Goal: Task Accomplishment & Management: Manage account settings

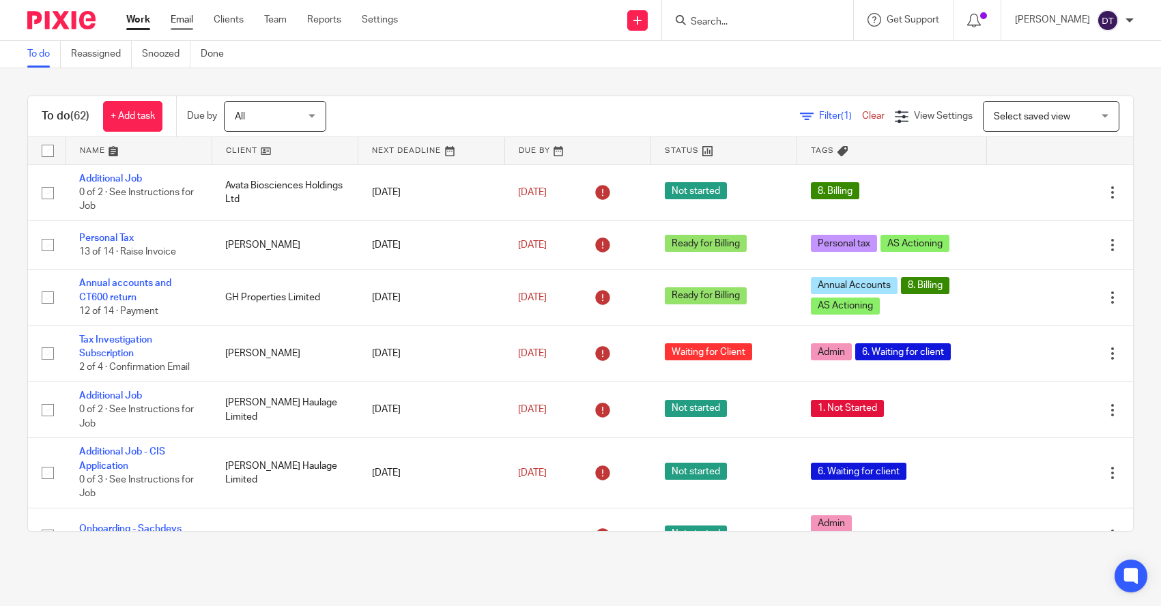
click at [179, 19] on link "Email" at bounding box center [182, 20] width 23 height 14
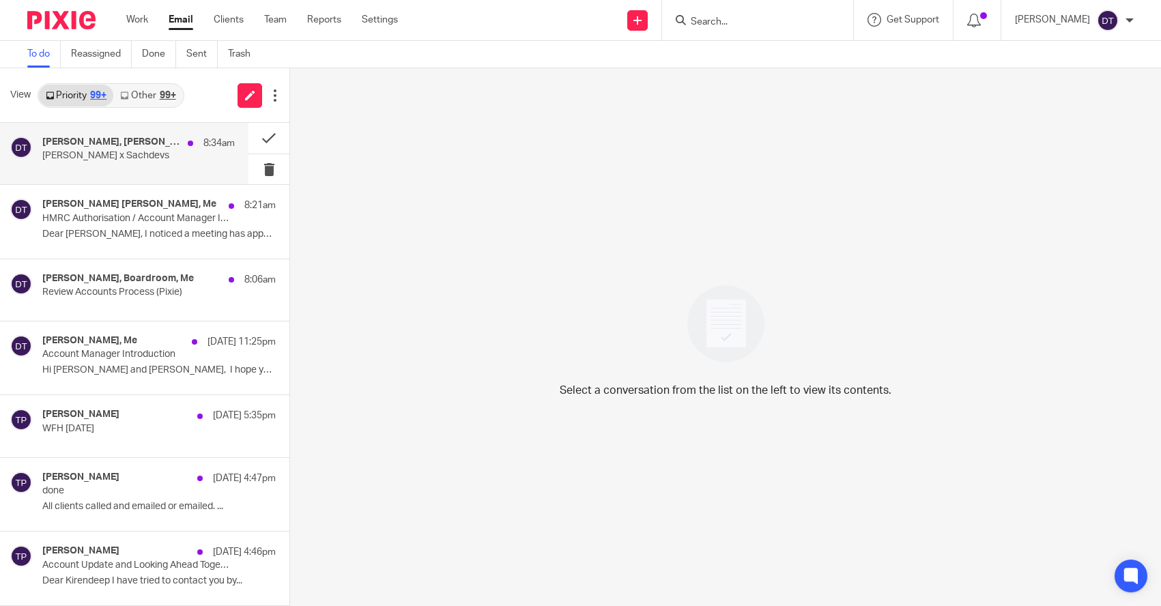
click at [154, 156] on p "James Bowes x Sachdevs" at bounding box center [119, 156] width 154 height 12
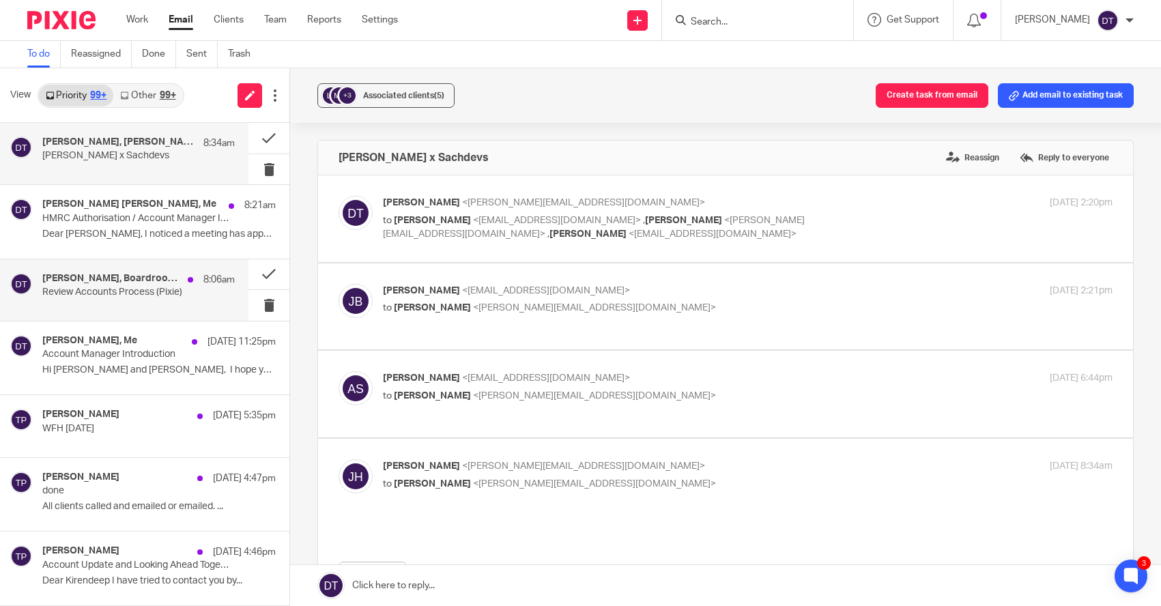
click at [144, 311] on div "Jodie Hall, Boardroom, Me 8:06am Review Accounts Process (Pixie)" at bounding box center [124, 289] width 248 height 61
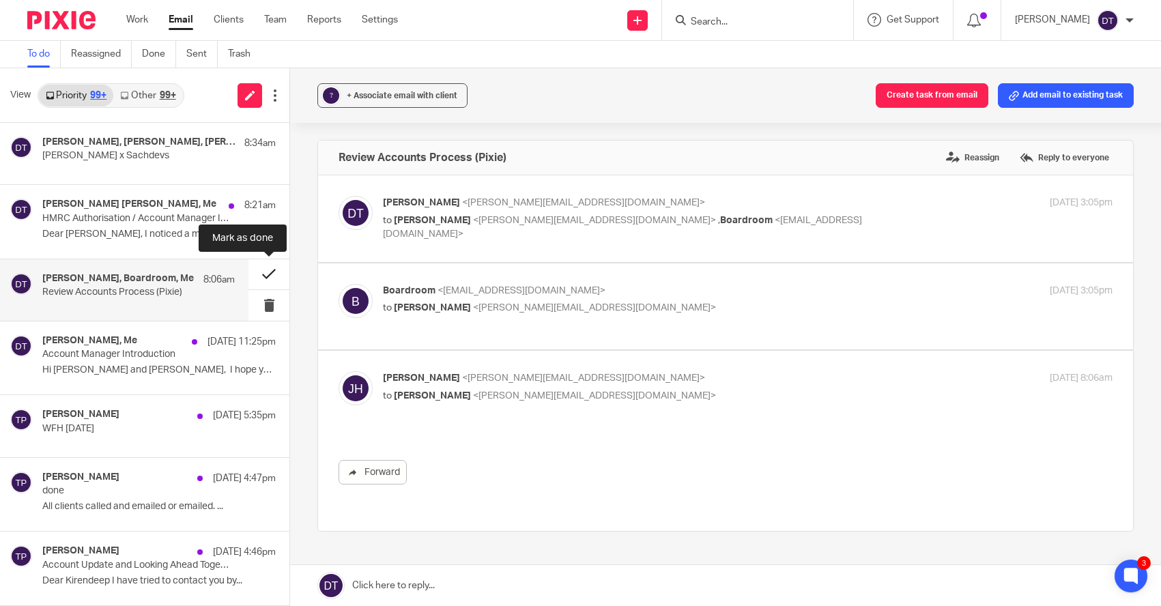
click at [275, 273] on button at bounding box center [268, 274] width 41 height 31
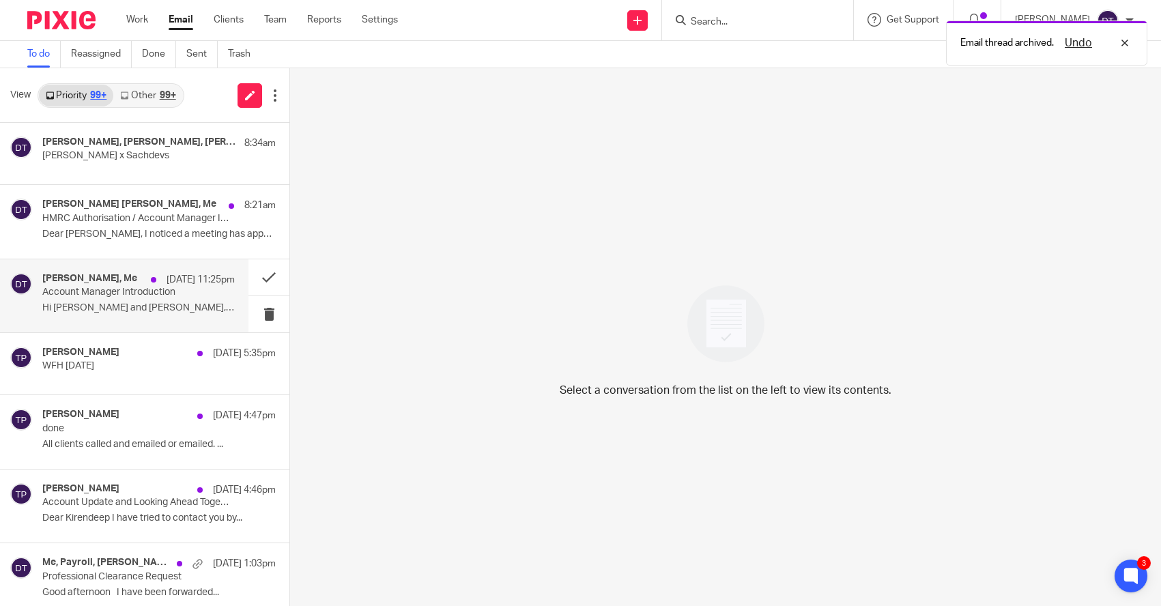
click at [183, 316] on div "Israa Gomaa, Me 19 Sep 11:25pm Account Manager Introduction Hi Deanna and Shetn…" at bounding box center [138, 296] width 192 height 46
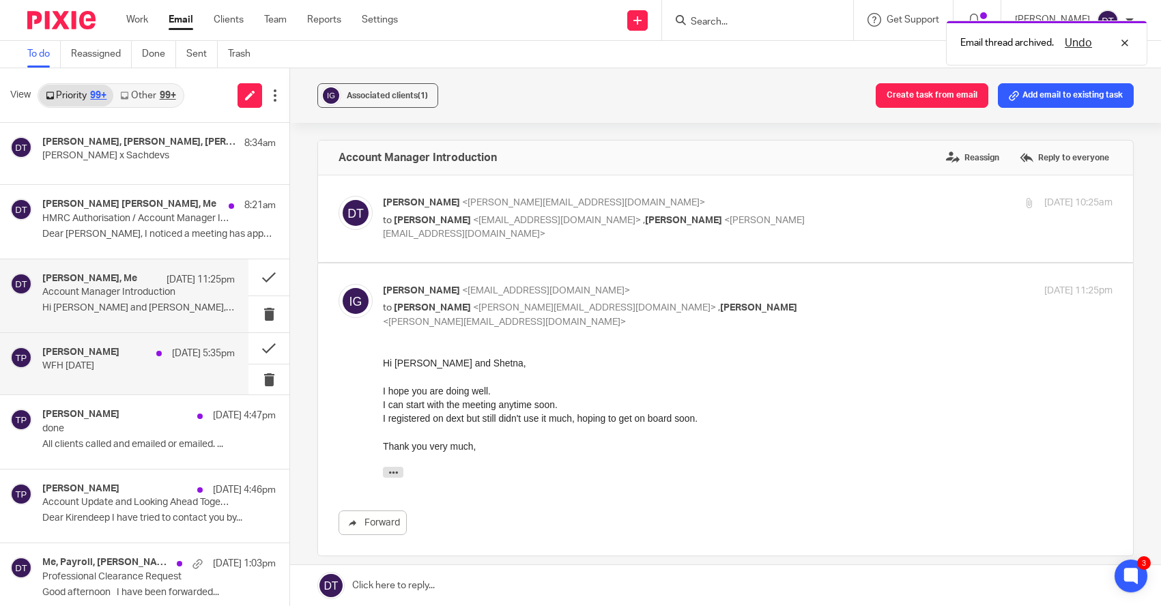
click at [176, 362] on p "WFH today" at bounding box center [119, 366] width 154 height 12
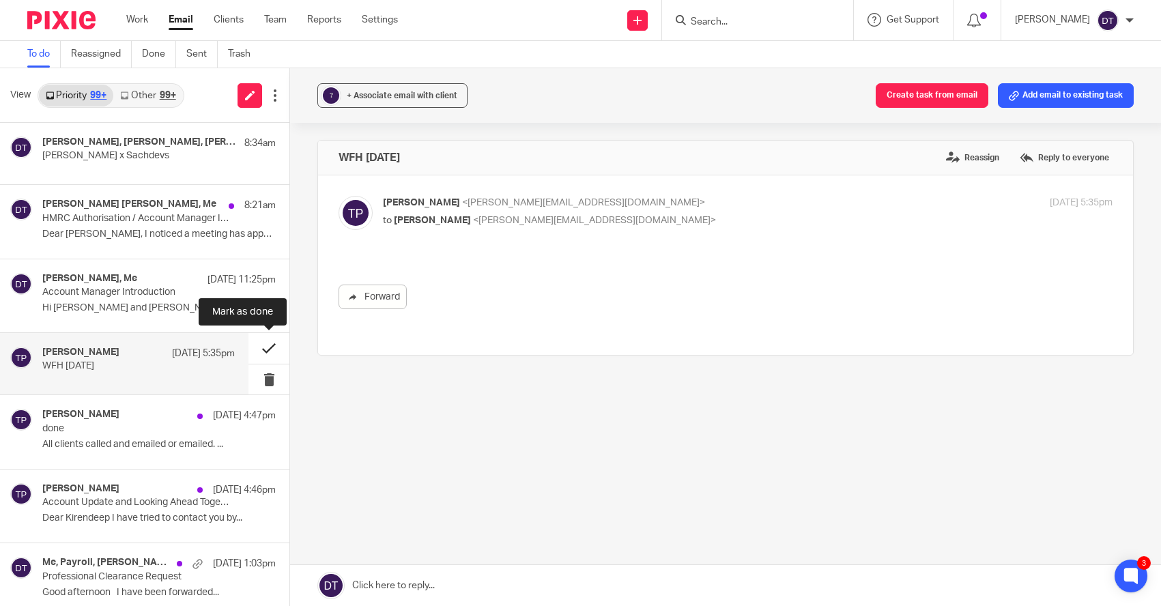
click at [280, 345] on button at bounding box center [268, 348] width 41 height 31
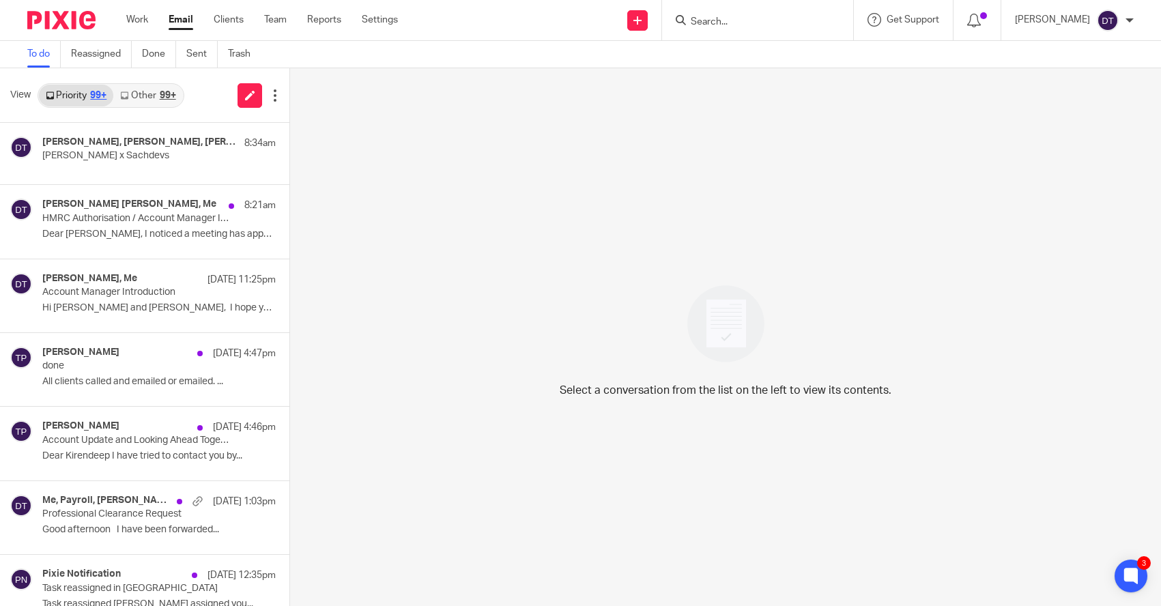
click at [138, 98] on link "Other 99+" at bounding box center [147, 96] width 69 height 22
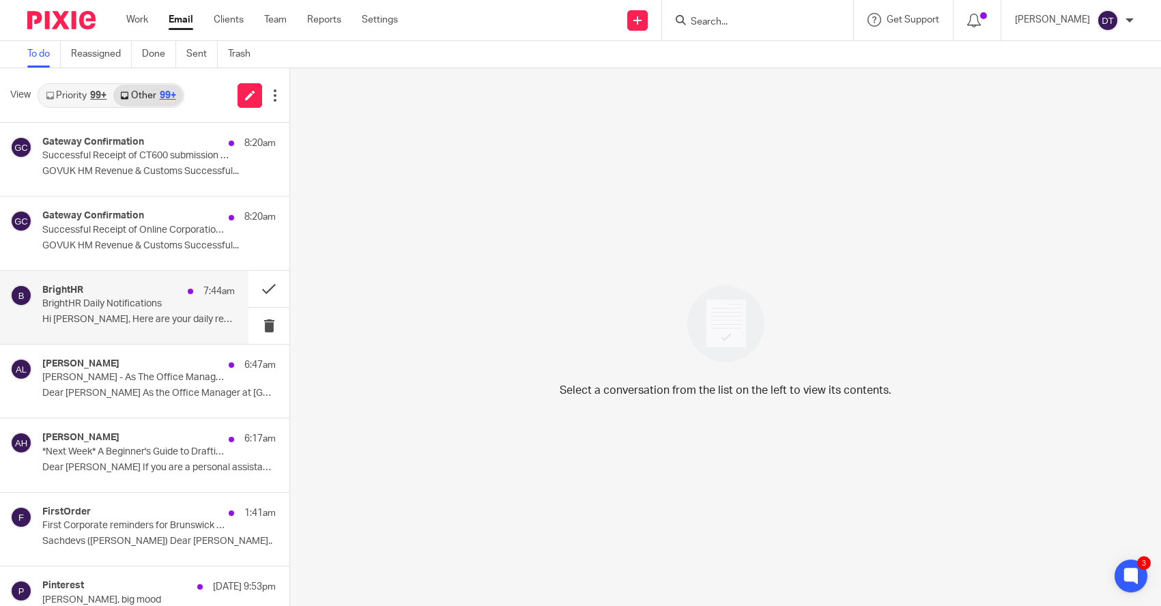
click at [134, 306] on p "BrightHR Daily Notifications" at bounding box center [119, 304] width 154 height 12
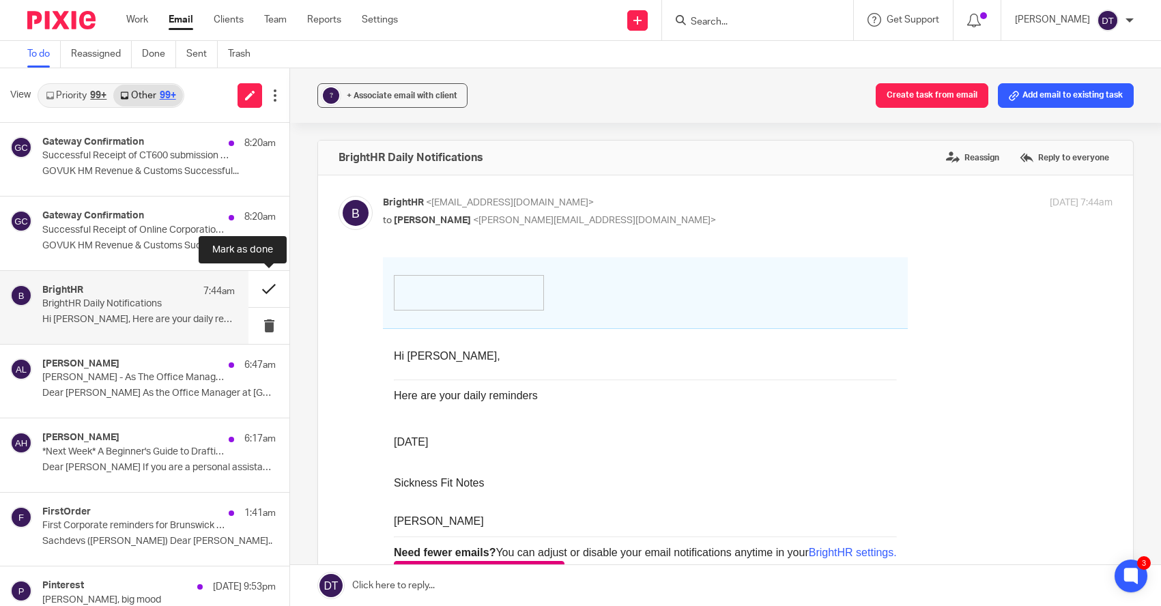
click at [270, 288] on button at bounding box center [268, 289] width 41 height 36
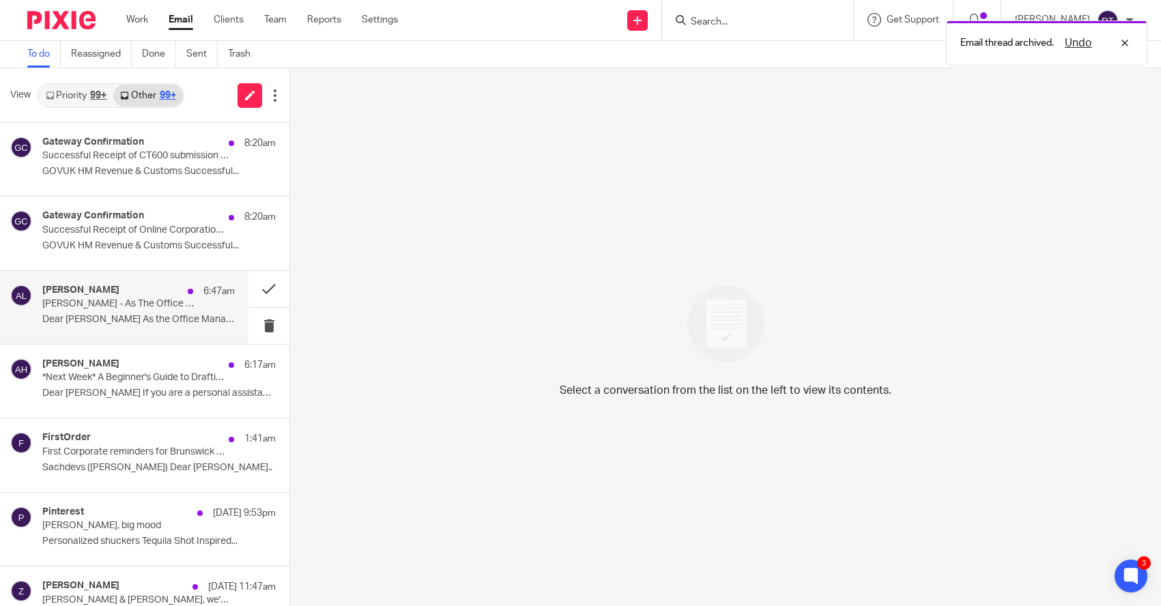
click at [176, 318] on p "Dear Deanna As the Office Manager at Sachdevs..." at bounding box center [138, 320] width 192 height 12
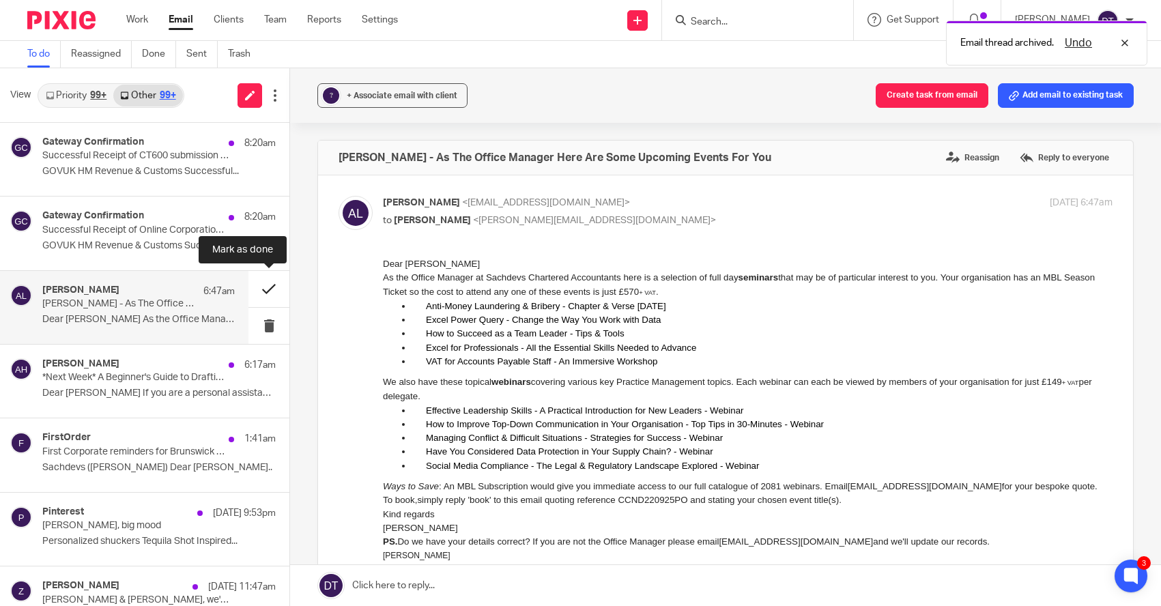
click at [263, 293] on button at bounding box center [268, 289] width 41 height 36
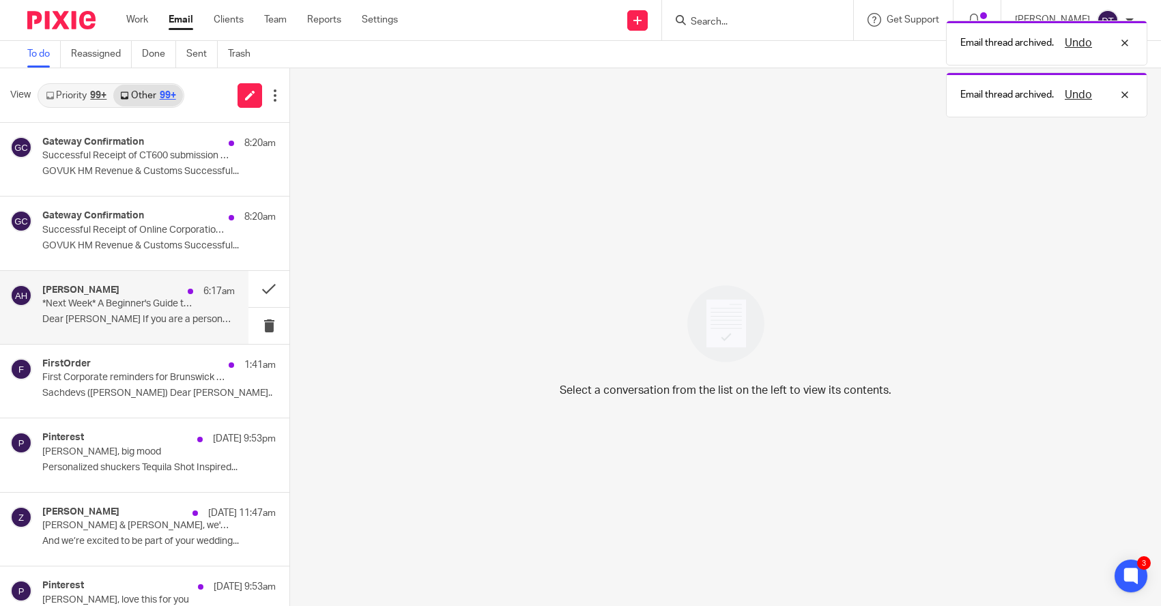
click at [160, 326] on div "Alison Howarth 6:17am *Next Week* A Beginner's Guide to Drafting Great Board Mi…" at bounding box center [138, 308] width 192 height 46
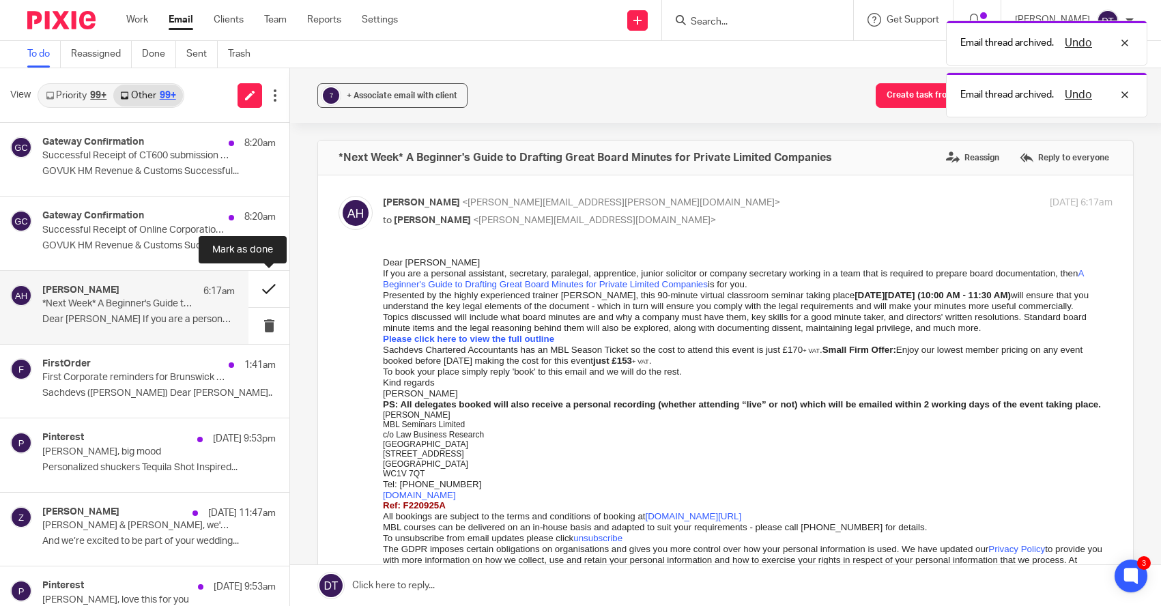
click at [265, 292] on button at bounding box center [268, 289] width 41 height 36
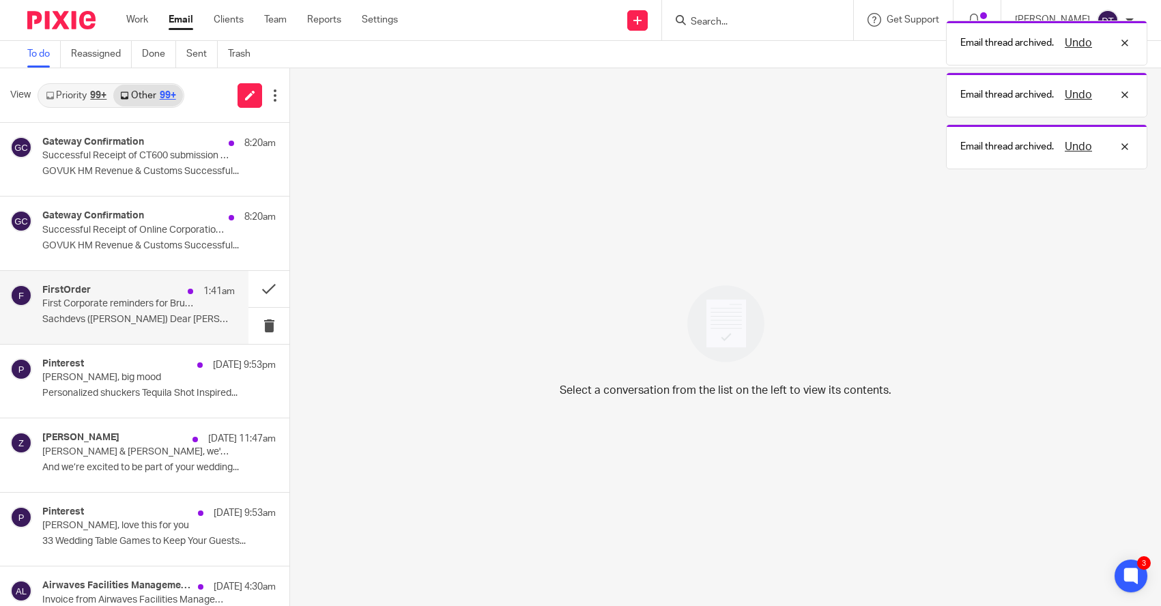
click at [189, 309] on div "FirstOrder 1:41am First Corporate reminders for Brunswick Logic Limited etc. Sa…" at bounding box center [138, 308] width 192 height 46
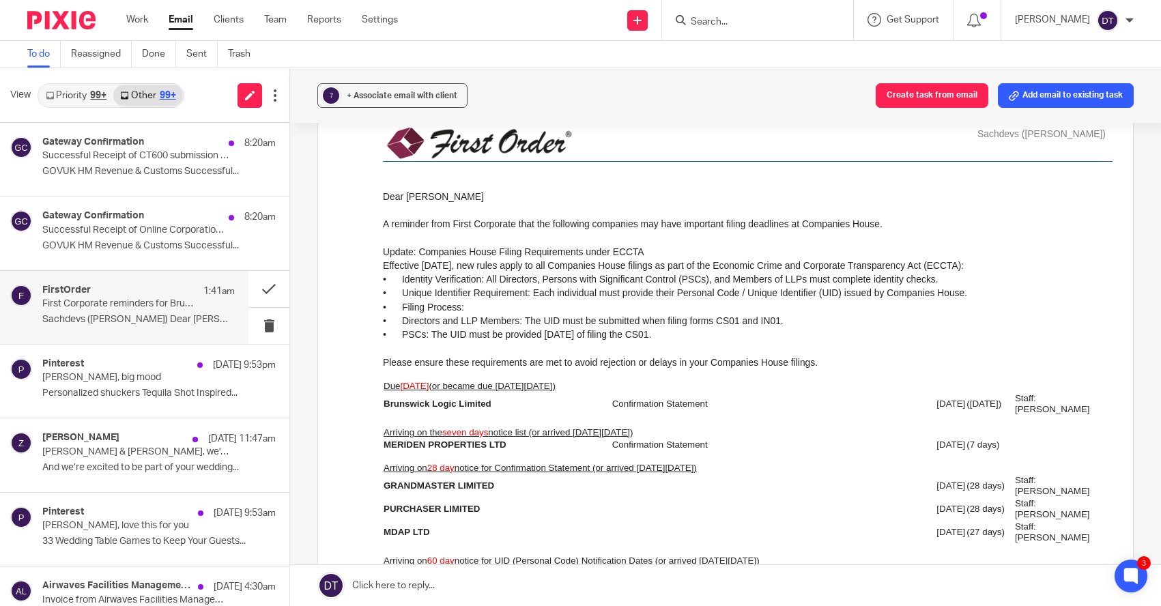
scroll to position [132, 0]
click at [259, 287] on button at bounding box center [268, 289] width 41 height 36
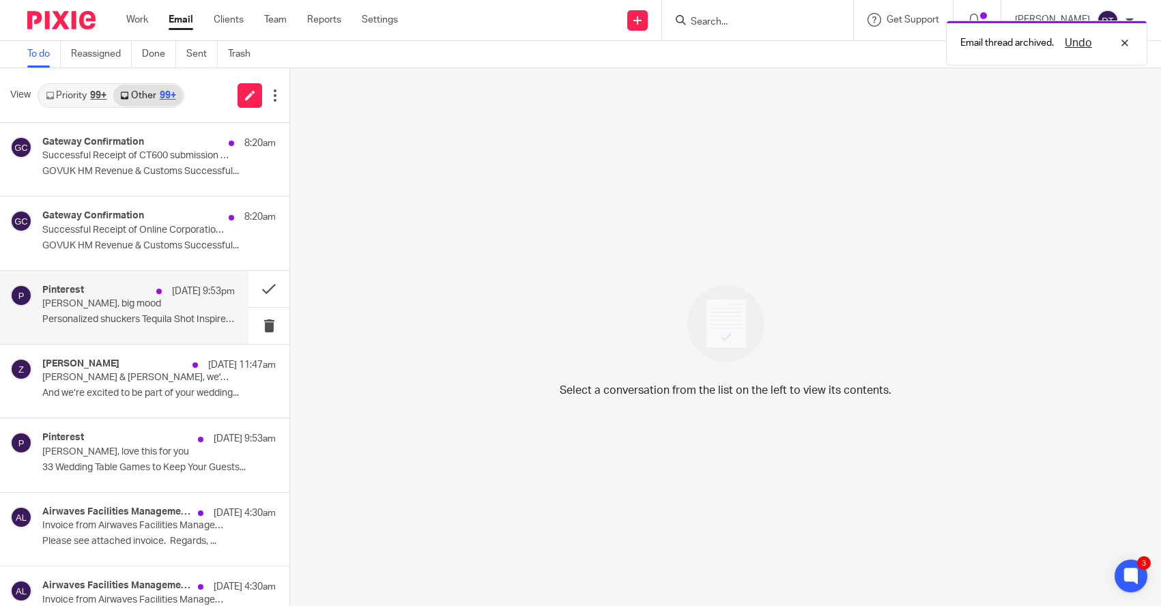
click at [179, 290] on p "21 Sep 9:53pm" at bounding box center [203, 292] width 63 height 14
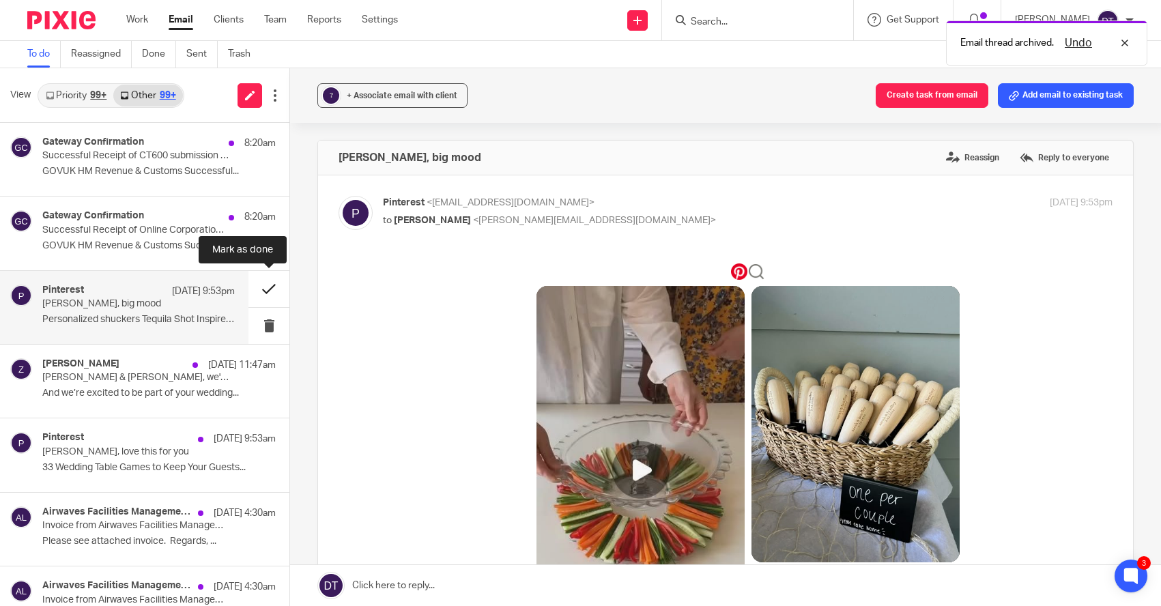
scroll to position [0, 0]
click at [273, 290] on button at bounding box center [268, 289] width 41 height 36
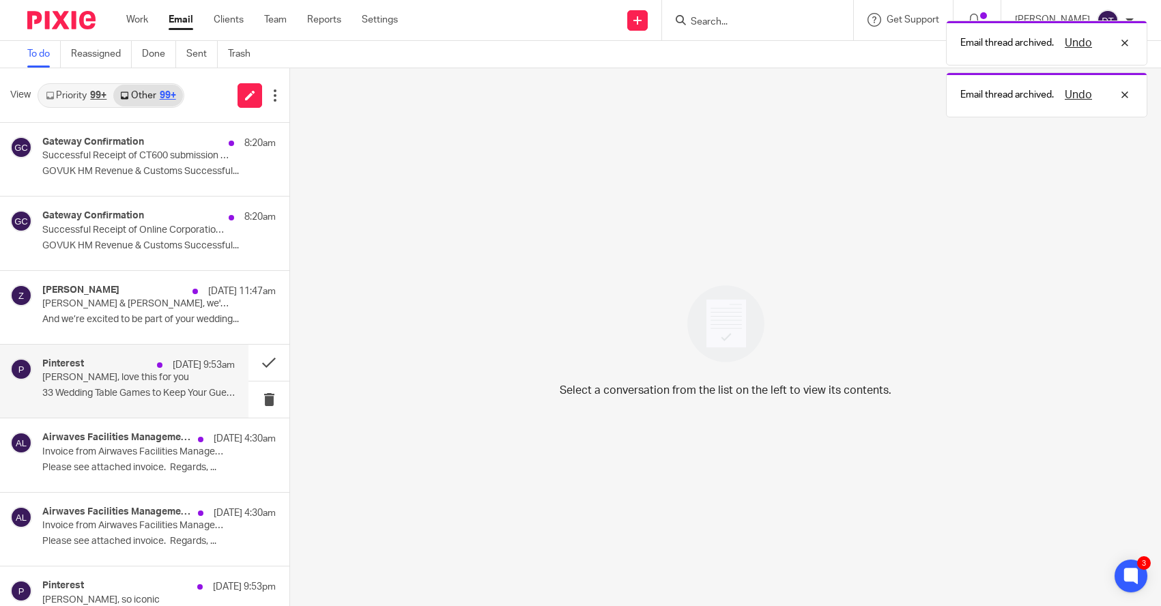
click at [166, 392] on p "33 Wedding Table Games to Keep Your Guests..." at bounding box center [138, 394] width 192 height 12
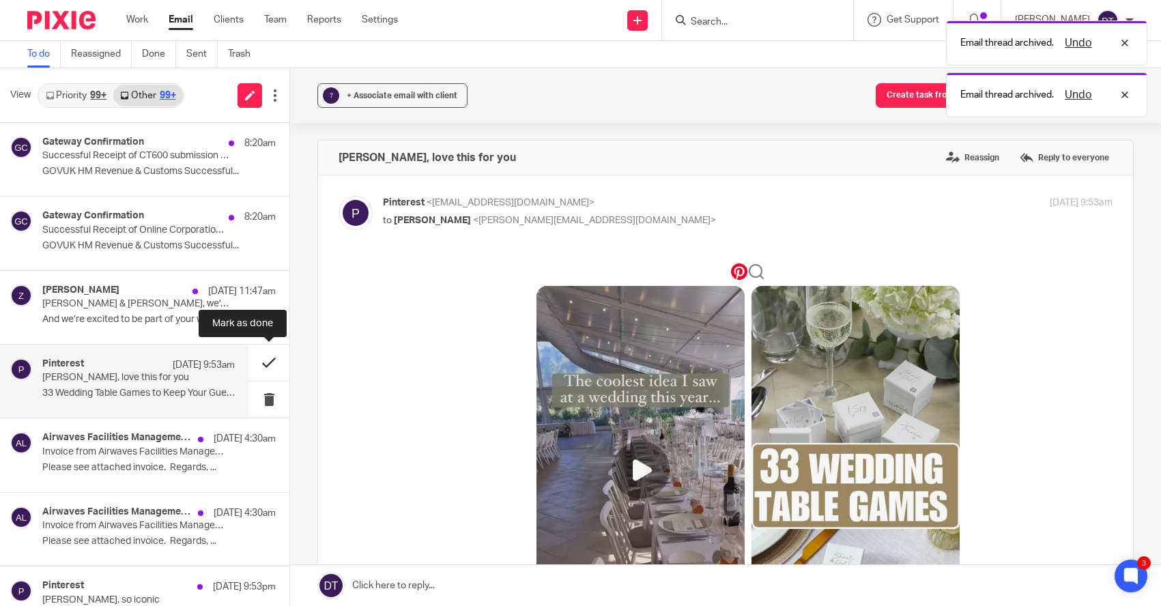
click at [266, 363] on button at bounding box center [268, 363] width 41 height 36
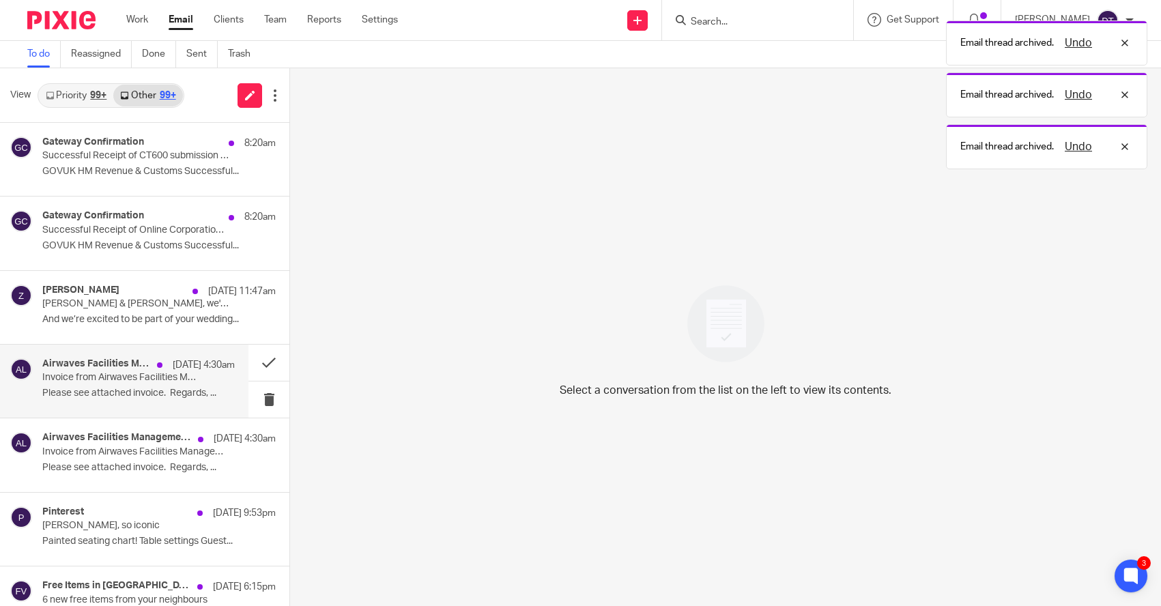
click at [141, 388] on p "Please see attached invoice. Regards, ..." at bounding box center [138, 394] width 192 height 12
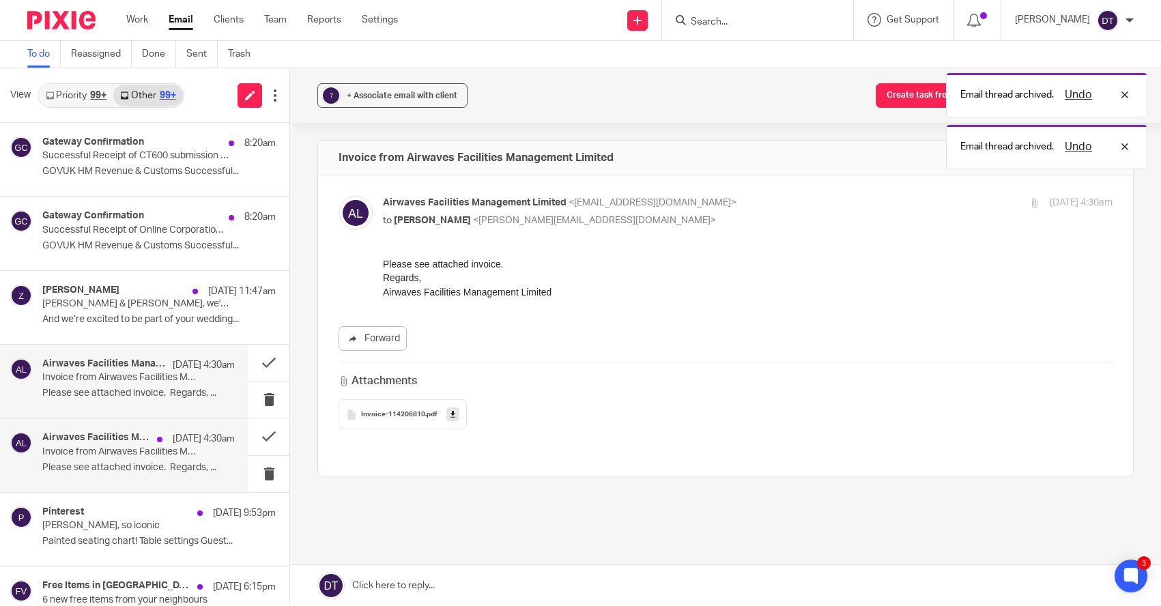
click at [143, 463] on p "Please see attached invoice. Regards, ..." at bounding box center [138, 468] width 192 height 12
click at [141, 400] on div "Airwaves Facilities Management Limited 21 Sep 4:30am Invoice from Airwaves Faci…" at bounding box center [138, 381] width 192 height 46
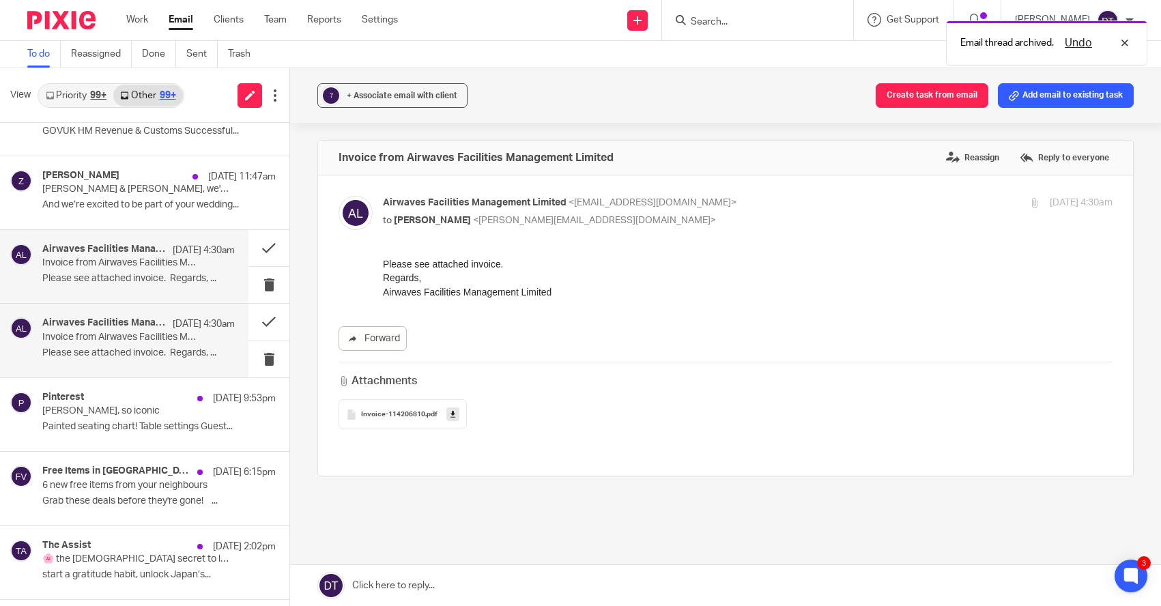
scroll to position [115, 0]
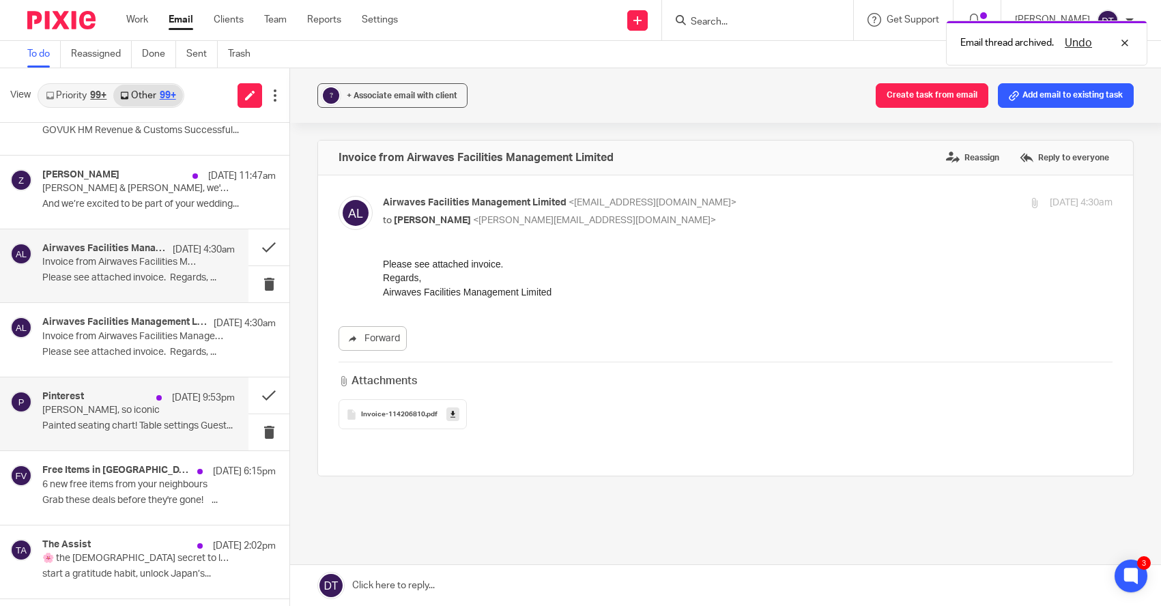
click at [146, 416] on div "Pinterest 20 Sep 9:53pm Deanna, so iconic Painted seating chart! Table settings…" at bounding box center [138, 414] width 192 height 46
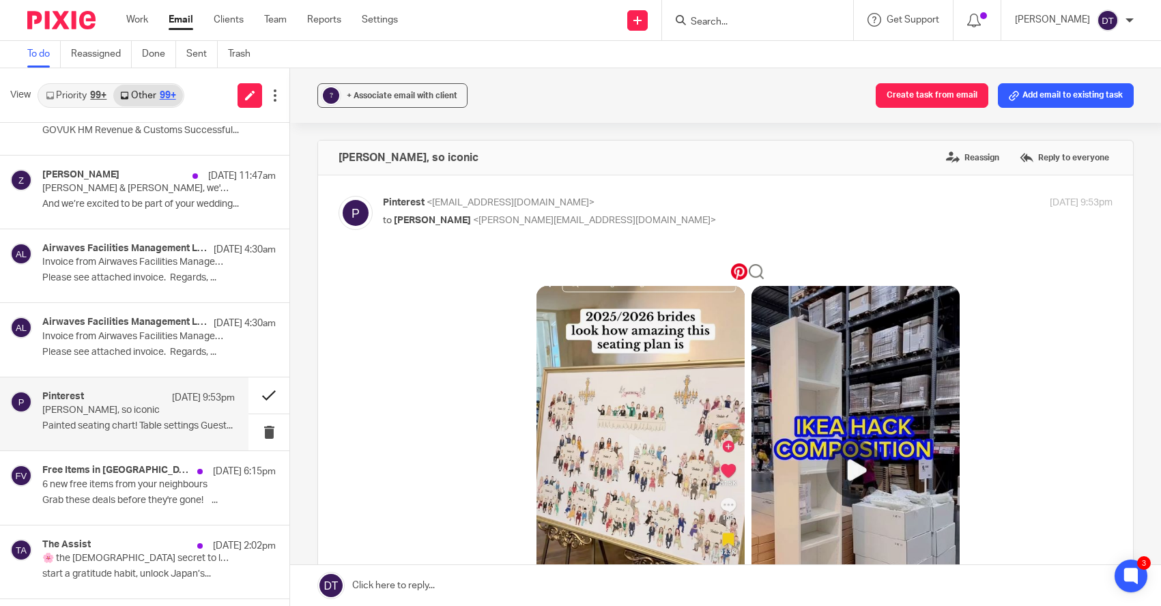
scroll to position [0, 0]
click at [267, 396] on button at bounding box center [268, 395] width 41 height 36
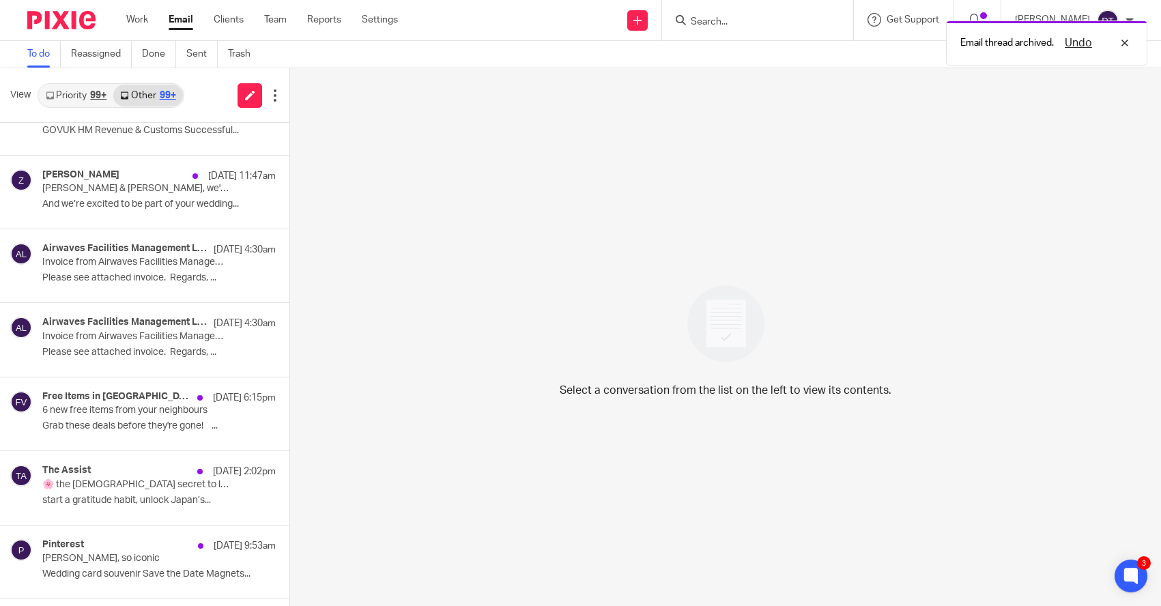
click at [209, 406] on div "Free Items in Tile Hill Village 20 Sep 6:15pm 6 new free items from your neighb…" at bounding box center [158, 414] width 233 height 46
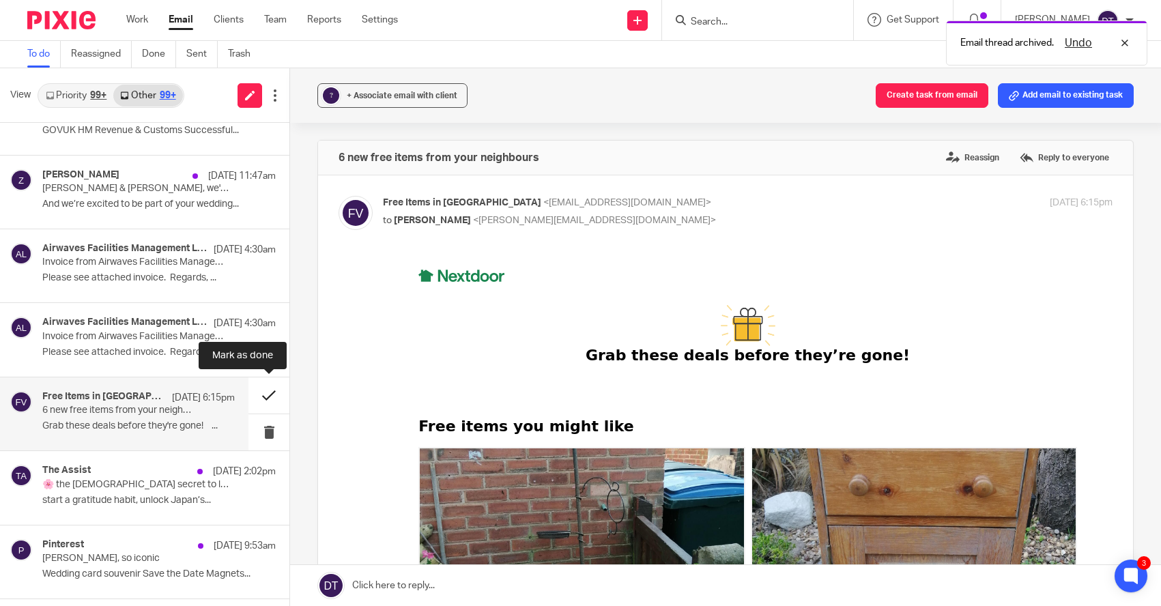
click at [264, 402] on button at bounding box center [268, 395] width 41 height 36
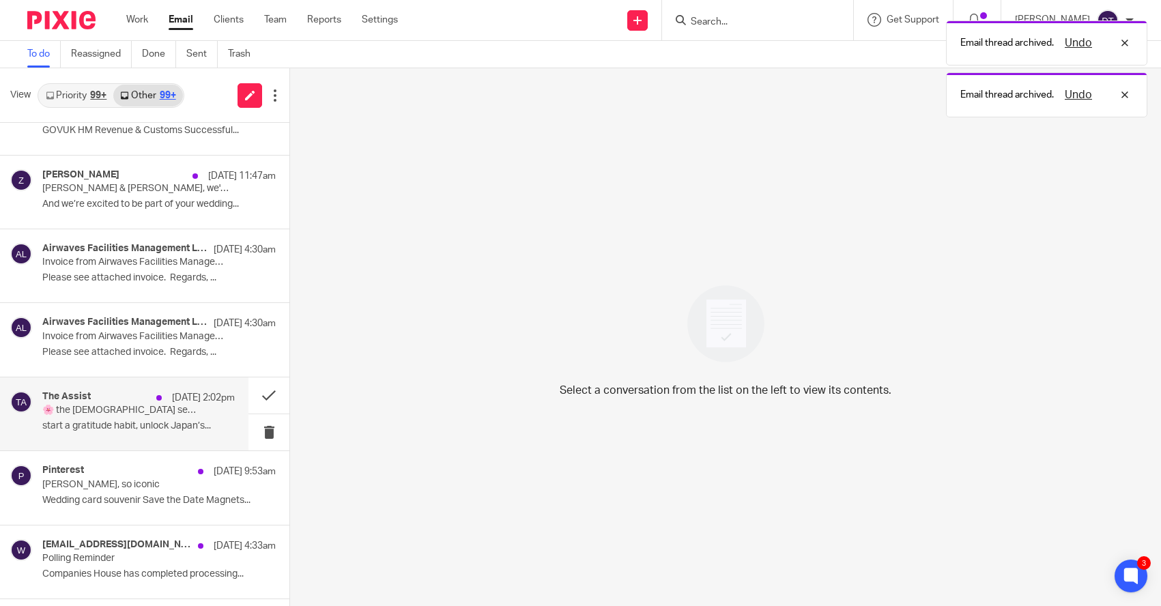
click at [195, 422] on p "start a gratitude habit, unlock Japan’s..." at bounding box center [138, 426] width 192 height 12
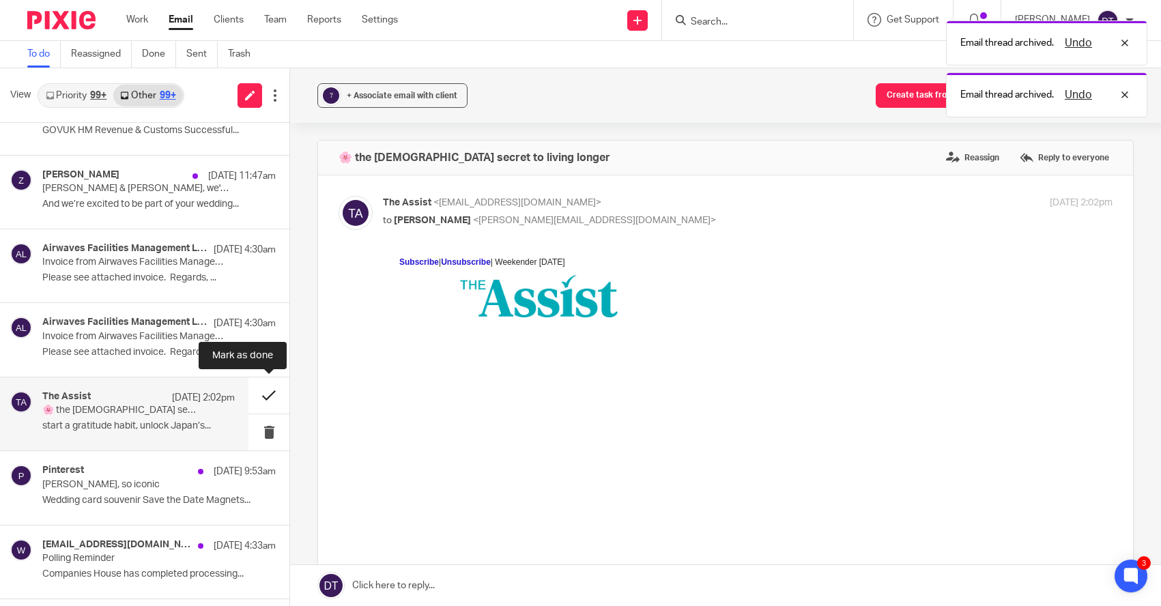
click at [274, 396] on button at bounding box center [268, 395] width 41 height 36
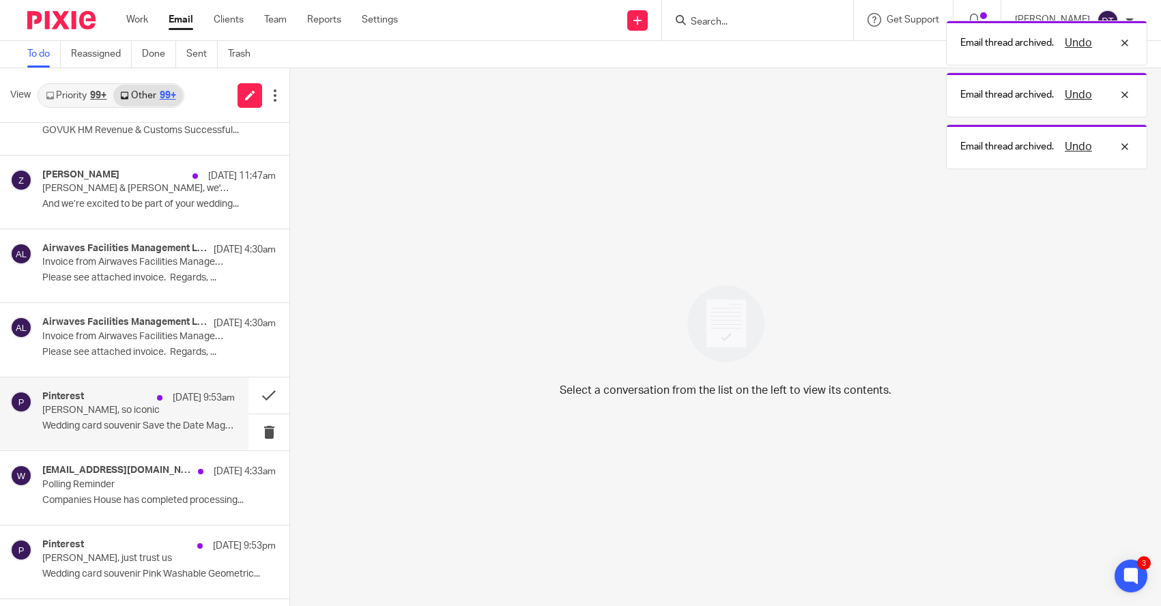
click at [180, 414] on p "Deanna, so iconic" at bounding box center [119, 411] width 154 height 12
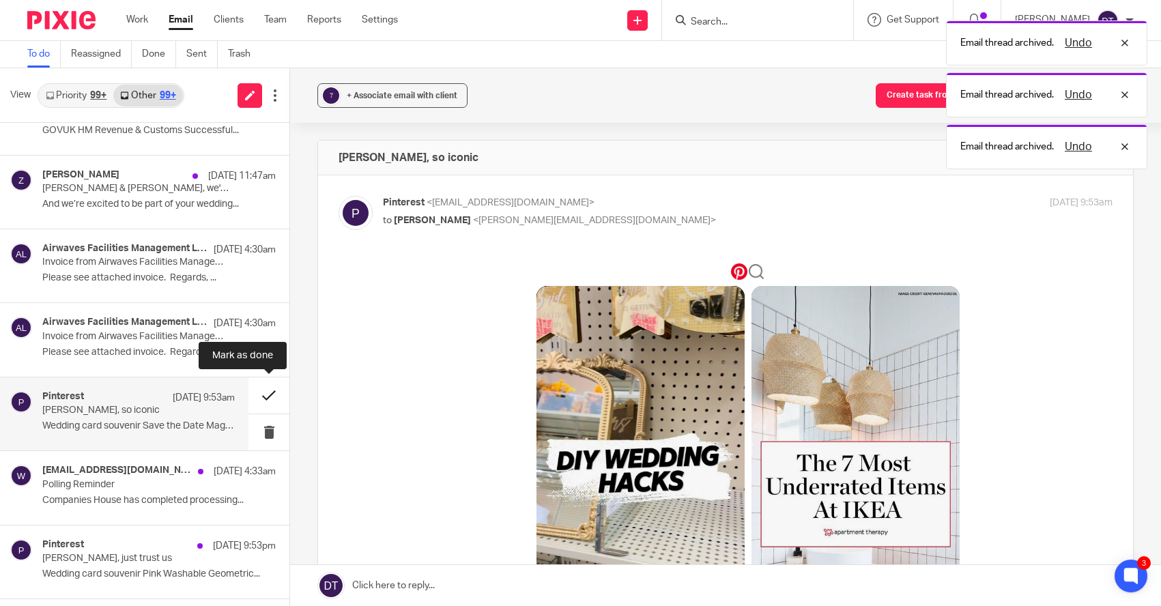
click at [273, 394] on button at bounding box center [268, 395] width 41 height 36
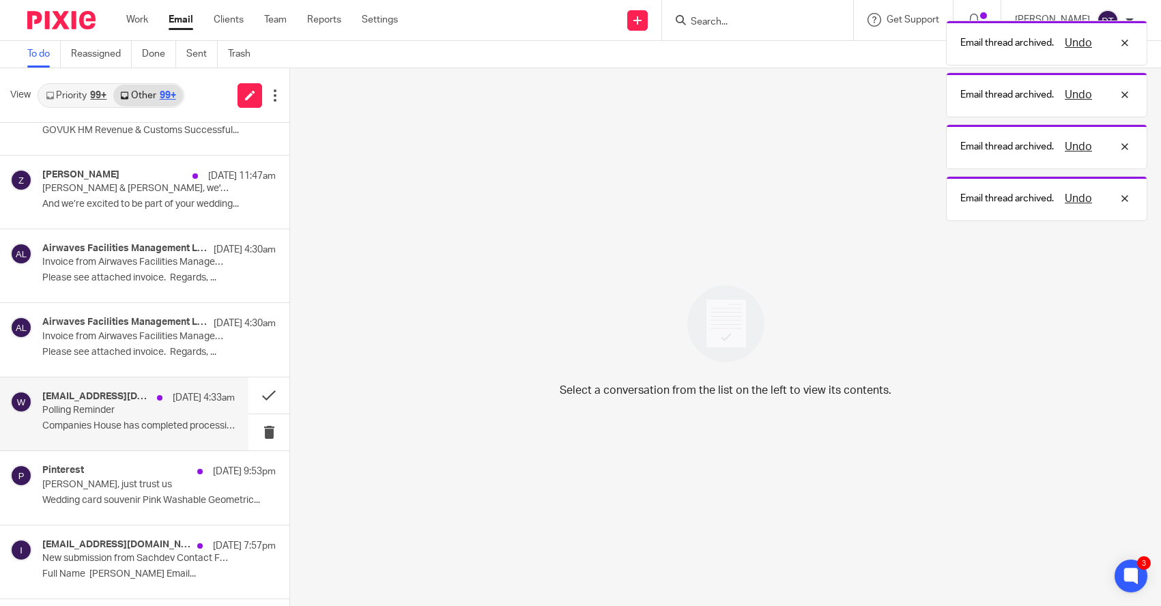
click at [141, 431] on div "web-filing@companieshouse.gov.uk 20 Sep 4:33am Polling Reminder Companies House…" at bounding box center [138, 414] width 192 height 46
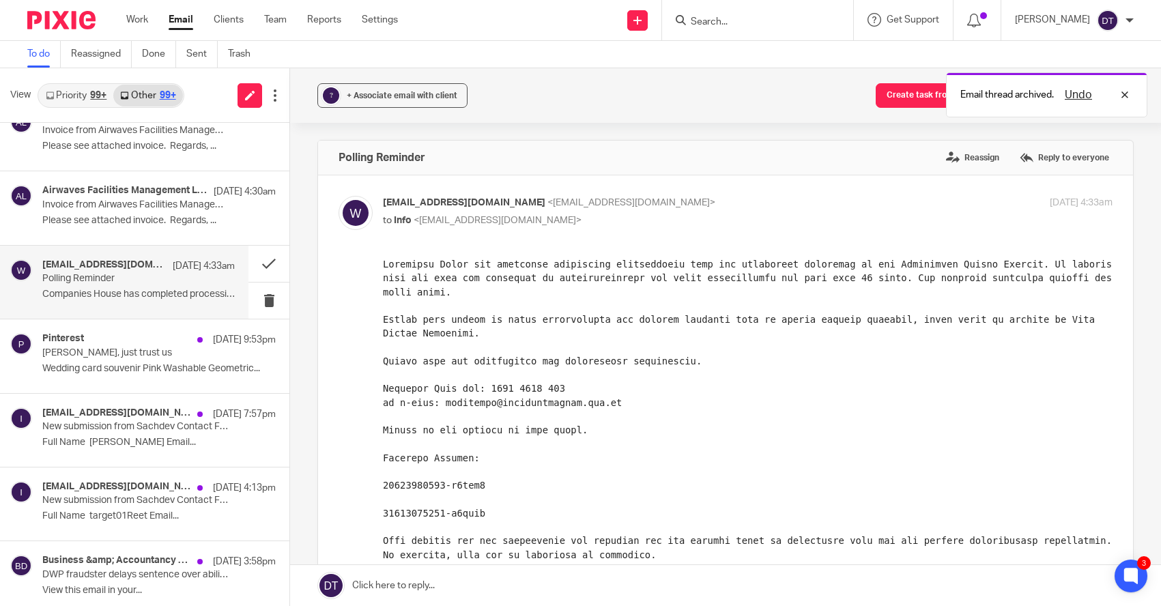
scroll to position [270, 0]
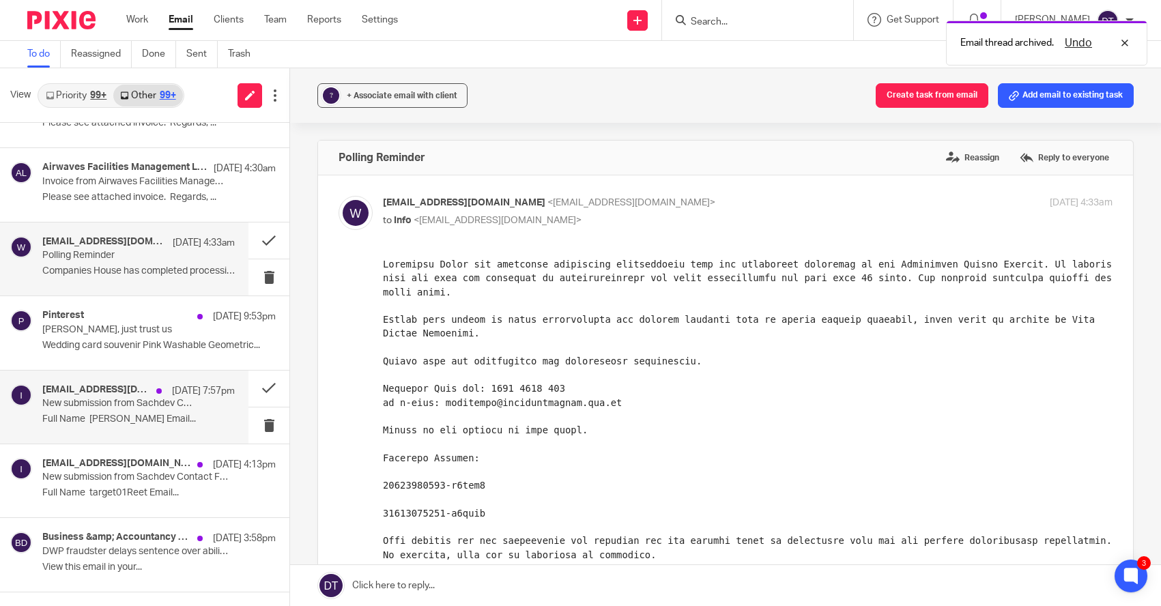
click at [164, 374] on div "info@sachdevs-ca.com 19 Sep 7:57pm New submission from Sachdev Contact Form Ful…" at bounding box center [124, 407] width 248 height 73
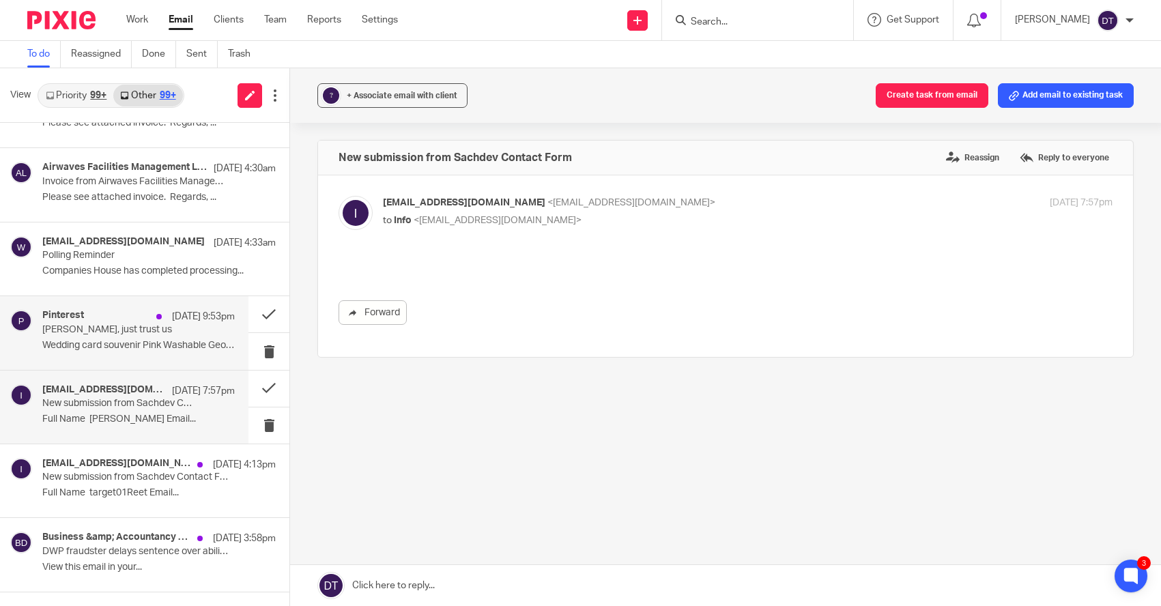
scroll to position [0, 0]
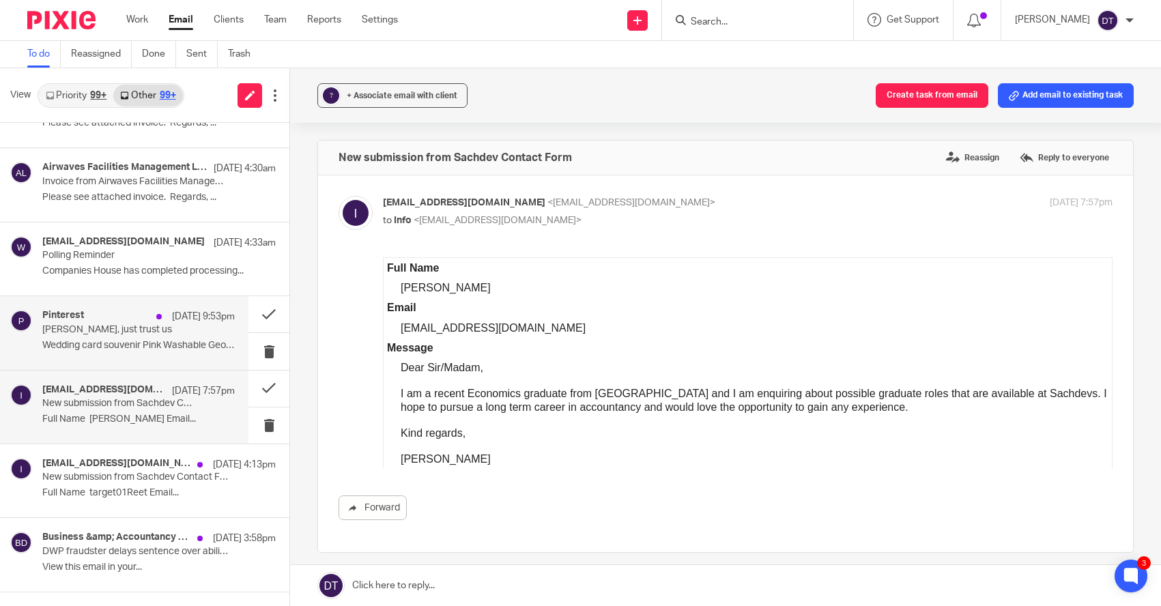
click at [171, 342] on p "Wedding card souvenir Pink Washable Geometric..." at bounding box center [138, 346] width 192 height 12
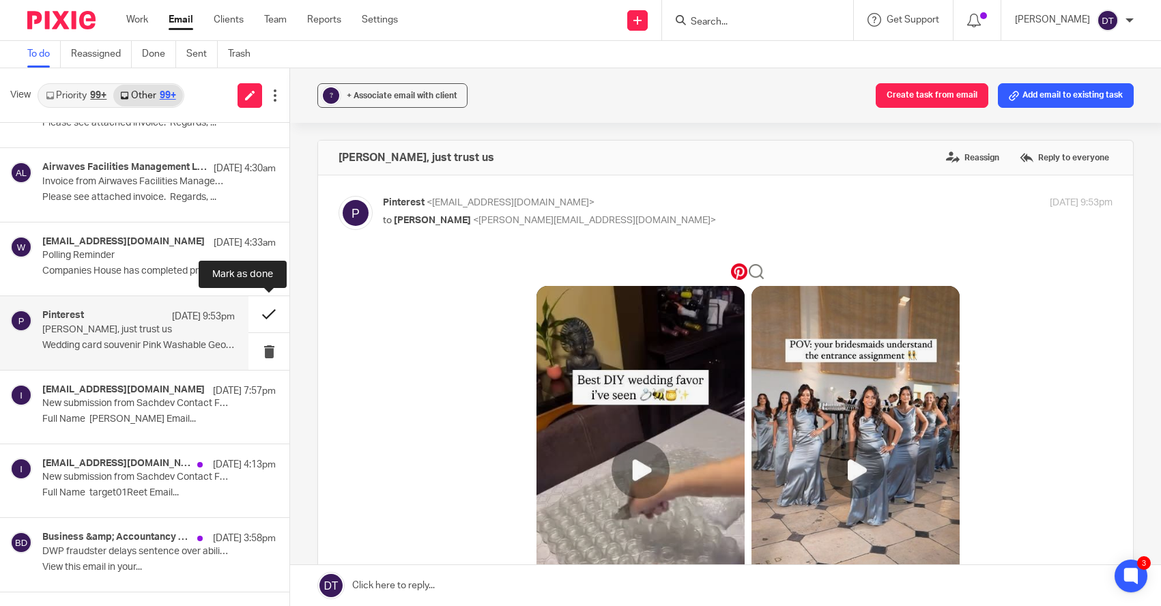
click at [260, 321] on button at bounding box center [268, 314] width 41 height 36
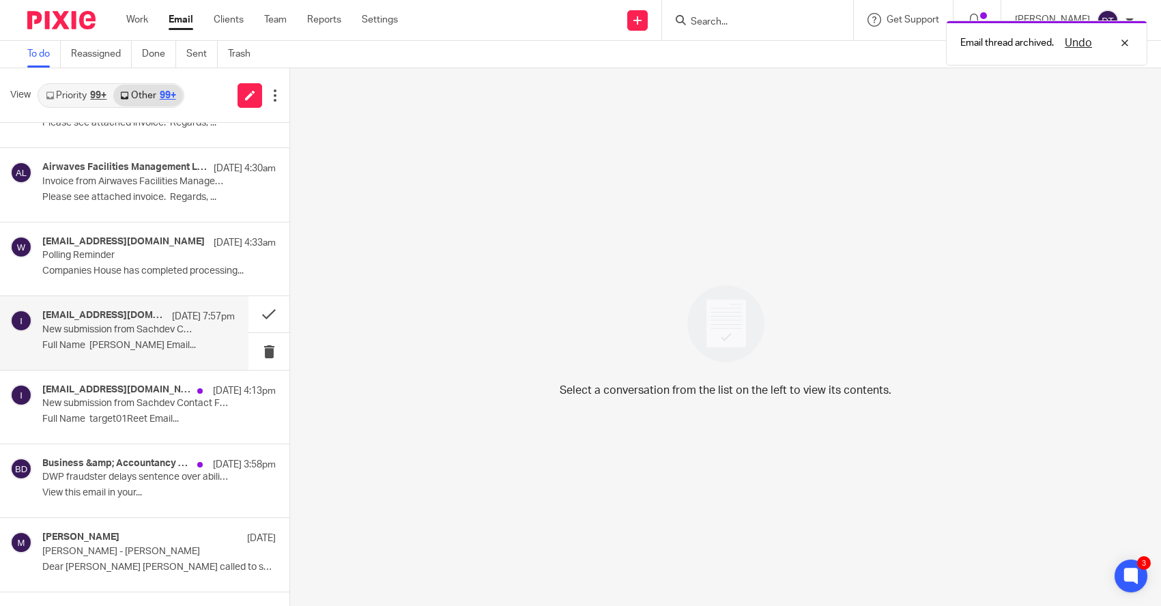
click at [156, 340] on p "Full Name Tanay Chander Email..." at bounding box center [138, 346] width 192 height 12
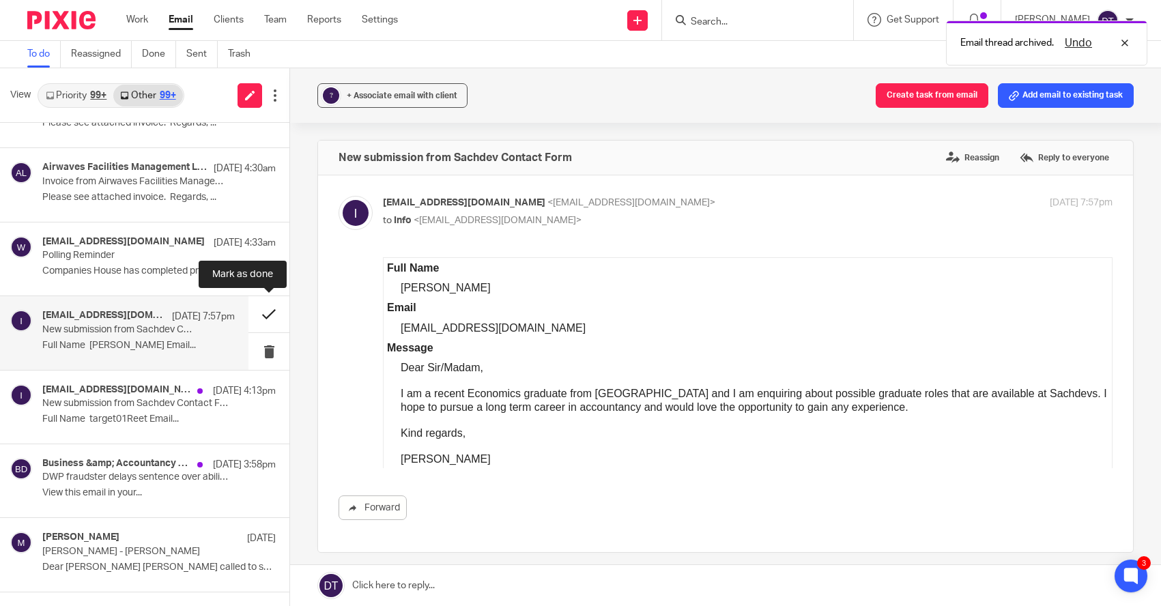
click at [268, 315] on button at bounding box center [268, 314] width 41 height 36
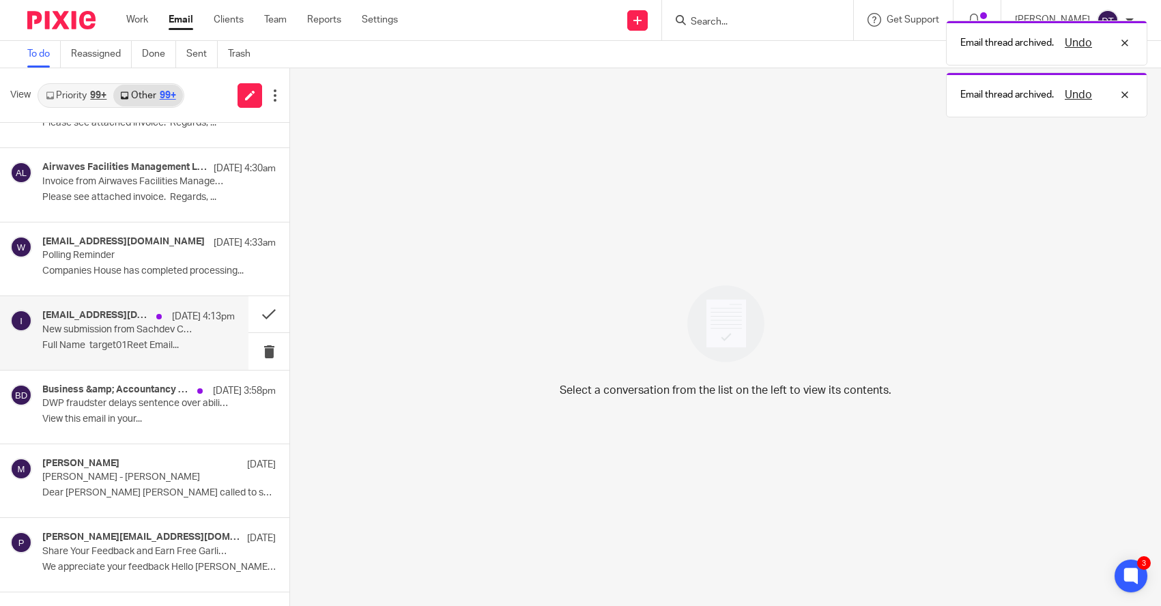
click at [160, 340] on p "Full Name target01Reet Email..." at bounding box center [138, 346] width 192 height 12
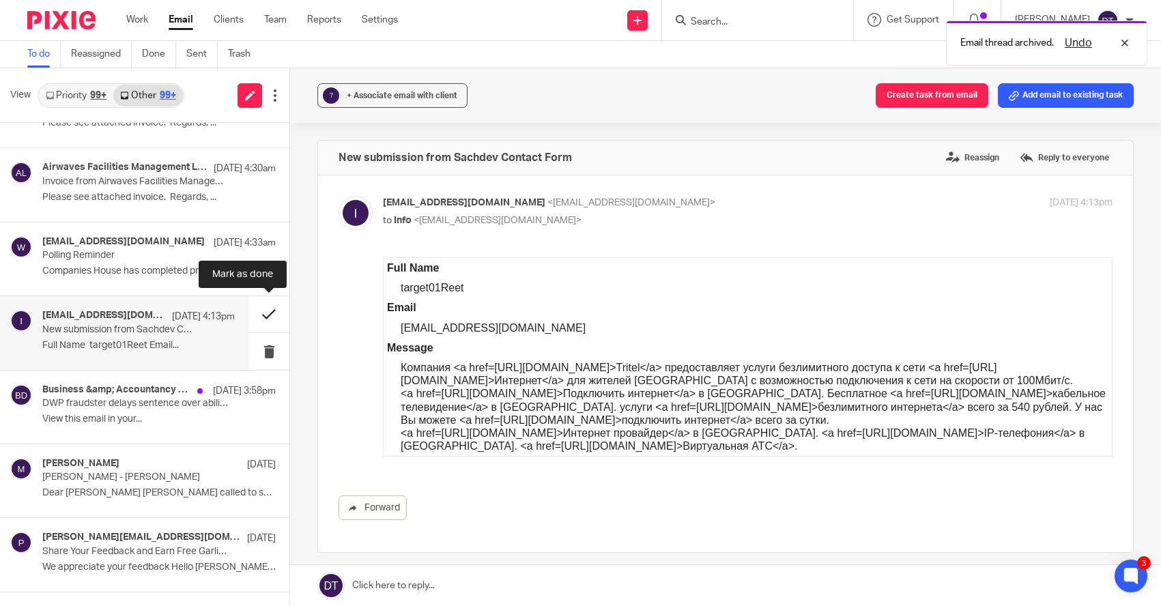
click at [276, 315] on button at bounding box center [268, 314] width 41 height 36
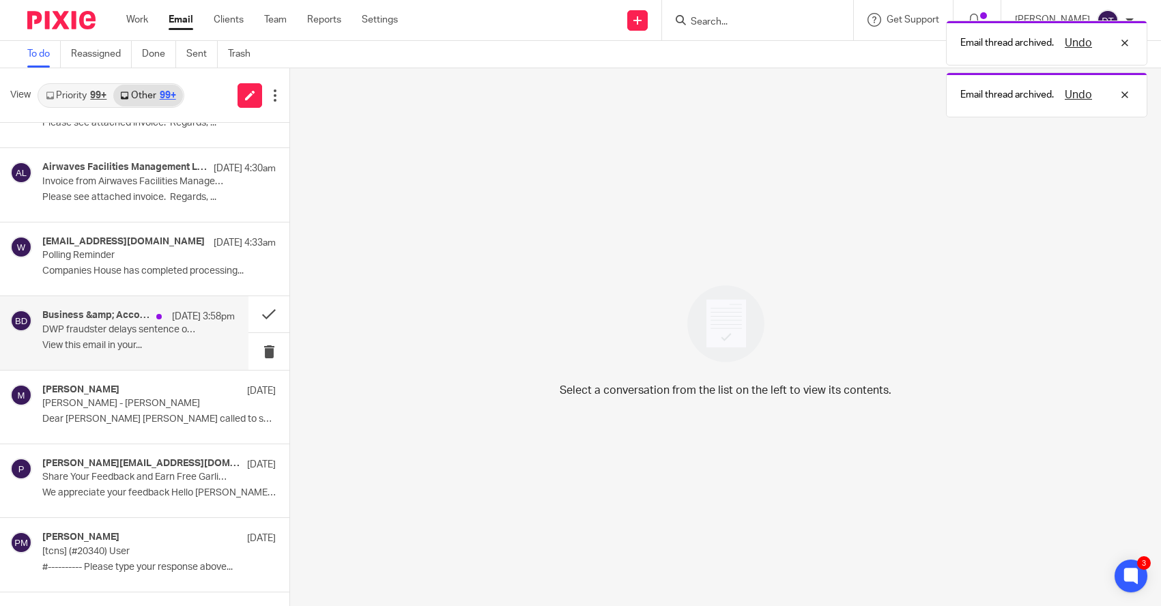
click at [156, 343] on p "View this email in your..." at bounding box center [138, 346] width 192 height 12
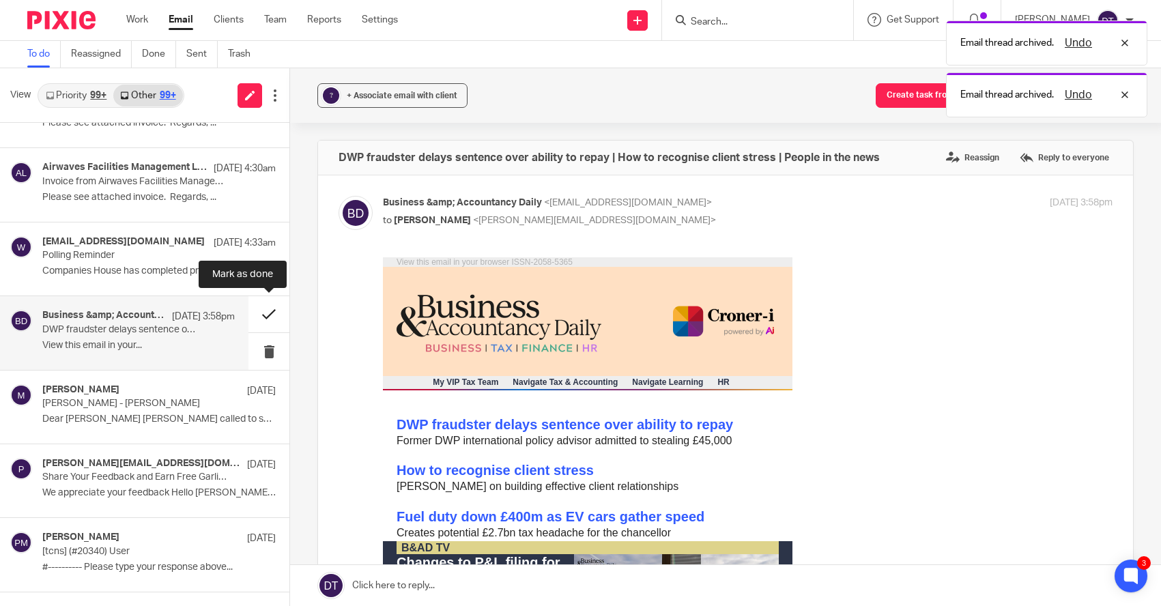
click at [272, 313] on button at bounding box center [268, 314] width 41 height 36
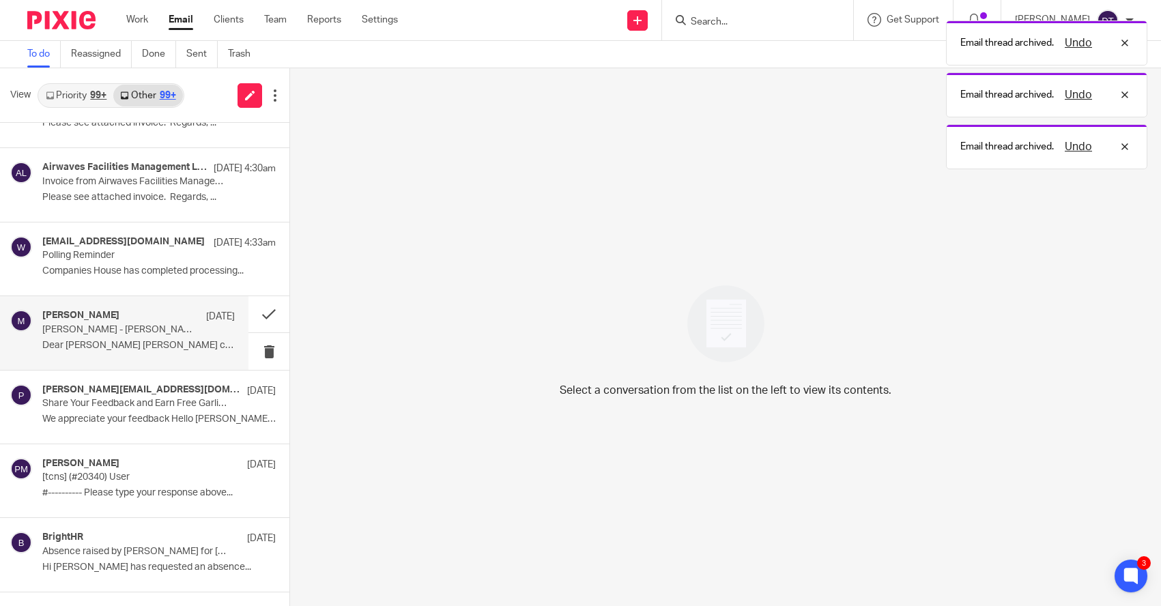
click at [139, 336] on div "Moneypenny 16 Sep Moneypenny - Mohmmed Ashfaq Dear Deanna Mohmmed Ashfaq called…" at bounding box center [138, 333] width 192 height 46
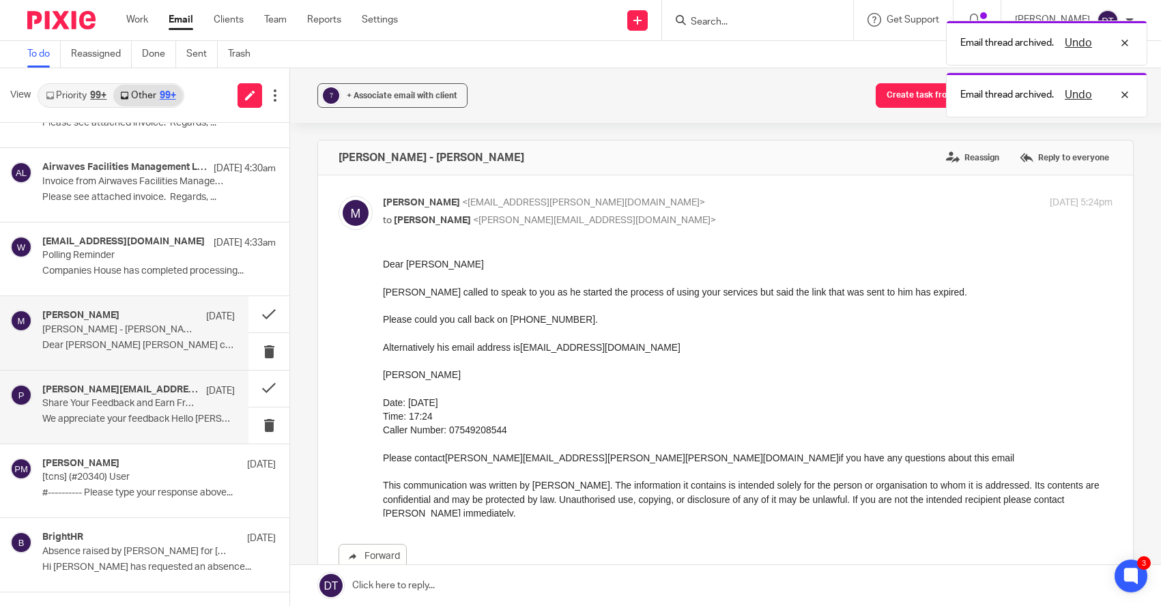
click at [155, 416] on p "We appreciate your feedback Hello deanna,..." at bounding box center [138, 420] width 192 height 12
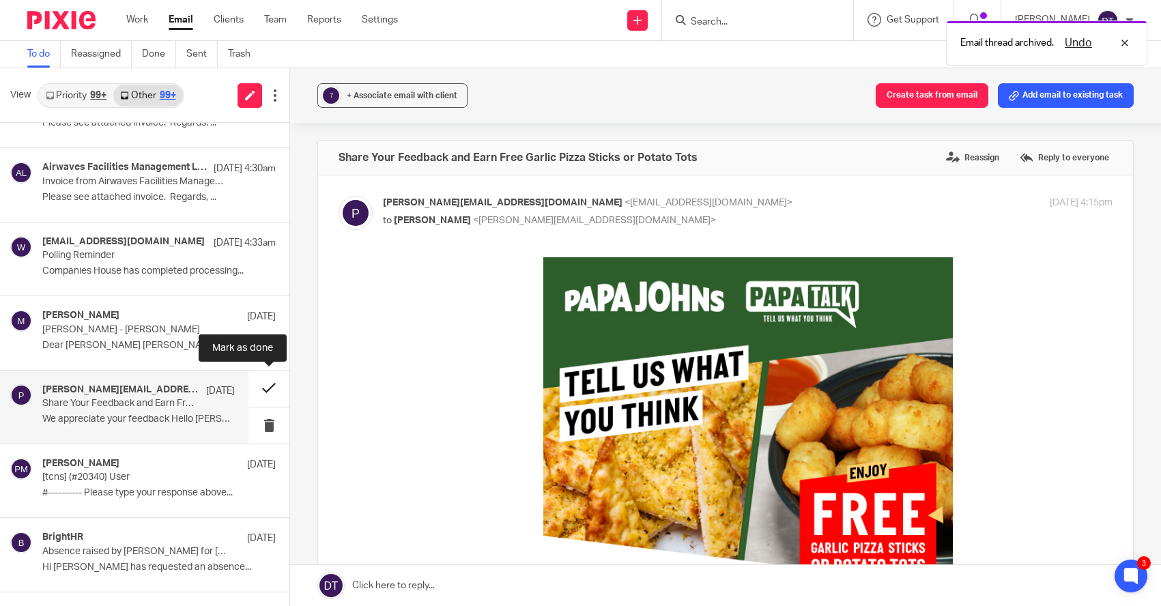
click at [275, 387] on button at bounding box center [268, 389] width 41 height 36
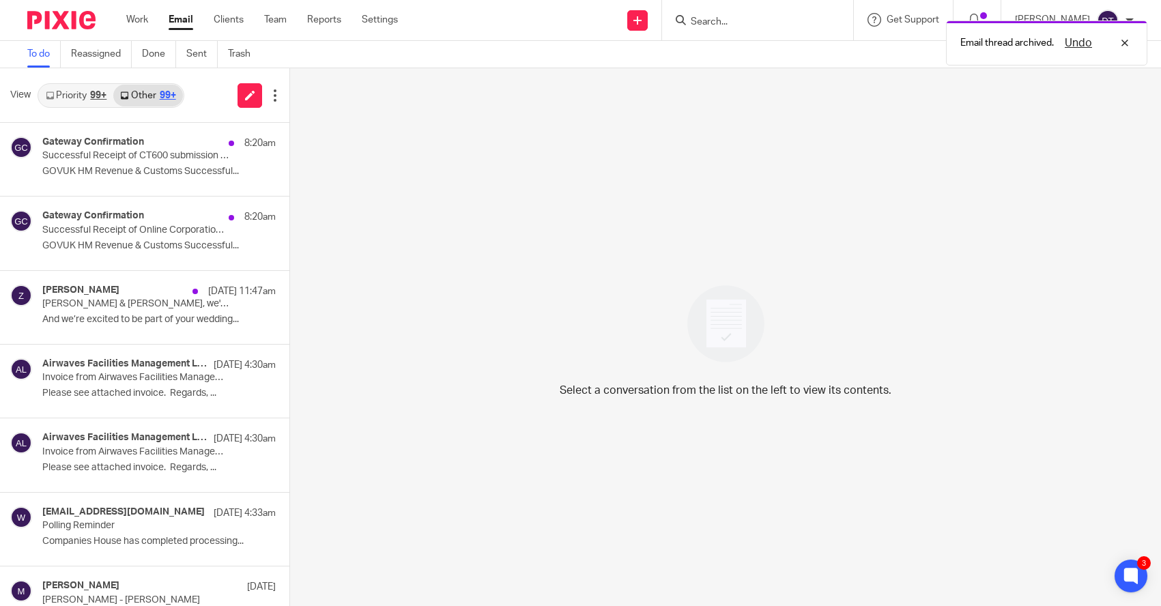
click at [100, 100] on div "99+" at bounding box center [98, 96] width 16 height 10
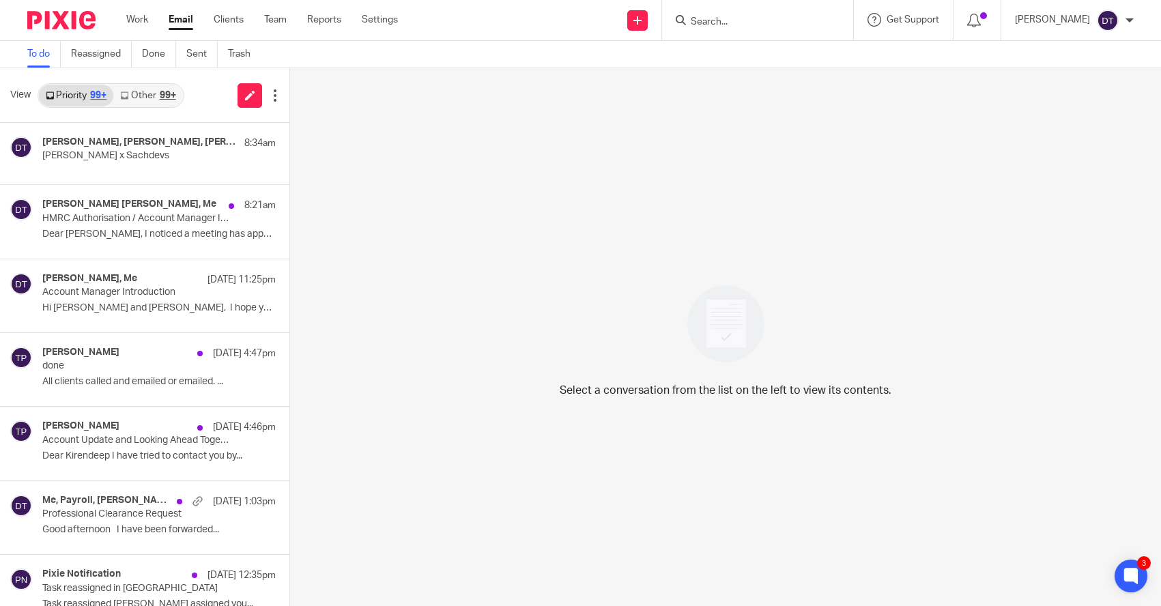
click at [154, 97] on link "Other 99+" at bounding box center [147, 96] width 69 height 22
click at [135, 147] on h4 "[PERSON_NAME], [PERSON_NAME], [PERSON_NAME], Me" at bounding box center [119, 142] width 154 height 12
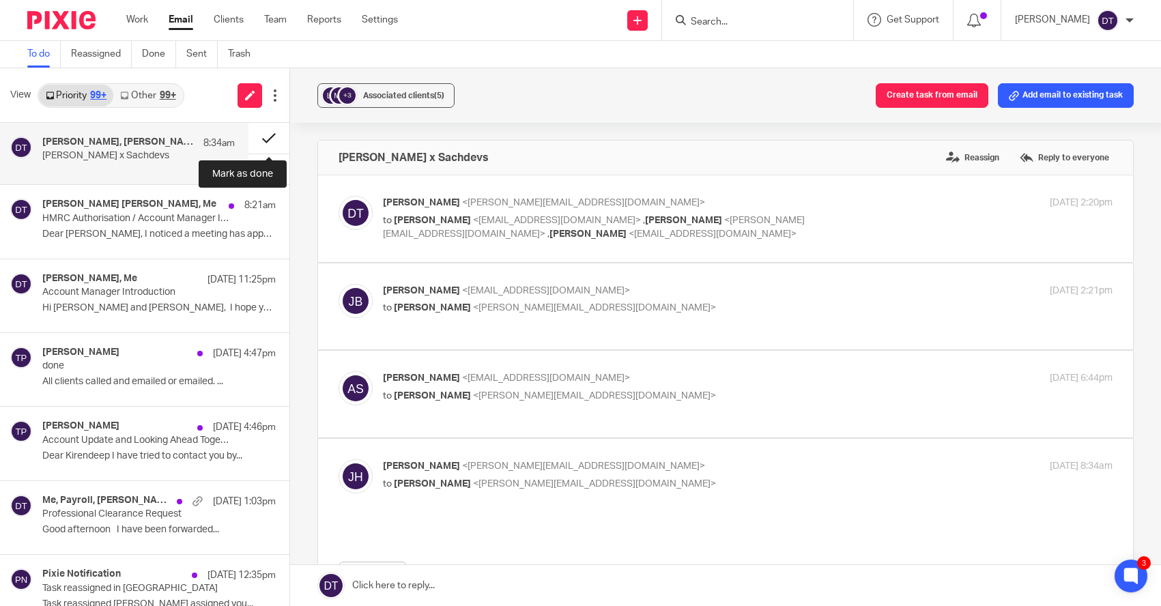
click at [267, 130] on button at bounding box center [268, 138] width 41 height 31
click at [169, 102] on link "Other 99+" at bounding box center [147, 96] width 69 height 22
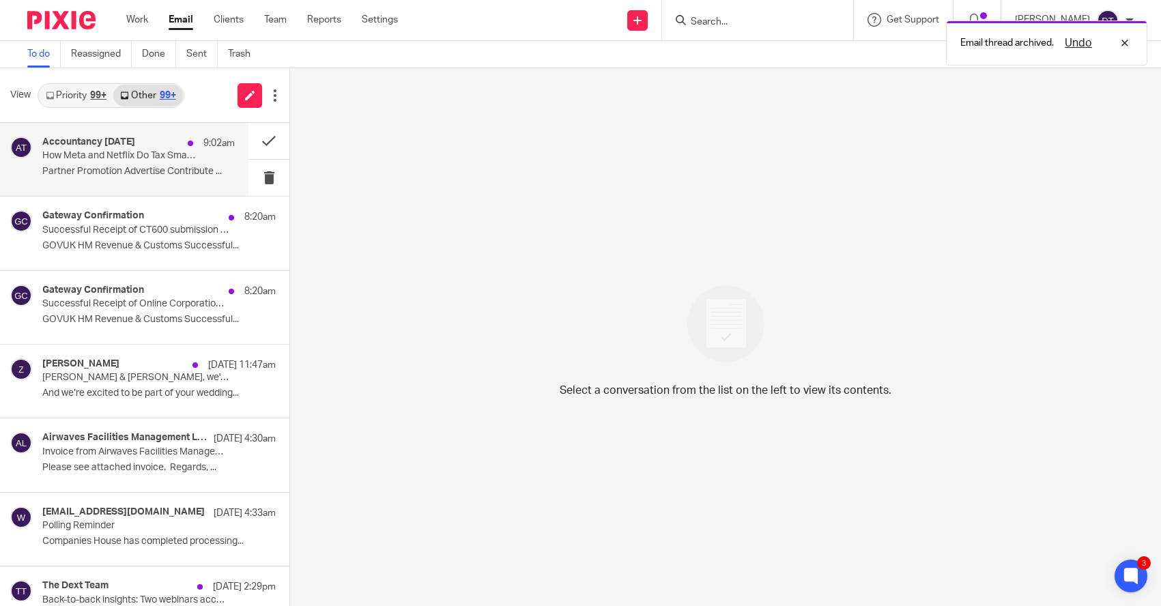
click at [174, 150] on p "How Meta and Netflix Do Tax Smarter with AI" at bounding box center [119, 156] width 154 height 12
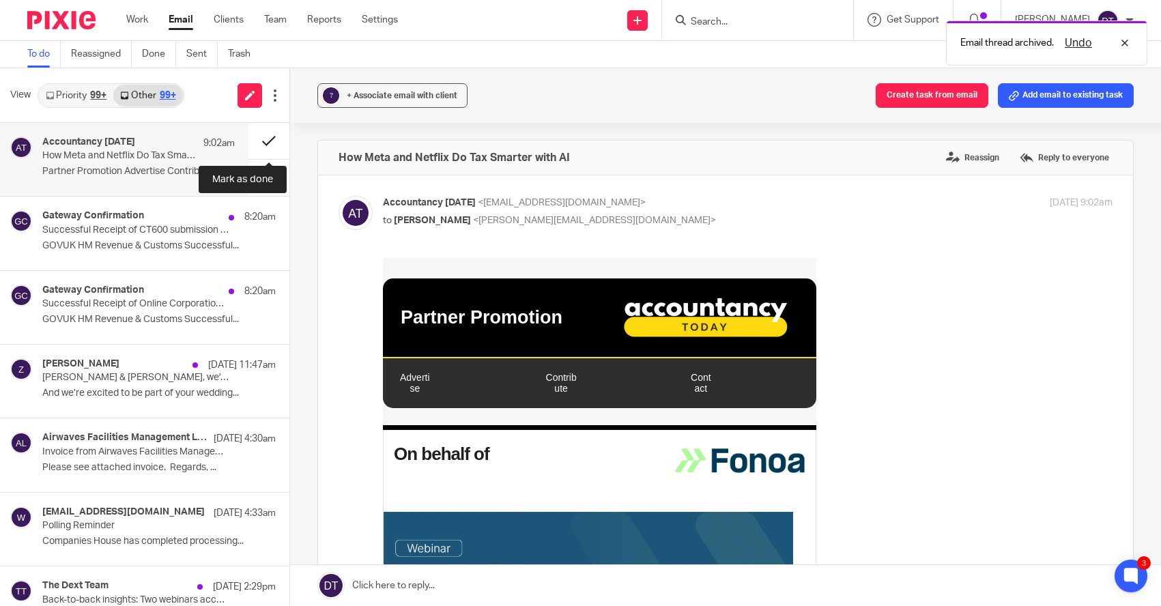
click at [276, 135] on button at bounding box center [268, 141] width 41 height 36
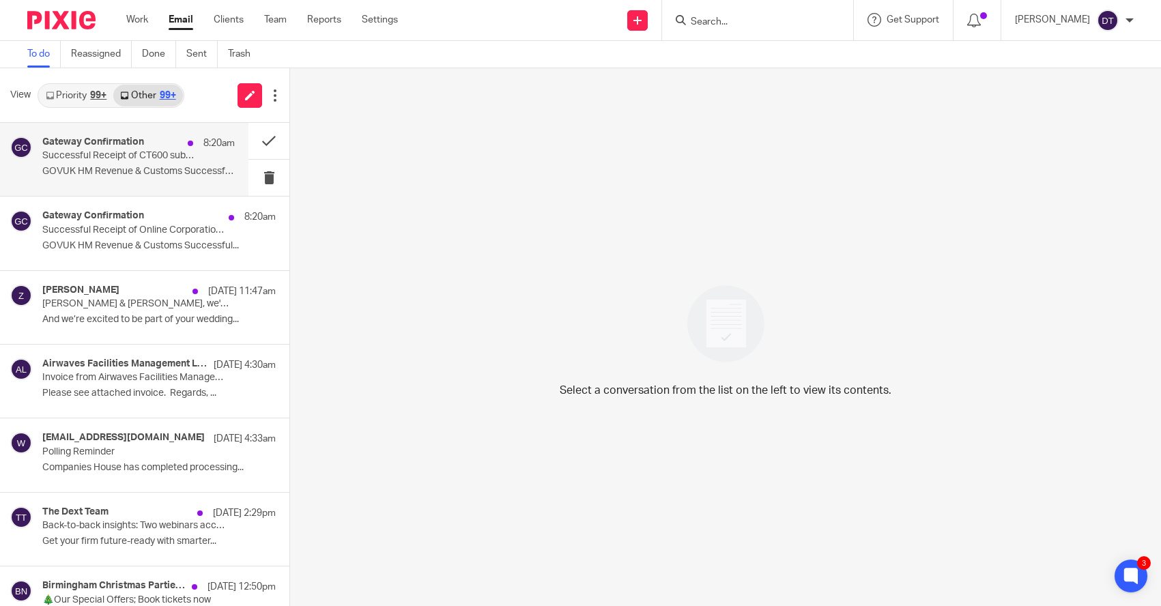
click at [212, 156] on div "Gateway Confirmation 8:20am Successful Receipt of CT600 submission online for R…" at bounding box center [138, 159] width 192 height 46
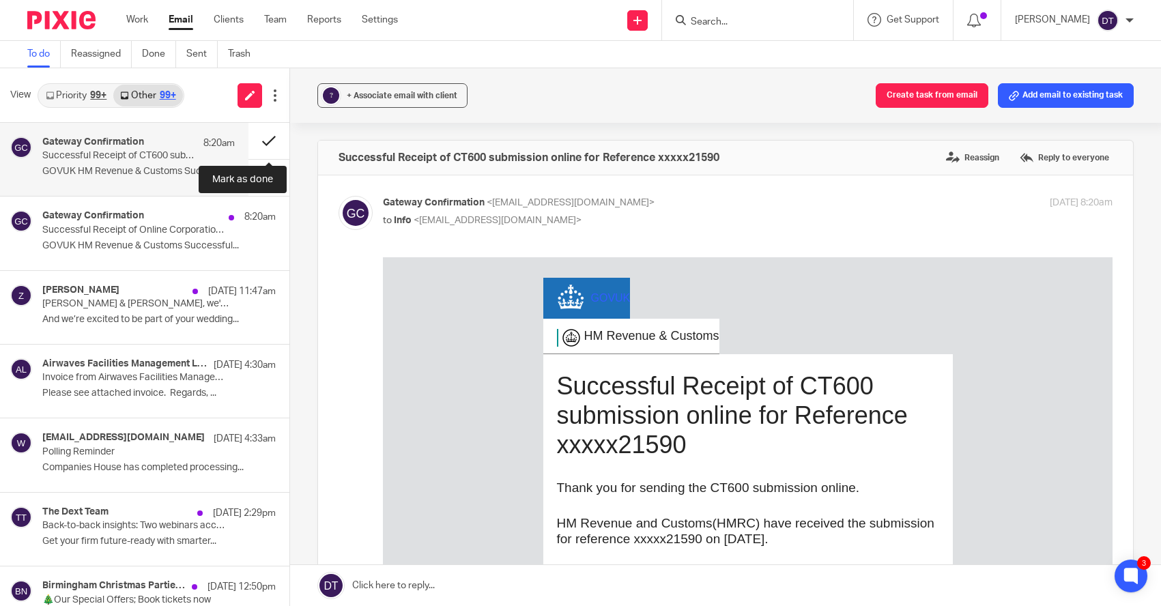
click at [278, 132] on button at bounding box center [268, 141] width 41 height 36
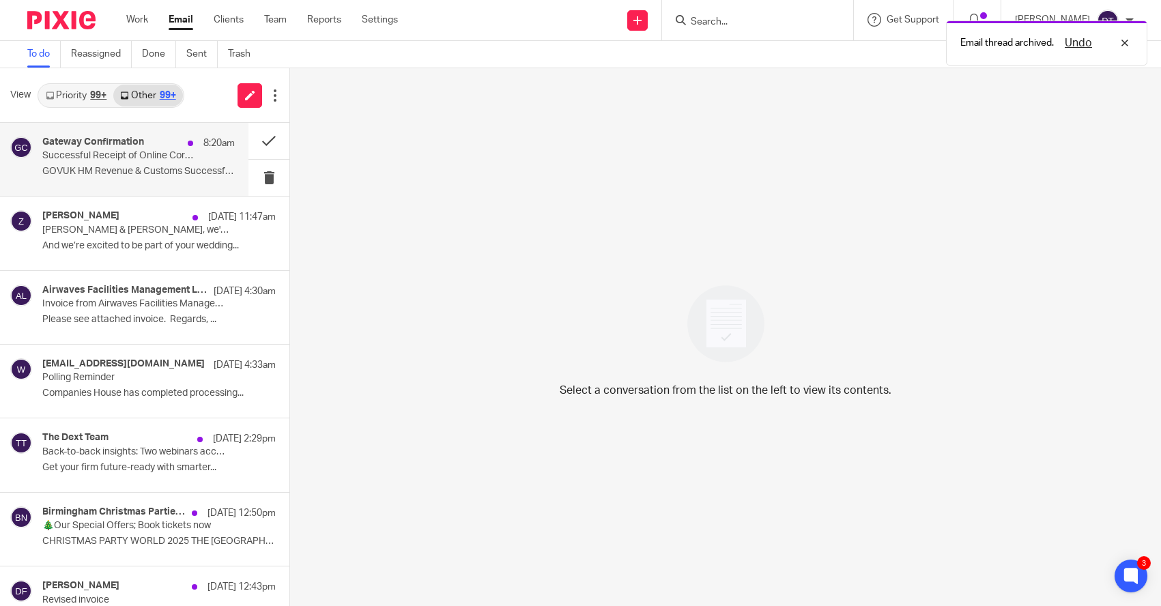
click at [154, 154] on p "Successful Receipt of Online Corporation Tax test submission for Reference xxxx…" at bounding box center [119, 156] width 154 height 12
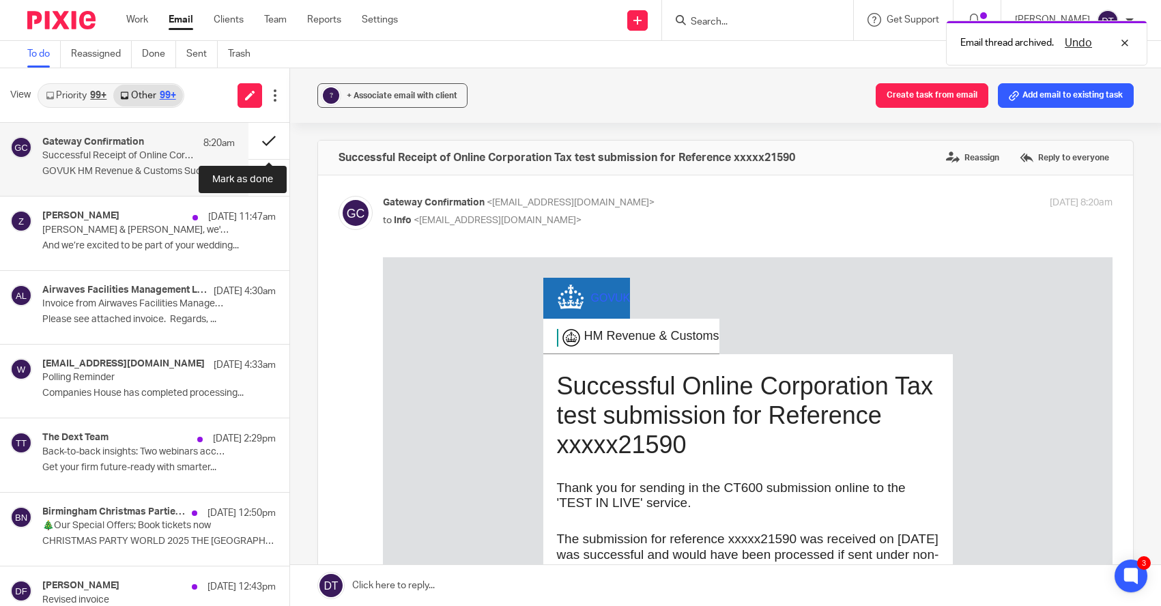
click at [267, 142] on button at bounding box center [268, 141] width 41 height 36
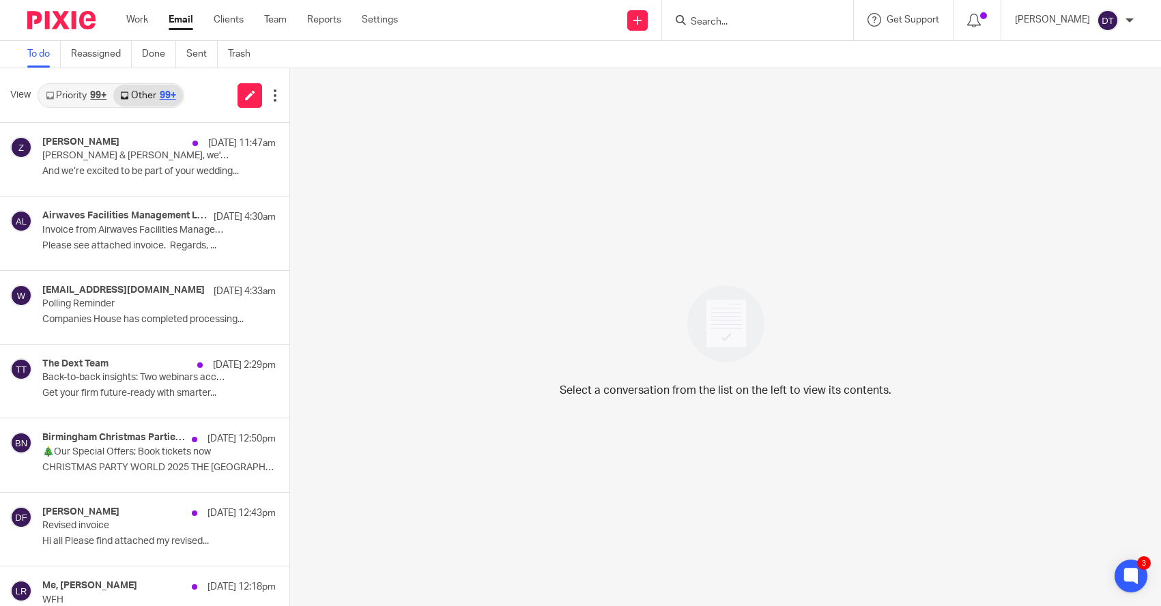
click at [91, 92] on div "99+" at bounding box center [98, 96] width 16 height 10
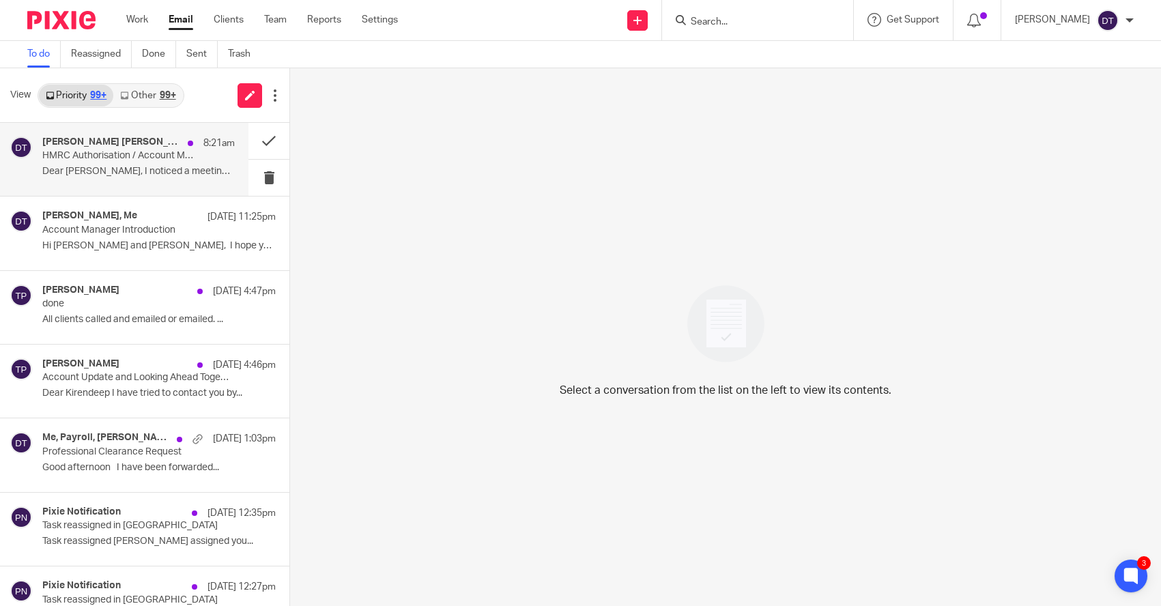
click at [89, 158] on p "HMRC Authorisation / Account Manager Introduction" at bounding box center [119, 156] width 154 height 12
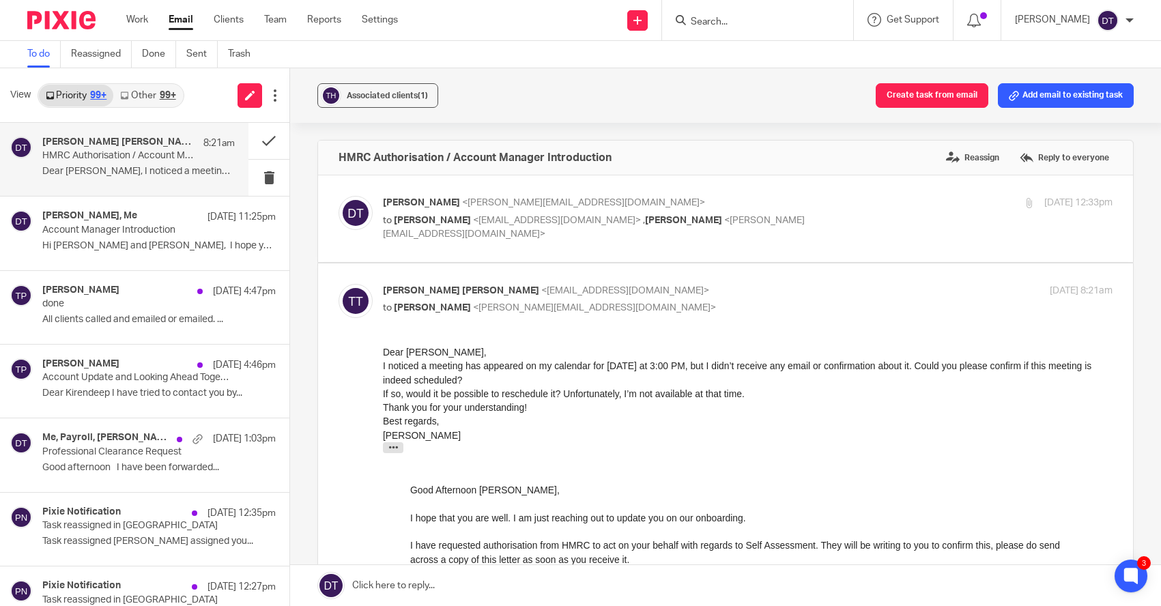
click at [453, 586] on link at bounding box center [725, 585] width 871 height 41
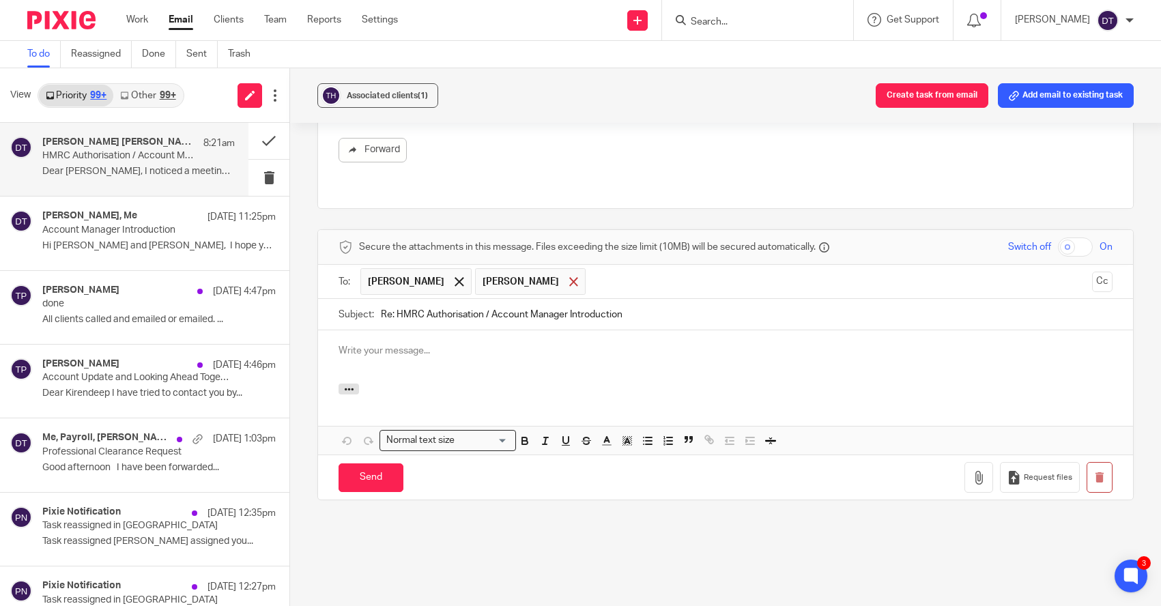
click at [569, 277] on span at bounding box center [573, 281] width 9 height 9
click at [535, 344] on p at bounding box center [725, 351] width 774 height 14
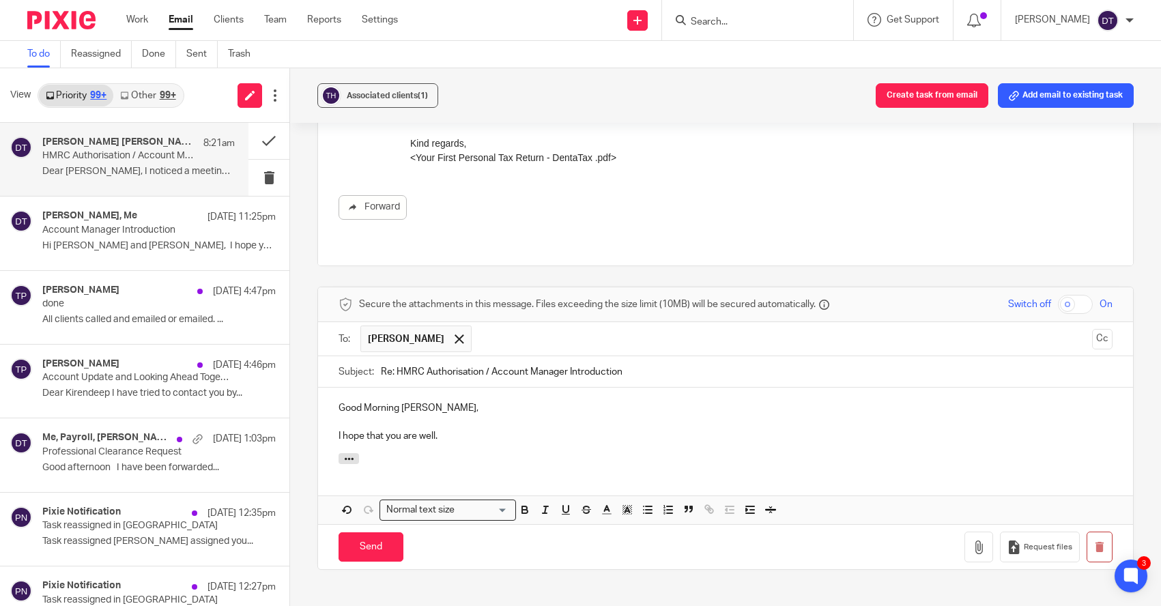
scroll to position [668, 0]
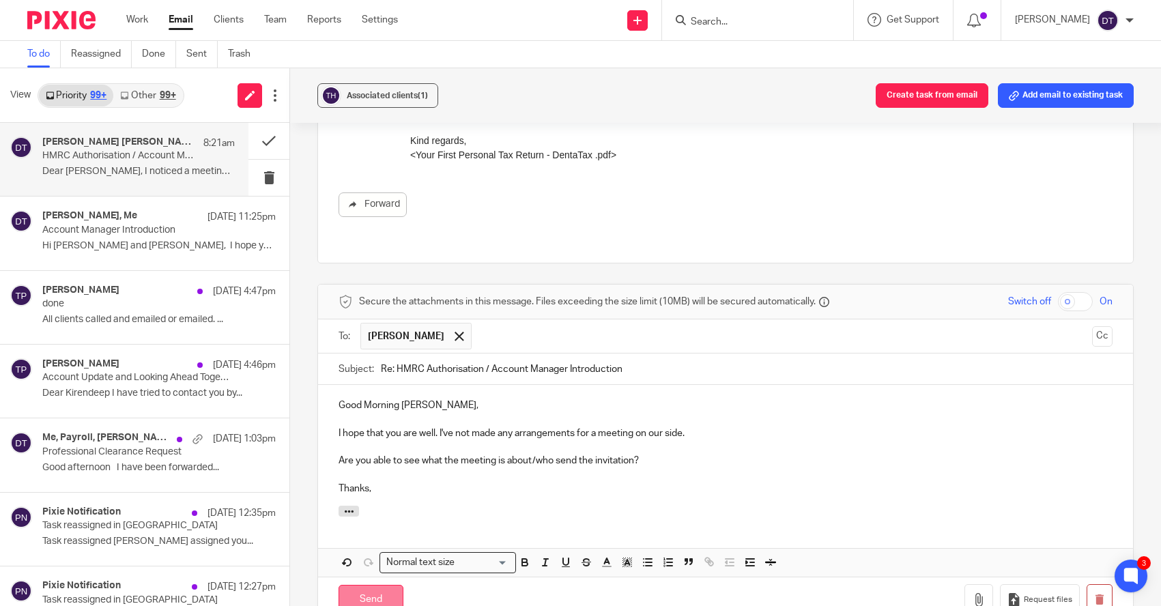
click at [366, 585] on input "Send" at bounding box center [370, 599] width 65 height 29
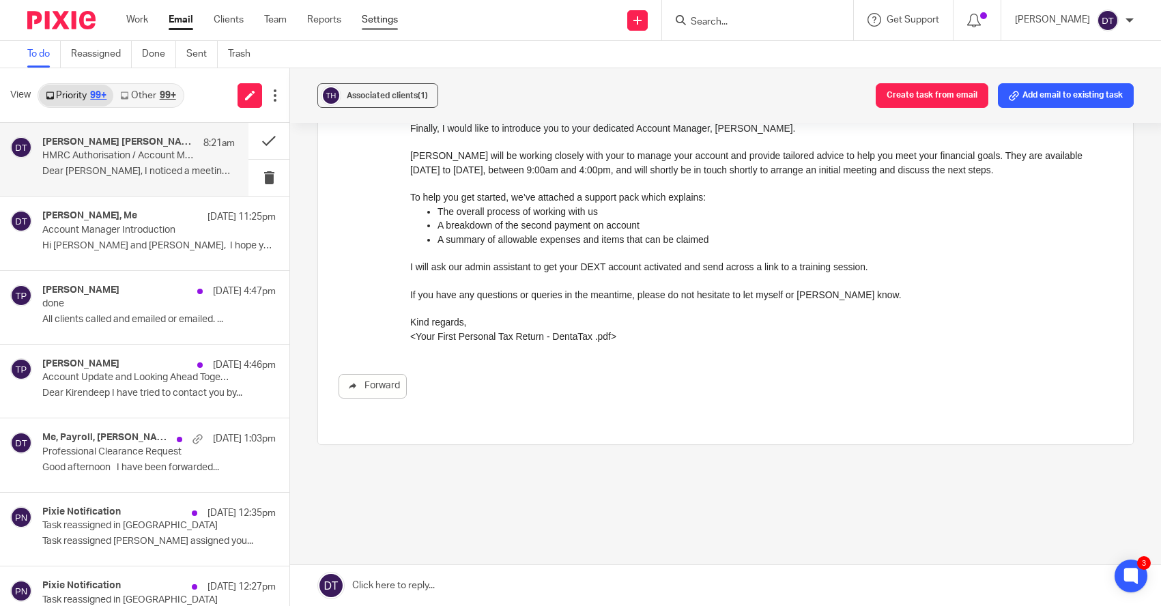
click at [383, 16] on link "Settings" at bounding box center [380, 20] width 36 height 14
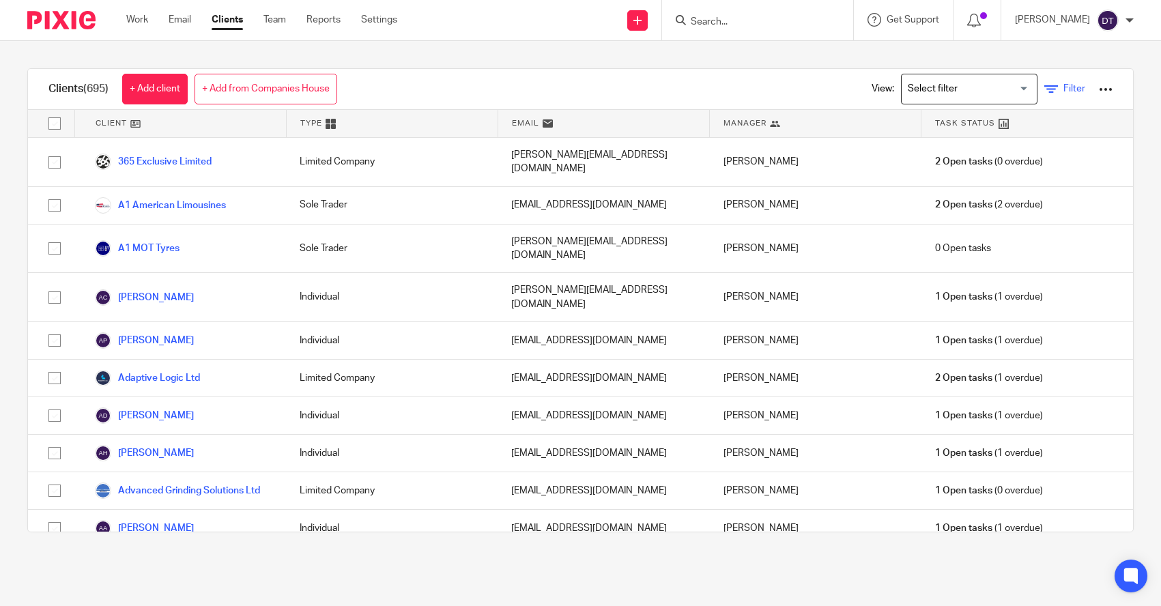
click at [1067, 84] on span "Filter" at bounding box center [1074, 89] width 22 height 10
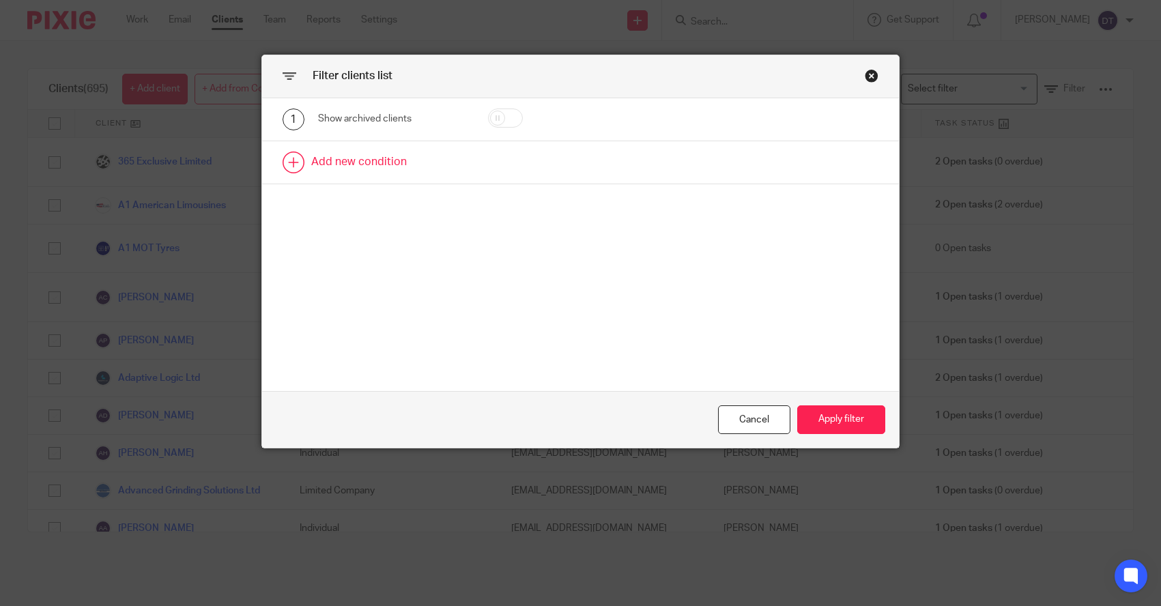
click at [391, 161] on link at bounding box center [580, 162] width 637 height 42
click at [411, 165] on div "Field" at bounding box center [384, 166] width 110 height 29
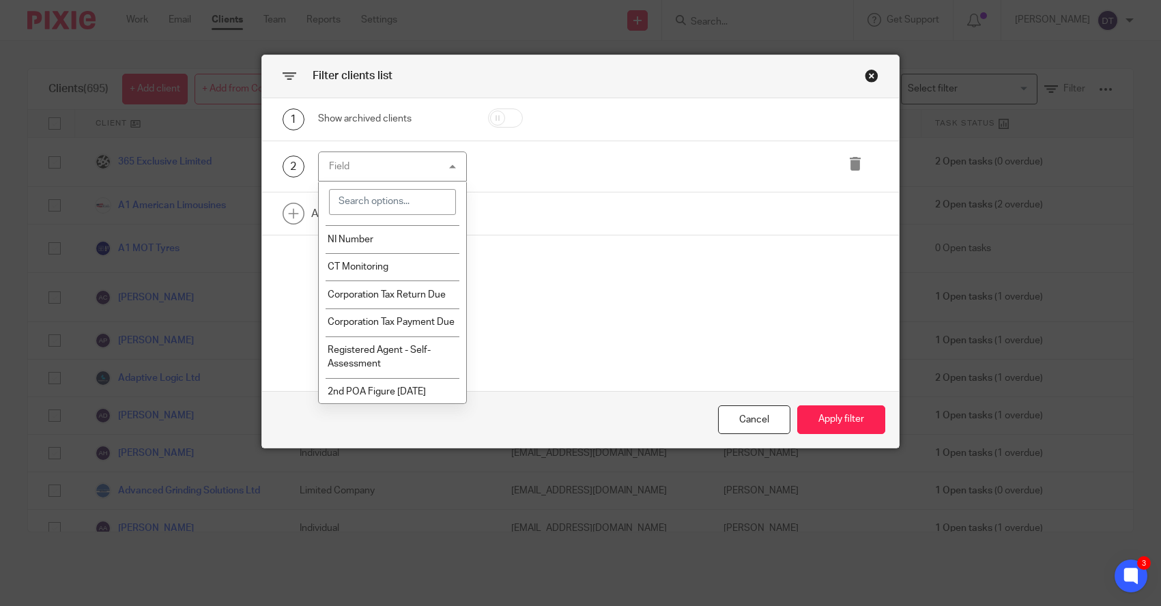
scroll to position [1623, 0]
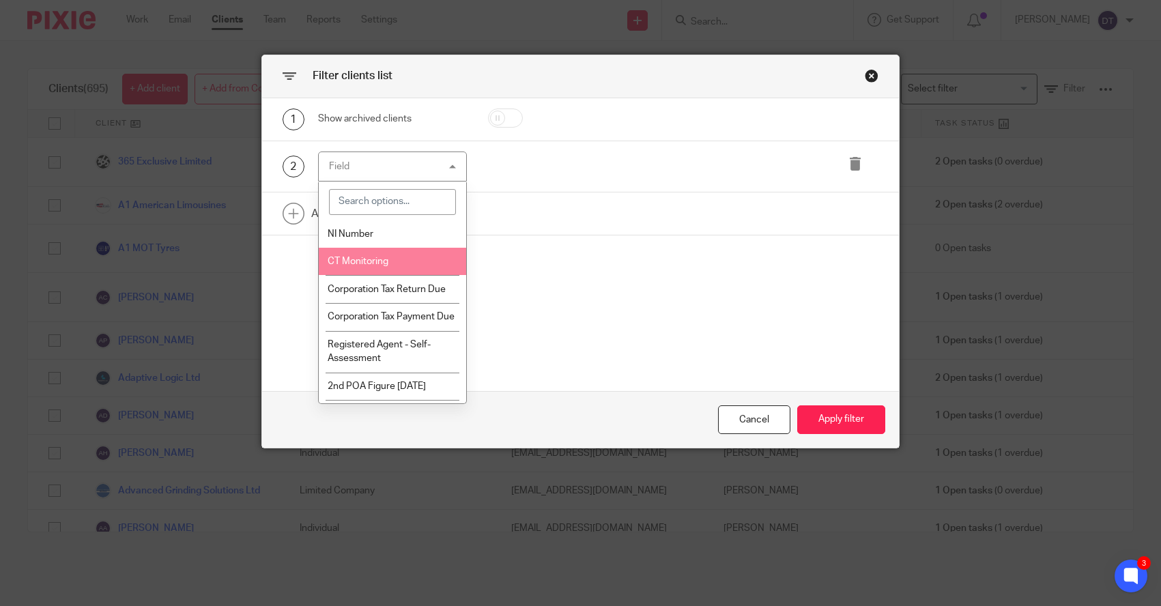
click at [380, 276] on li "CT Monitoring" at bounding box center [392, 262] width 147 height 28
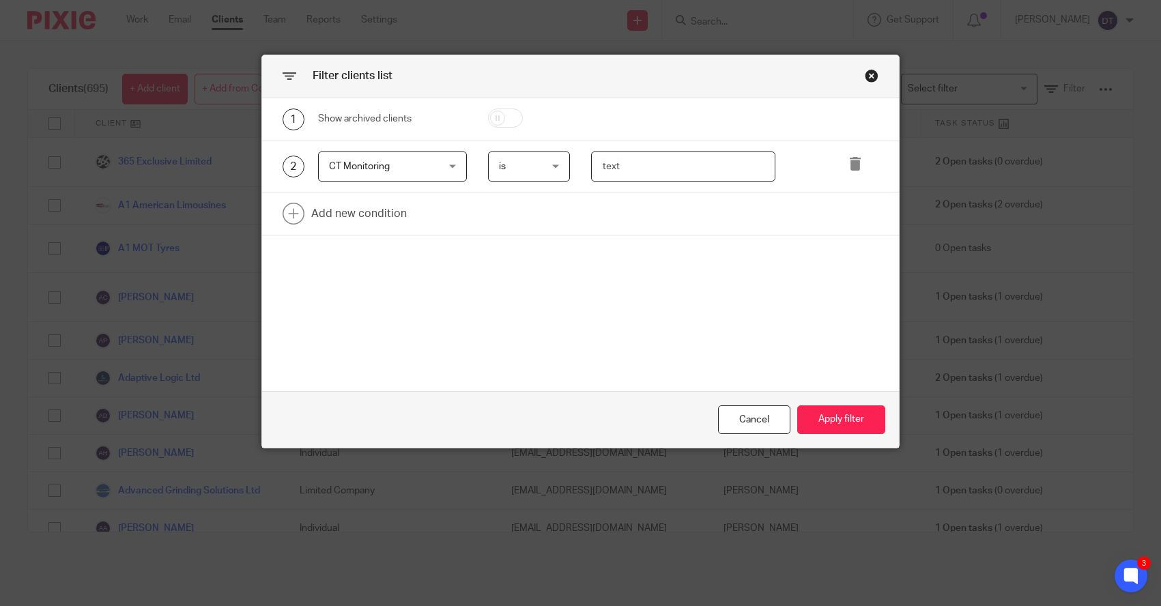
click at [671, 168] on input "text" at bounding box center [683, 166] width 184 height 31
paste input "21590"
type input "21590"
click at [849, 419] on button "Apply filter" at bounding box center [841, 419] width 88 height 29
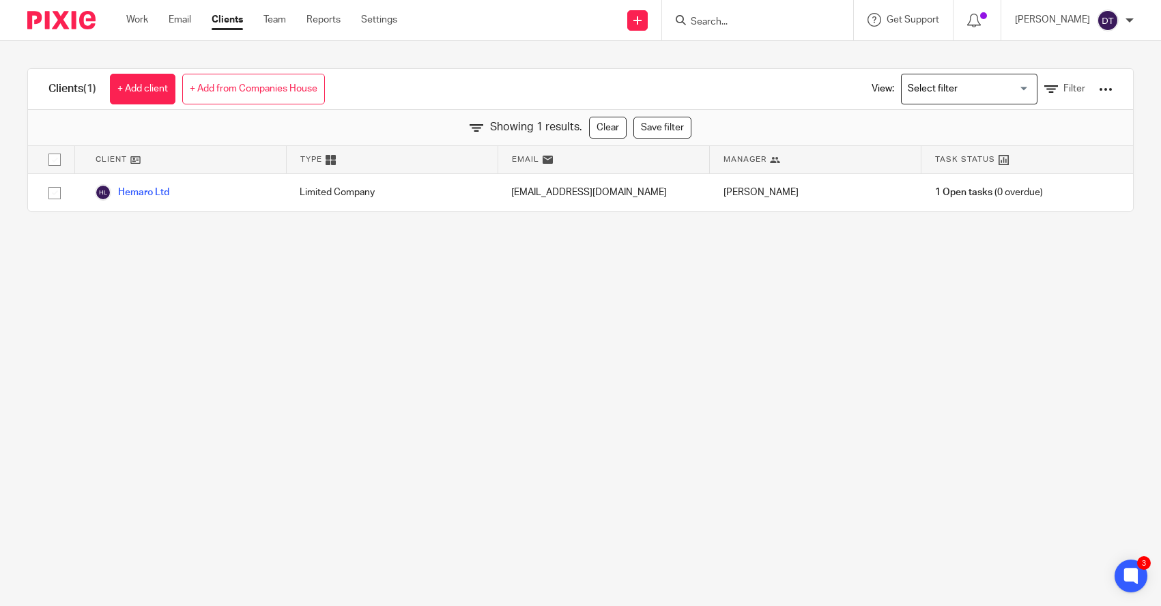
click at [736, 26] on input "Search" at bounding box center [750, 22] width 123 height 12
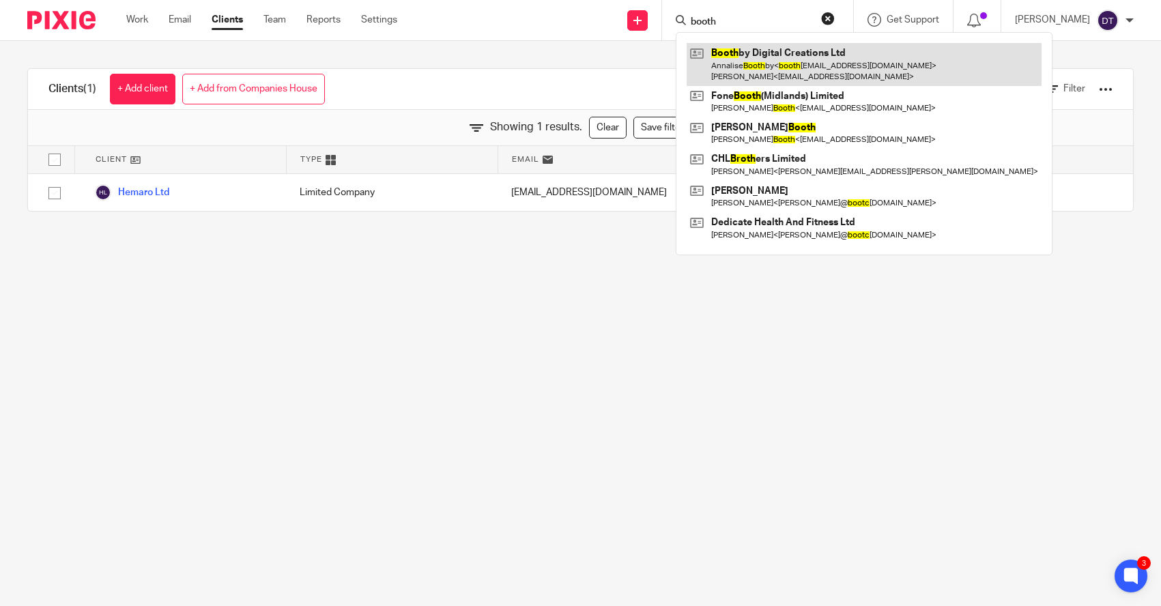
type input "booth"
click at [760, 68] on link at bounding box center [863, 64] width 355 height 42
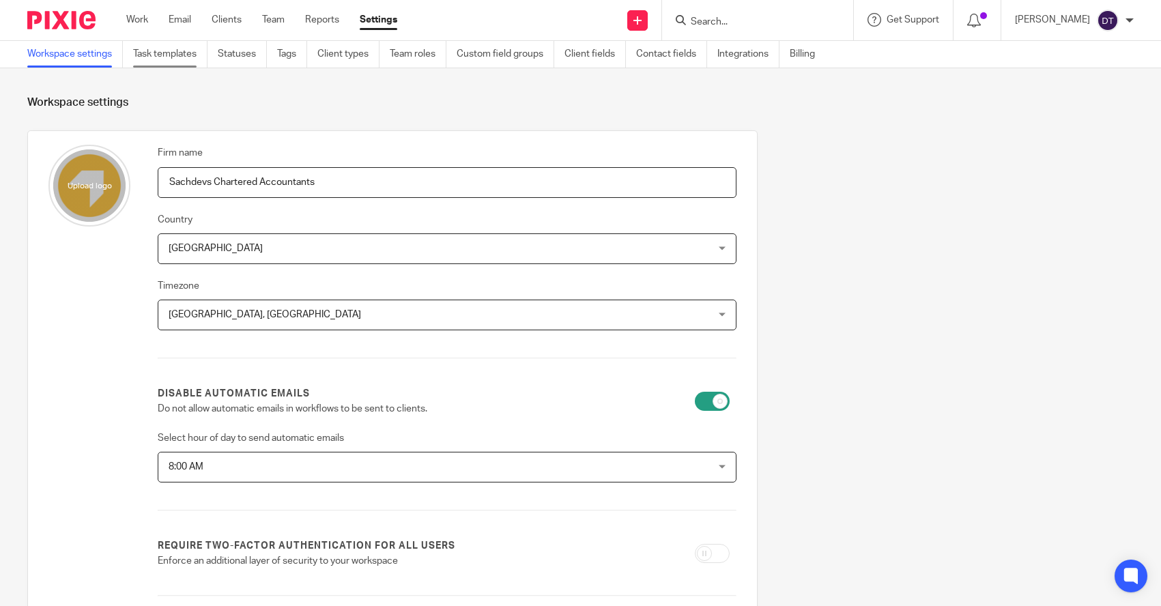
click at [174, 49] on link "Task templates" at bounding box center [170, 54] width 74 height 27
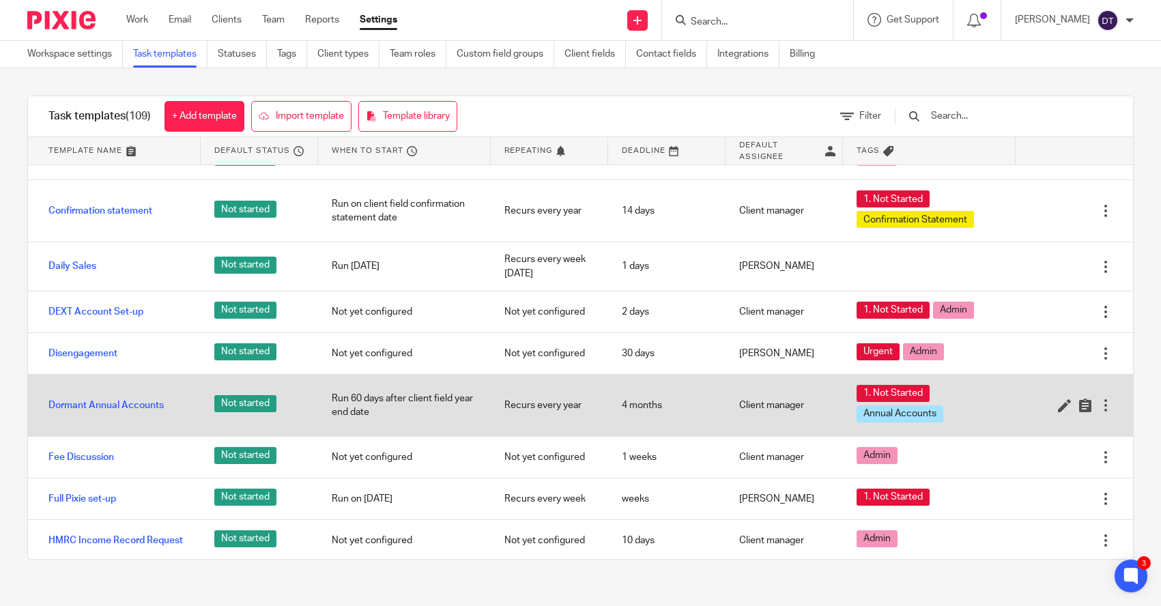
scroll to position [1821, 0]
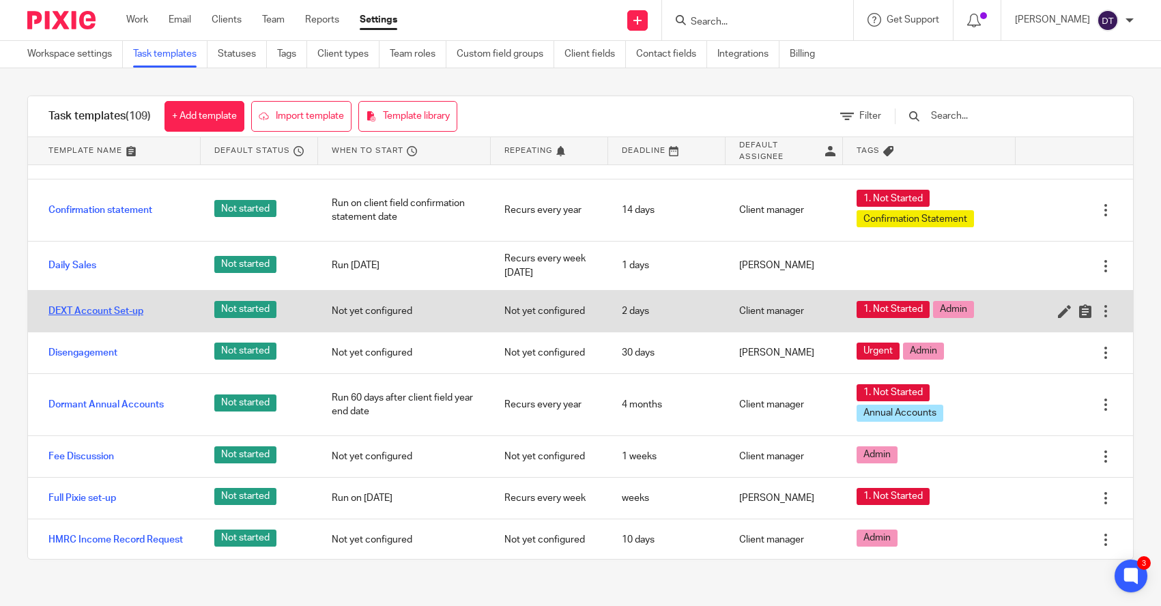
click at [119, 304] on link "DEXT Account Set-up" at bounding box center [95, 311] width 95 height 14
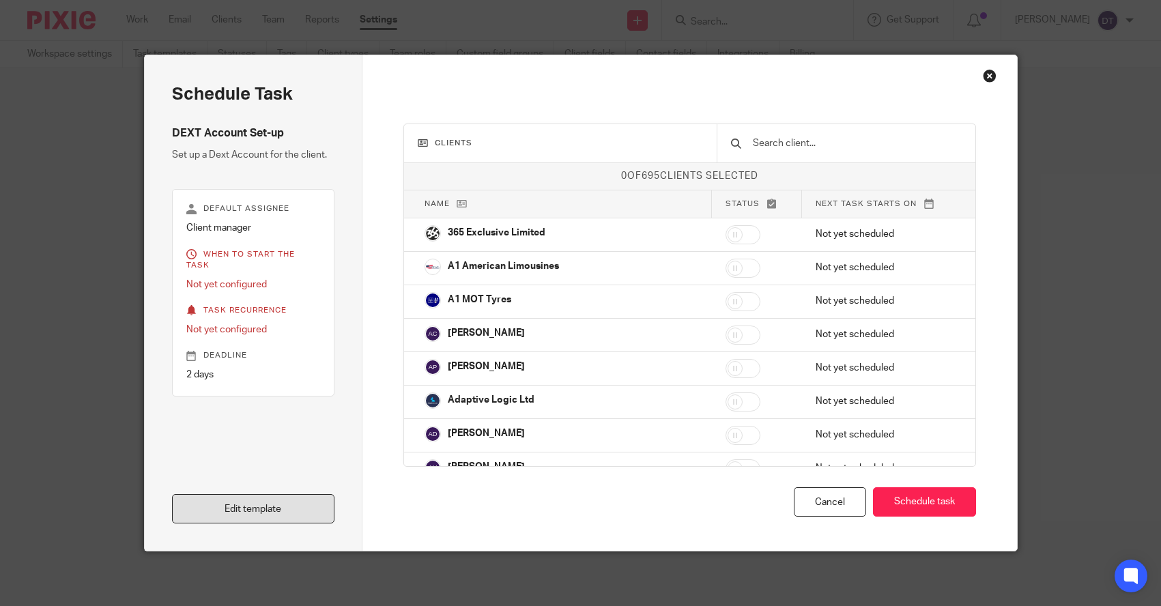
click at [289, 508] on link "Edit template" at bounding box center [253, 508] width 163 height 29
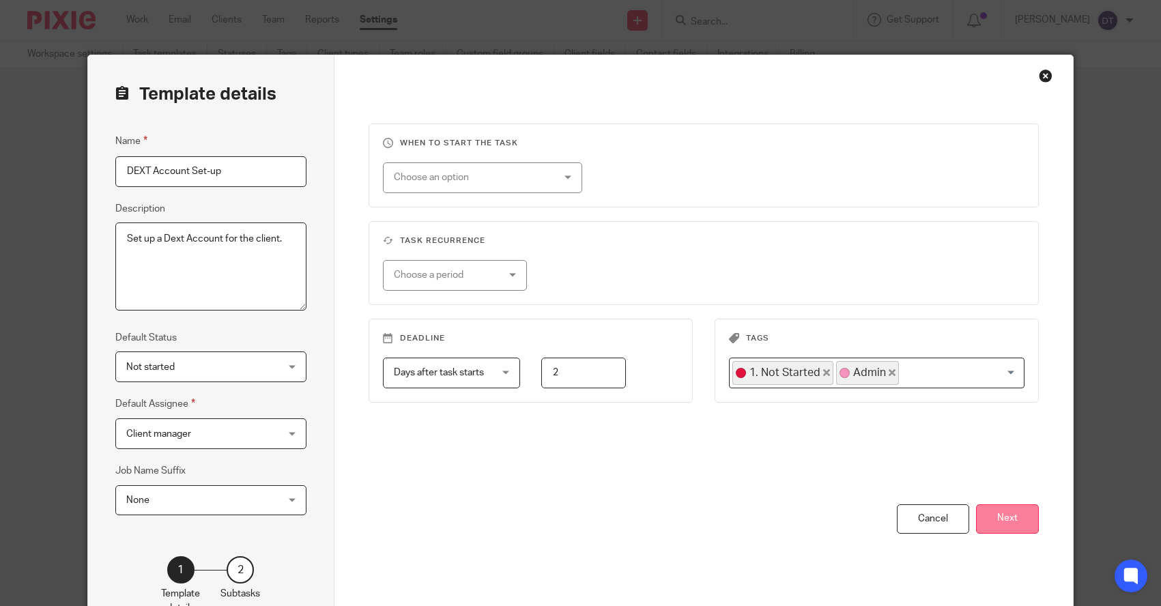
click at [1007, 509] on button "Next" at bounding box center [1007, 518] width 63 height 29
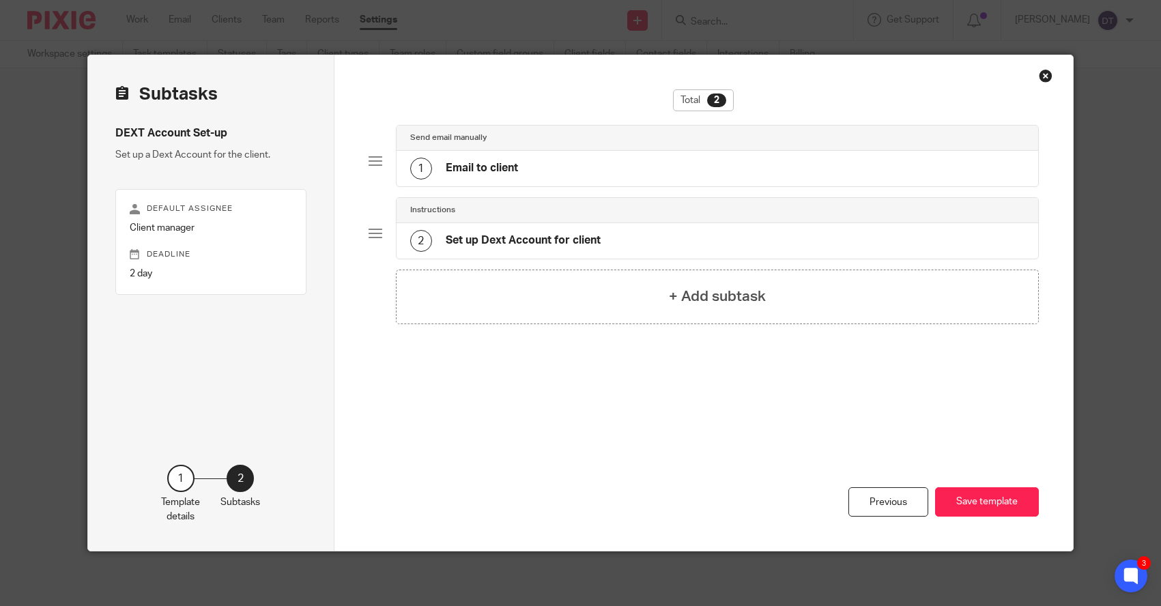
click at [567, 175] on div "1 Email to client" at bounding box center [717, 168] width 642 height 35
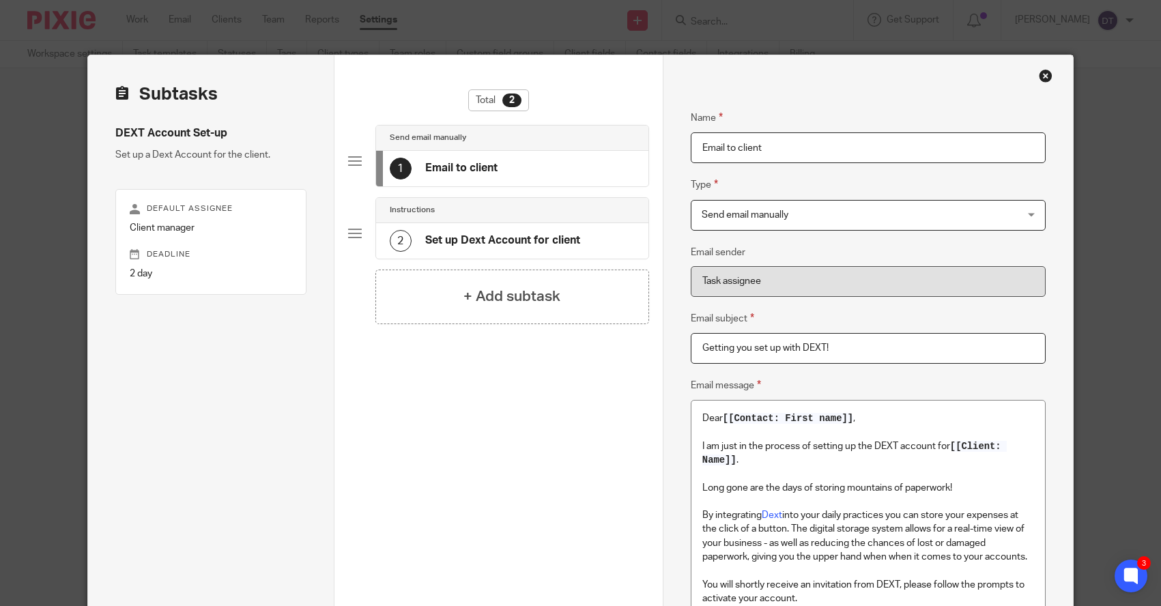
click at [461, 232] on div "2 Set up Dext Account for client" at bounding box center [485, 241] width 190 height 22
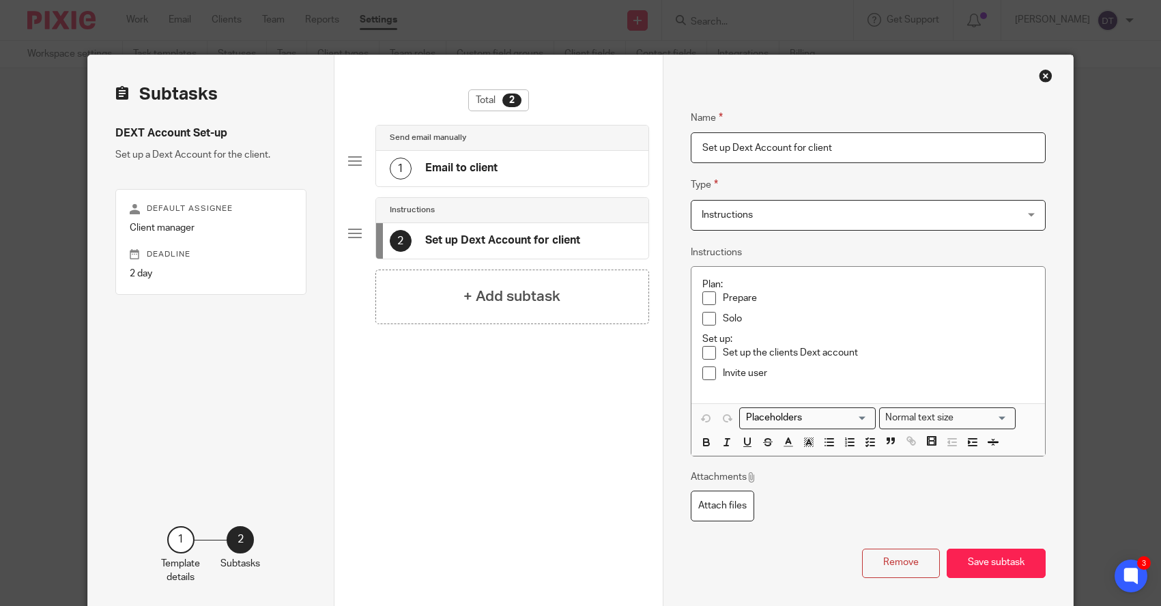
click at [467, 184] on div "1 Email to client" at bounding box center [512, 168] width 272 height 35
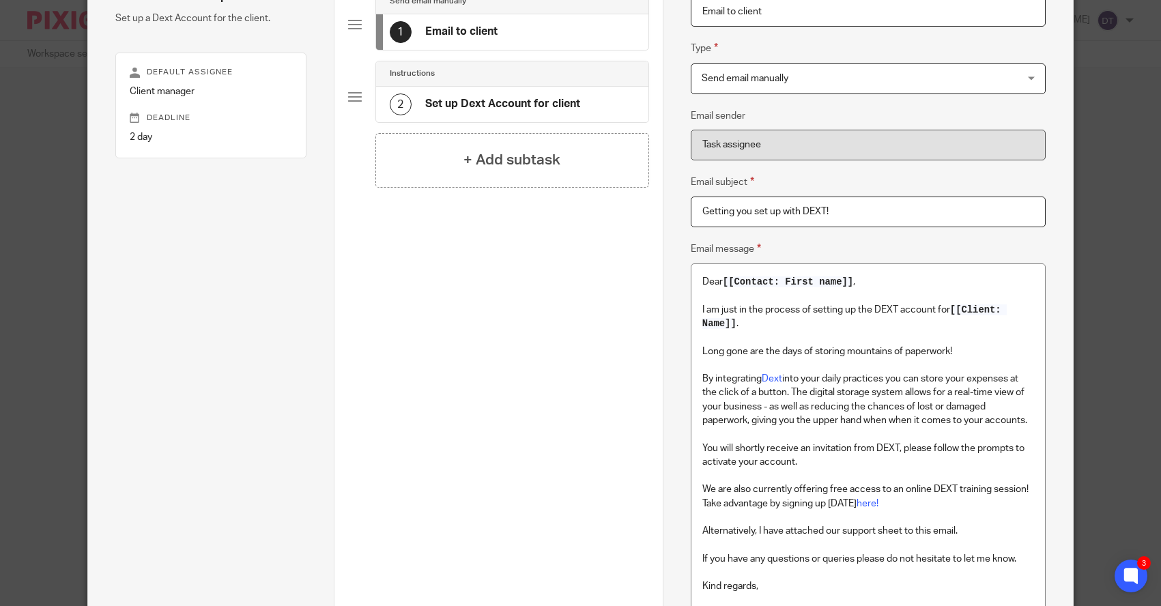
scroll to position [139, 0]
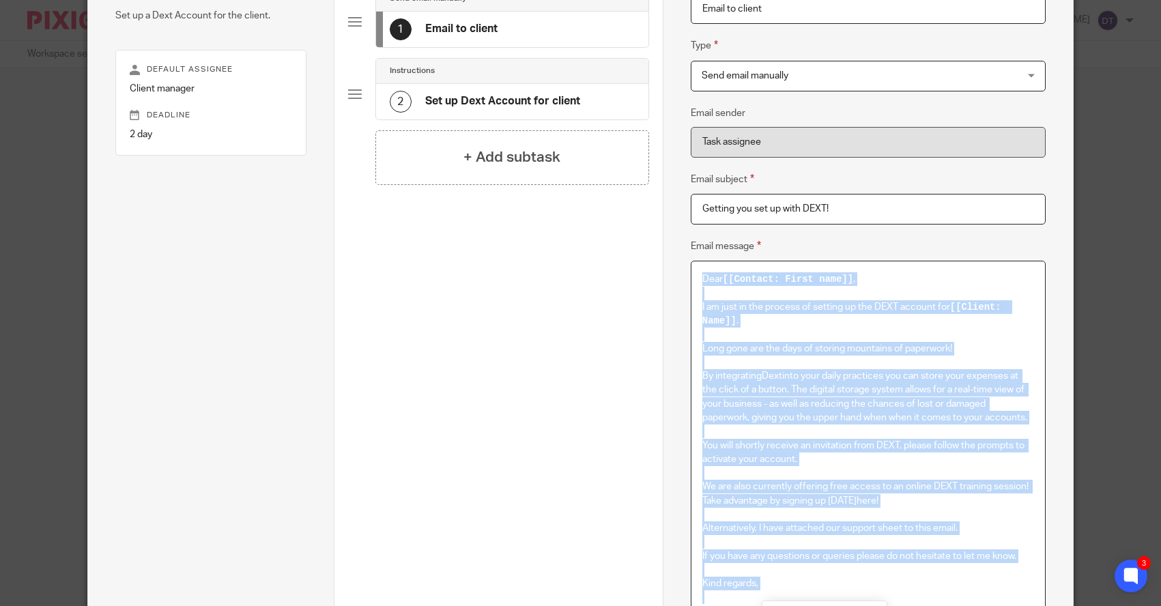
drag, startPoint x: 704, startPoint y: 278, endPoint x: 794, endPoint y: 601, distance: 335.7
click at [797, 601] on div "Dear [[Contact: First name]] , I am just in the process of setting up the DEXT …" at bounding box center [868, 466] width 354 height 411
copy div "Dear [[Contact: First name]] , I am just in the process of setting up the DEXT …"
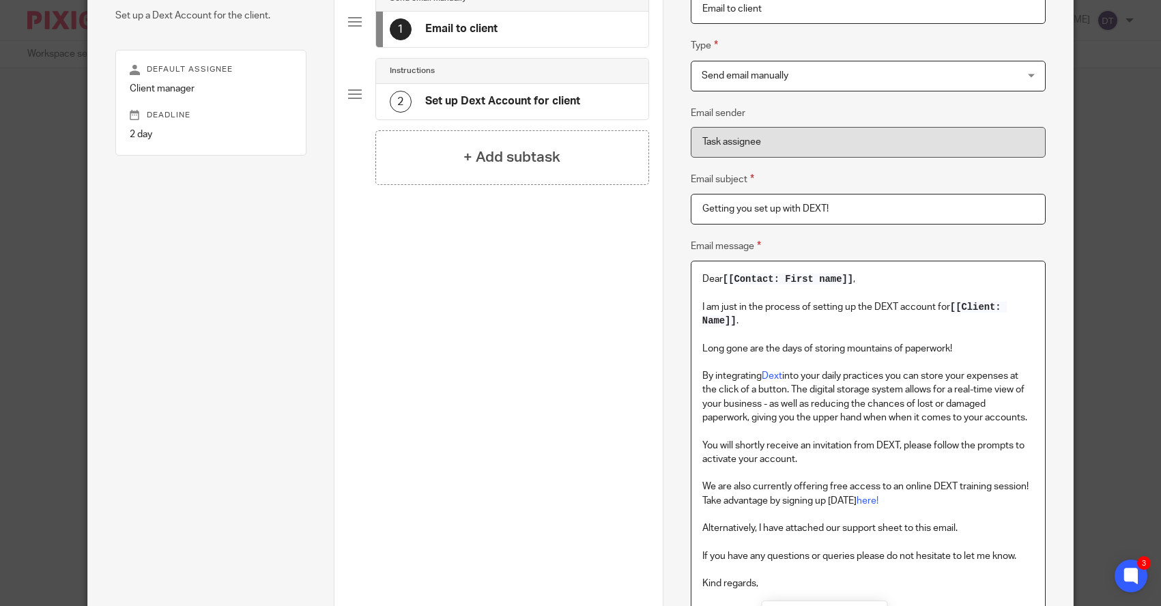
click at [858, 422] on p "By integrating Dext into your daily practices you can store your expenses at th…" at bounding box center [868, 396] width 332 height 55
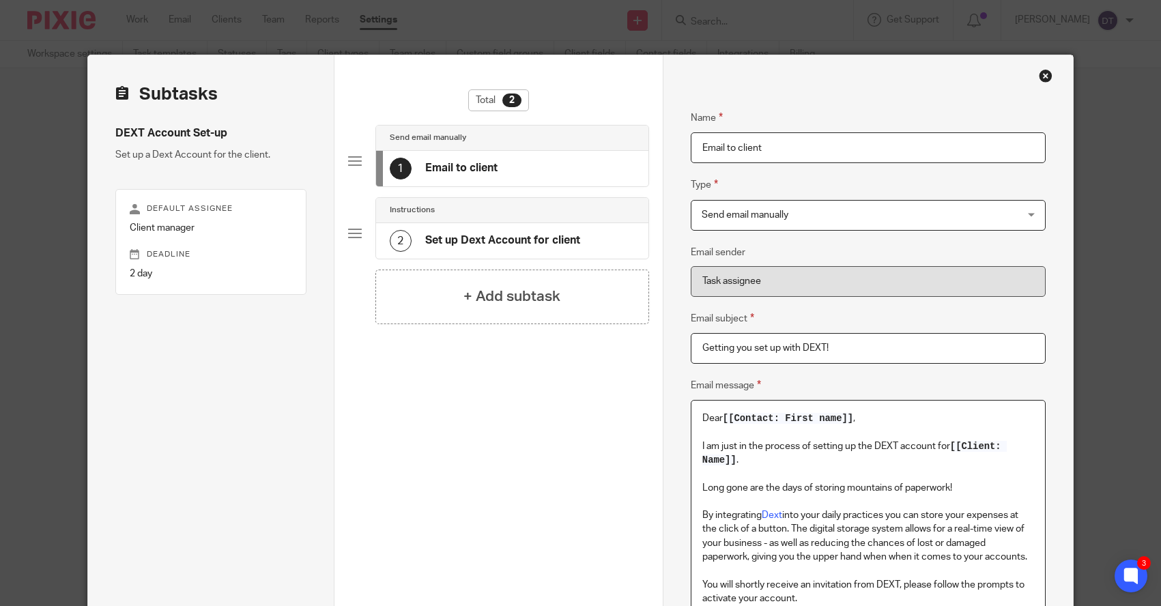
scroll to position [0, 0]
click at [1045, 76] on div "Close this dialog window" at bounding box center [1046, 76] width 14 height 14
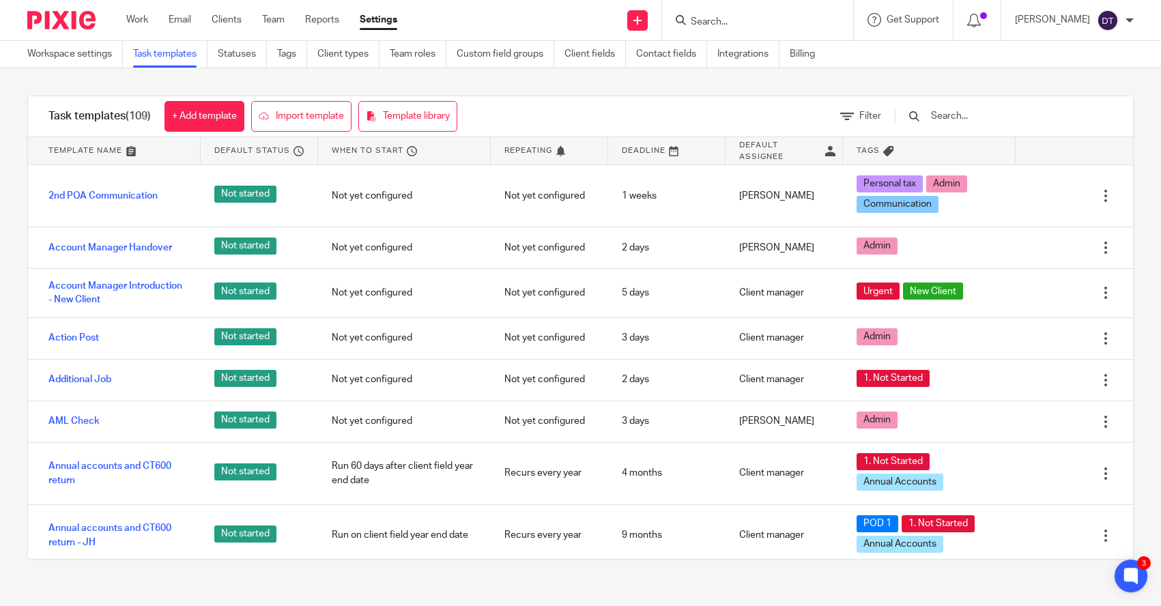
click at [729, 29] on div at bounding box center [757, 20] width 191 height 40
click at [729, 21] on input "Search" at bounding box center [750, 22] width 123 height 12
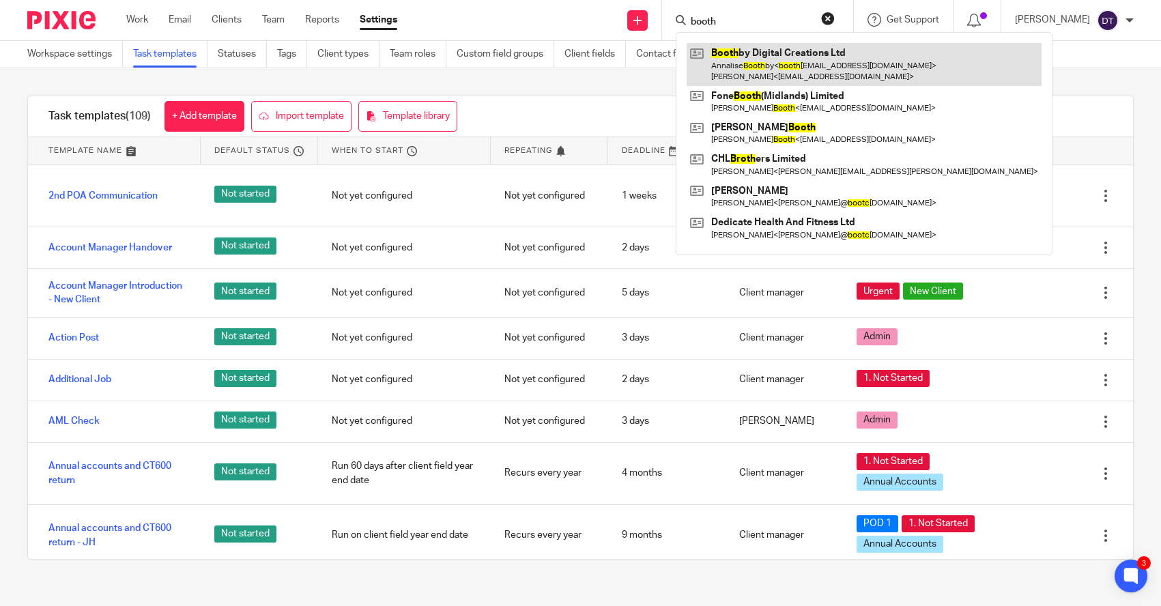
type input "booth"
click at [773, 75] on link at bounding box center [863, 64] width 355 height 42
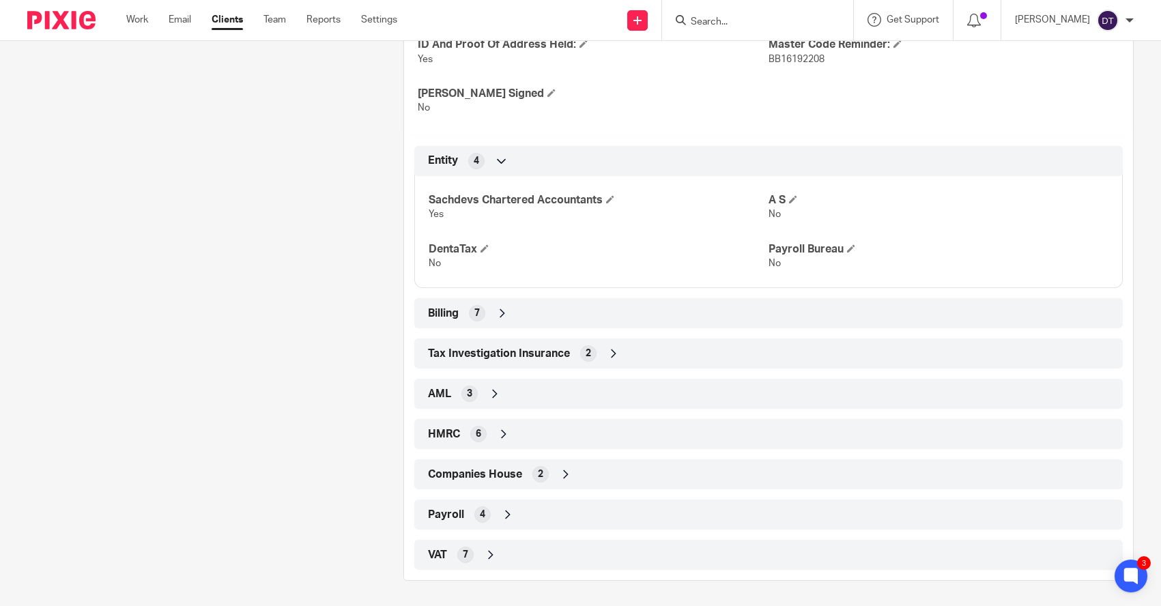
scroll to position [527, 0]
click at [472, 438] on div "HMRC 6" at bounding box center [768, 435] width 688 height 23
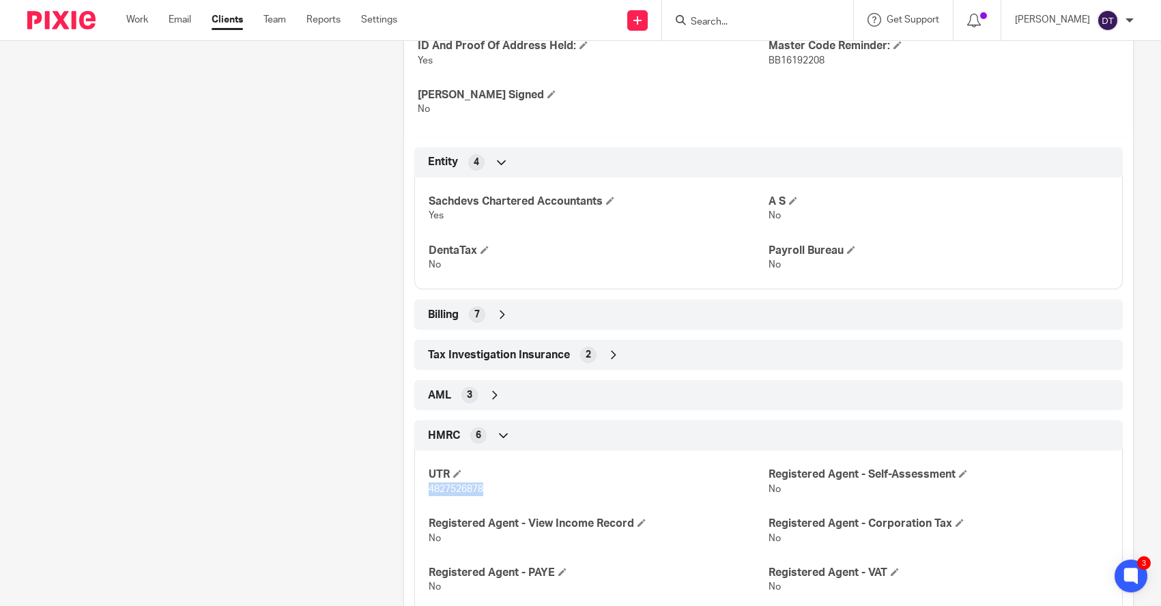
drag, startPoint x: 491, startPoint y: 482, endPoint x: 426, endPoint y: 487, distance: 65.1
click at [426, 487] on div "UTR 4827526878 Registered Agent - Self-Assessment No Registered Agent - View In…" at bounding box center [768, 525] width 708 height 171
copy span "4827526878"
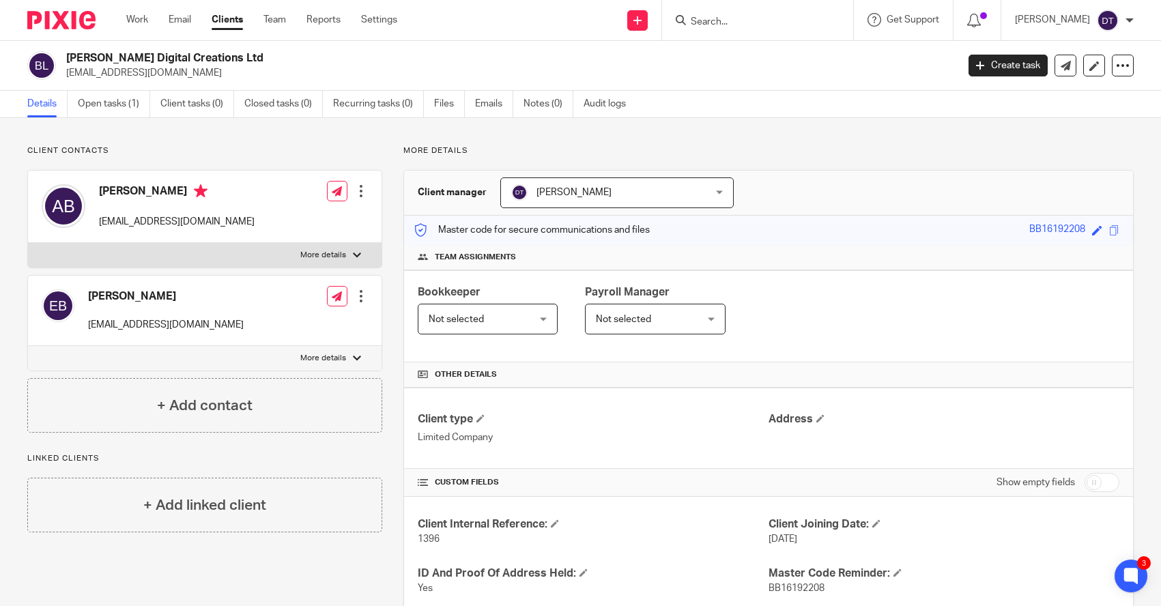
scroll to position [0, 0]
click at [138, 296] on h4 "[PERSON_NAME]" at bounding box center [166, 296] width 156 height 14
click at [762, 18] on input "Search" at bounding box center [750, 22] width 123 height 12
type input "d"
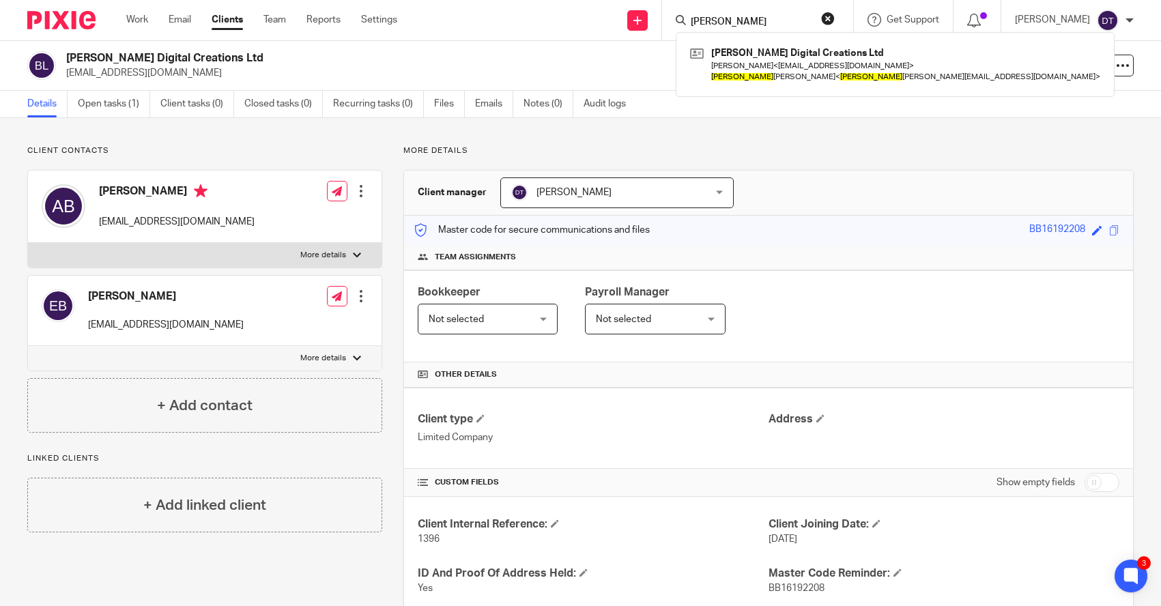
type input "edwin"
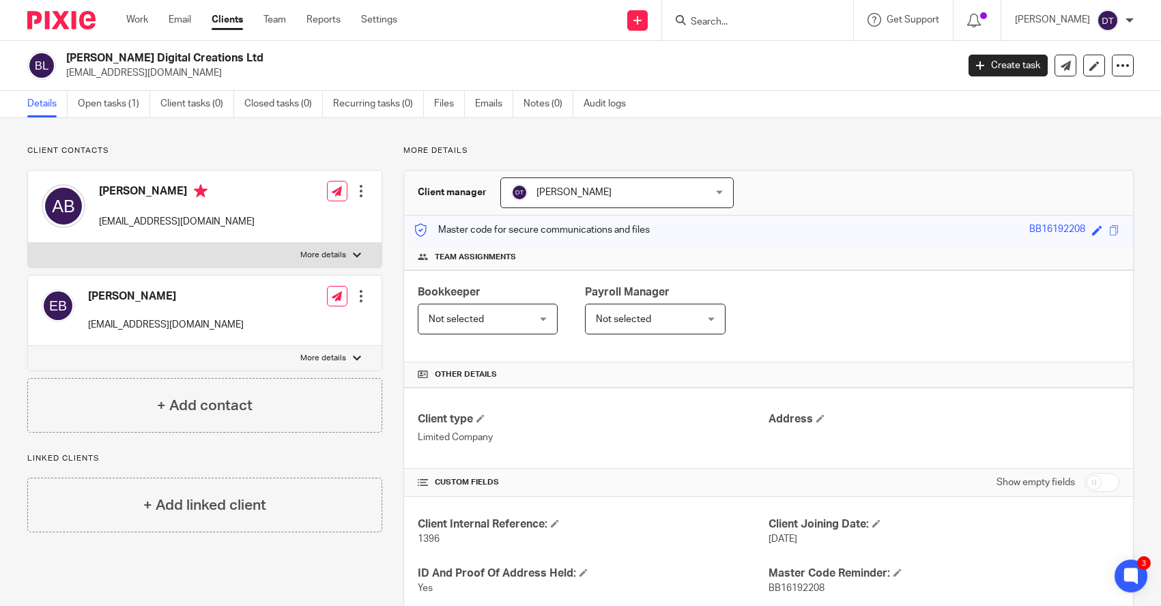
click at [363, 302] on div at bounding box center [361, 296] width 14 height 14
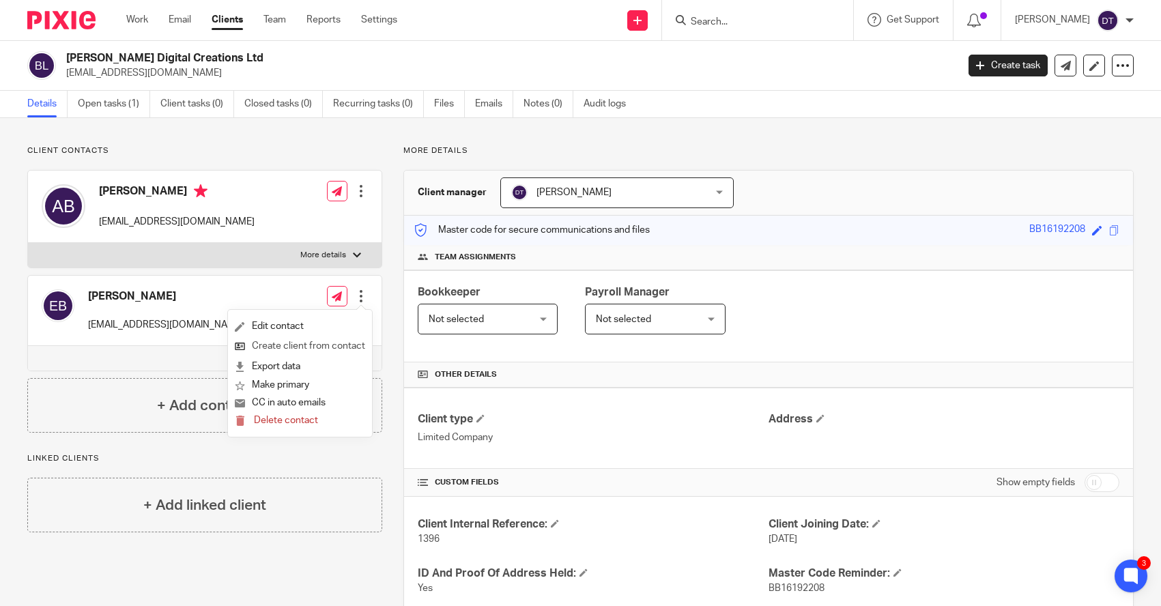
click at [325, 349] on link "Create client from contact" at bounding box center [300, 346] width 130 height 20
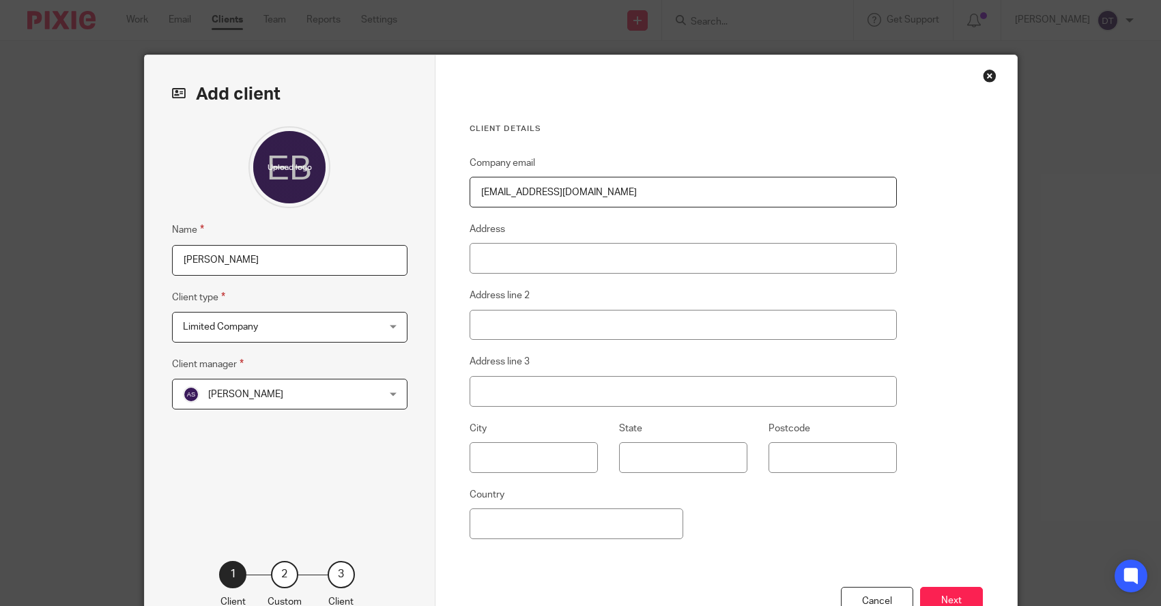
click at [345, 336] on span "Limited Company" at bounding box center [272, 327] width 179 height 29
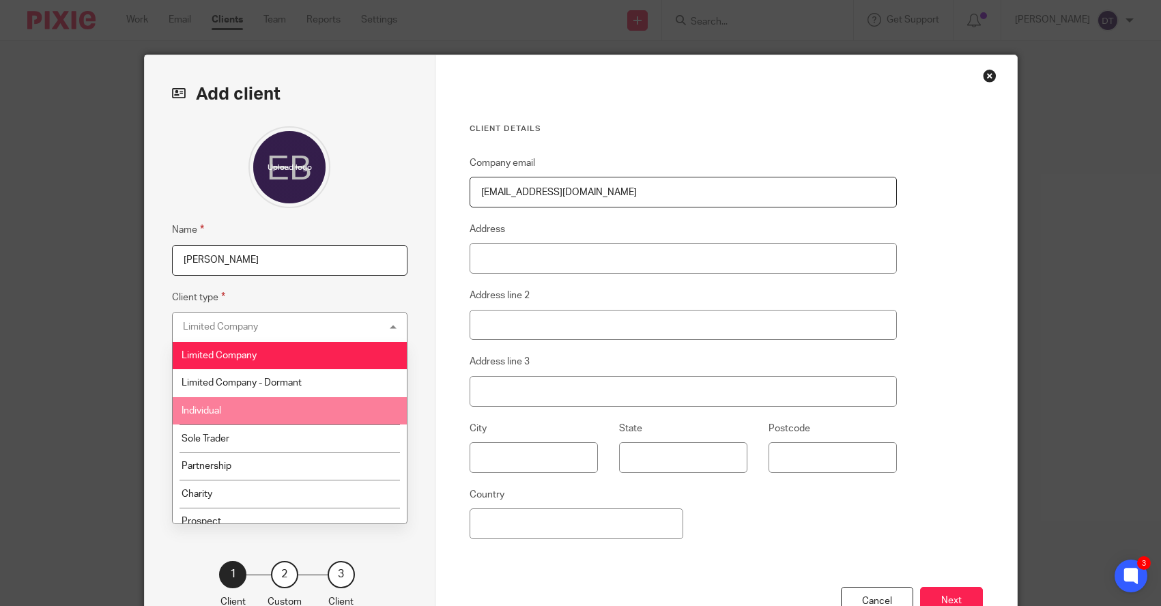
click at [309, 413] on li "Individual" at bounding box center [290, 411] width 234 height 28
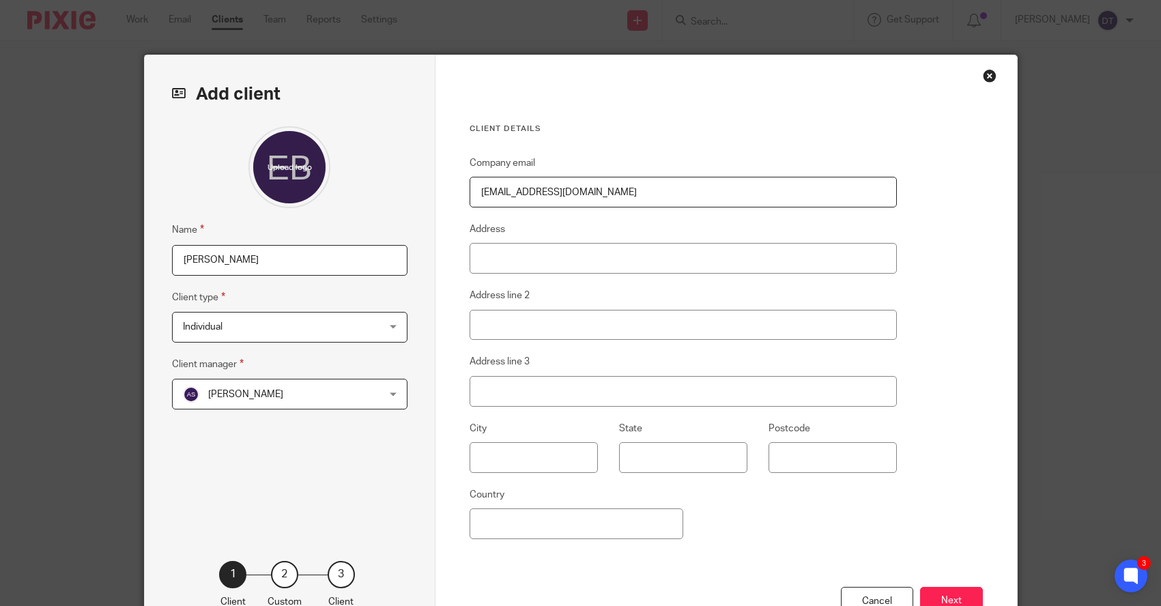
click at [334, 404] on span "[PERSON_NAME]" at bounding box center [272, 393] width 179 height 29
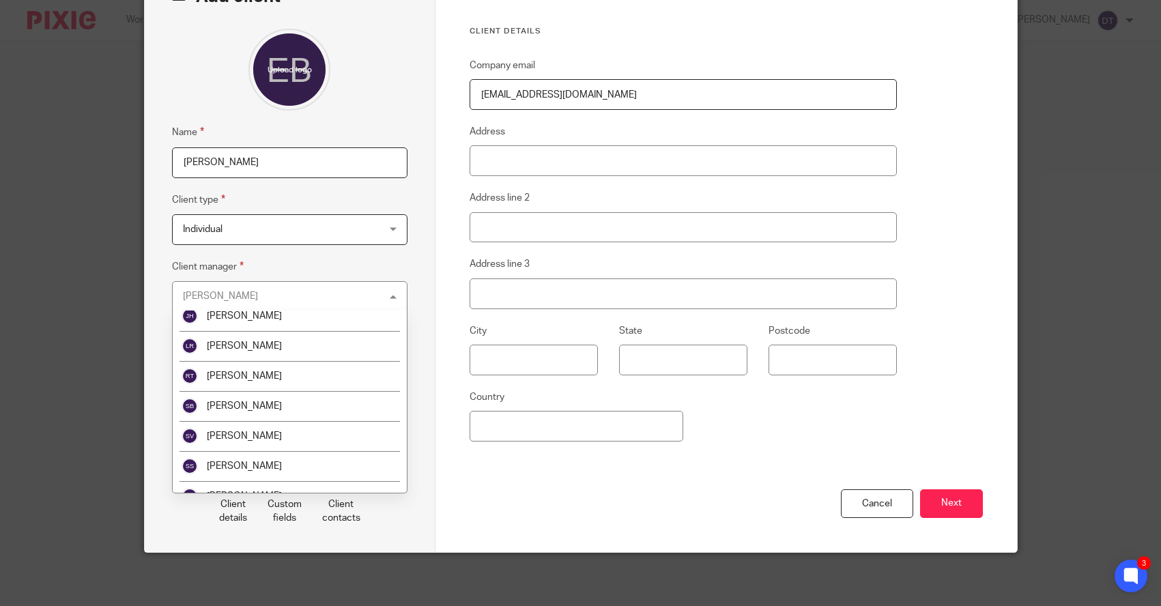
scroll to position [222, 0]
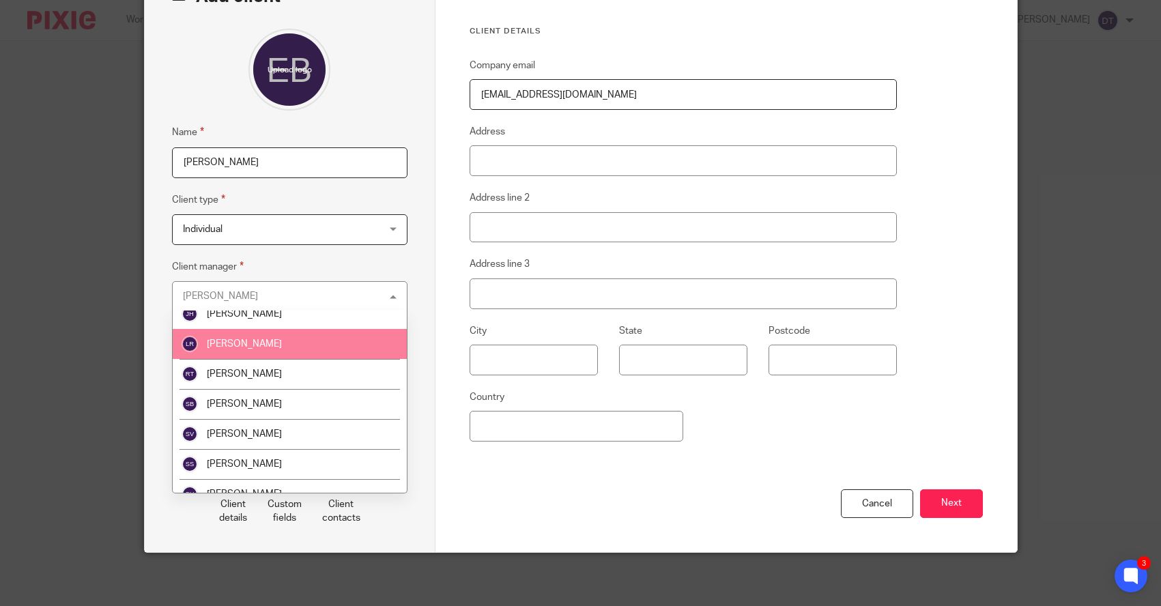
click at [306, 343] on li "[PERSON_NAME]" at bounding box center [290, 344] width 234 height 30
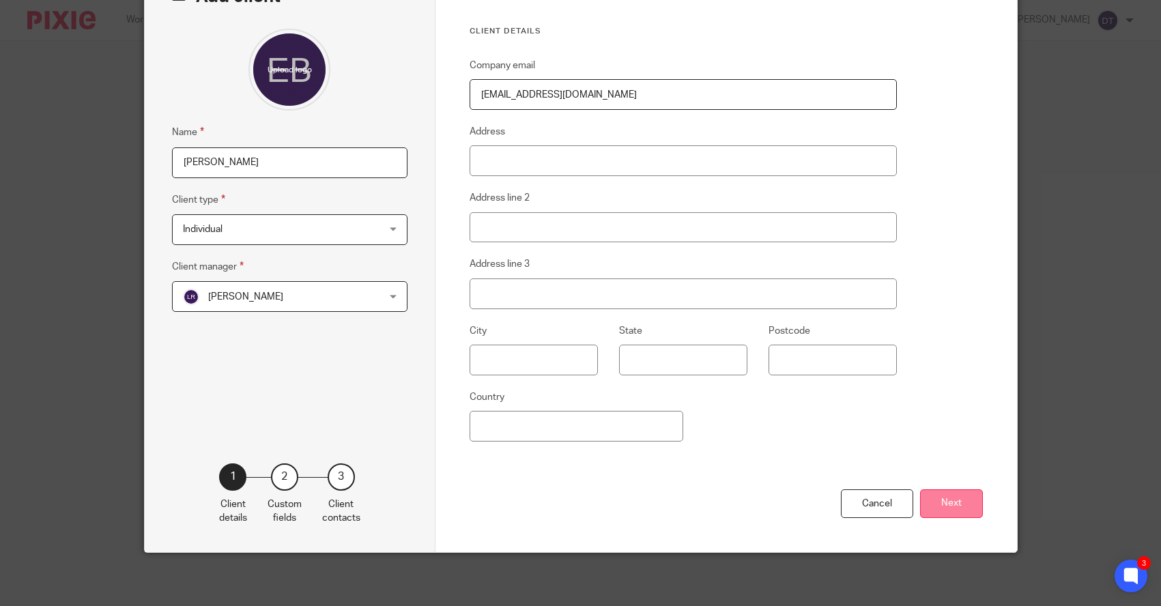
click at [939, 497] on button "Next" at bounding box center [951, 503] width 63 height 29
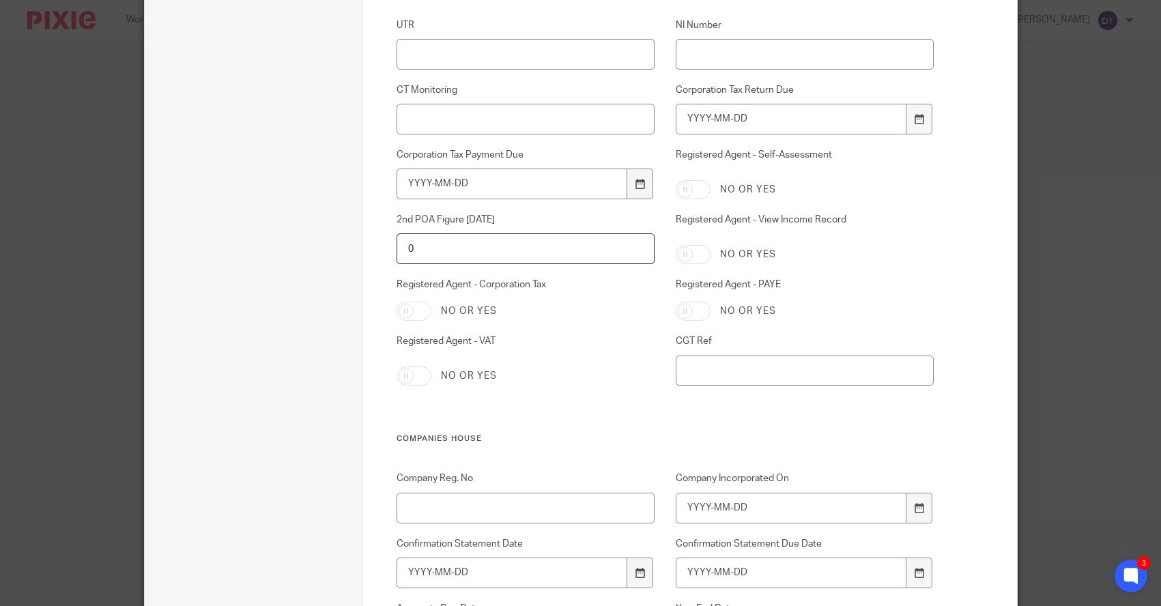
scroll to position [1378, 0]
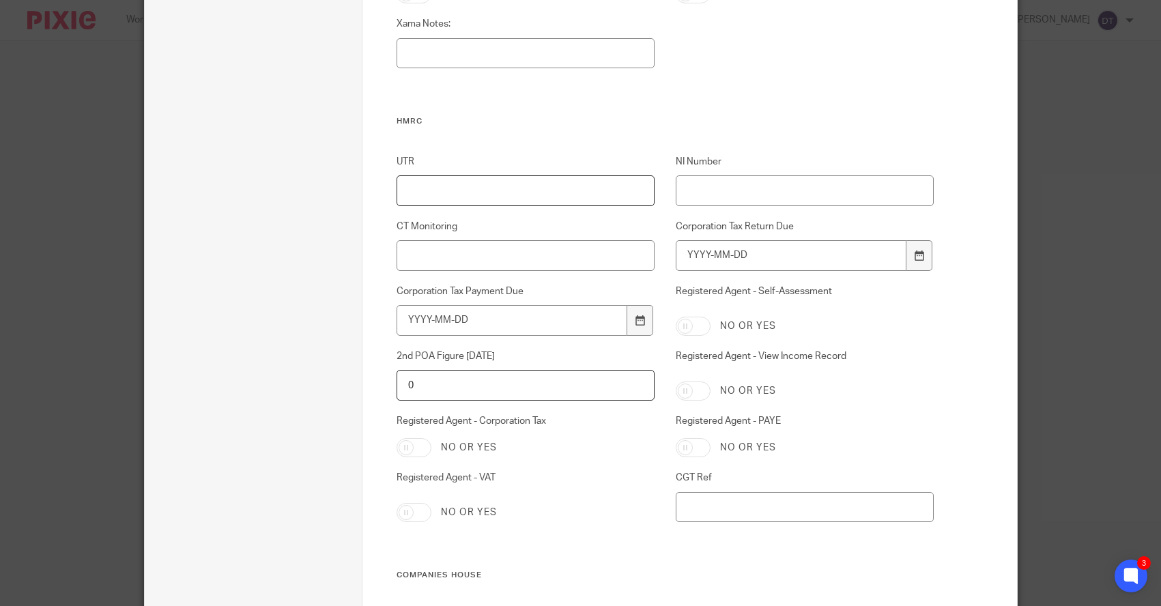
click at [624, 179] on input "UTR" at bounding box center [525, 190] width 258 height 31
paste input "8831349426"
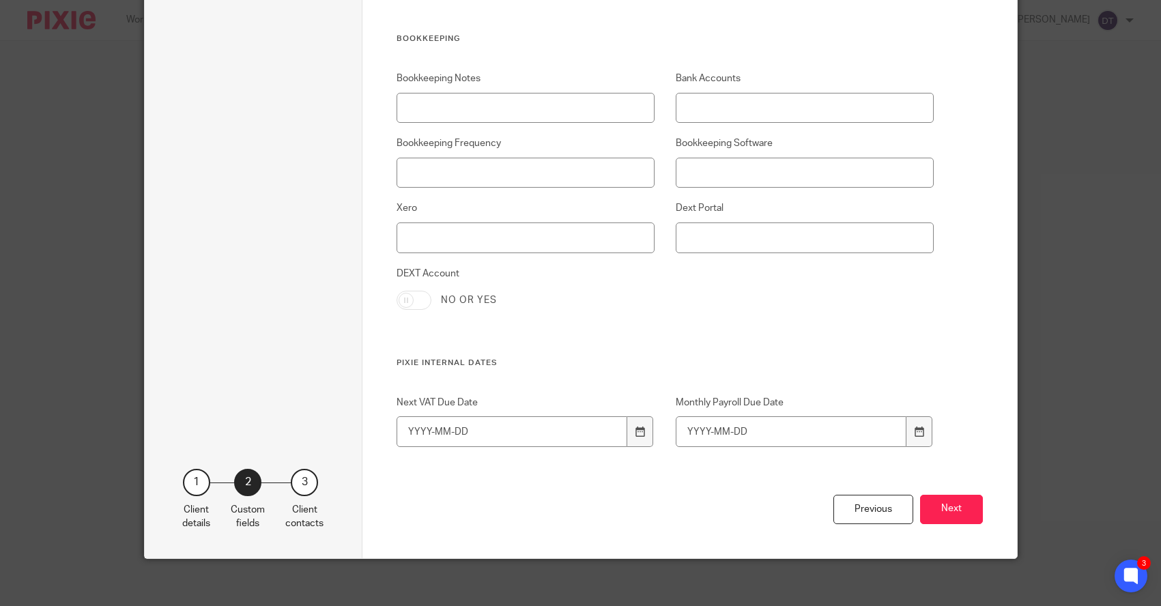
scroll to position [2828, 0]
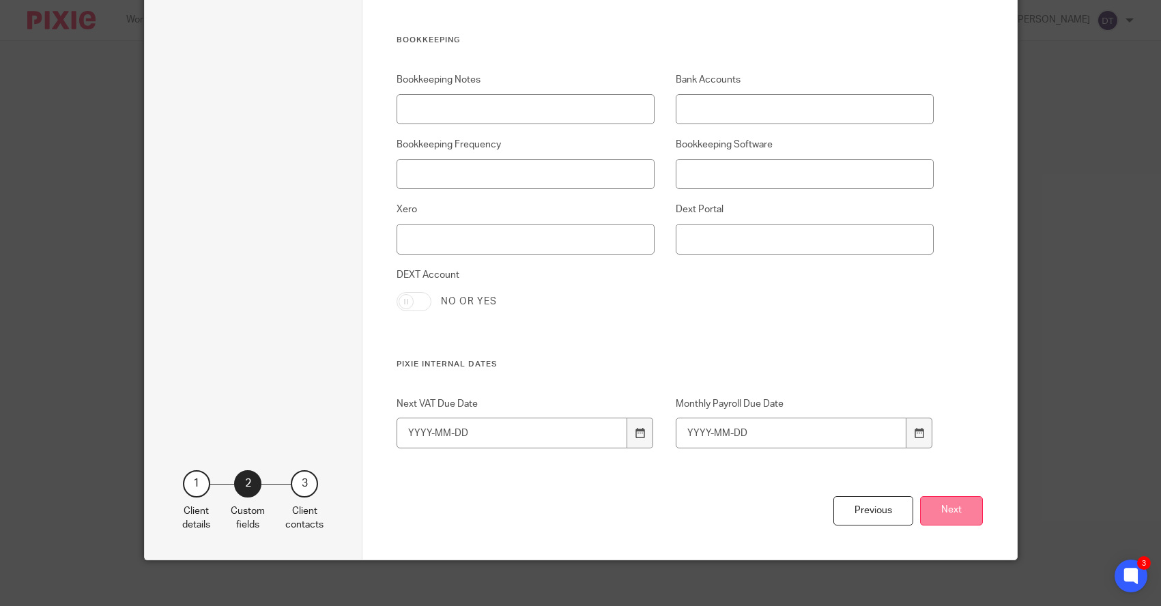
type input "8831349426"
click at [957, 510] on button "Next" at bounding box center [951, 510] width 63 height 29
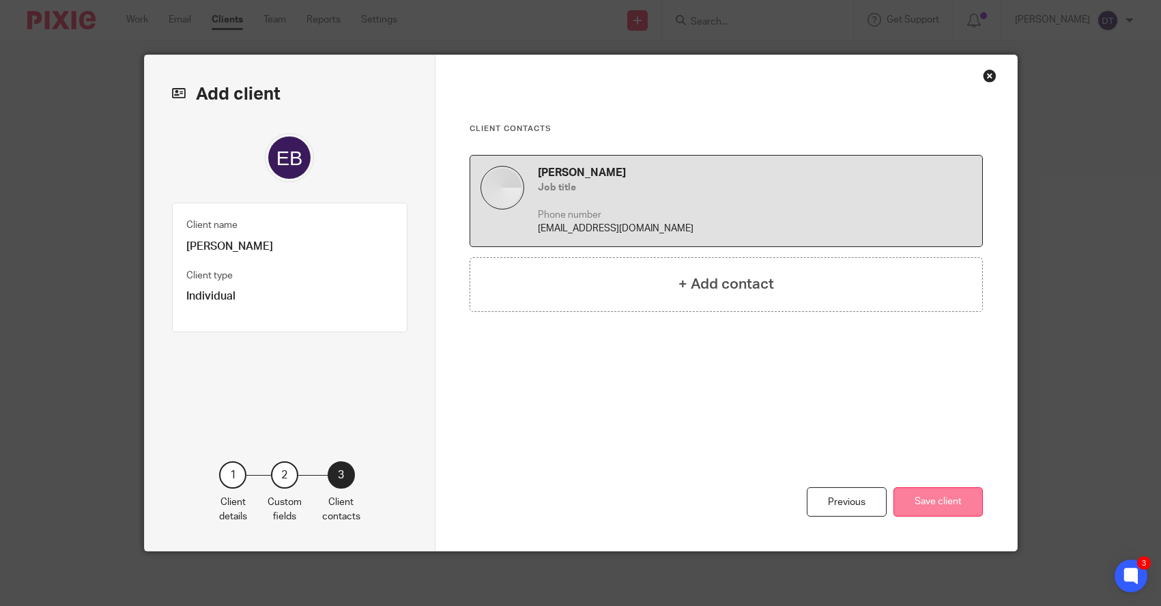
scroll to position [0, 0]
click at [955, 510] on button "Save client" at bounding box center [937, 501] width 89 height 29
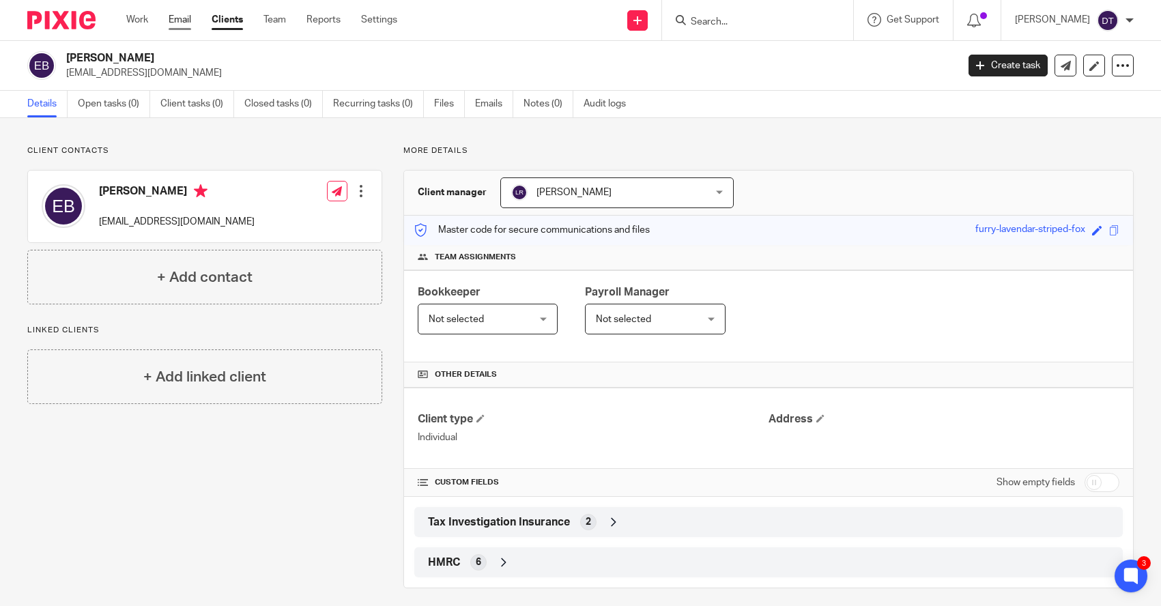
click at [182, 25] on link "Email" at bounding box center [180, 20] width 23 height 14
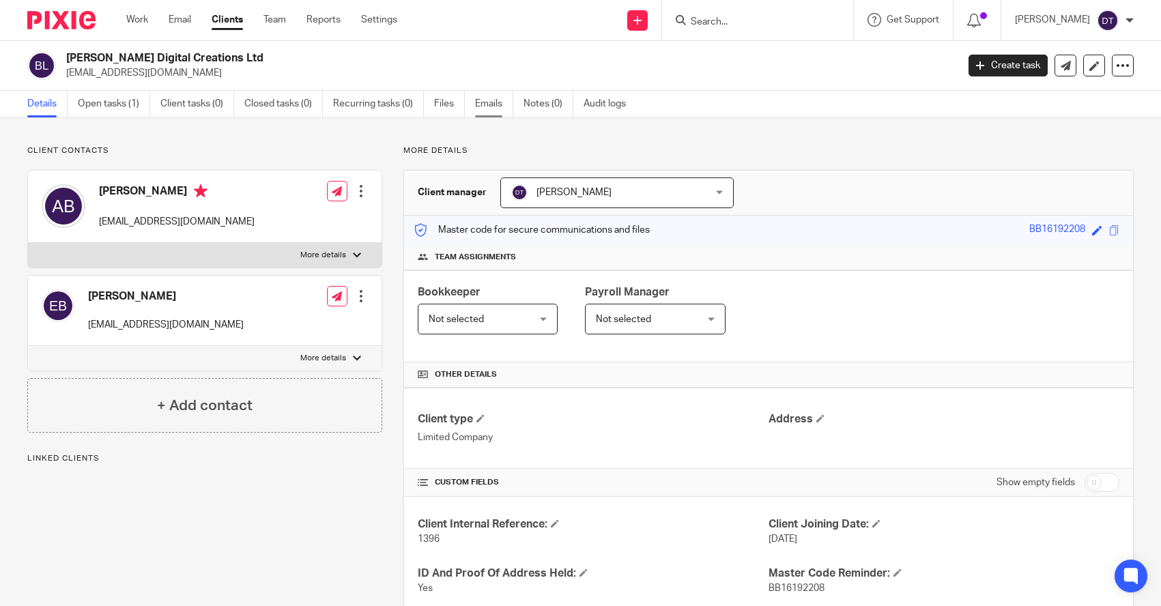
click at [499, 105] on link "Emails" at bounding box center [494, 104] width 38 height 27
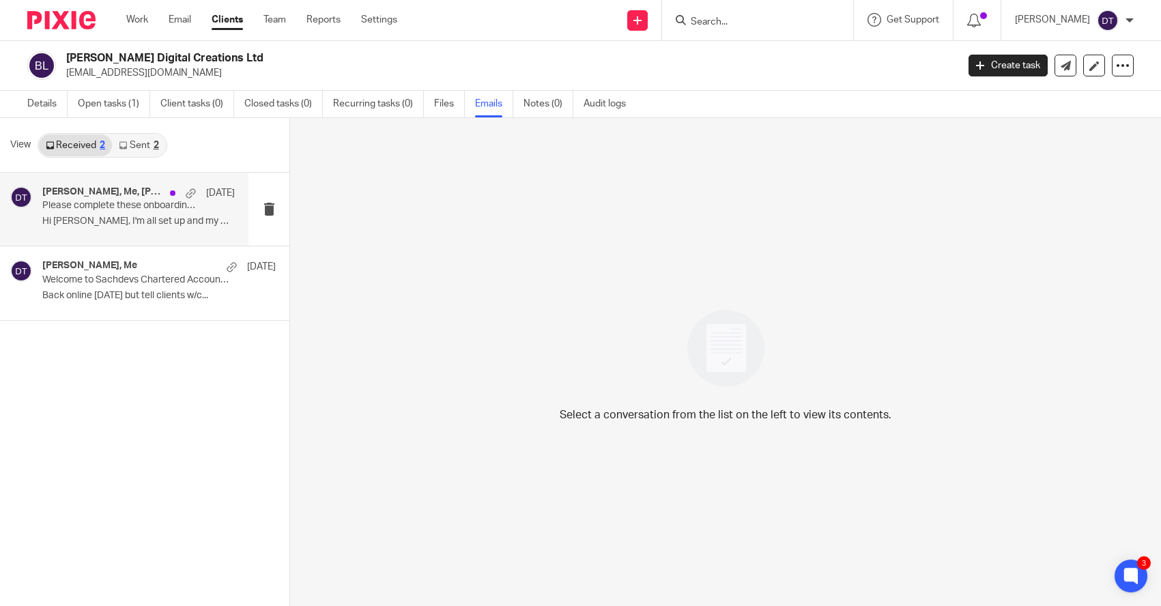
click at [155, 220] on p "Hi Deanna, I'm all set up and my UTR..." at bounding box center [138, 222] width 192 height 12
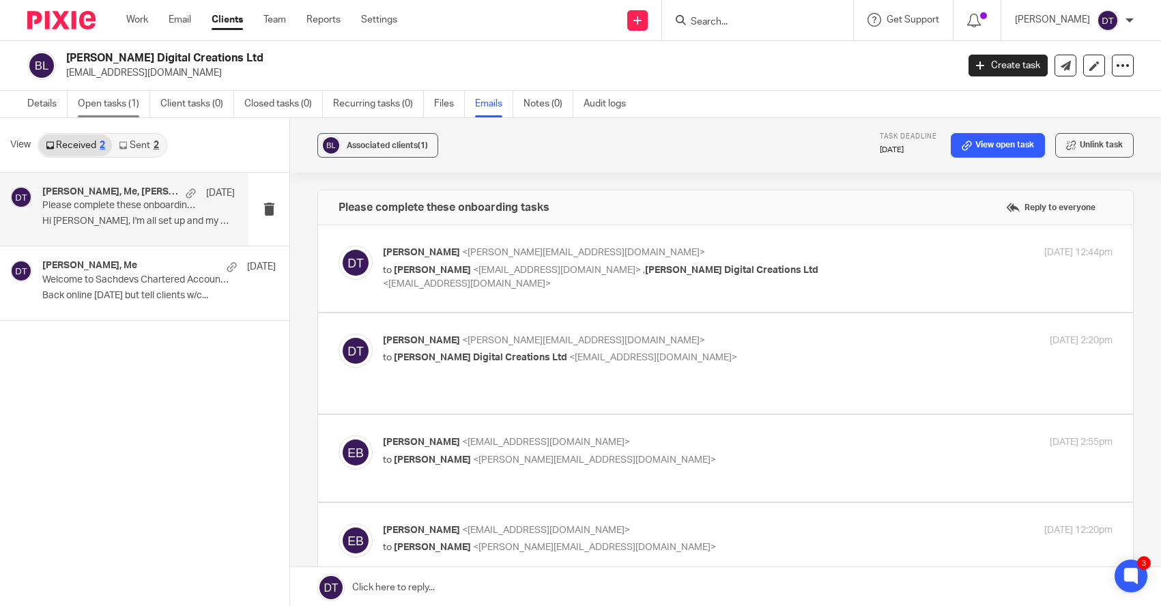
click at [116, 106] on link "Open tasks (1)" at bounding box center [114, 104] width 72 height 27
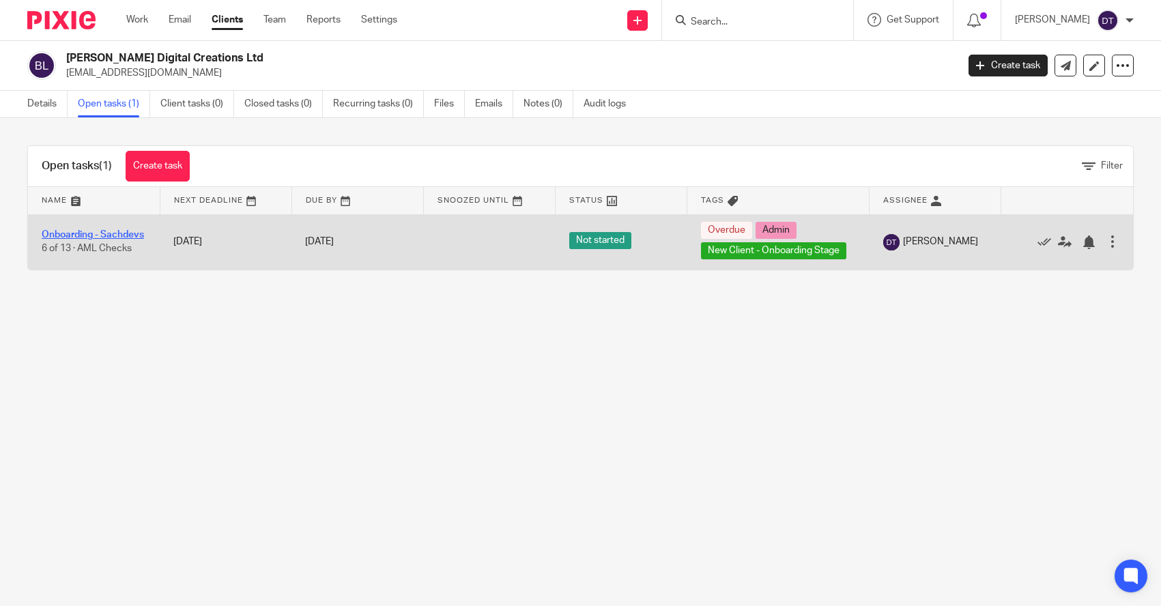
click at [111, 233] on link "Onboarding - Sachdevs" at bounding box center [93, 235] width 102 height 10
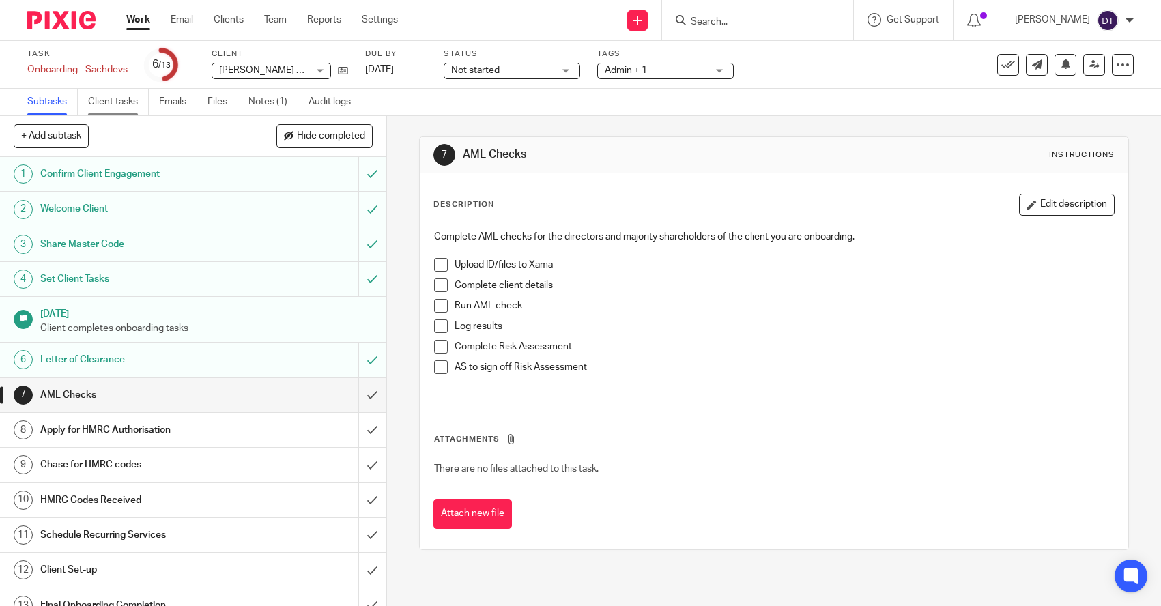
click at [119, 104] on link "Client tasks" at bounding box center [118, 102] width 61 height 27
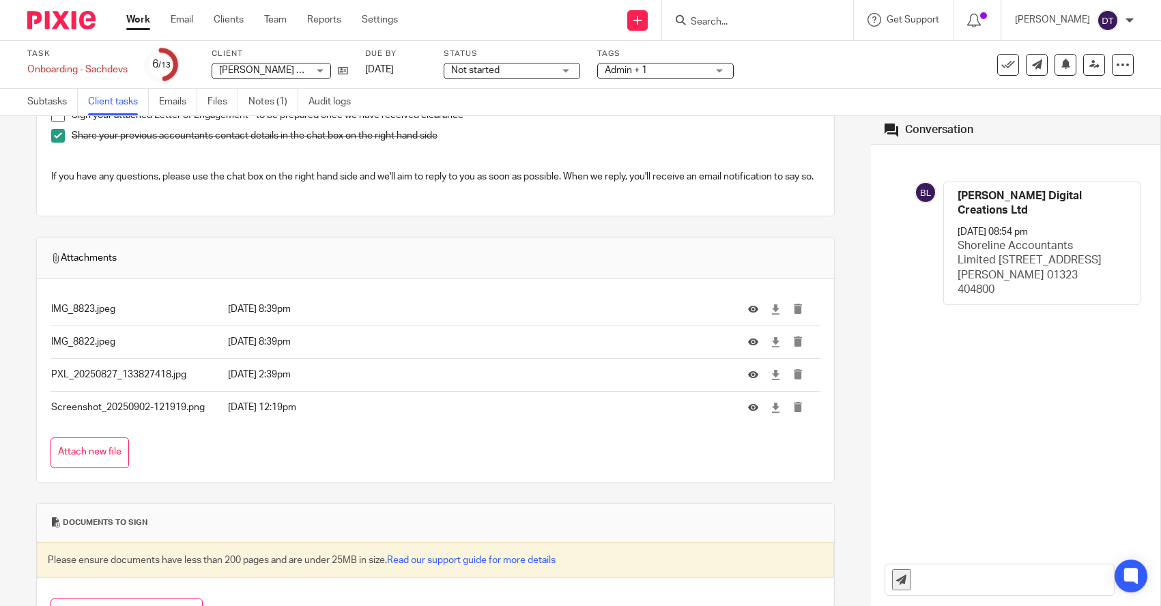
scroll to position [358, 0]
click at [753, 411] on icon at bounding box center [753, 406] width 10 height 10
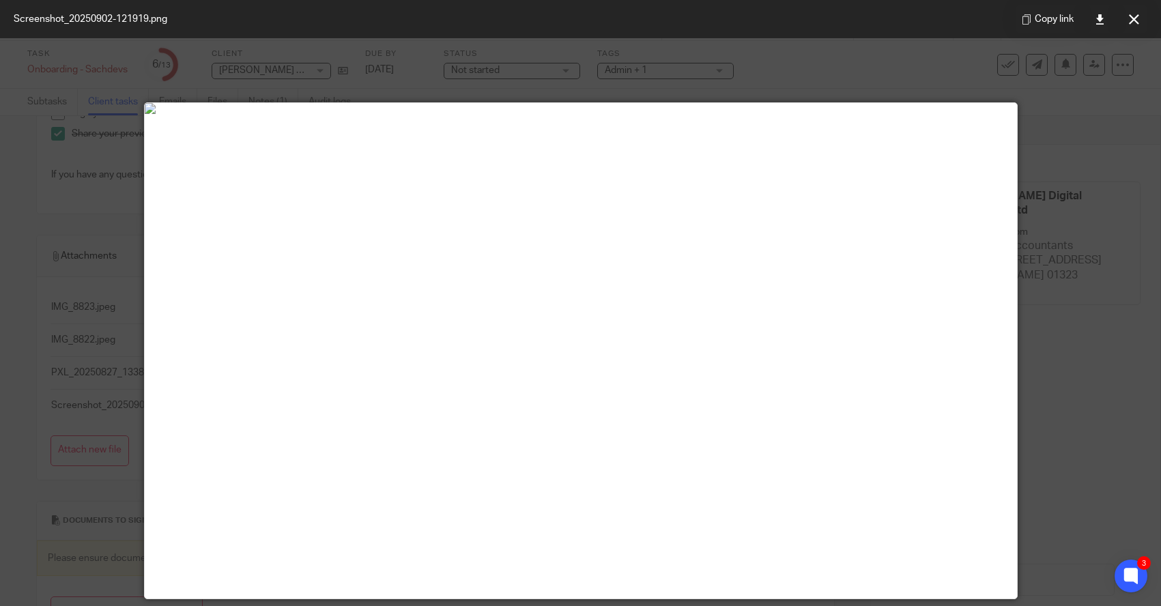
click at [33, 160] on div at bounding box center [580, 303] width 1161 height 606
click at [345, 73] on div at bounding box center [580, 303] width 1161 height 606
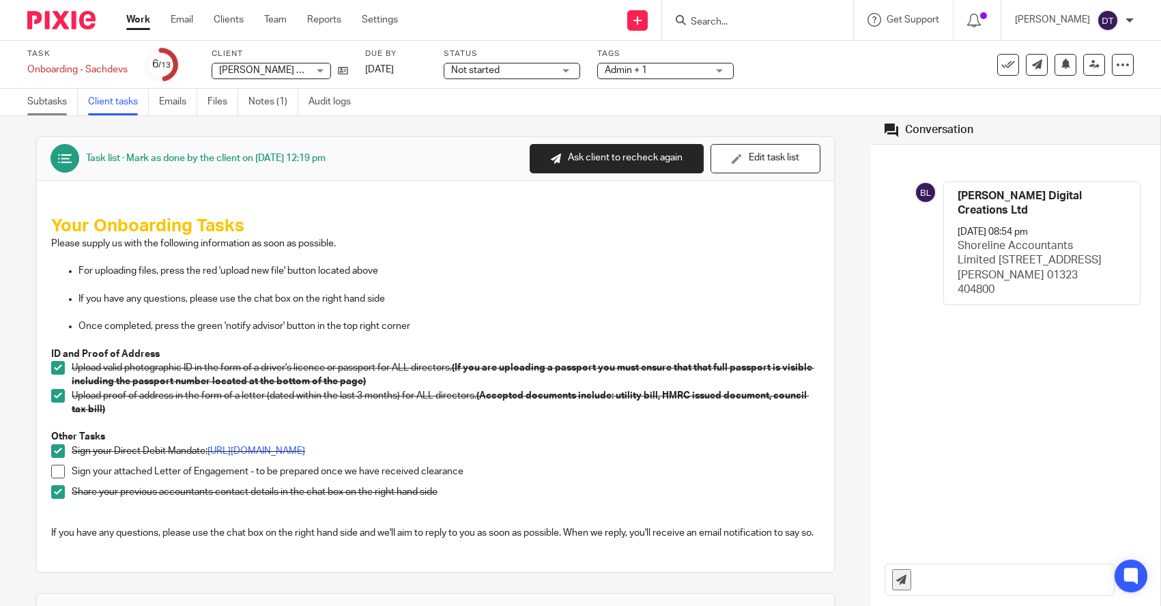
click at [50, 106] on link "Subtasks" at bounding box center [52, 102] width 50 height 27
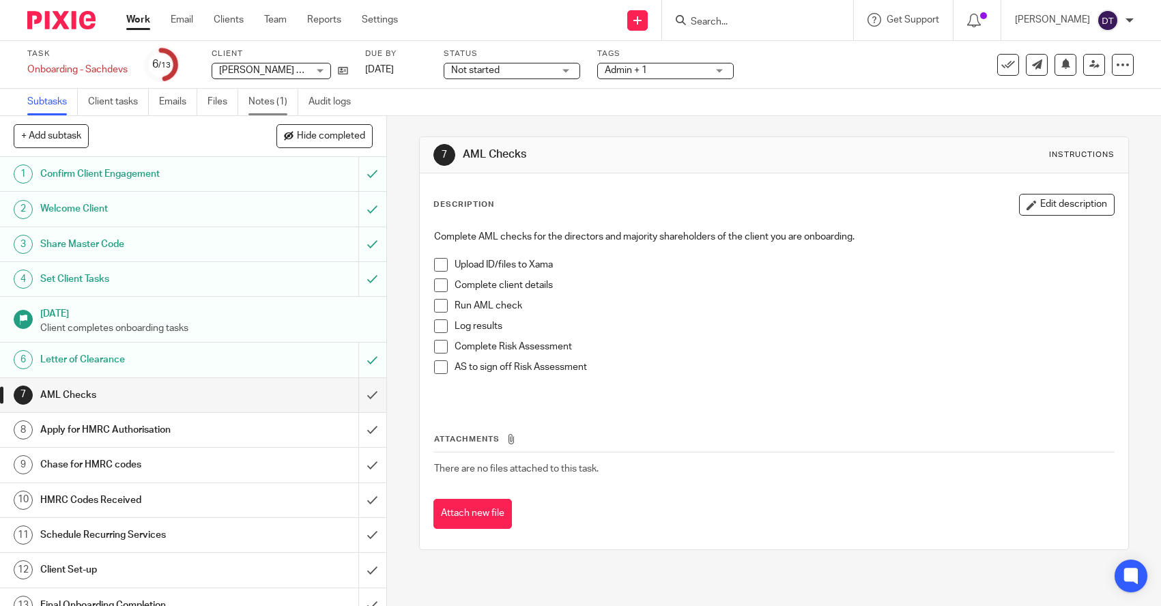
click at [277, 101] on link "Notes (1)" at bounding box center [273, 102] width 50 height 27
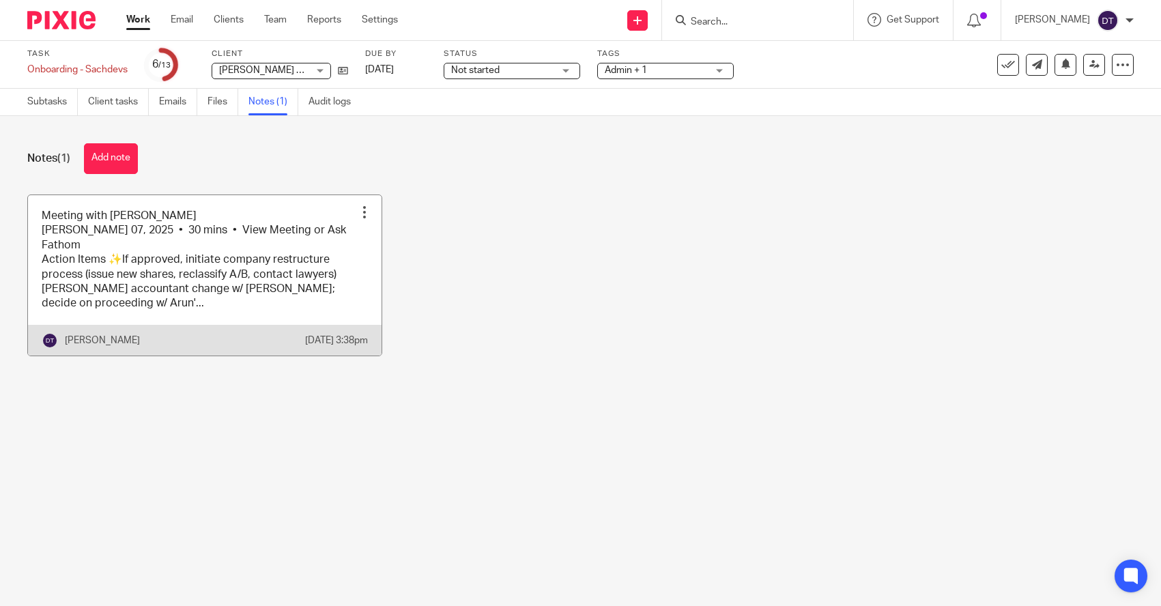
click at [217, 285] on link at bounding box center [204, 275] width 353 height 160
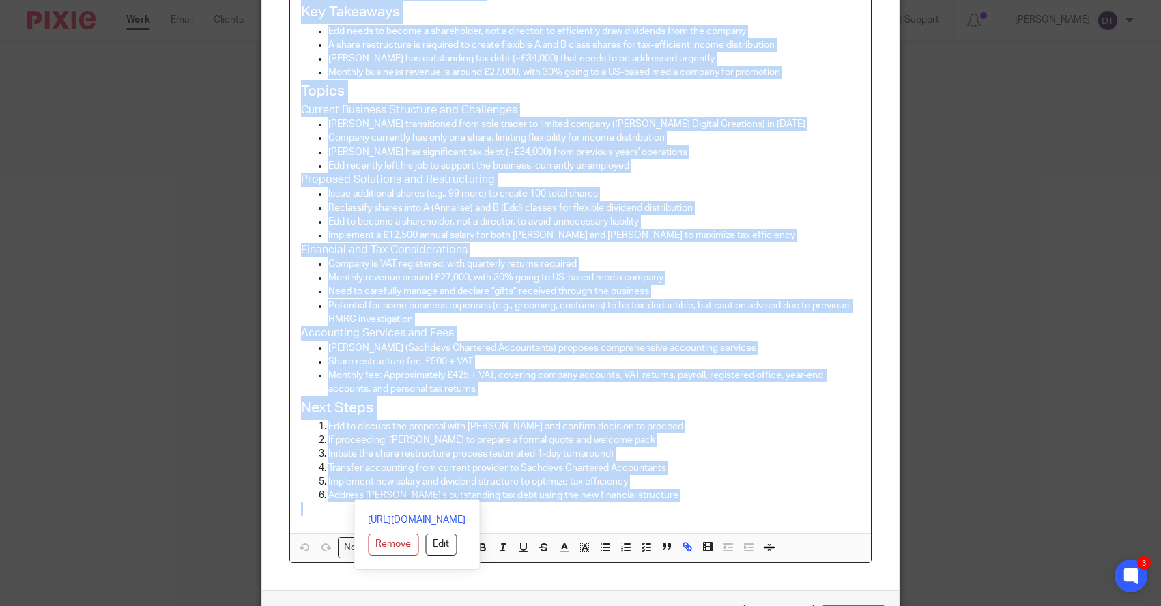
scroll to position [308, 0]
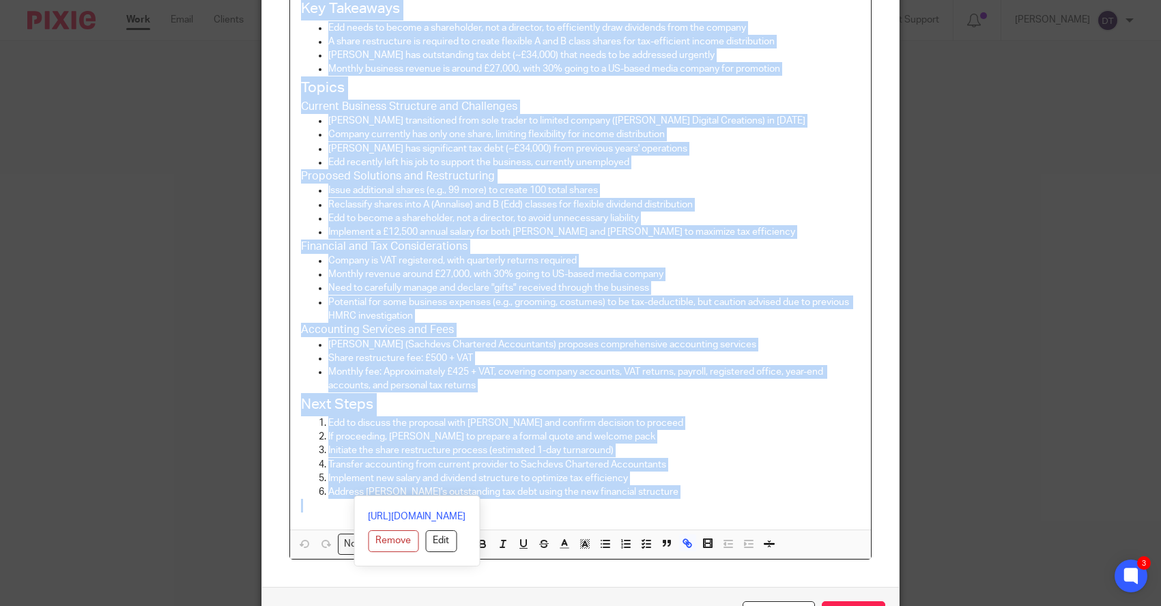
drag, startPoint x: 302, startPoint y: 133, endPoint x: 691, endPoint y: 489, distance: 527.4
click at [691, 489] on div "Meeting with Edwin Brownson Edwin BrownsonAugust 07, 2025 • 30 mins • View Meet…" at bounding box center [580, 184] width 581 height 691
copy div "Meeting with Edwin Brownson Edwin BrownsonAugust 07, 2025 • 30 mins • View Meet…"
click at [1063, 375] on div "Edit note Content Meeting with Edwin Brownson Edwin BrownsonAugust 07, 2025 • 3…" at bounding box center [580, 303] width 1161 height 606
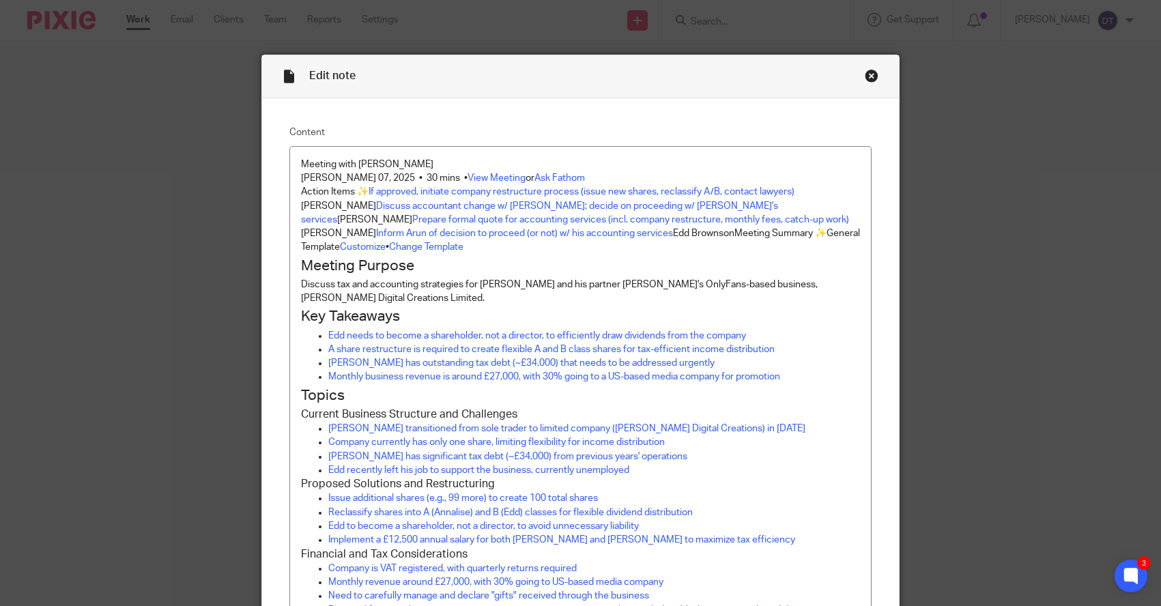
scroll to position [0, 0]
click at [870, 73] on div "Close this dialog window" at bounding box center [872, 76] width 14 height 14
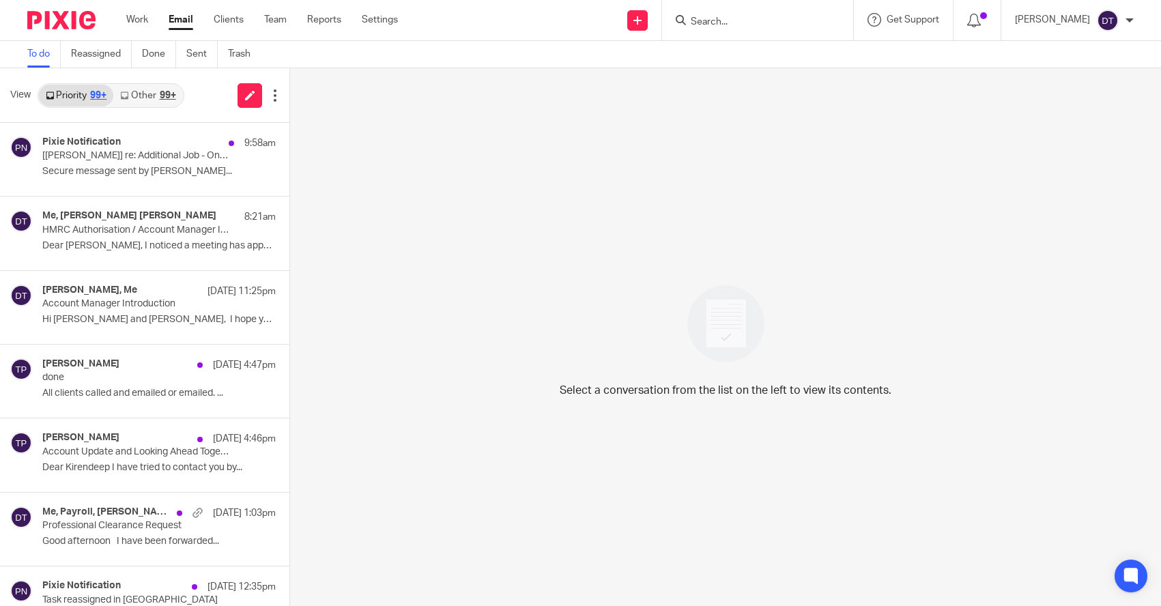
click at [160, 96] on div "99+" at bounding box center [168, 96] width 16 height 10
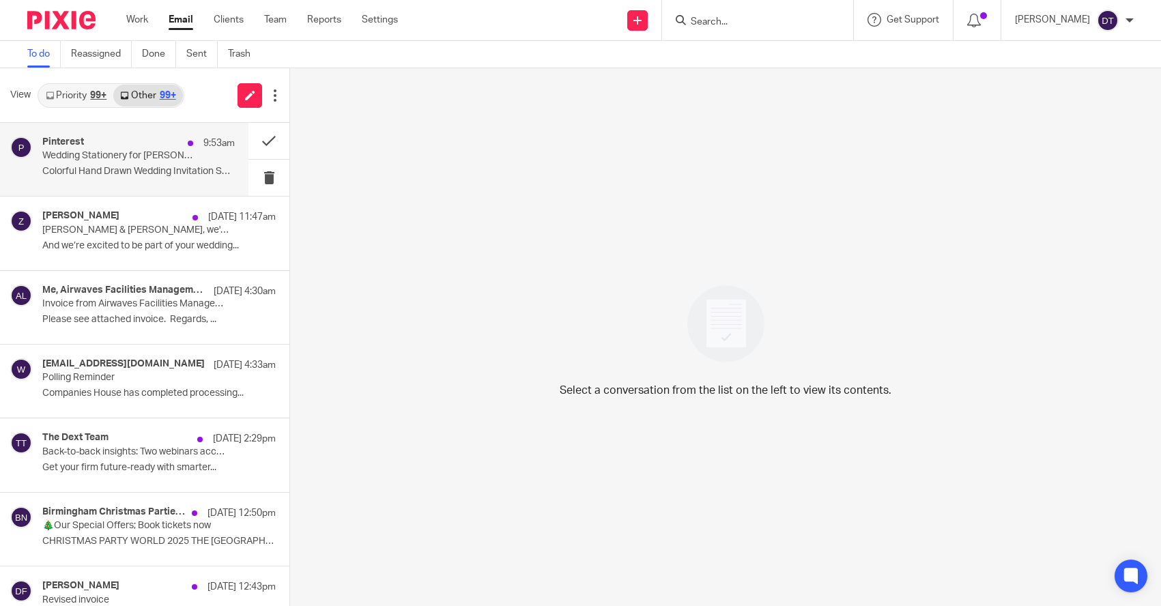
click at [130, 160] on p "Wedding Stationery for [PERSON_NAME]" at bounding box center [119, 156] width 154 height 12
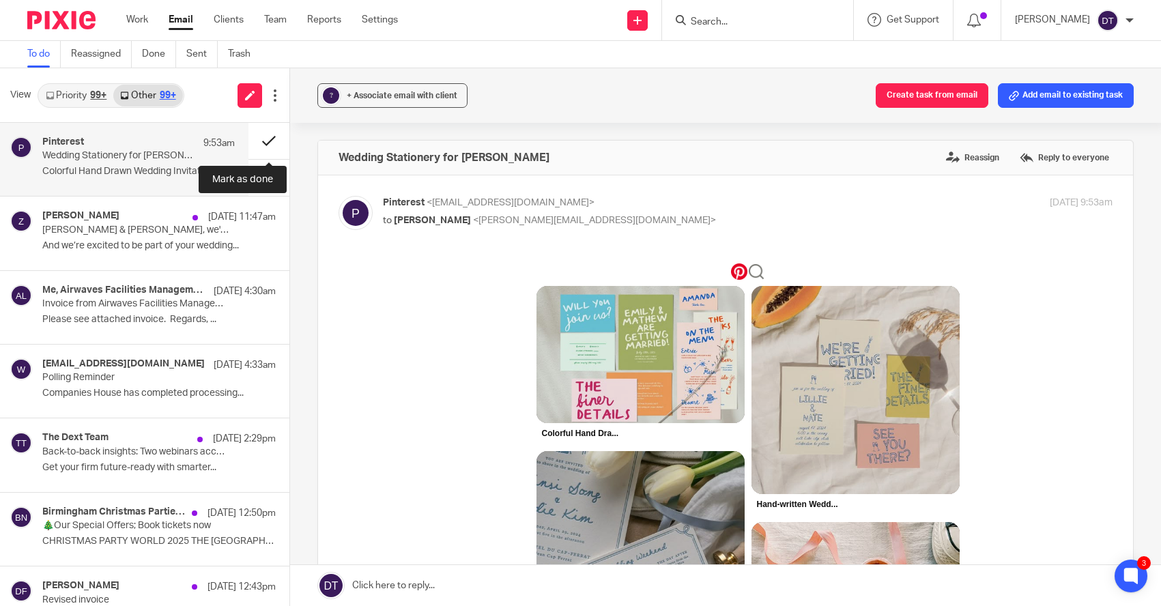
click at [265, 142] on button at bounding box center [268, 141] width 41 height 36
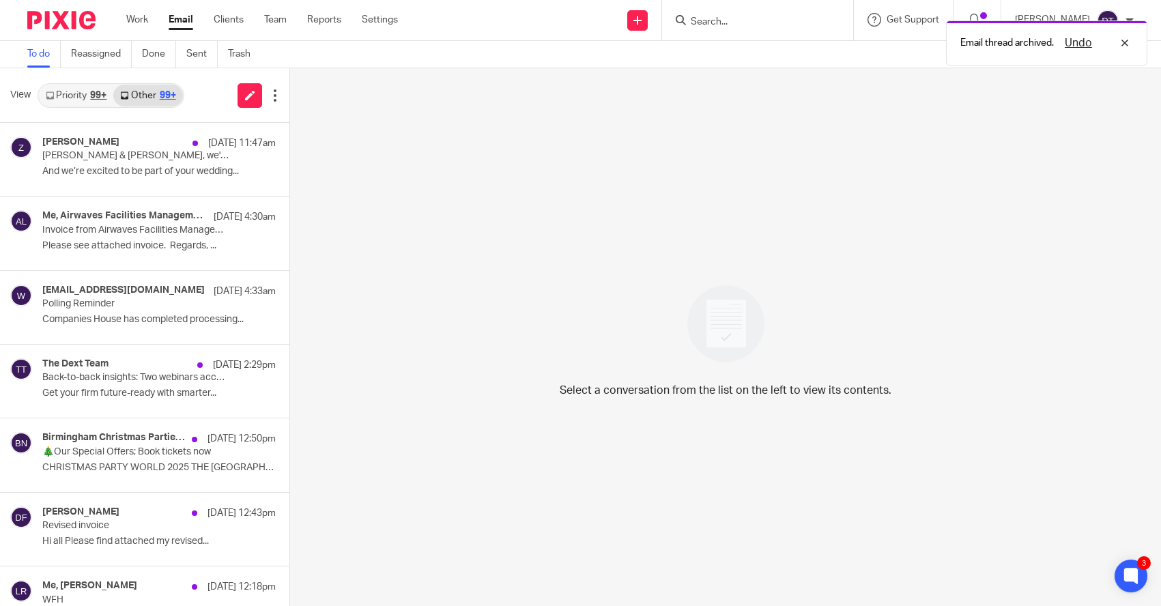
click at [90, 90] on link "Priority 99+" at bounding box center [76, 96] width 74 height 22
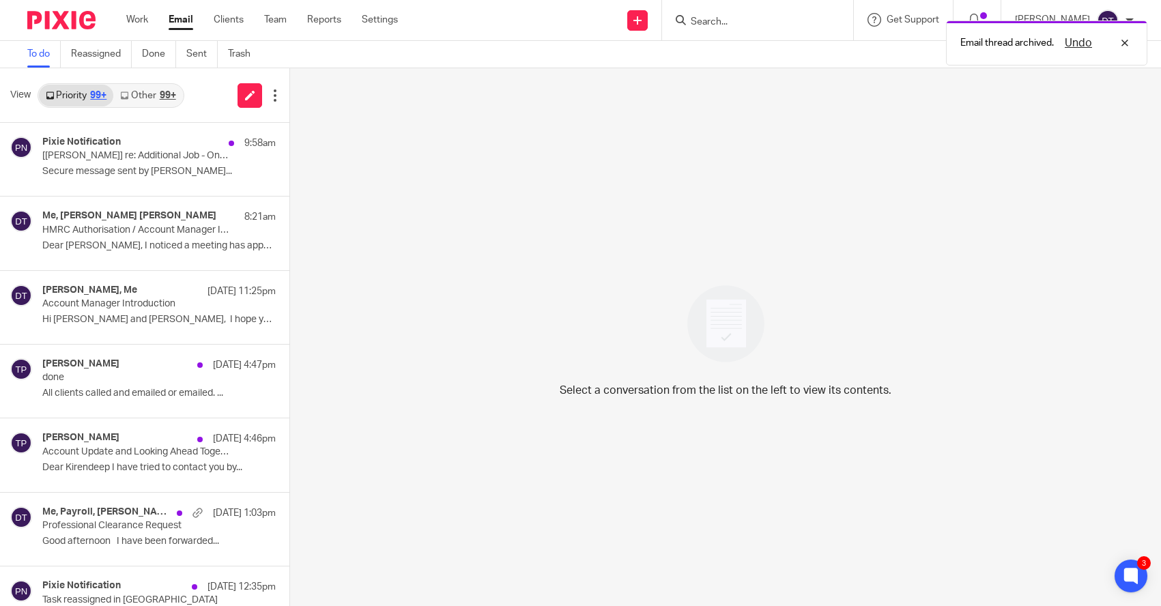
click at [147, 97] on link "Other 99+" at bounding box center [147, 96] width 69 height 22
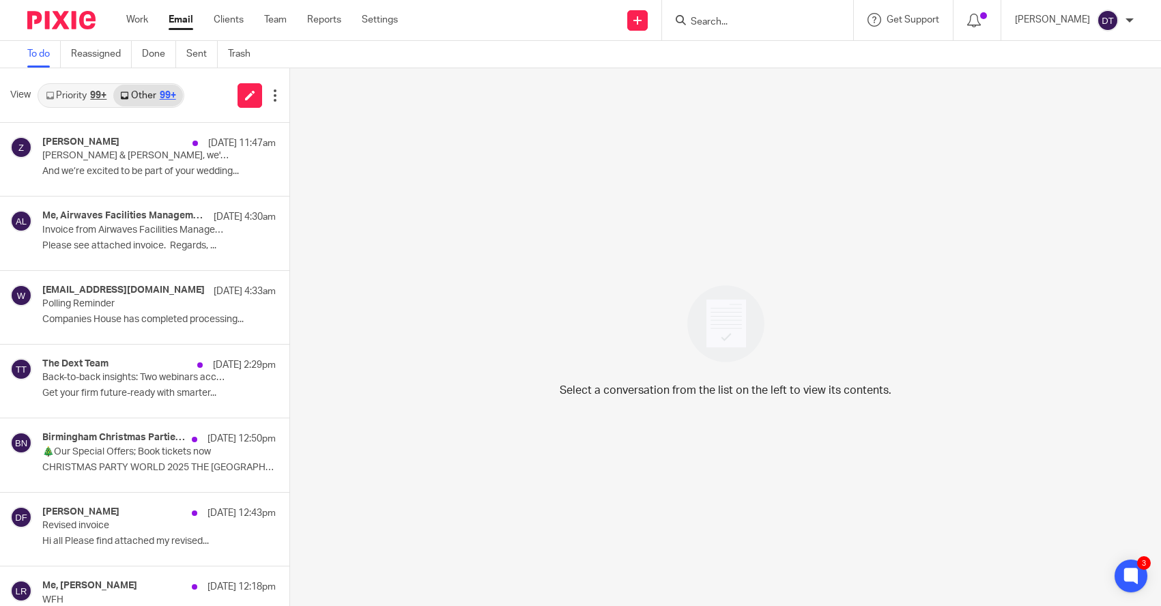
click at [750, 22] on input "Search" at bounding box center [750, 22] width 123 height 12
type input "adaptive"
click at [750, 62] on link at bounding box center [801, 58] width 231 height 31
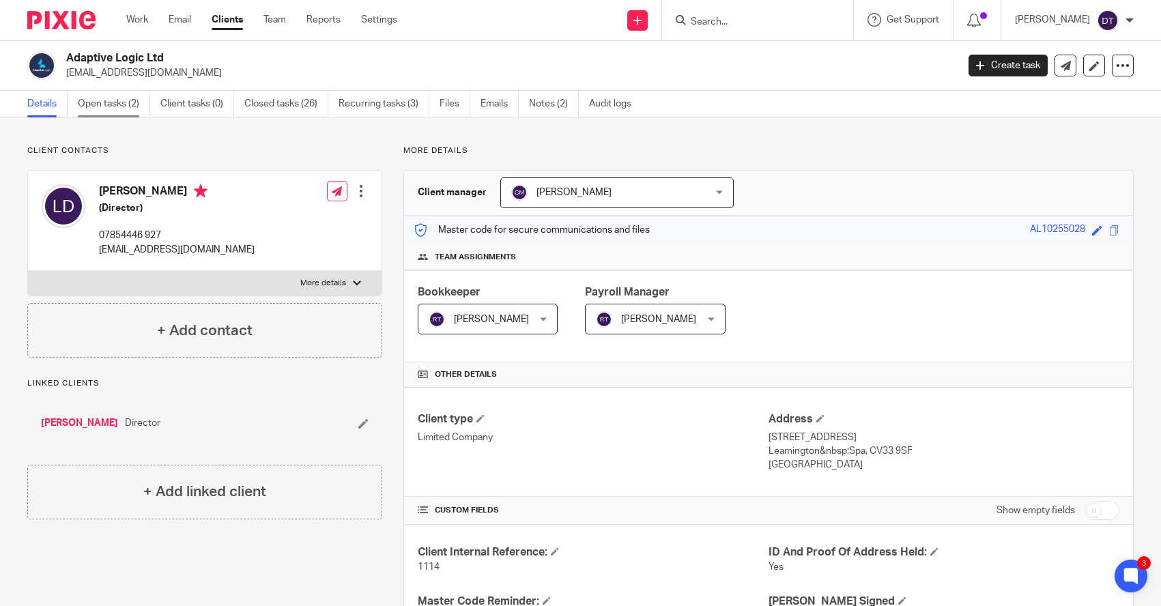
click at [124, 99] on link "Open tasks (2)" at bounding box center [114, 104] width 72 height 27
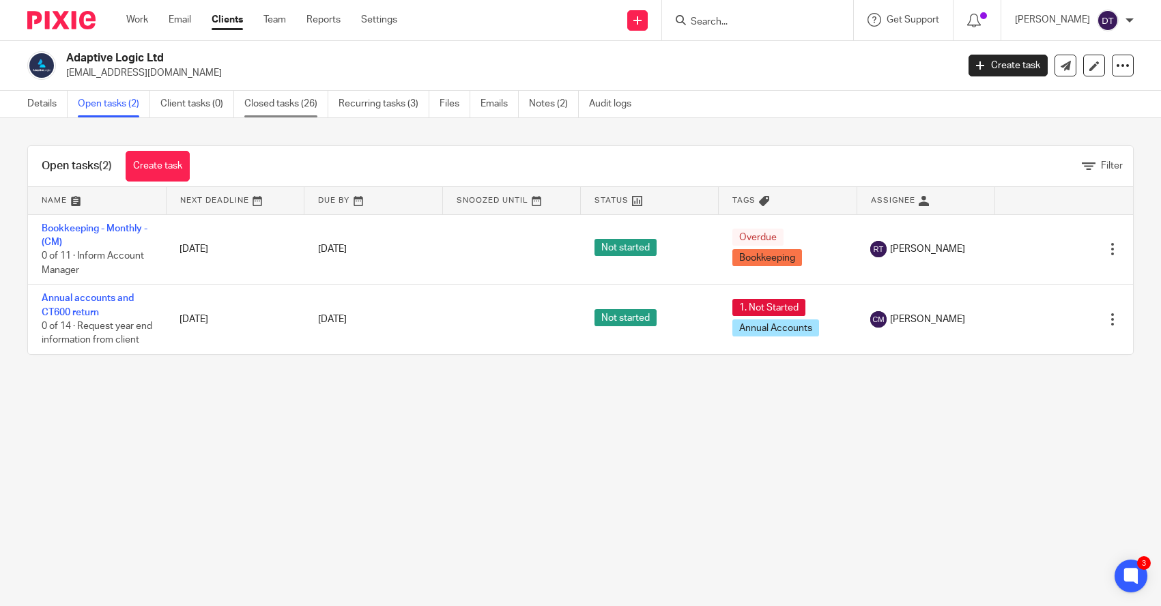
click at [305, 104] on link "Closed tasks (26)" at bounding box center [286, 104] width 84 height 27
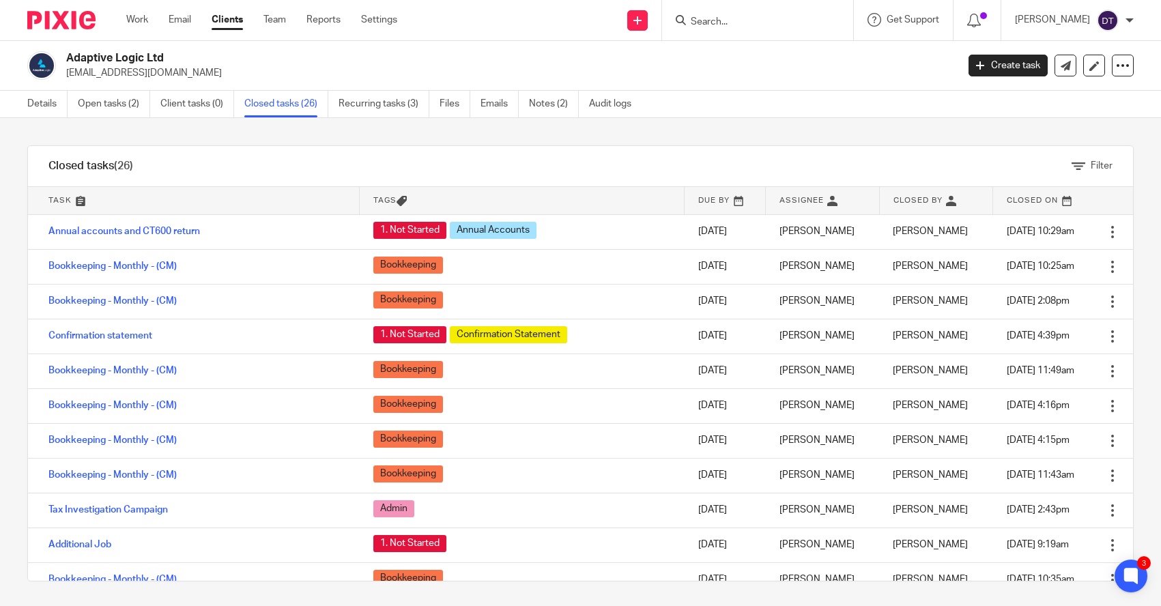
click at [778, 24] on input "Search" at bounding box center [750, 22] width 123 height 12
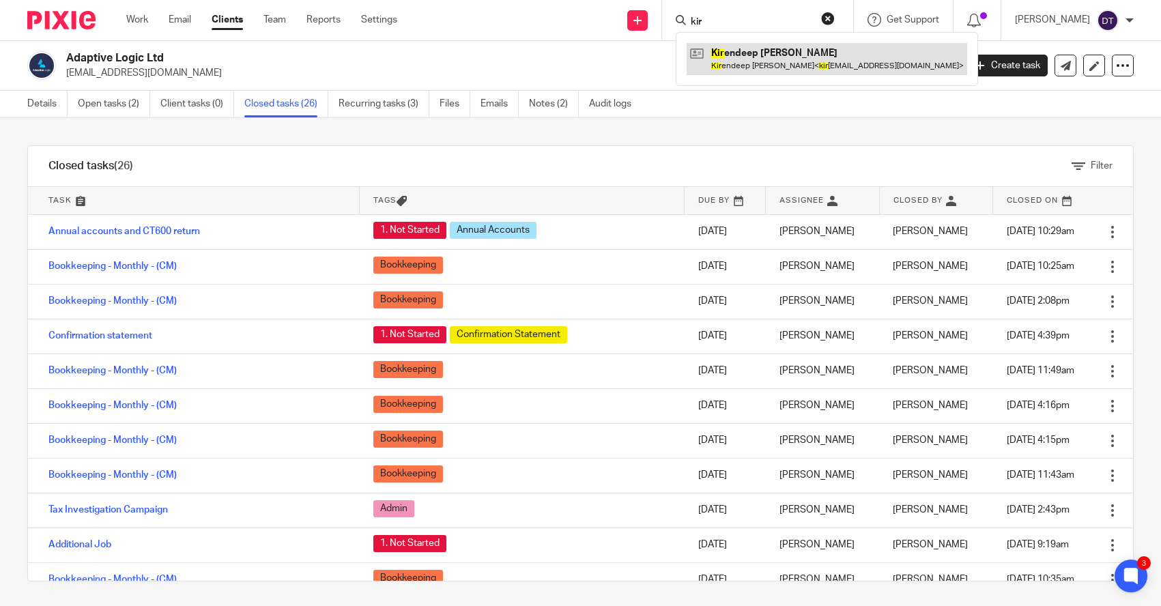
type input "kir"
click at [781, 67] on link at bounding box center [826, 58] width 280 height 31
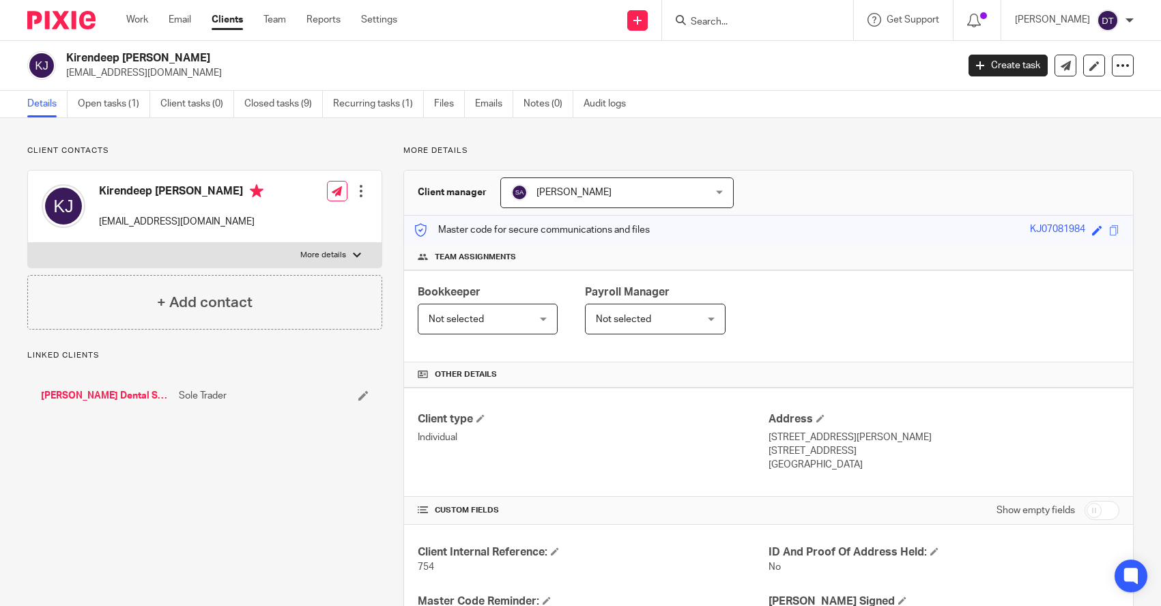
click at [611, 172] on div "Client manager Suman Aggarwal Suman Aggarwal Arun Sachdev Chetna Mistry Dan Fie…" at bounding box center [768, 193] width 729 height 45
click at [609, 195] on span "[PERSON_NAME]" at bounding box center [600, 192] width 178 height 29
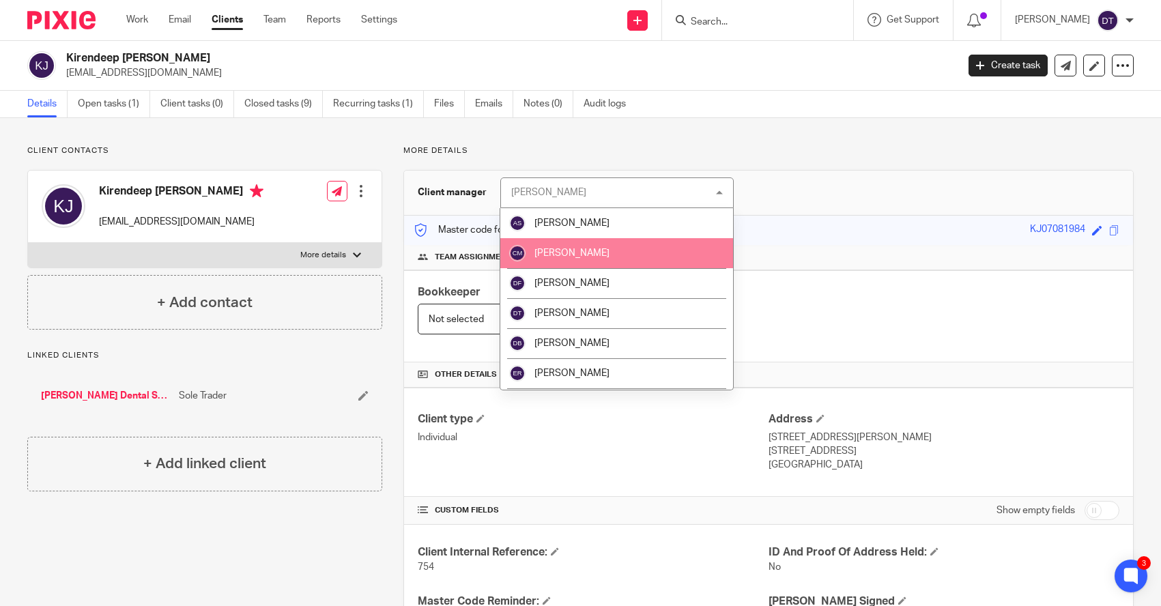
click at [577, 249] on span "[PERSON_NAME]" at bounding box center [571, 253] width 75 height 10
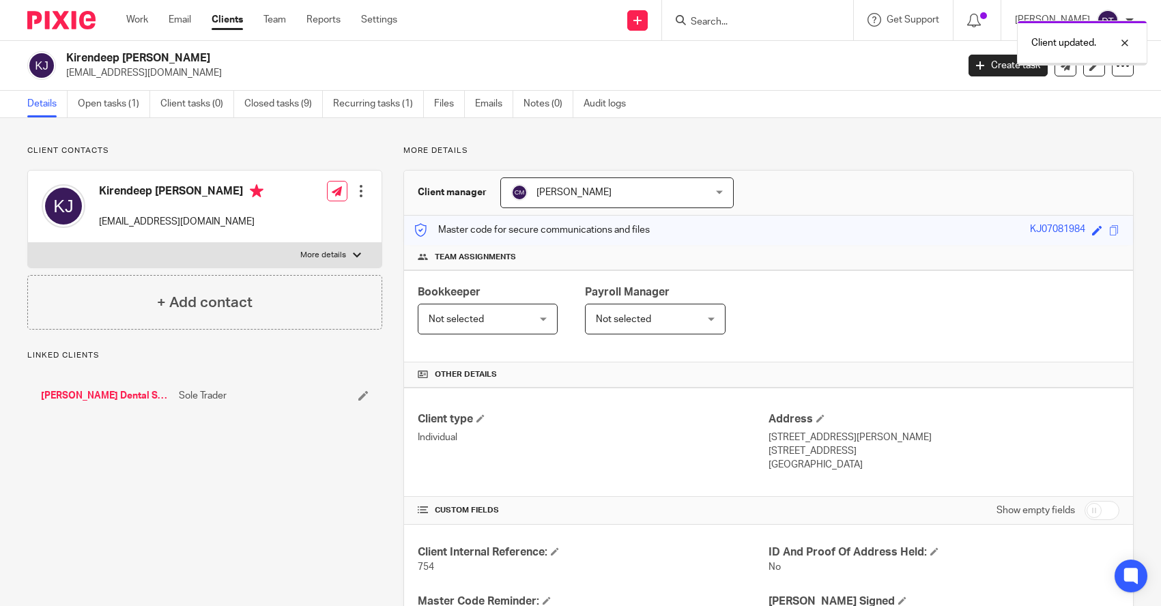
click at [127, 394] on link "[PERSON_NAME] Dental Services" at bounding box center [106, 396] width 131 height 14
click at [128, 393] on link "[PERSON_NAME] Dental Services" at bounding box center [106, 396] width 131 height 14
click at [361, 396] on icon at bounding box center [363, 395] width 10 height 10
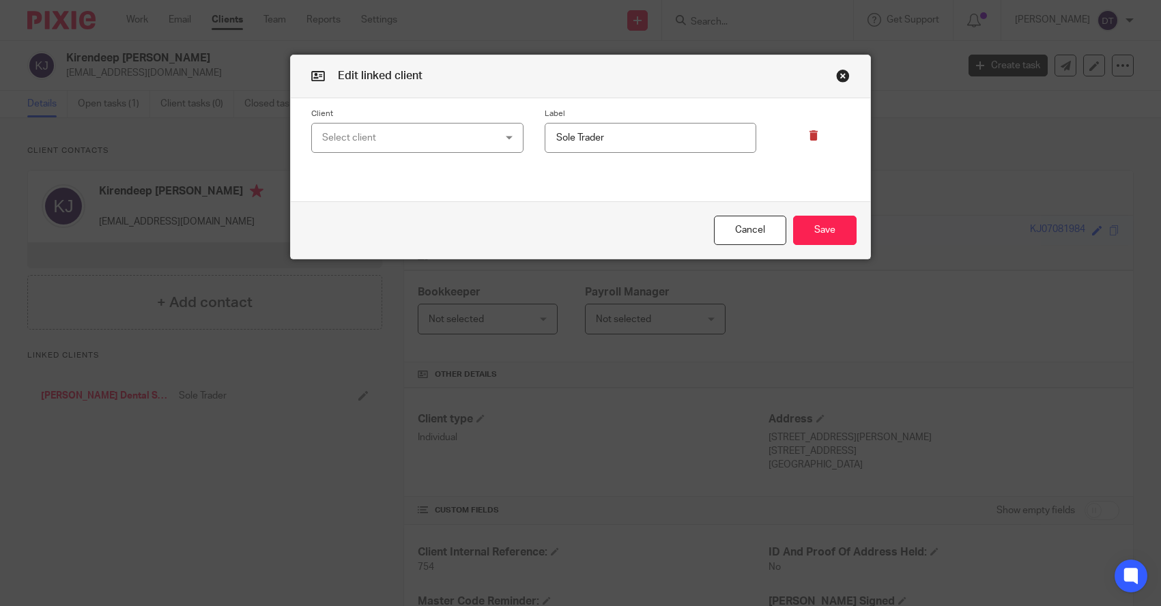
click at [818, 142] on div at bounding box center [802, 130] width 93 height 45
click at [814, 136] on icon at bounding box center [814, 135] width 10 height 10
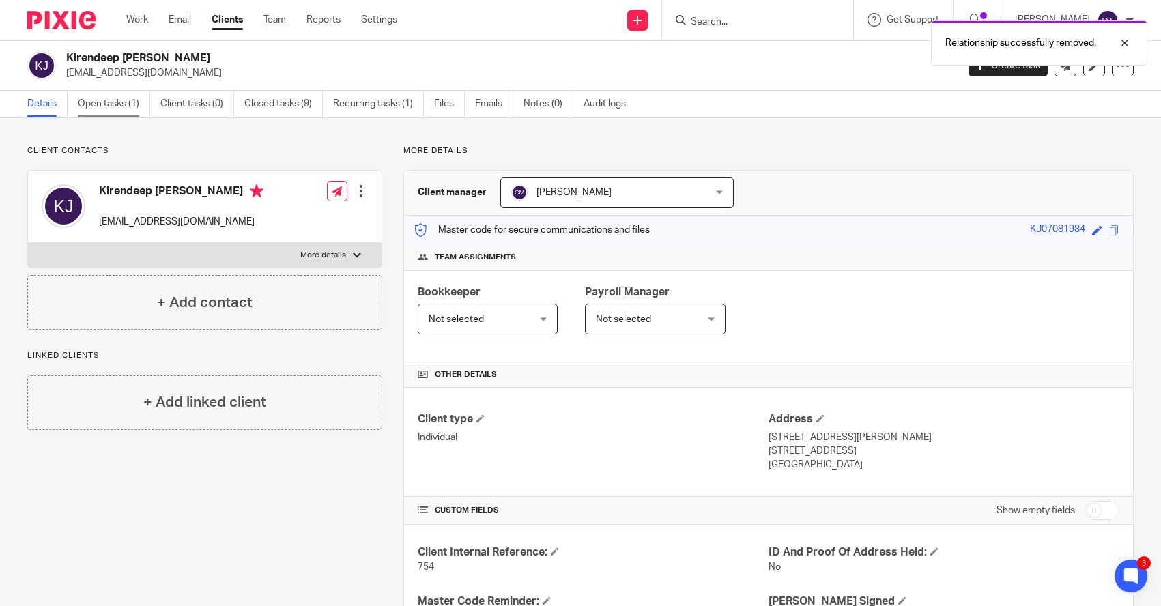
click at [128, 104] on link "Open tasks (1)" at bounding box center [114, 104] width 72 height 27
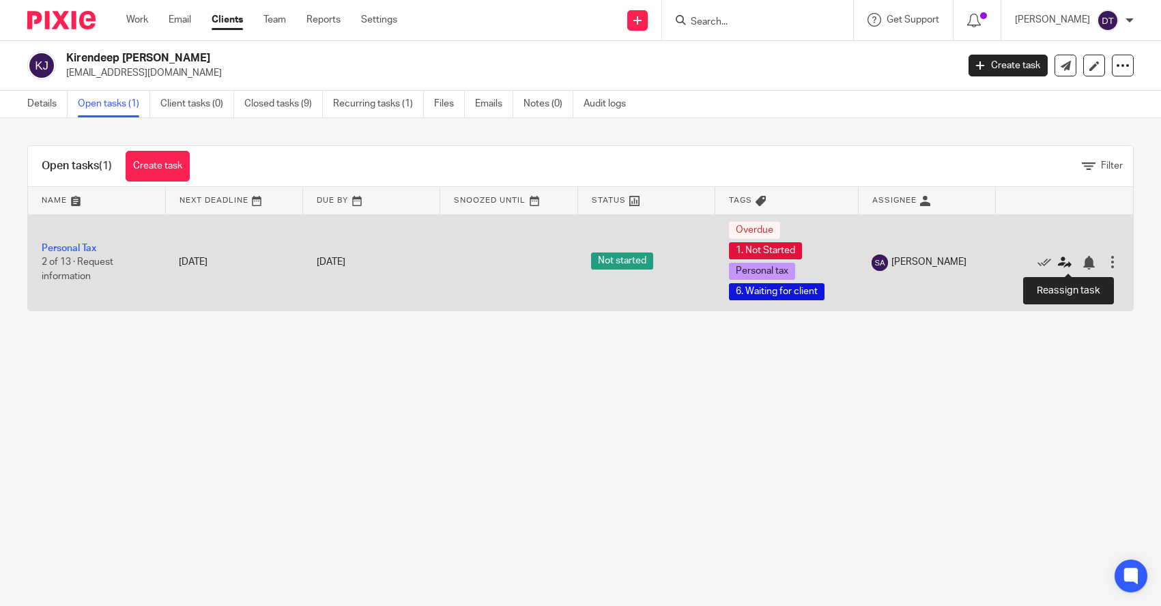
click at [1062, 261] on icon at bounding box center [1065, 263] width 14 height 14
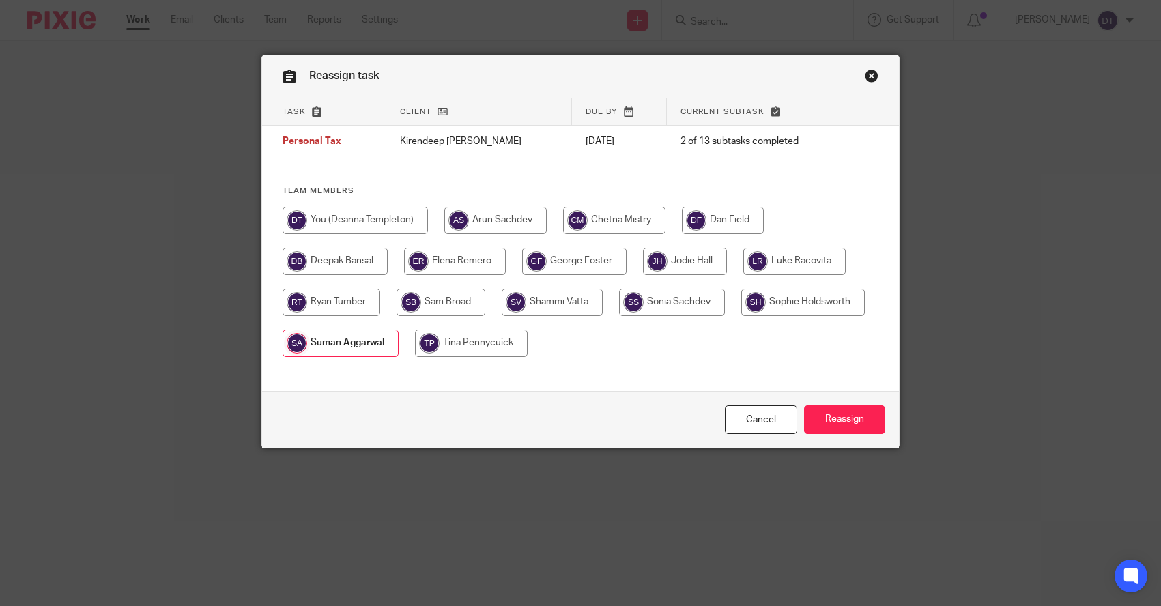
click at [641, 213] on input "radio" at bounding box center [614, 220] width 102 height 27
radio input "true"
click at [854, 420] on input "Reassign" at bounding box center [844, 419] width 81 height 29
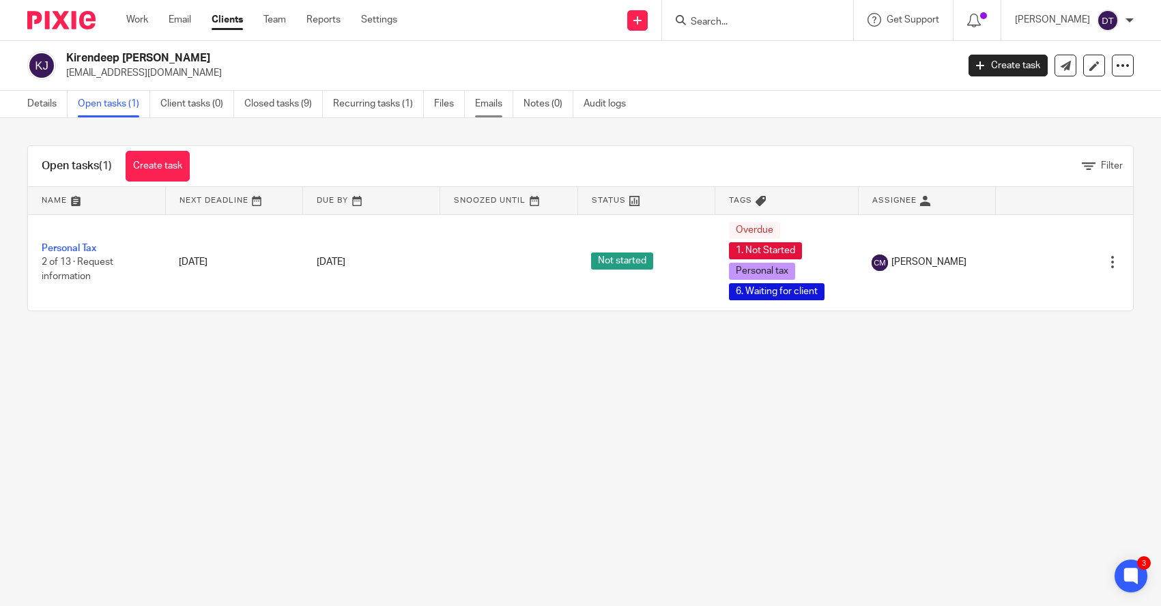
click at [496, 111] on link "Emails" at bounding box center [494, 104] width 38 height 27
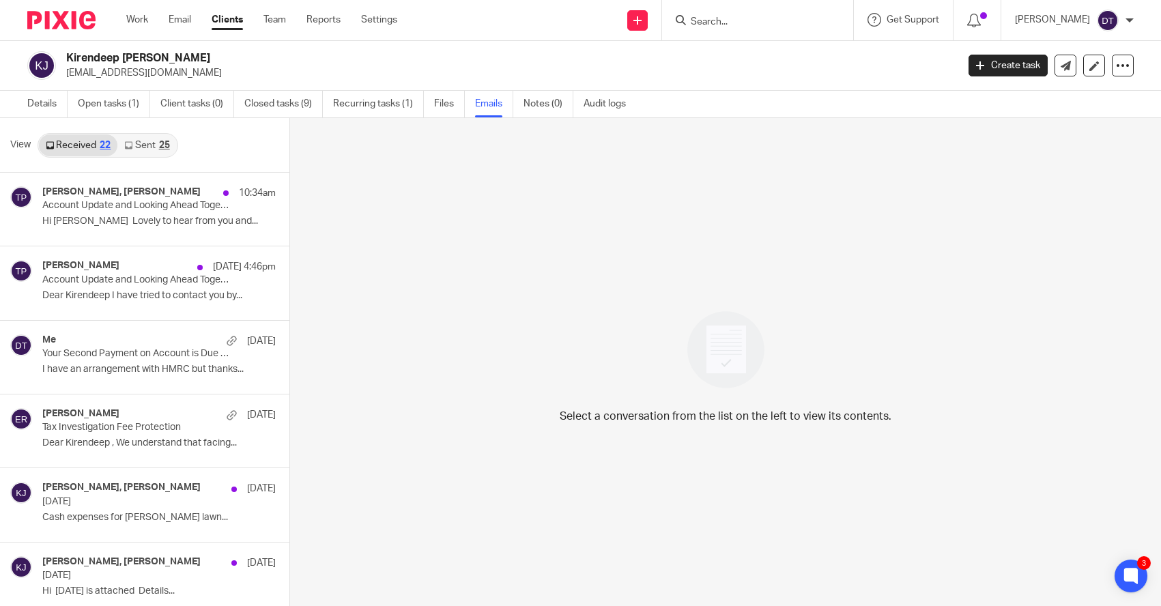
click at [160, 148] on div "25" at bounding box center [164, 146] width 11 height 10
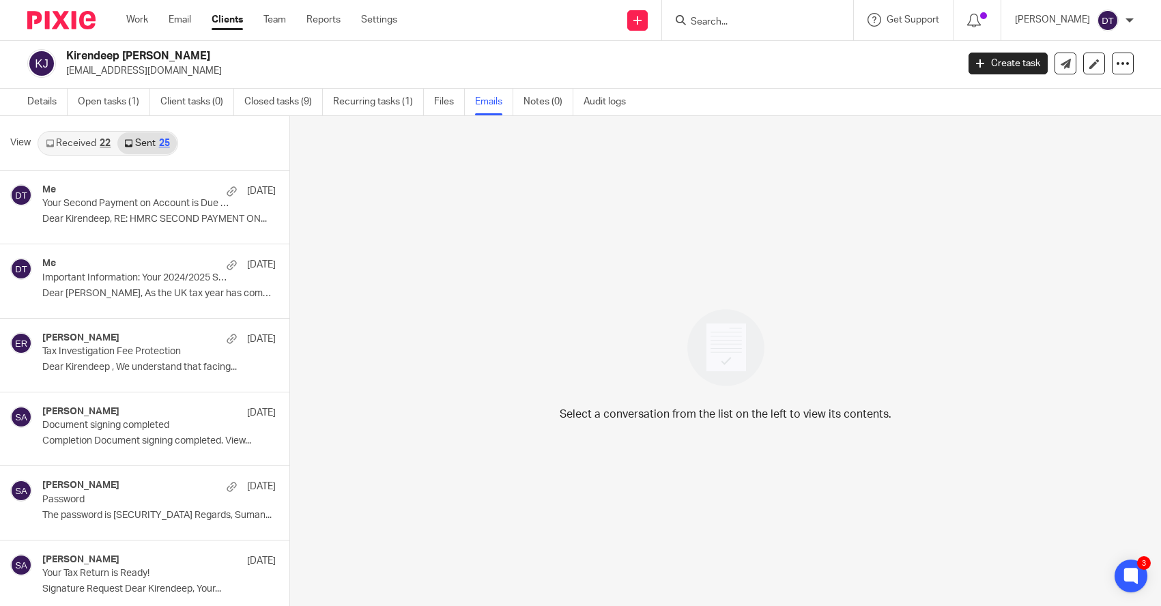
click at [101, 139] on div "22" at bounding box center [105, 144] width 11 height 10
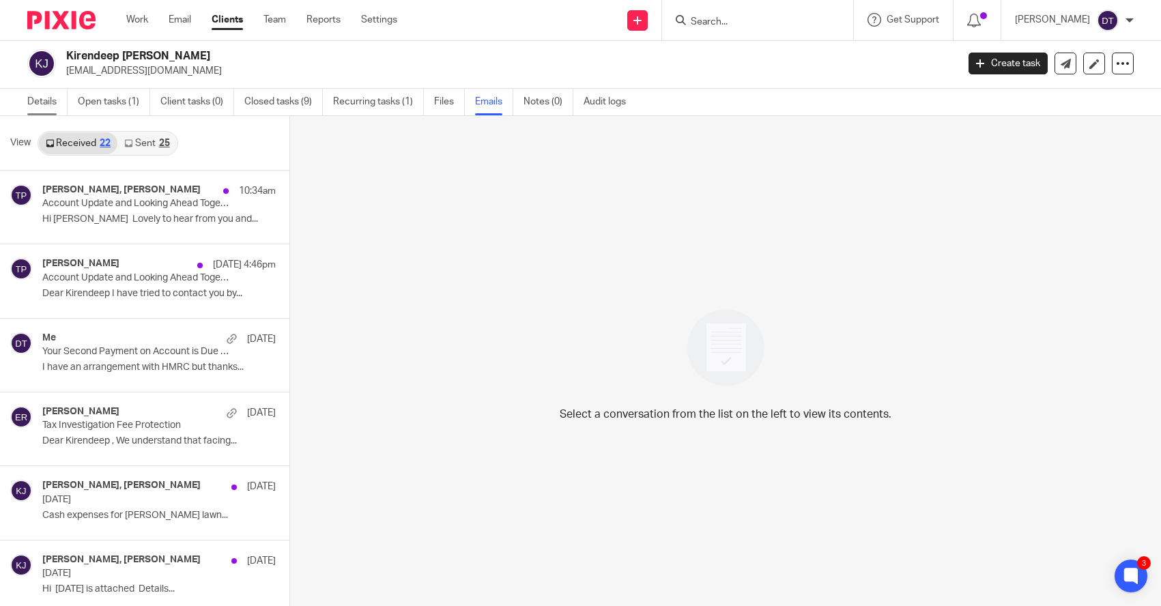
scroll to position [0, 0]
click at [56, 100] on link "Details" at bounding box center [47, 102] width 40 height 27
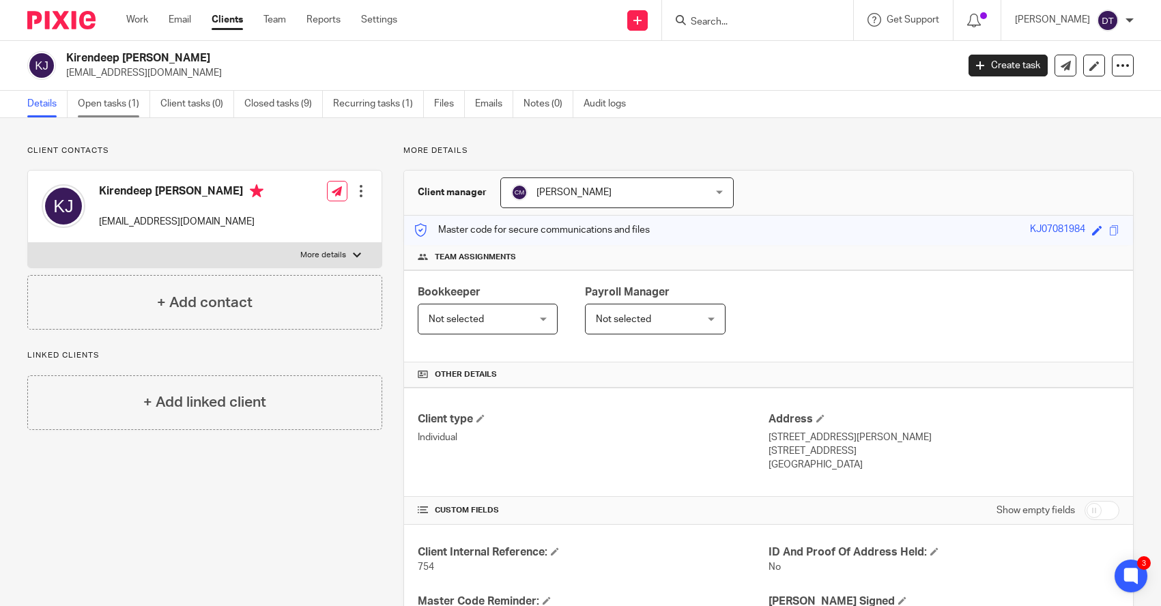
click at [115, 102] on link "Open tasks (1)" at bounding box center [114, 104] width 72 height 27
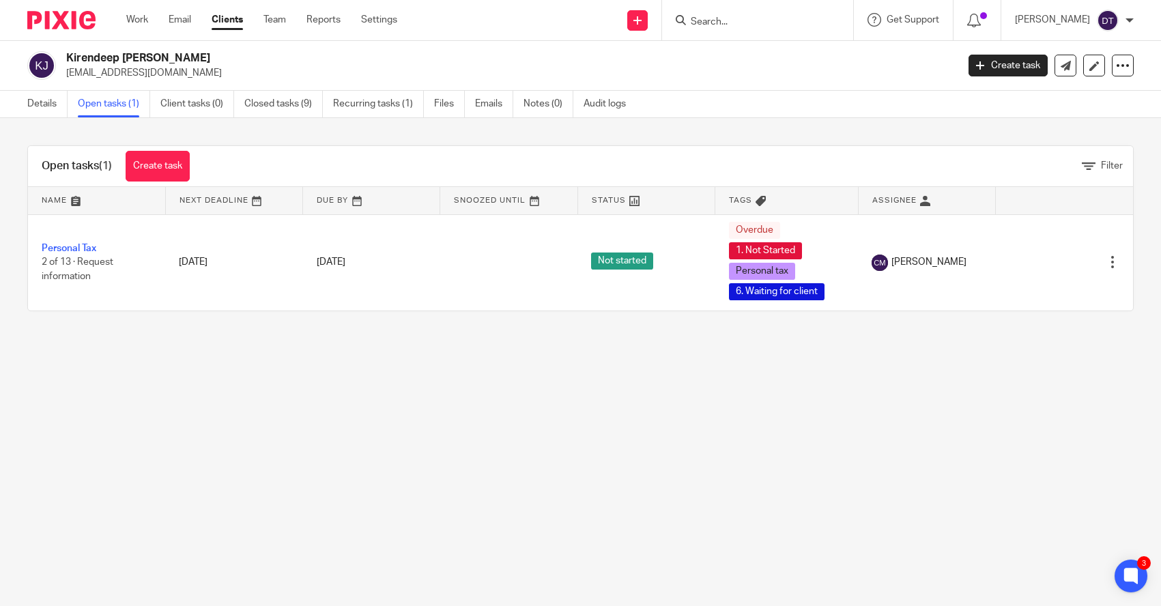
click at [715, 32] on div at bounding box center [757, 20] width 191 height 40
click at [716, 22] on input "Search" at bounding box center [750, 22] width 123 height 12
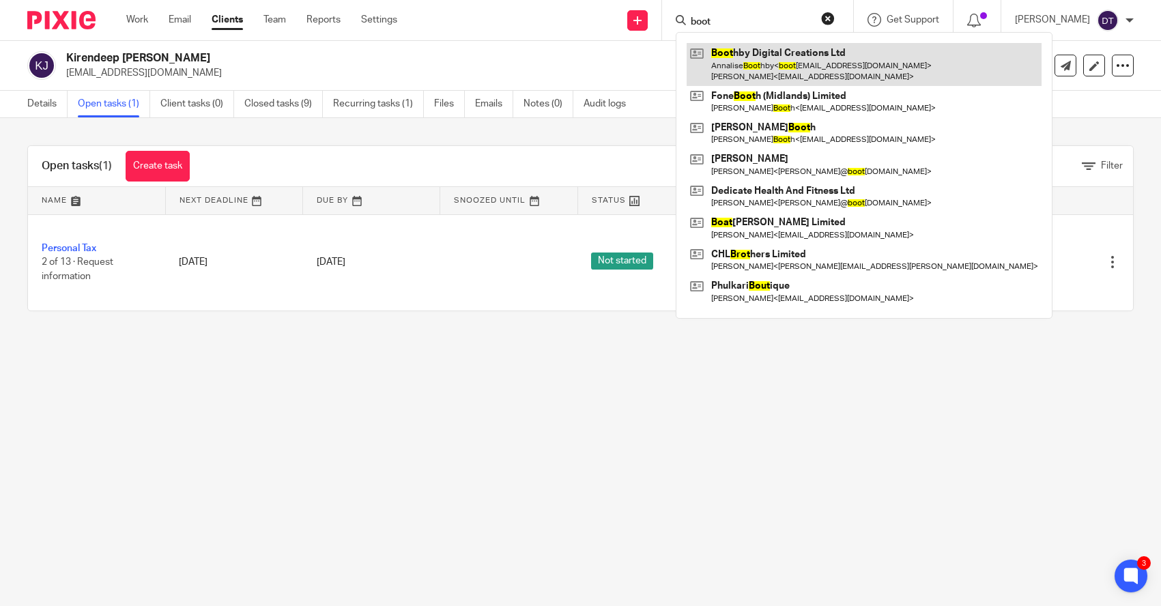
type input "boot"
click at [755, 69] on link at bounding box center [863, 64] width 355 height 42
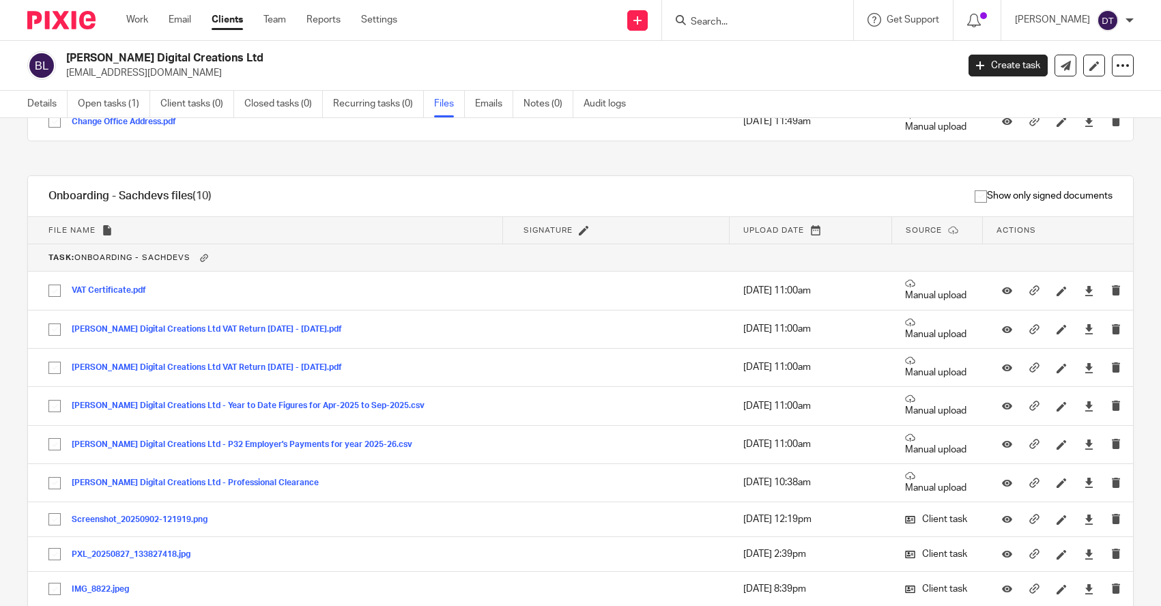
scroll to position [115, 0]
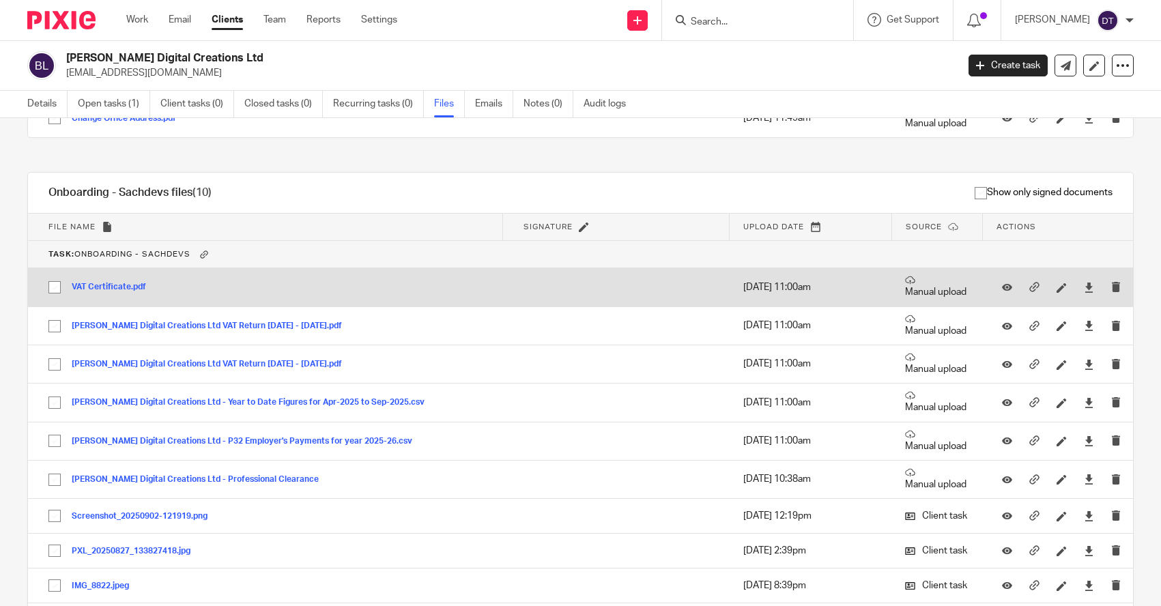
click at [116, 287] on button "VAT Certificate.pdf" at bounding box center [114, 287] width 85 height 10
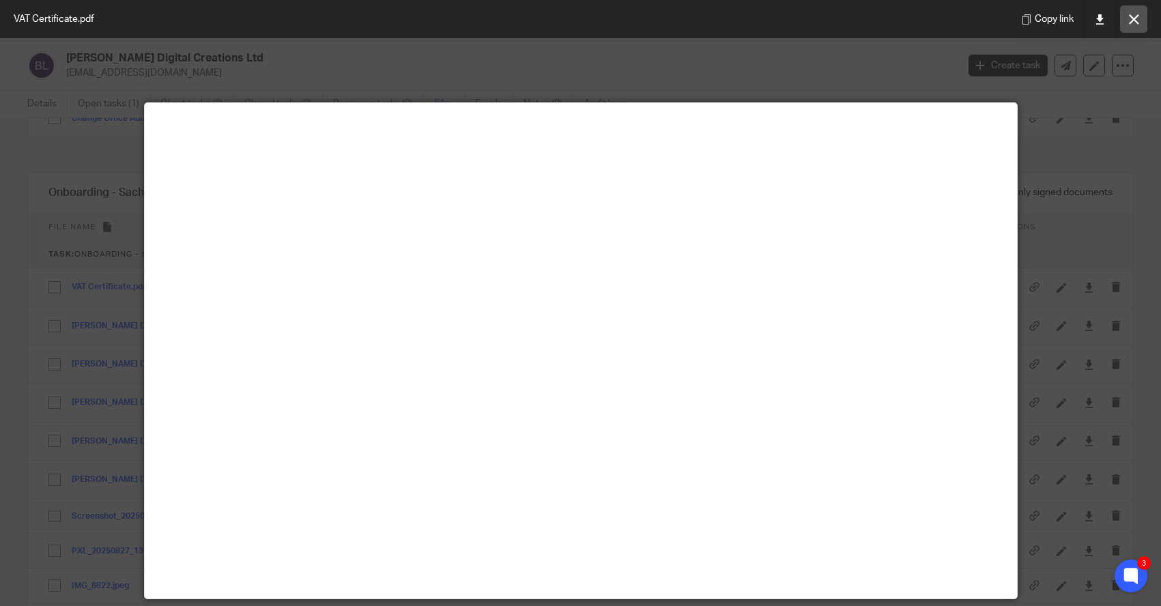
click at [1135, 20] on icon at bounding box center [1134, 19] width 10 height 10
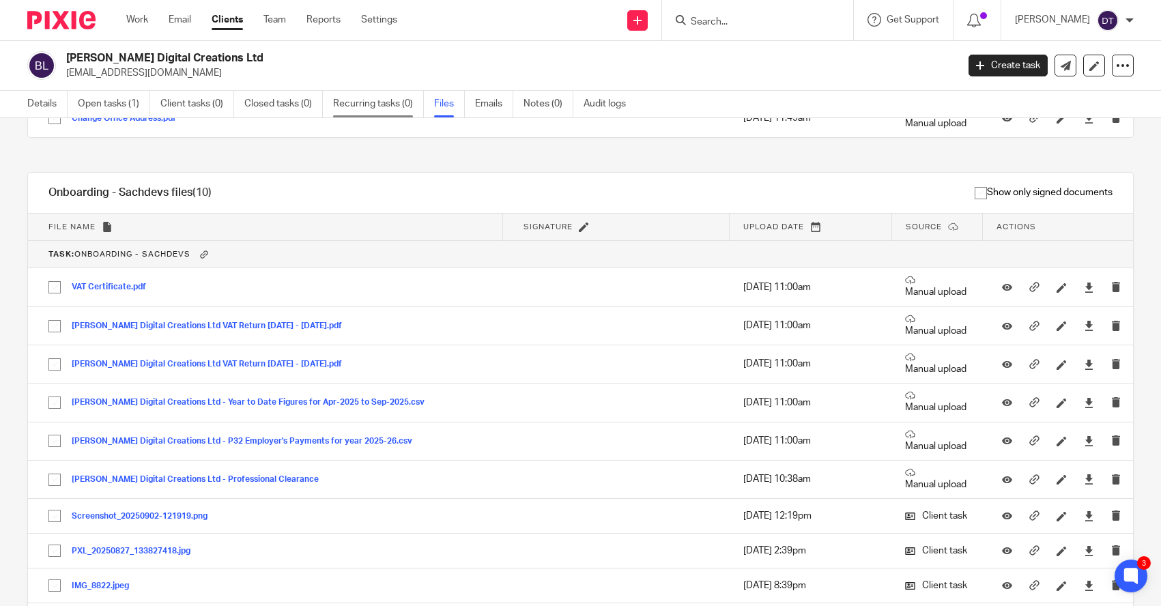
click at [396, 109] on link "Recurring tasks (0)" at bounding box center [378, 104] width 91 height 27
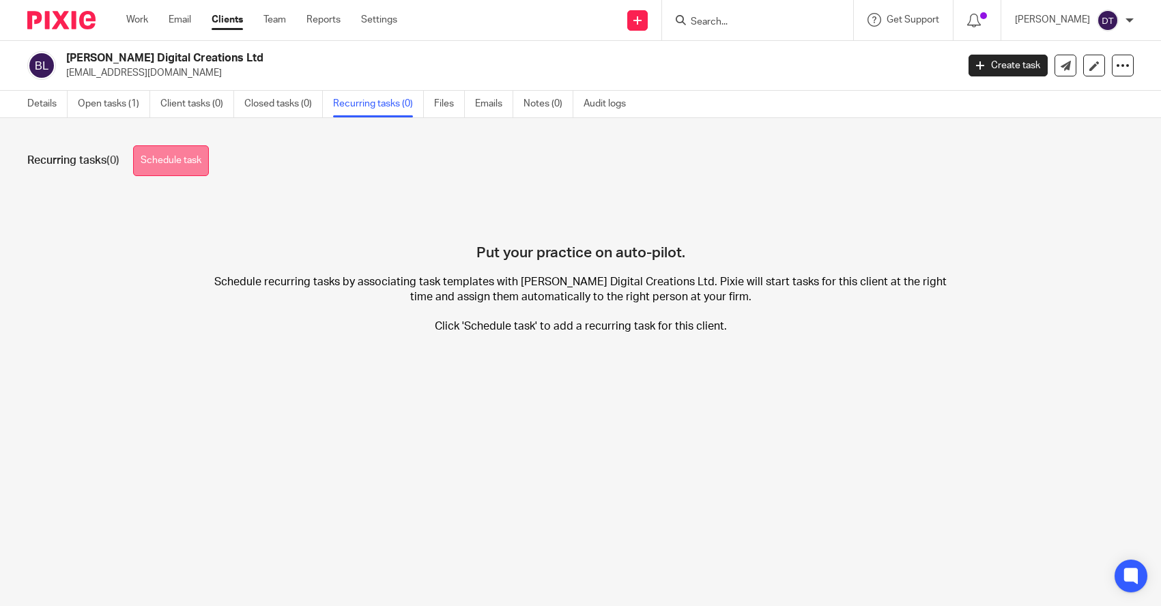
click at [178, 155] on link "Schedule task" at bounding box center [171, 160] width 76 height 31
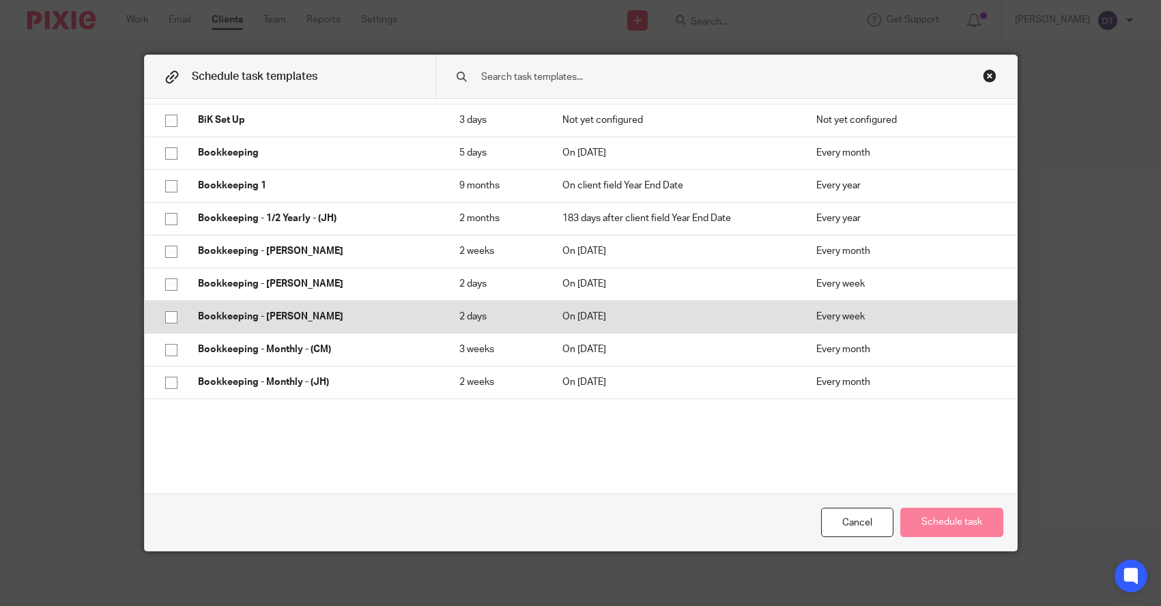
scroll to position [347, 0]
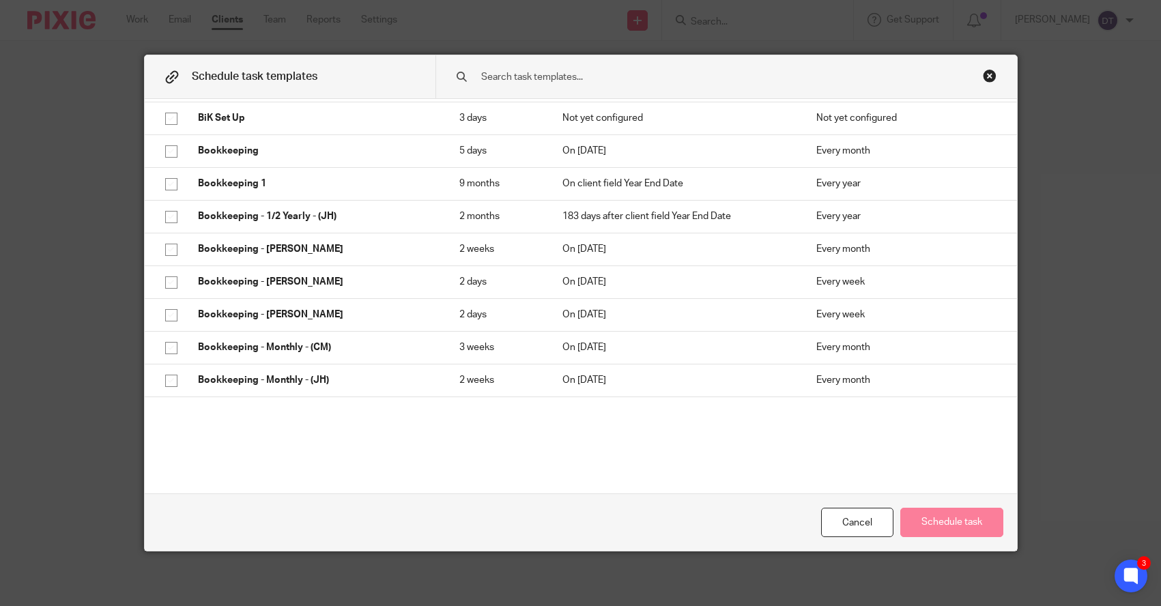
click at [988, 78] on div "Close this dialog window" at bounding box center [990, 76] width 14 height 14
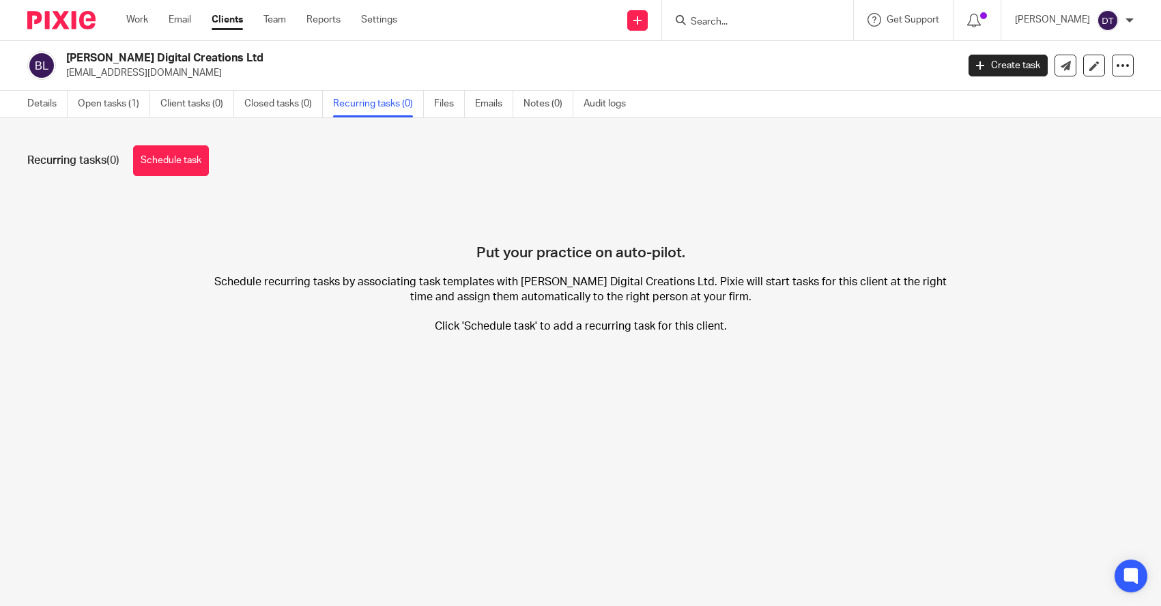
click at [728, 25] on input "Search" at bounding box center [750, 22] width 123 height 12
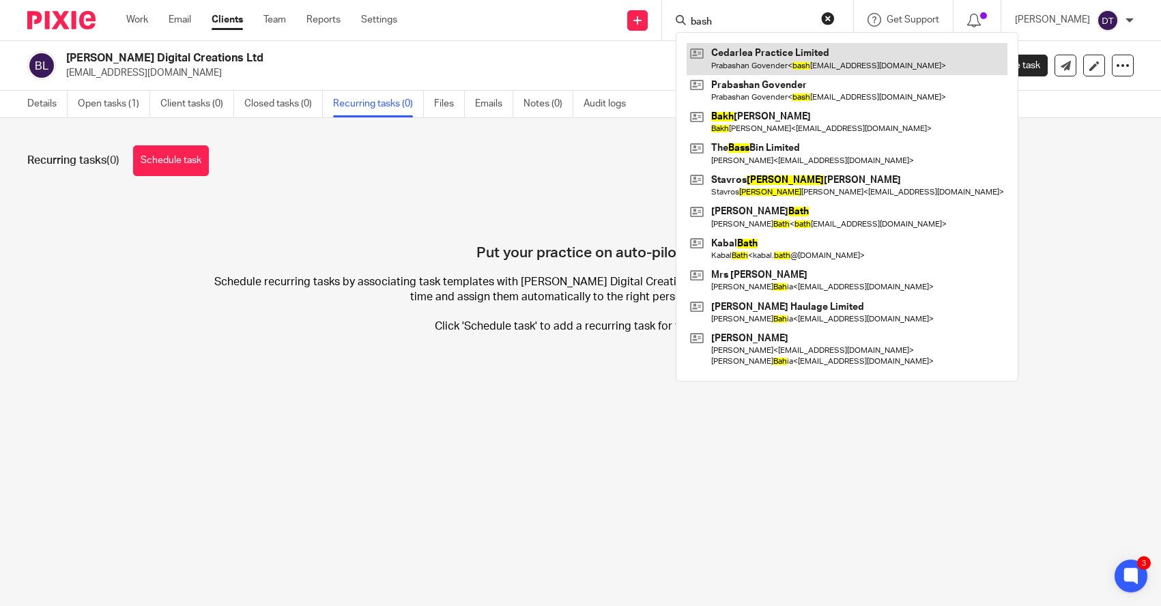
type input "bash"
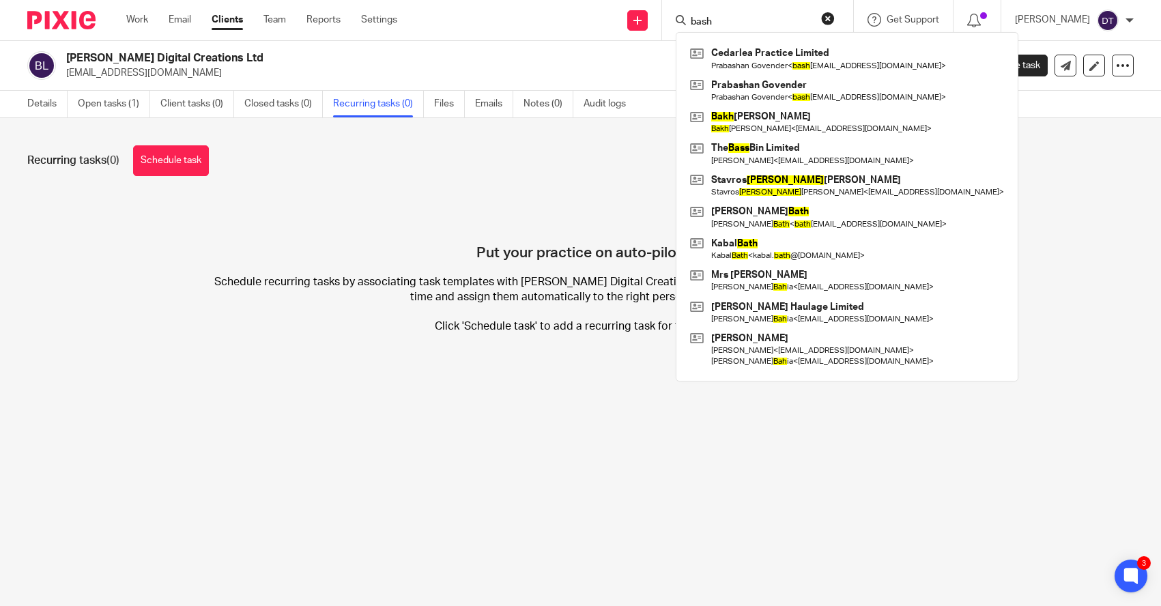
click at [403, 66] on p "[EMAIL_ADDRESS][DOMAIN_NAME]" at bounding box center [507, 73] width 882 height 14
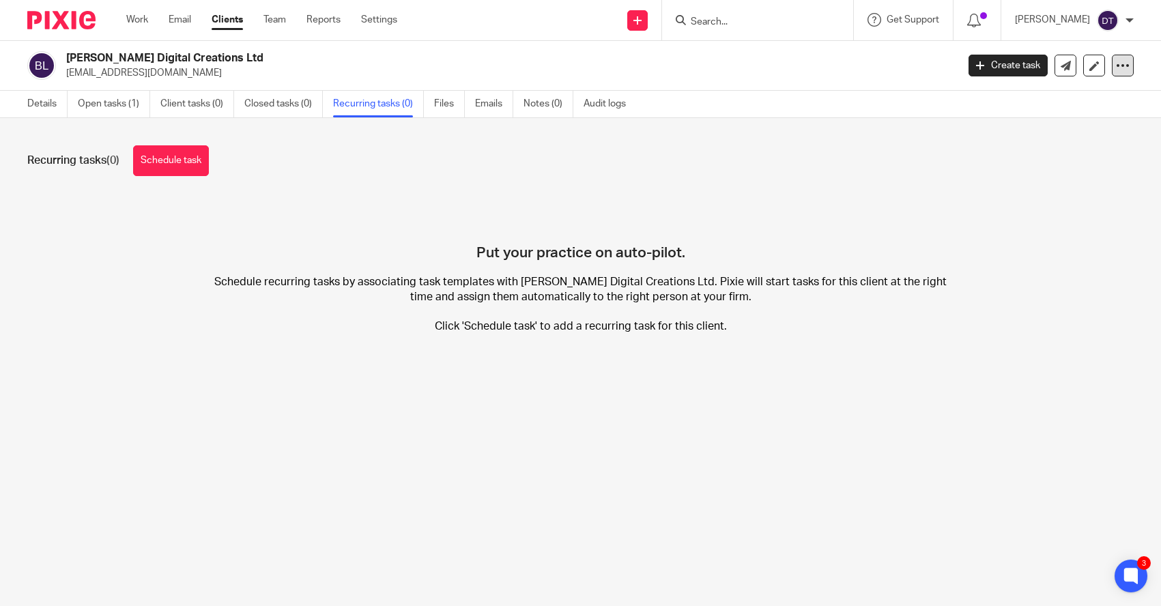
click at [1125, 66] on icon at bounding box center [1123, 66] width 14 height 14
click at [1075, 104] on link "Update from Companies House" at bounding box center [1047, 100] width 151 height 20
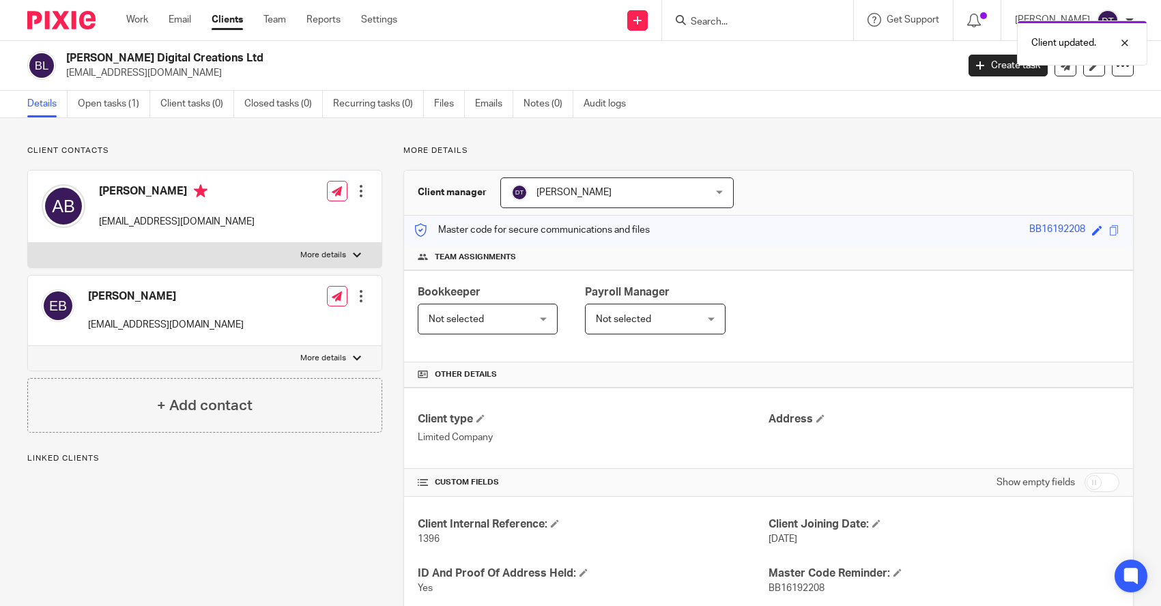
click at [587, 190] on span "[PERSON_NAME]" at bounding box center [573, 193] width 75 height 10
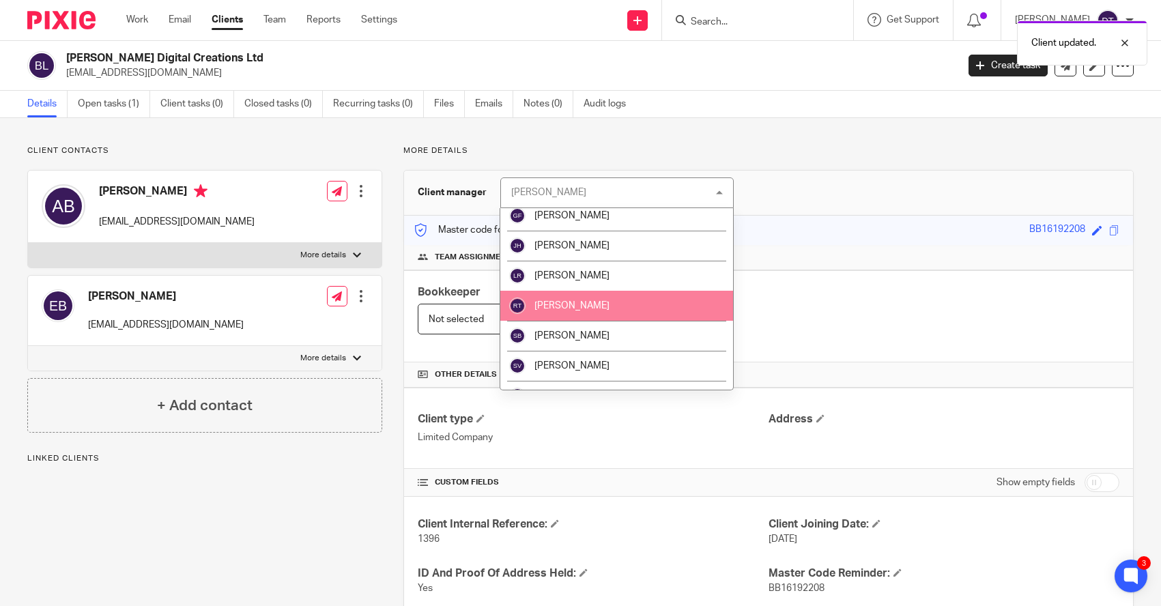
scroll to position [190, 0]
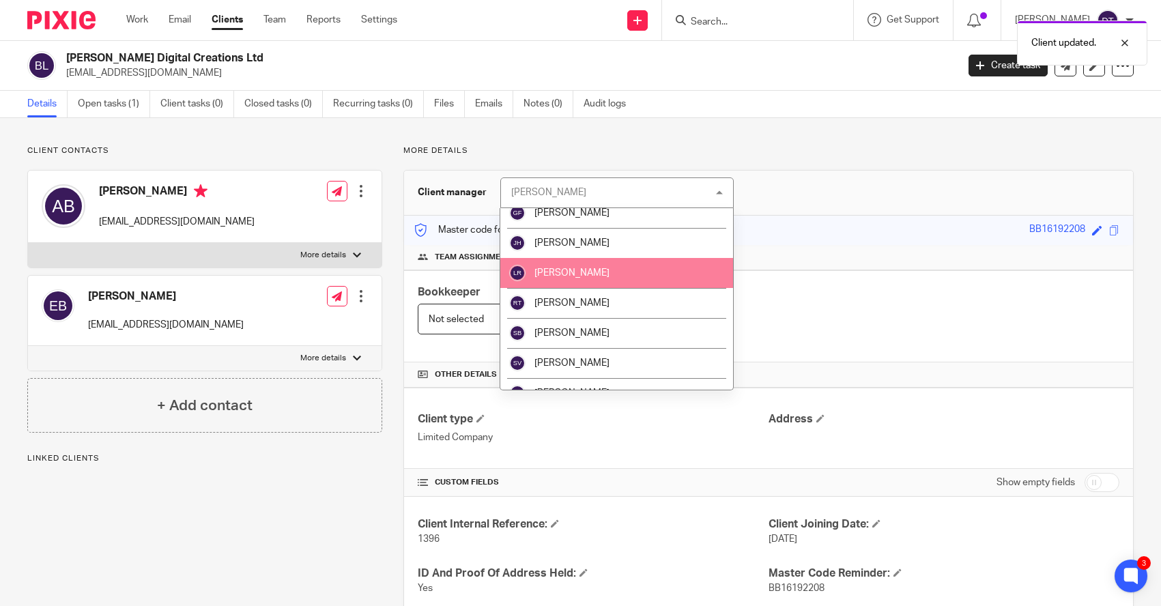
click at [586, 276] on span "[PERSON_NAME]" at bounding box center [571, 273] width 75 height 10
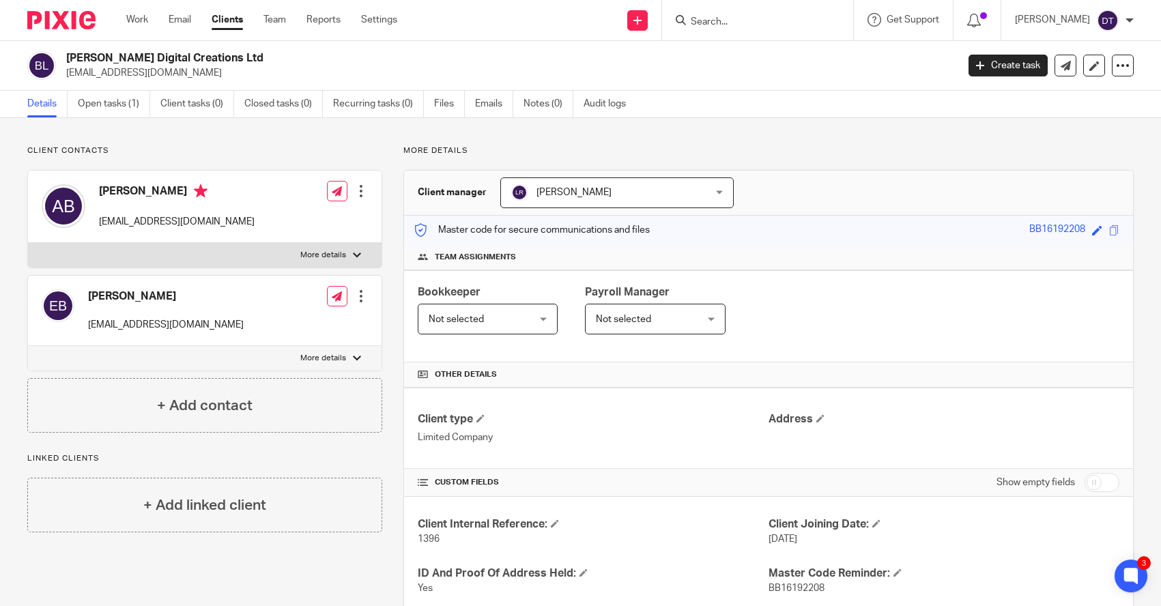
click at [756, 18] on input "Search" at bounding box center [750, 22] width 123 height 12
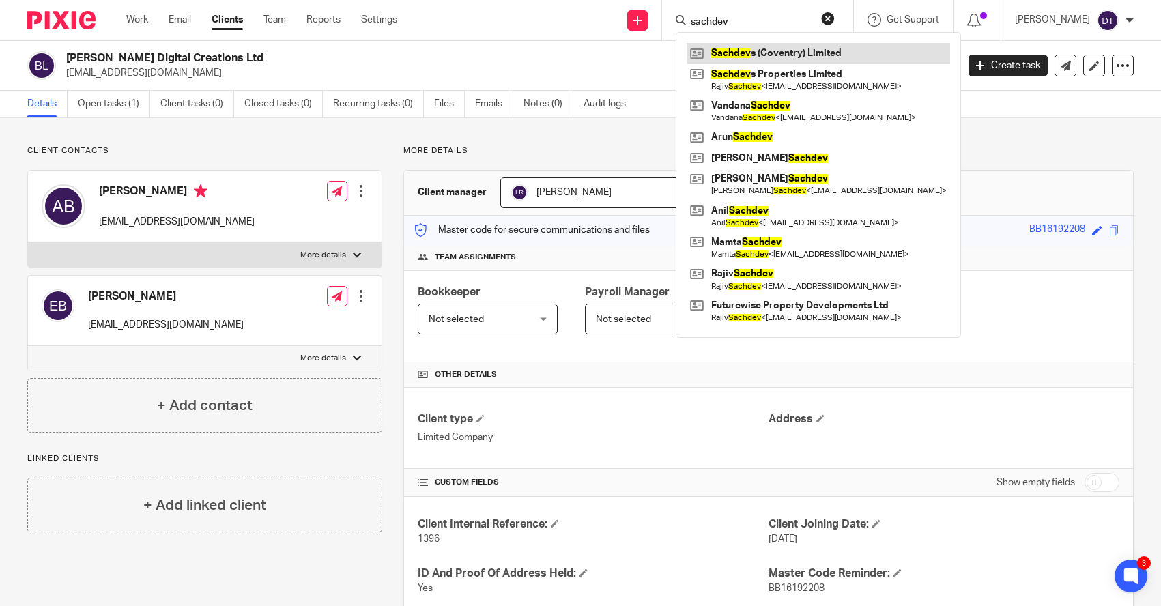
type input "sachdev"
click at [789, 54] on link at bounding box center [817, 53] width 263 height 20
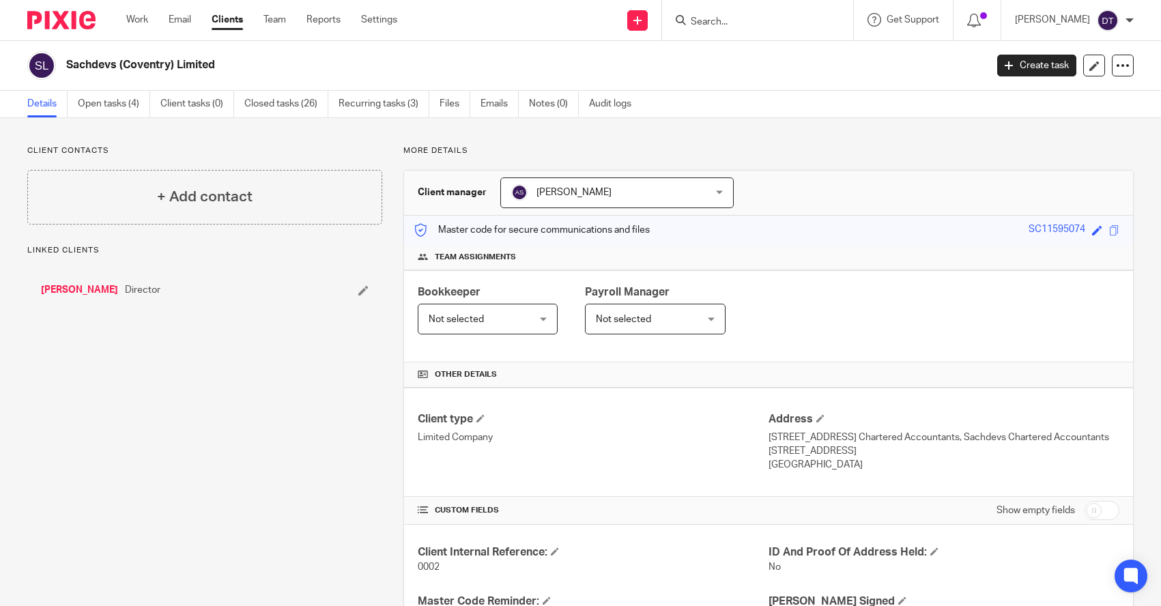
click at [596, 197] on span "[PERSON_NAME]" at bounding box center [600, 192] width 178 height 29
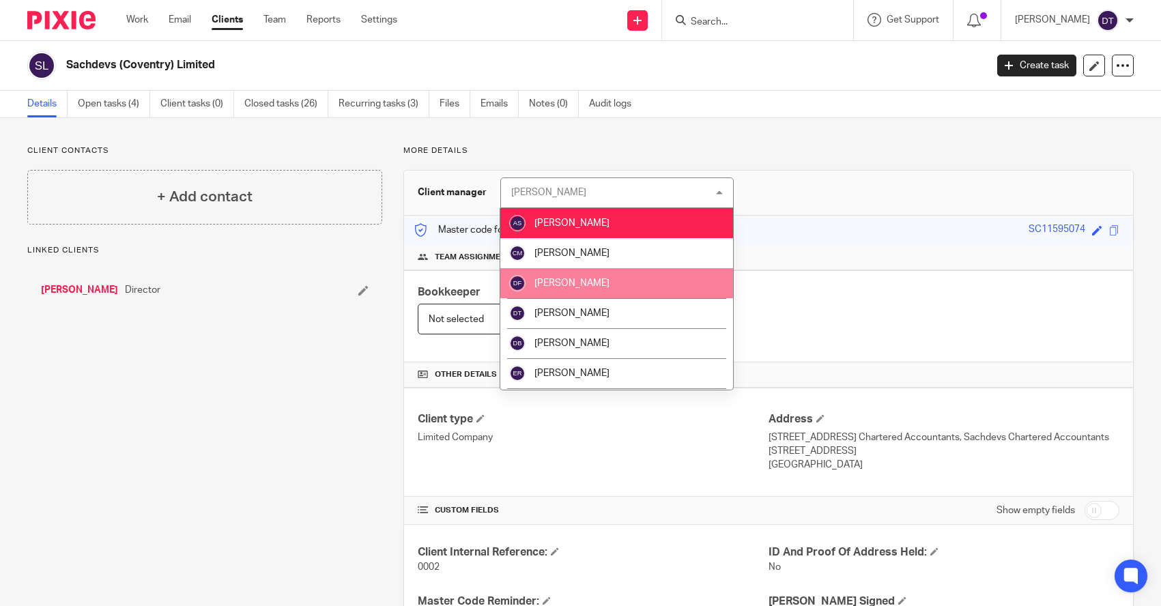
scroll to position [23, 0]
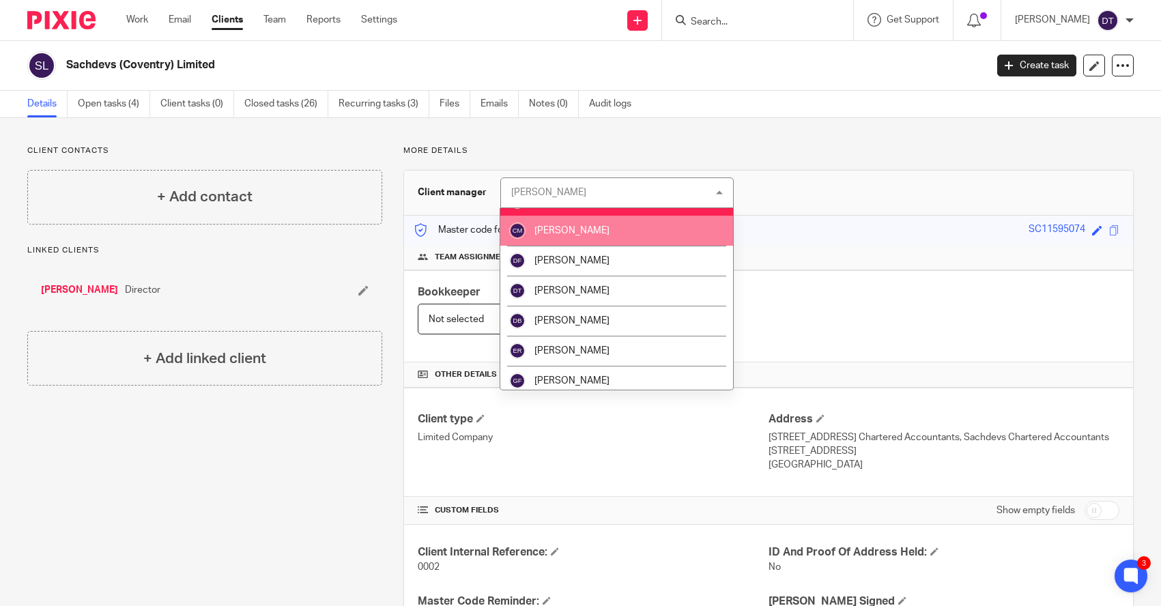
click at [590, 235] on span "[PERSON_NAME]" at bounding box center [571, 231] width 75 height 10
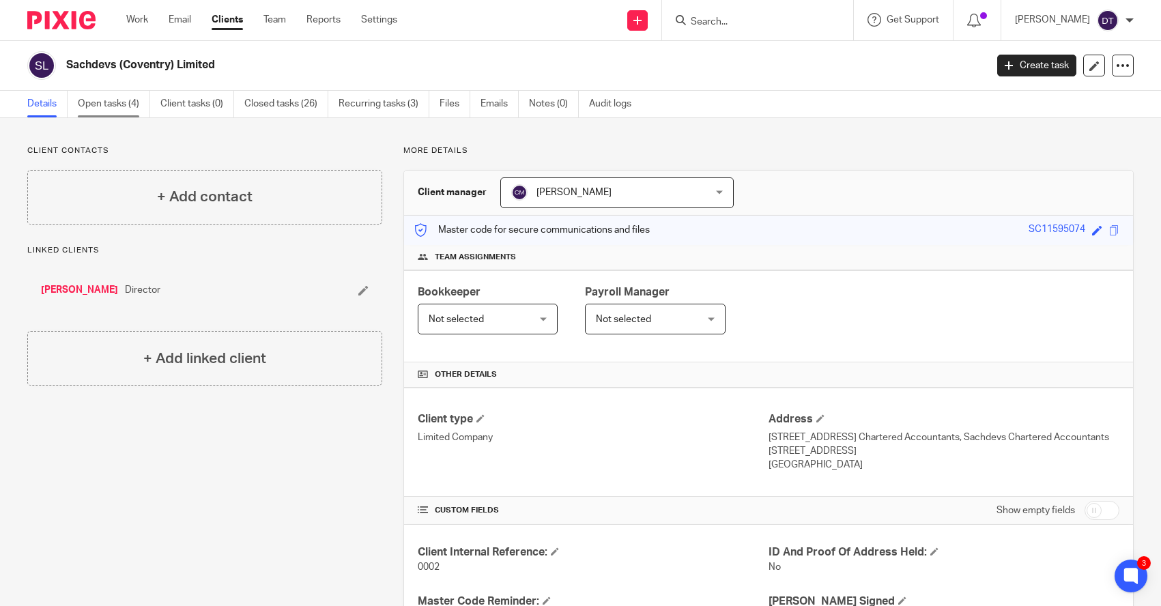
click at [127, 108] on link "Open tasks (4)" at bounding box center [114, 104] width 72 height 27
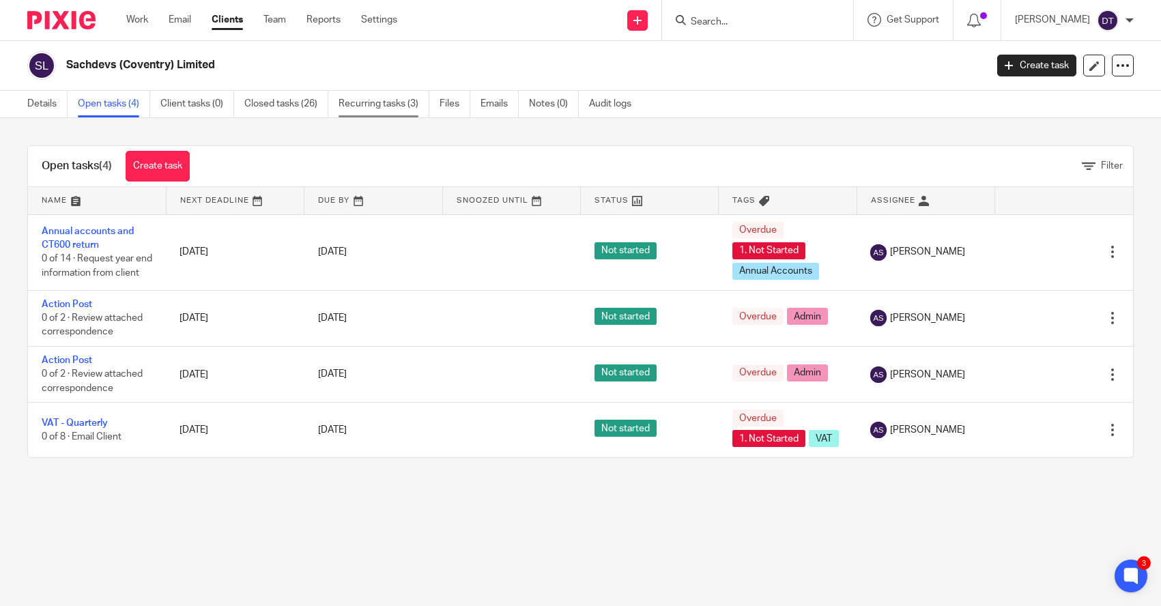
click at [380, 107] on link "Recurring tasks (3)" at bounding box center [383, 104] width 91 height 27
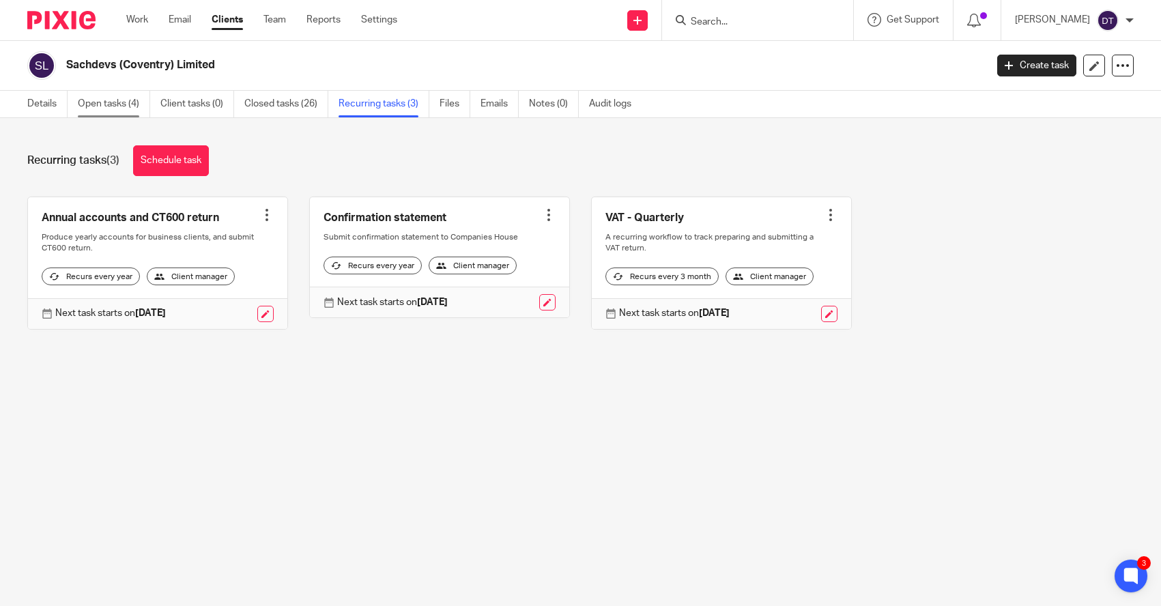
click at [132, 101] on link "Open tasks (4)" at bounding box center [114, 104] width 72 height 27
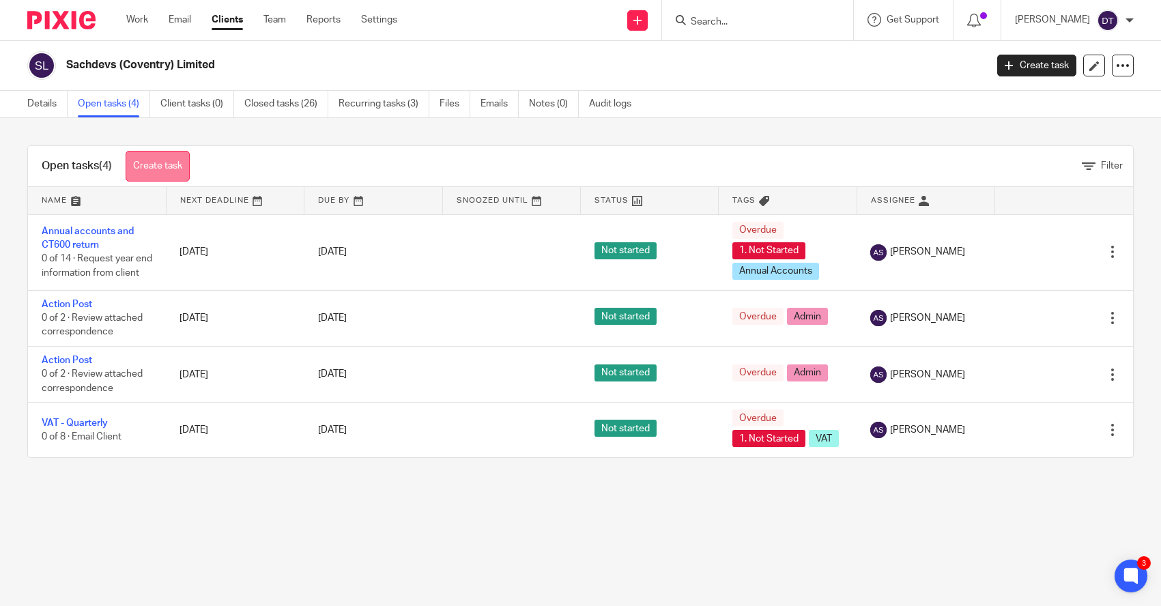
click at [151, 165] on link "Create task" at bounding box center [158, 166] width 64 height 31
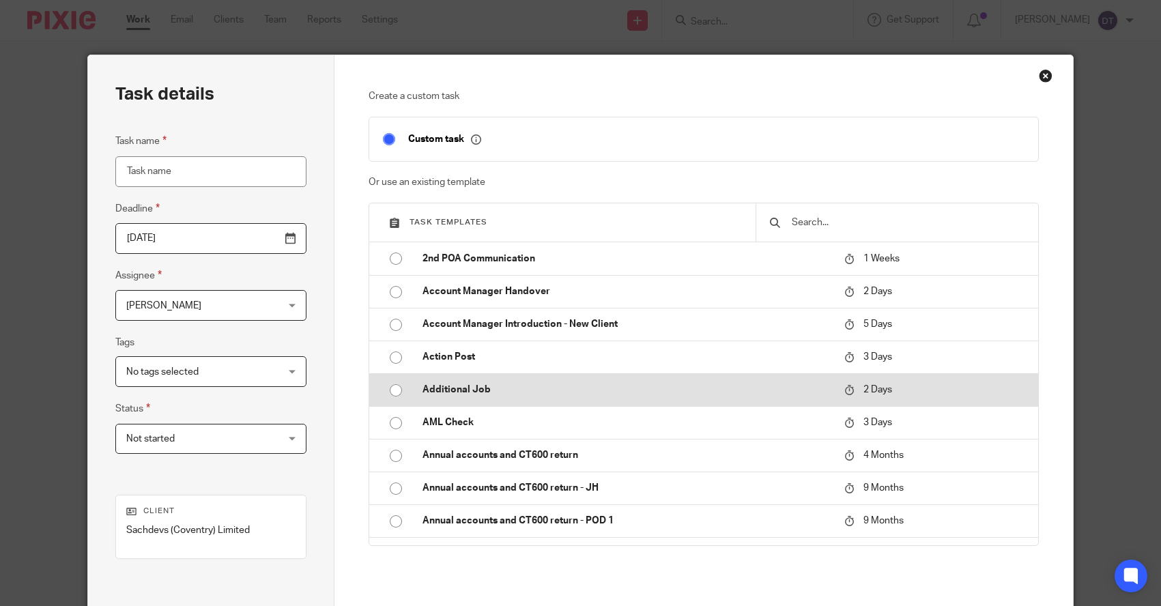
click at [484, 396] on td "Additional Job" at bounding box center [623, 389] width 429 height 33
type input "2025-09-24"
type input "Additional Job"
checkbox input "false"
radio input "true"
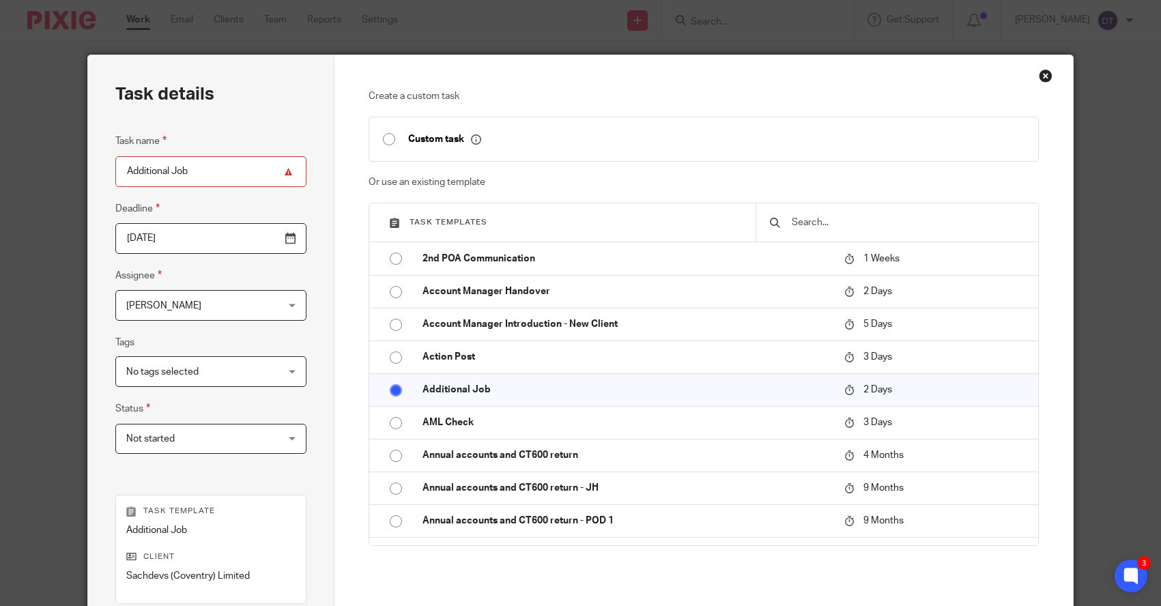
click at [268, 239] on input "2025-09-24" at bounding box center [210, 238] width 191 height 31
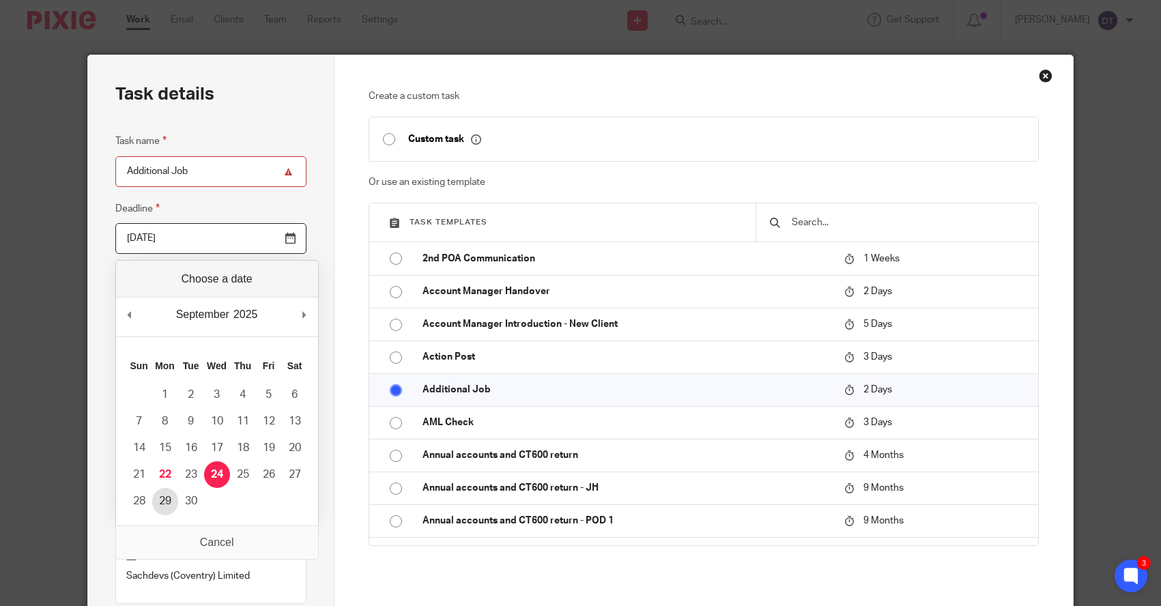
type input "2025-09-29"
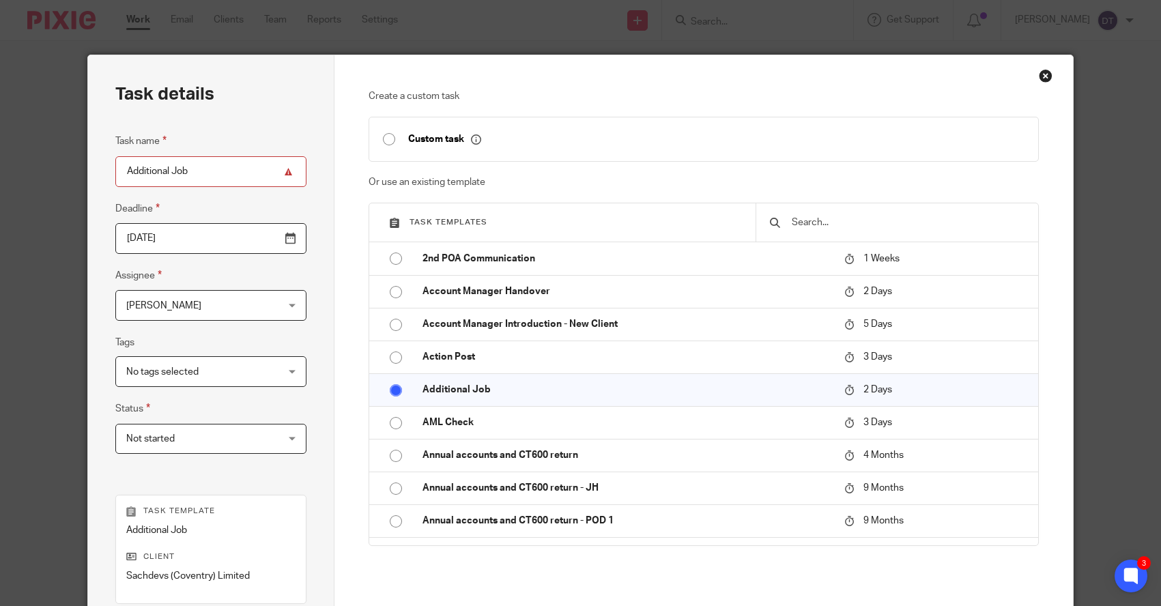
click at [208, 310] on span "[PERSON_NAME]" at bounding box center [197, 305] width 143 height 29
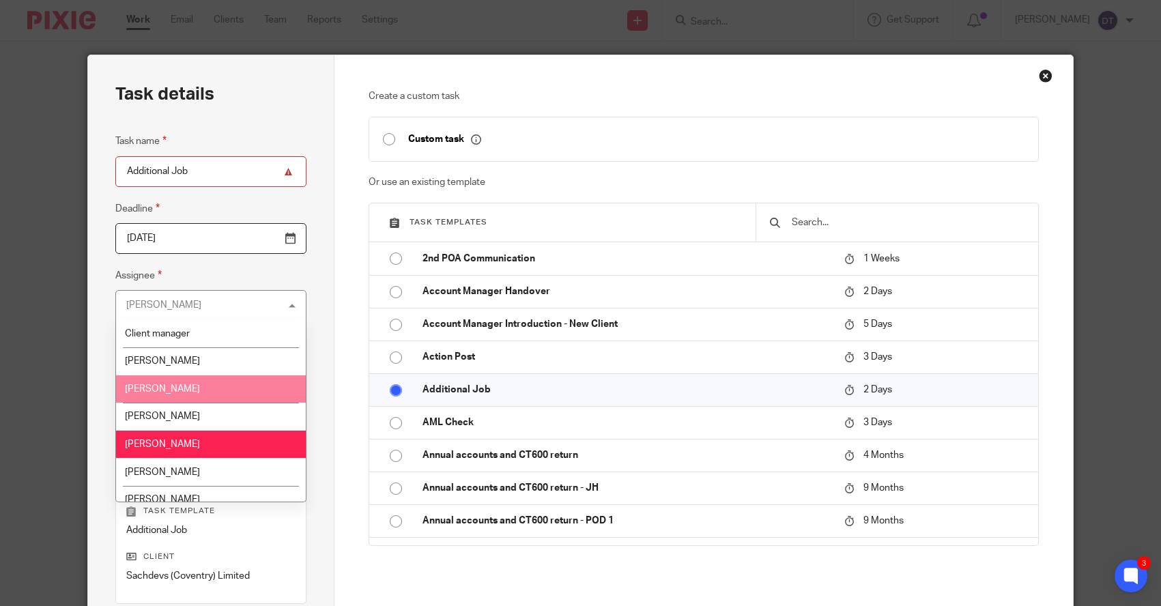
click at [195, 391] on li "Chetna Mistry" at bounding box center [211, 389] width 190 height 28
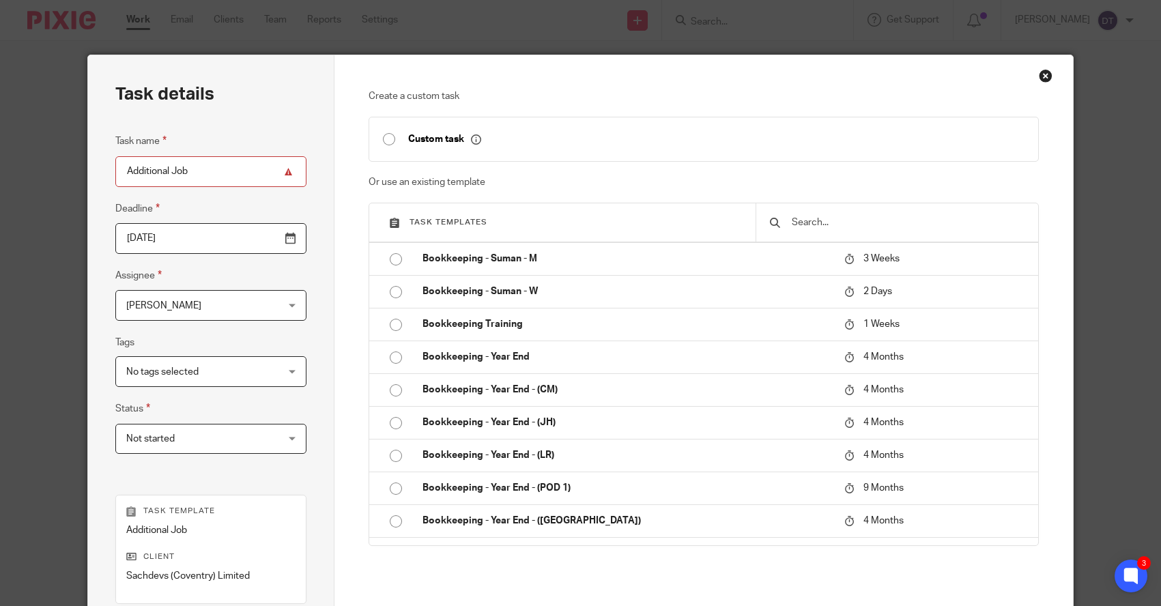
scroll to position [860, 0]
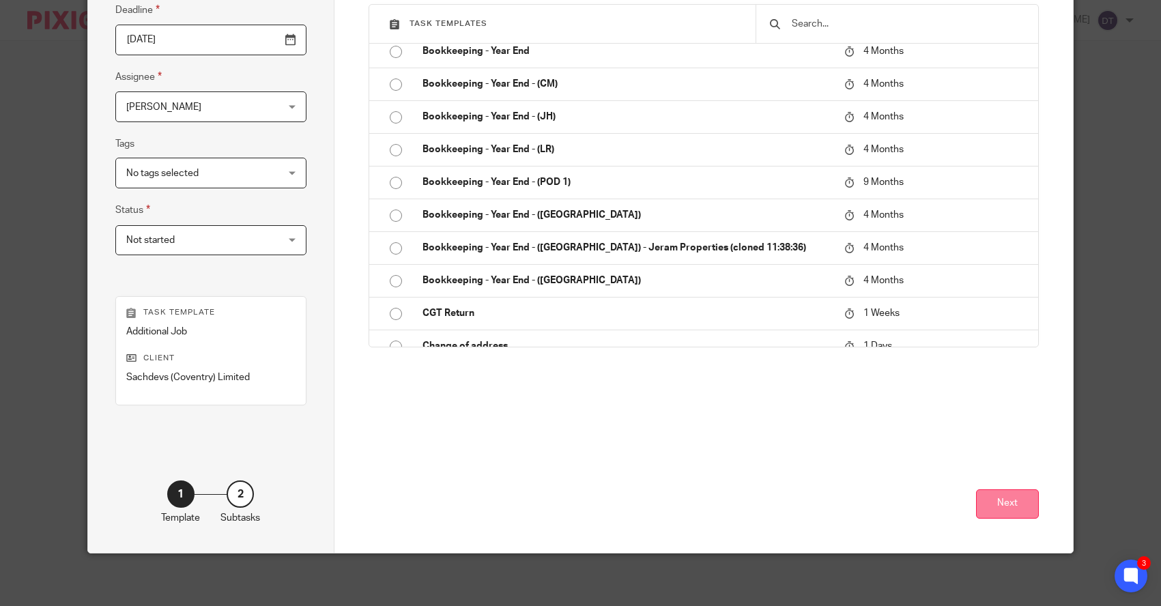
click at [1003, 489] on button "Next" at bounding box center [1007, 503] width 63 height 29
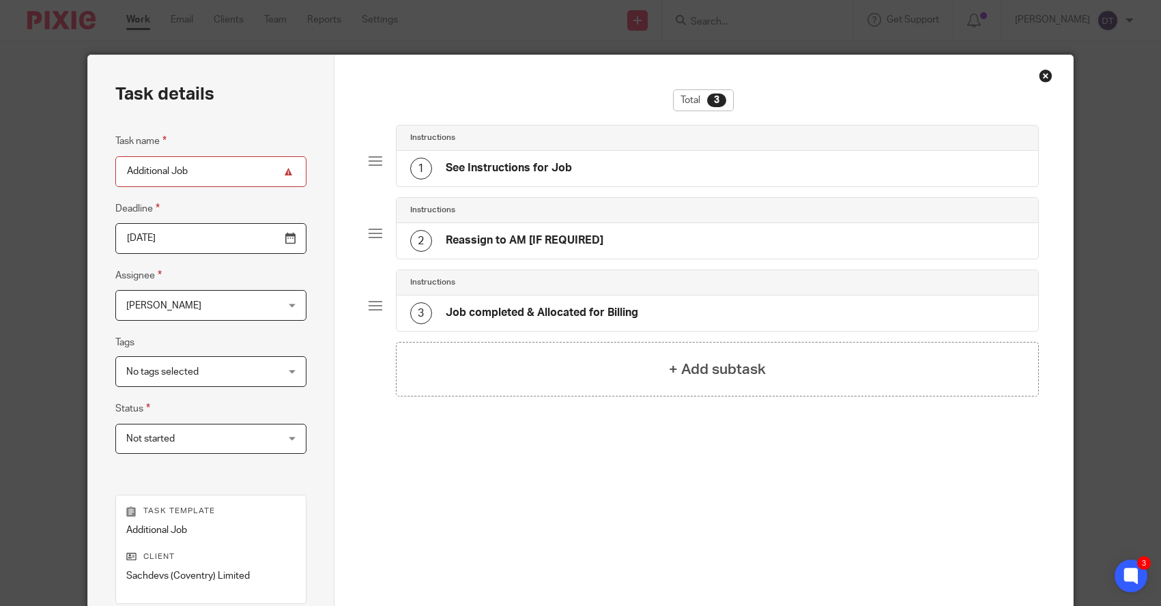
scroll to position [0, 0]
click at [593, 168] on div "1 See Instructions for Job" at bounding box center [717, 168] width 642 height 35
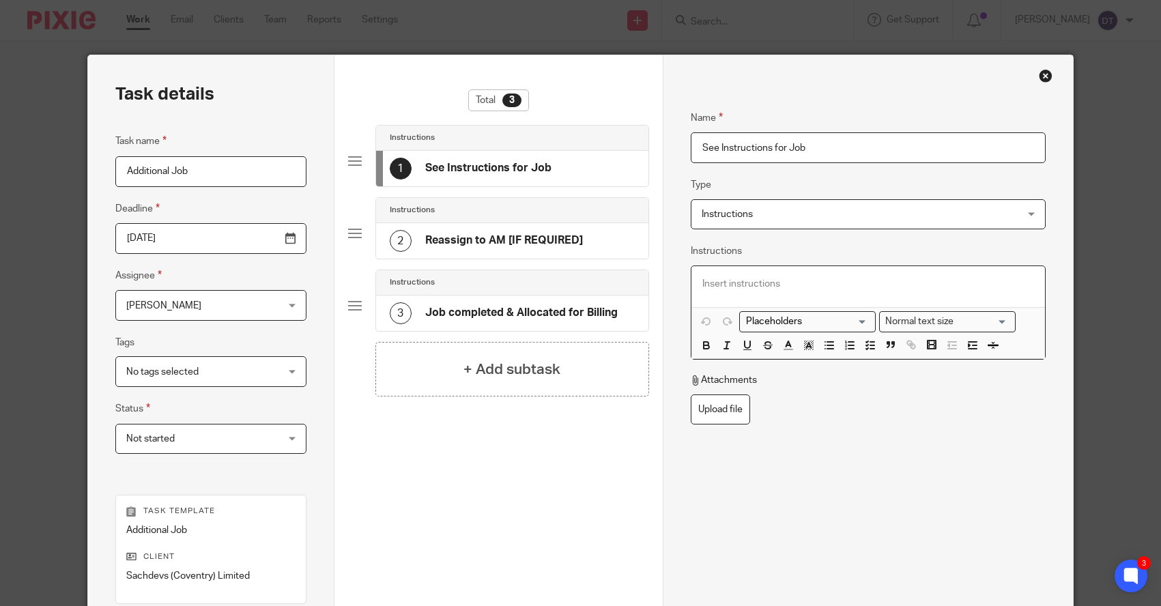
click at [719, 277] on p at bounding box center [868, 284] width 332 height 14
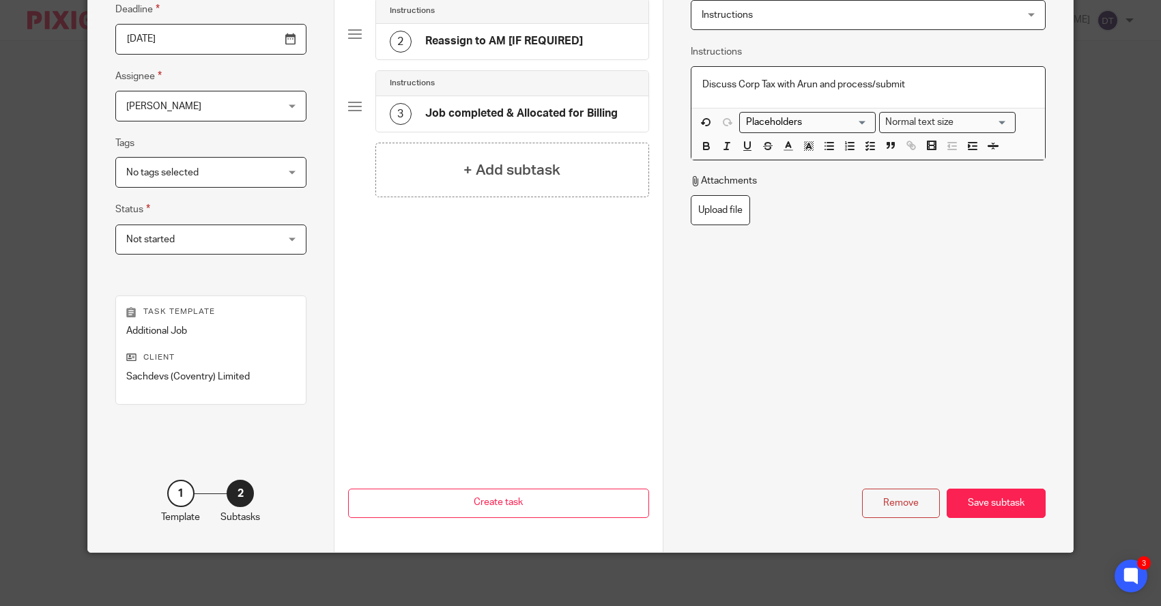
scroll to position [199, 0]
click at [998, 514] on div "Save subtask" at bounding box center [995, 503] width 99 height 29
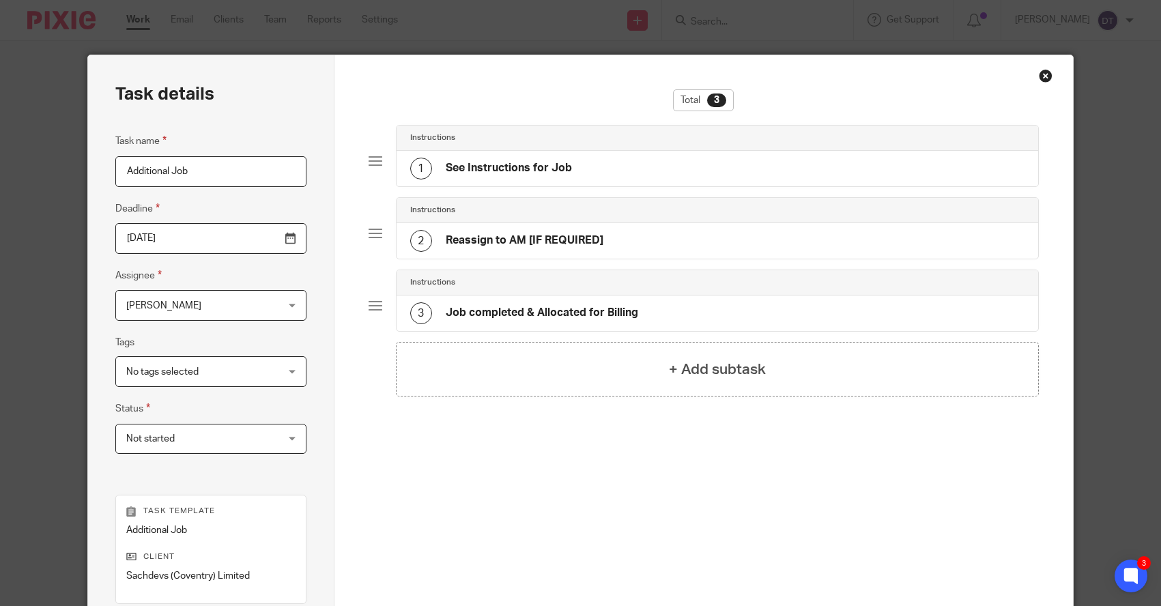
scroll to position [0, 0]
click at [633, 246] on div "2 Reassign to AM [IF REQUIRED]" at bounding box center [717, 240] width 642 height 35
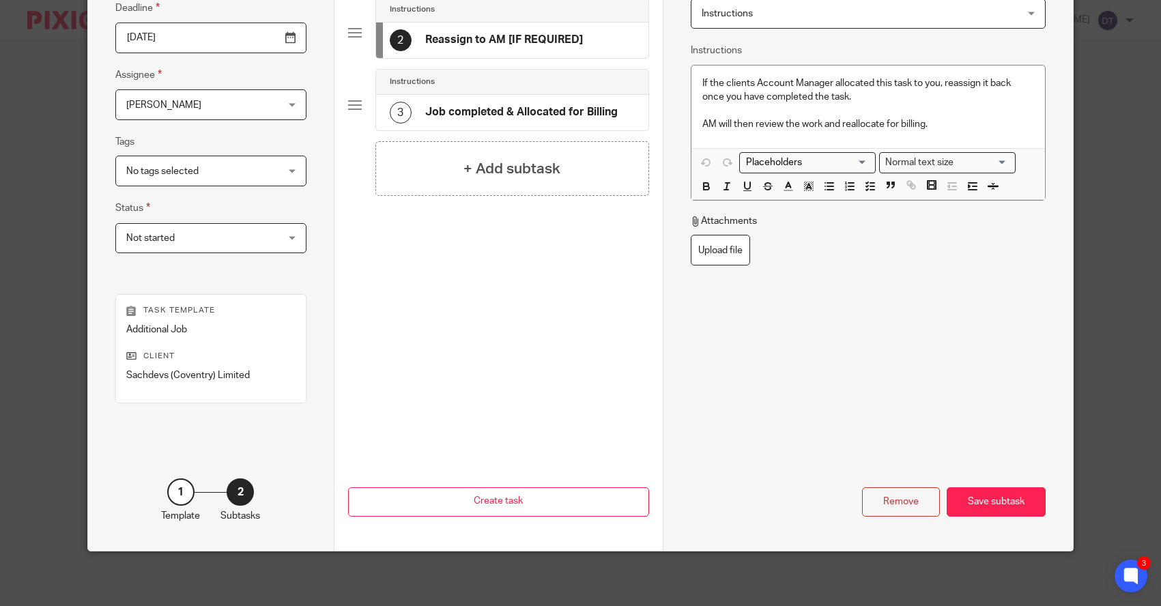
scroll to position [199, 0]
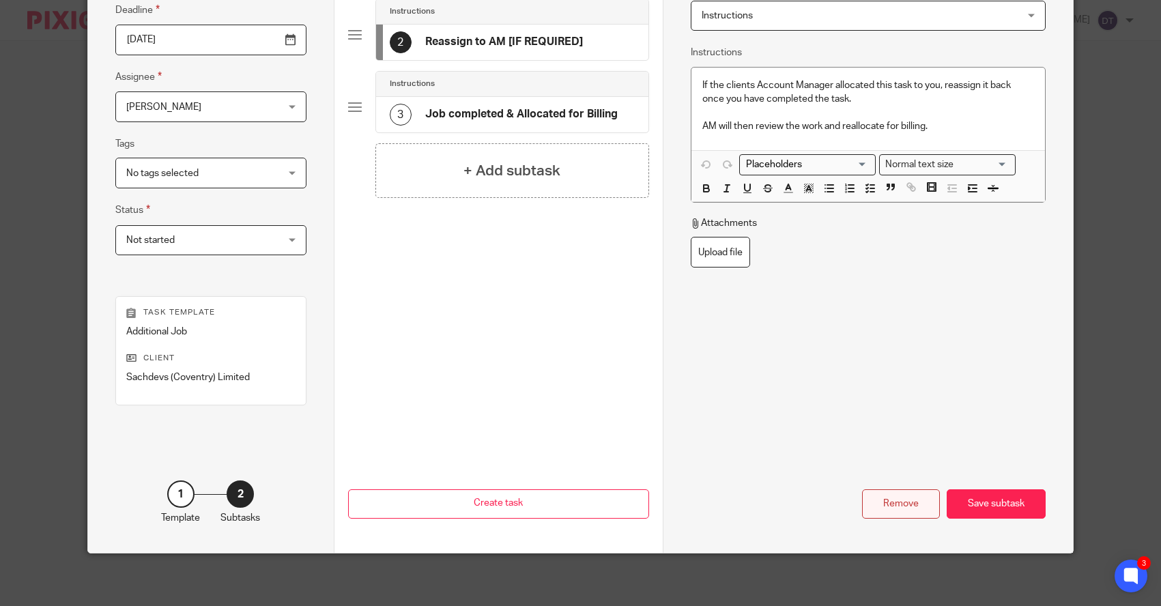
click at [888, 493] on div "Remove" at bounding box center [901, 503] width 78 height 29
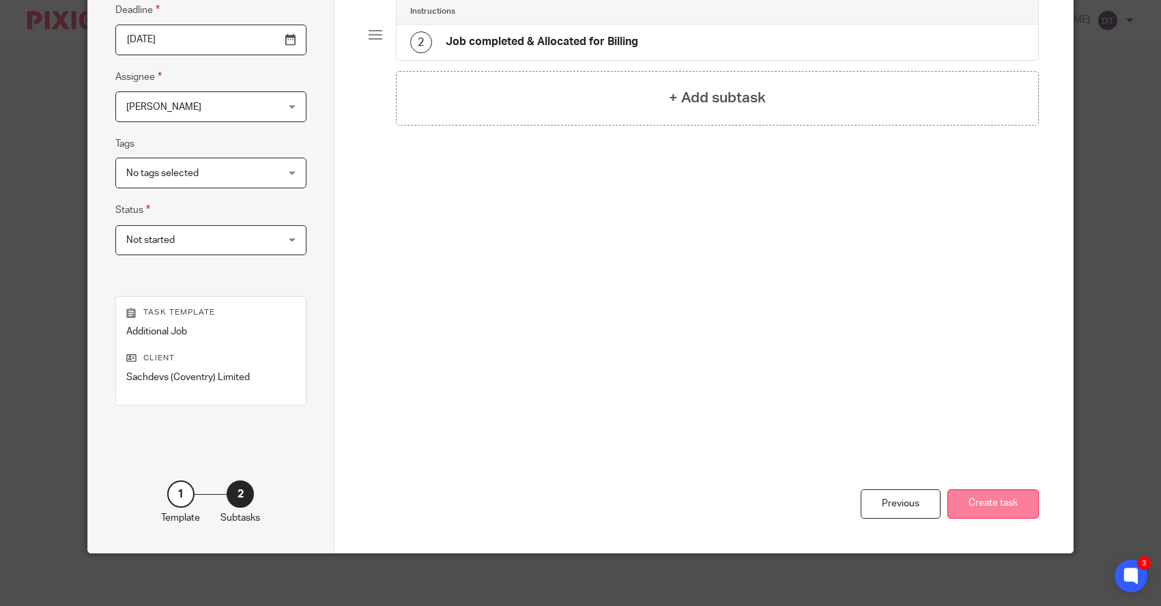
click at [977, 502] on button "Create task" at bounding box center [992, 503] width 91 height 29
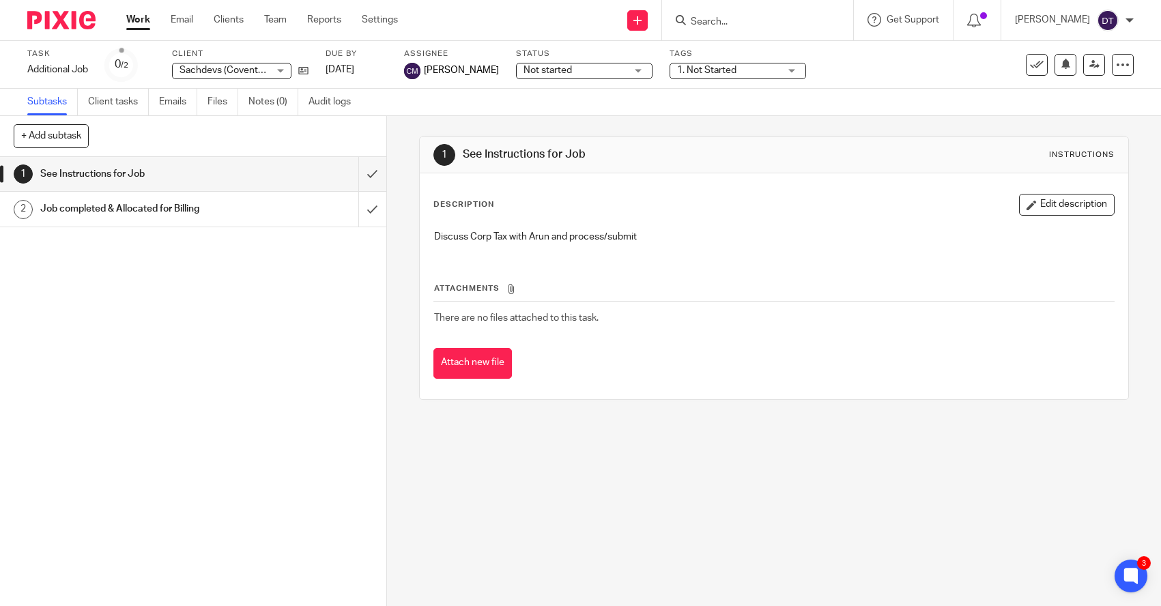
click at [144, 24] on link "Work" at bounding box center [138, 20] width 24 height 14
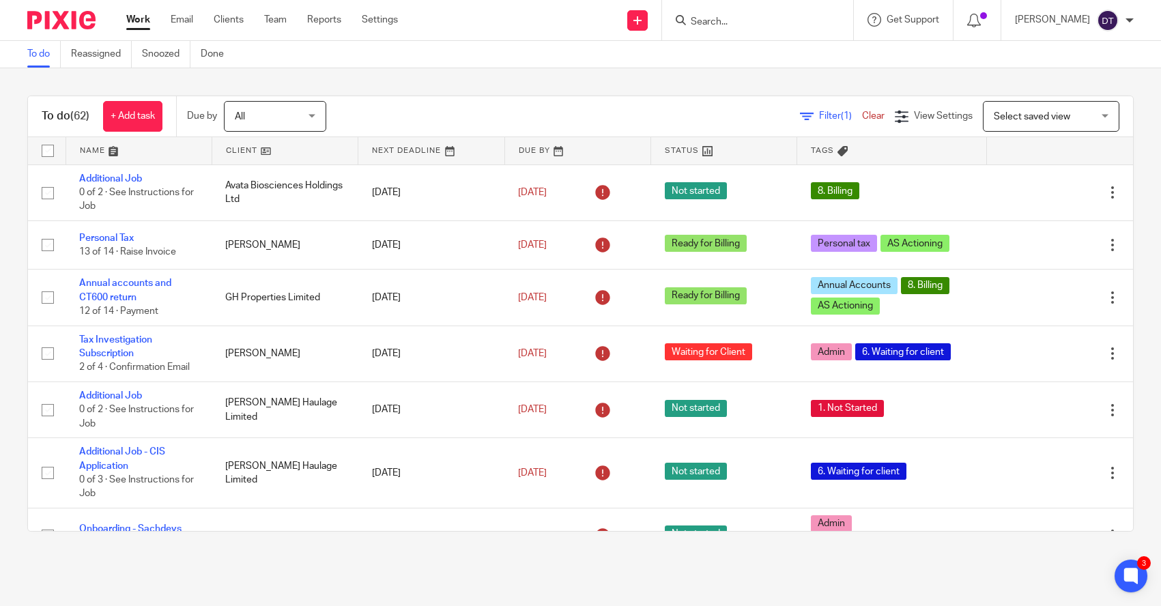
click at [53, 26] on img at bounding box center [61, 20] width 68 height 18
click at [188, 149] on link at bounding box center [138, 150] width 145 height 27
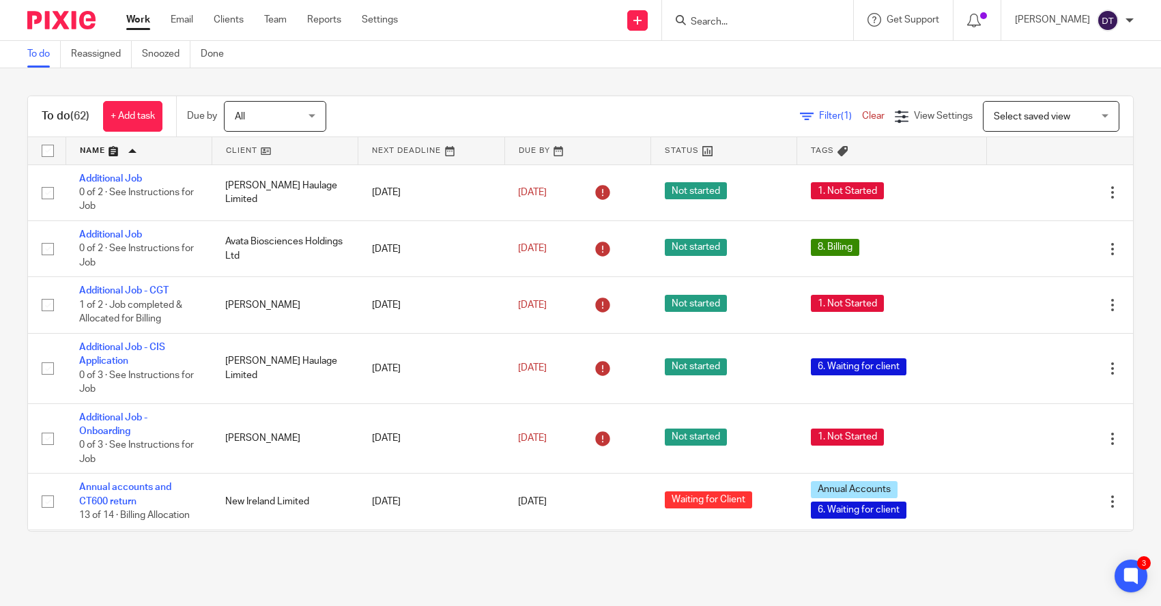
click at [764, 23] on input "Search" at bounding box center [750, 22] width 123 height 12
type input "v"
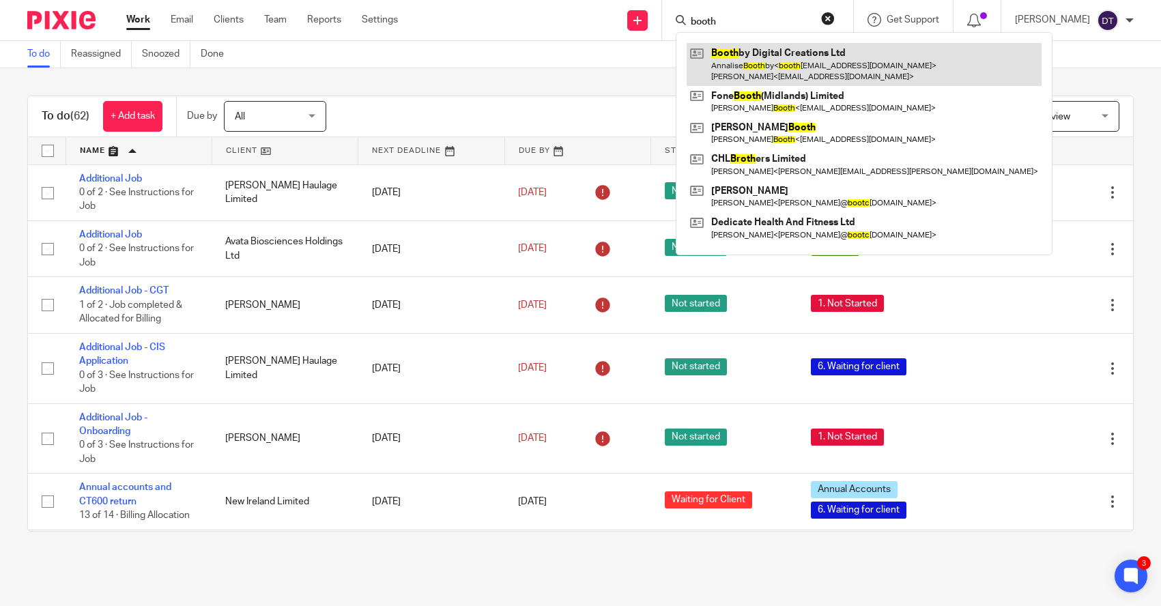
type input "booth"
click at [782, 57] on link at bounding box center [863, 64] width 355 height 42
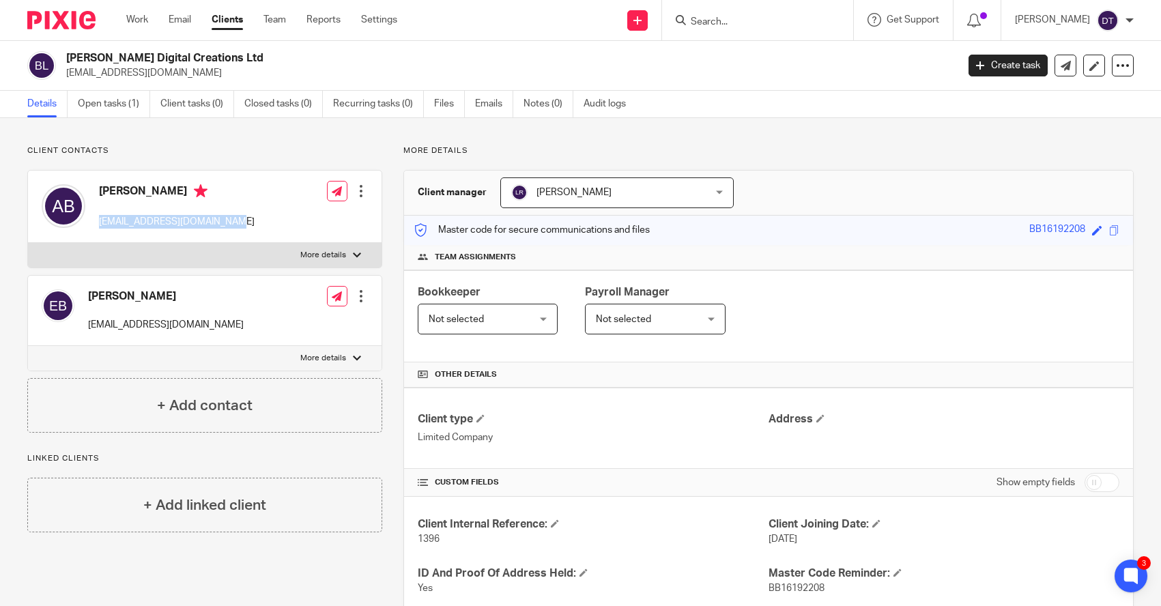
drag, startPoint x: 240, startPoint y: 218, endPoint x: 98, endPoint y: 221, distance: 142.0
click at [98, 221] on div "Annalise Boothby boothbyannalise1@gmail.com Edit contact Create client from con…" at bounding box center [204, 207] width 353 height 72
copy p "boothbyannalise1@gmail.com"
drag, startPoint x: 182, startPoint y: 300, endPoint x: 124, endPoint y: 298, distance: 57.4
click at [124, 298] on h4 "[PERSON_NAME]" at bounding box center [166, 296] width 156 height 14
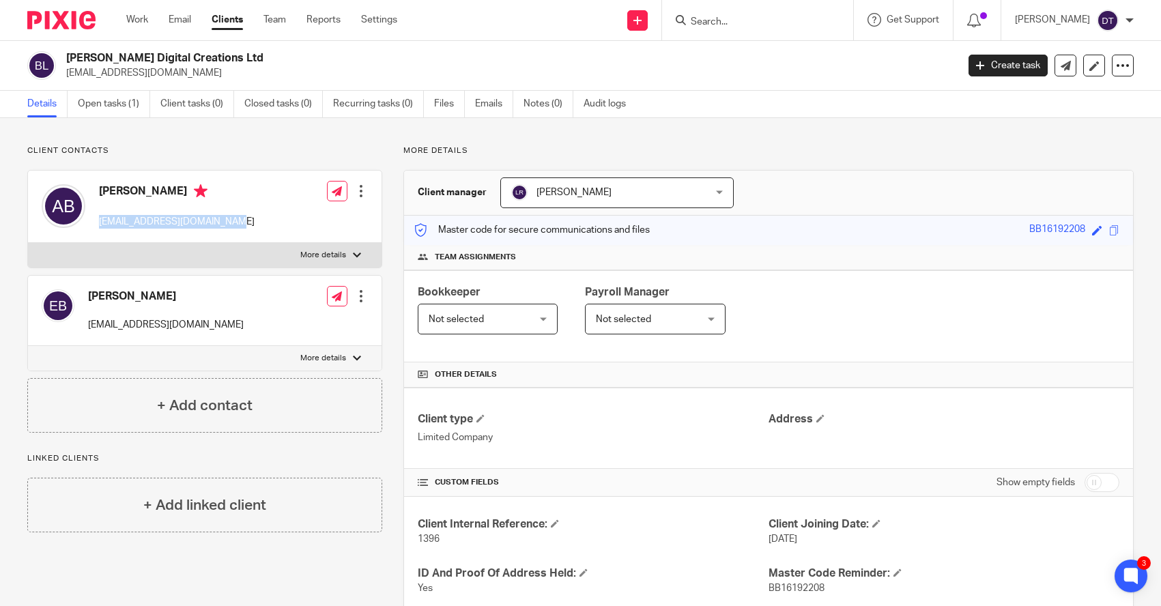
copy h4 "Brownson"
drag, startPoint x: 218, startPoint y: 325, endPoint x: 88, endPoint y: 324, distance: 130.3
click at [88, 324] on div "Edwin Brownson edwinbrownson@gmail.com Edit contact Create client from contact …" at bounding box center [204, 311] width 353 height 70
copy p "[EMAIL_ADDRESS][DOMAIN_NAME]"
click at [378, 97] on link "Recurring tasks (0)" at bounding box center [378, 104] width 91 height 27
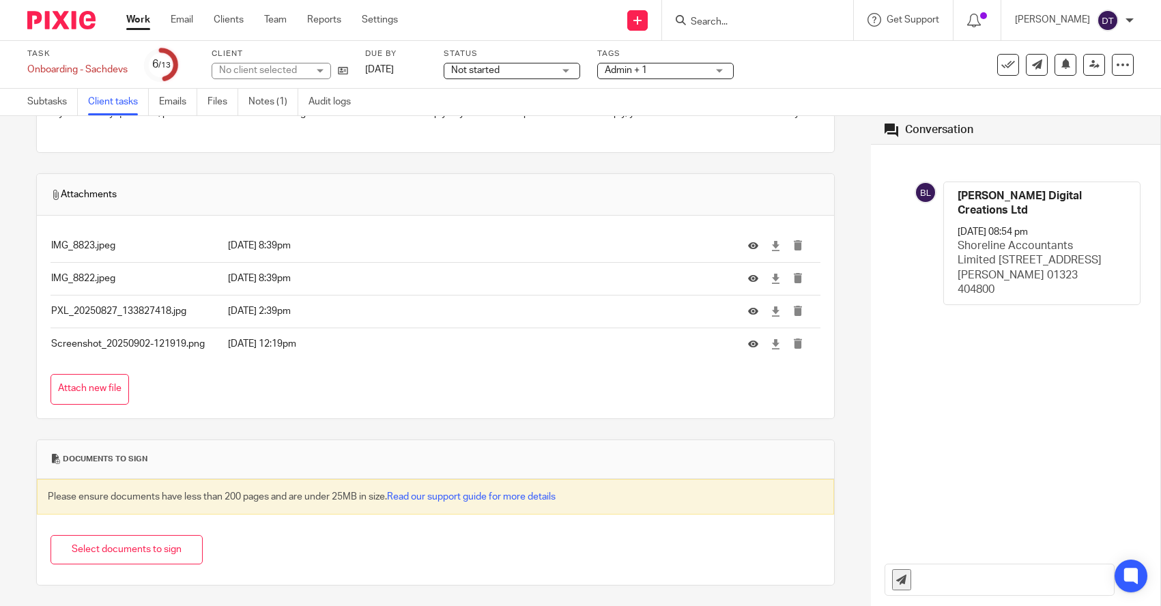
scroll to position [429, 0]
click at [754, 277] on icon at bounding box center [753, 279] width 10 height 10
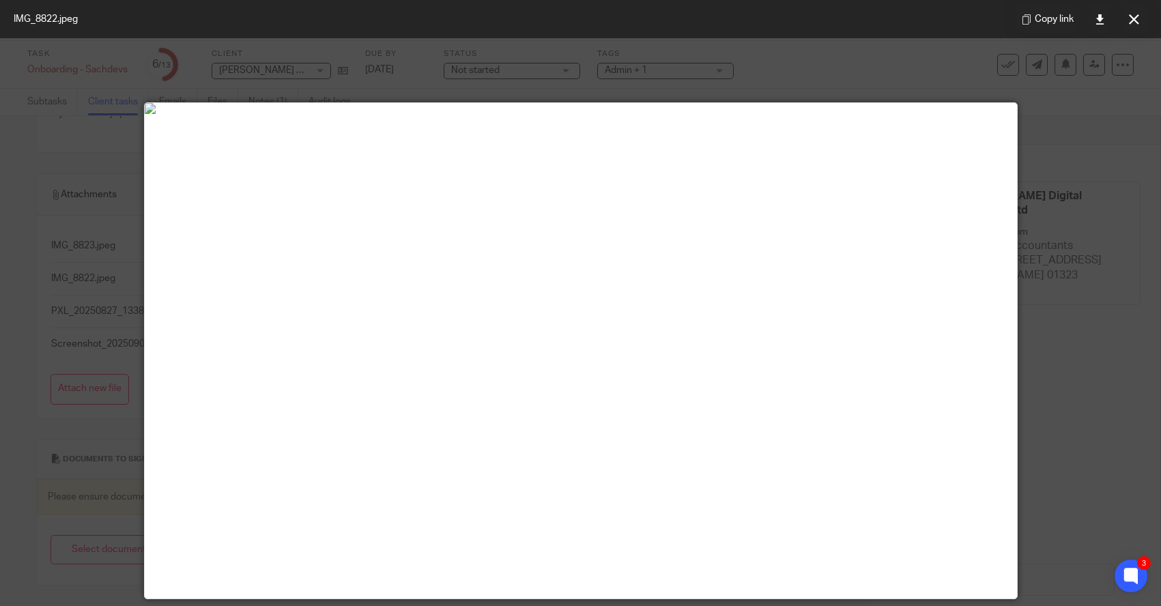
click at [33, 190] on div at bounding box center [580, 303] width 1161 height 606
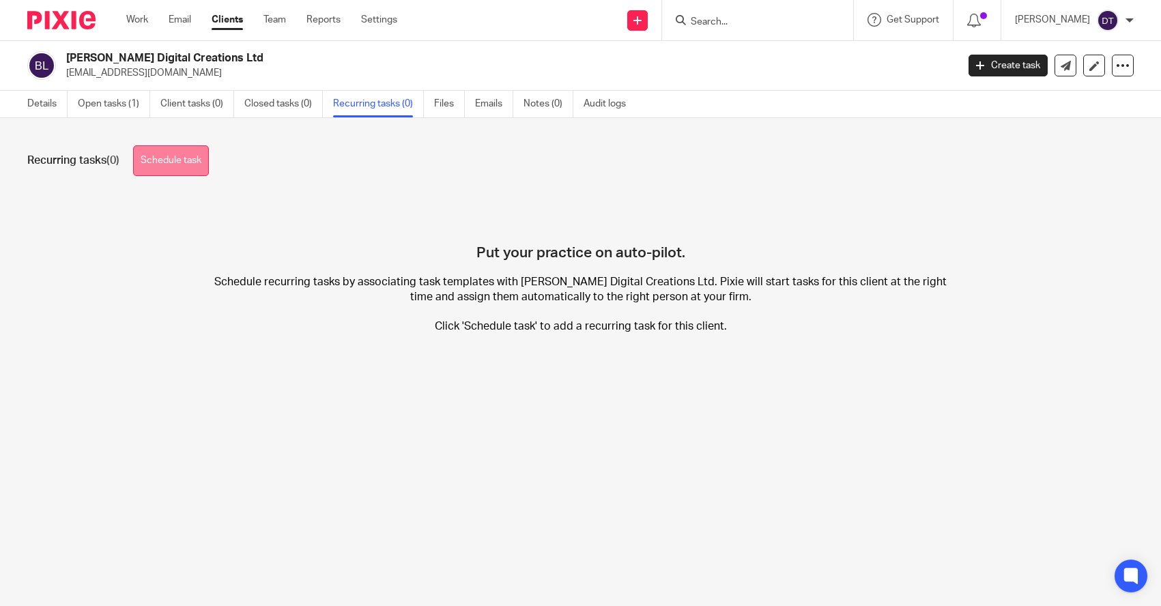
click at [201, 156] on link "Schedule task" at bounding box center [171, 160] width 76 height 31
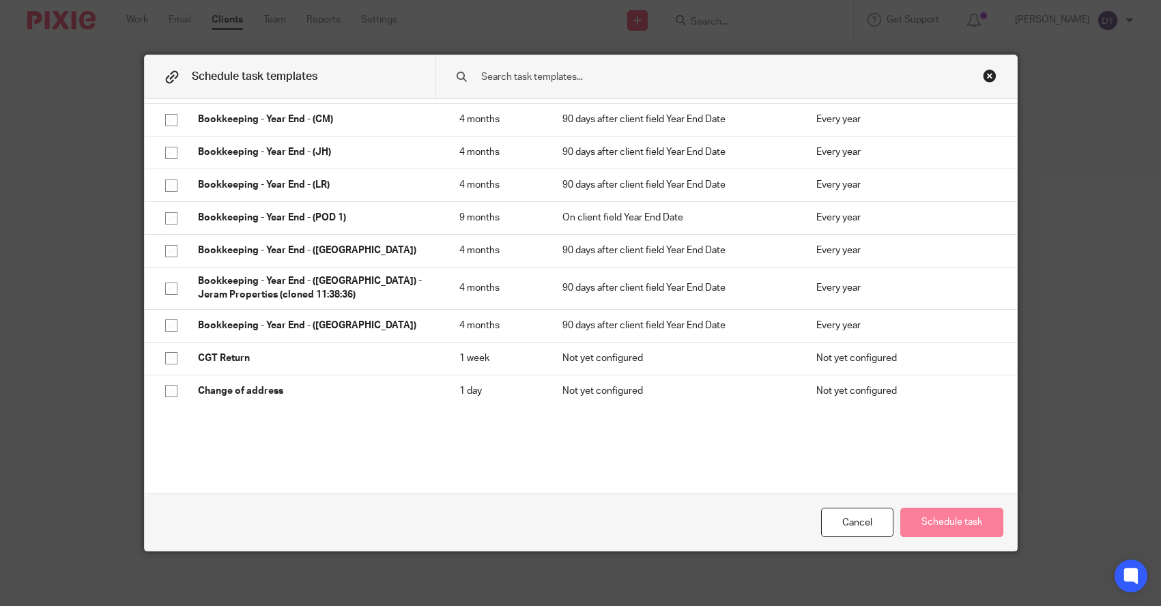
scroll to position [137, 0]
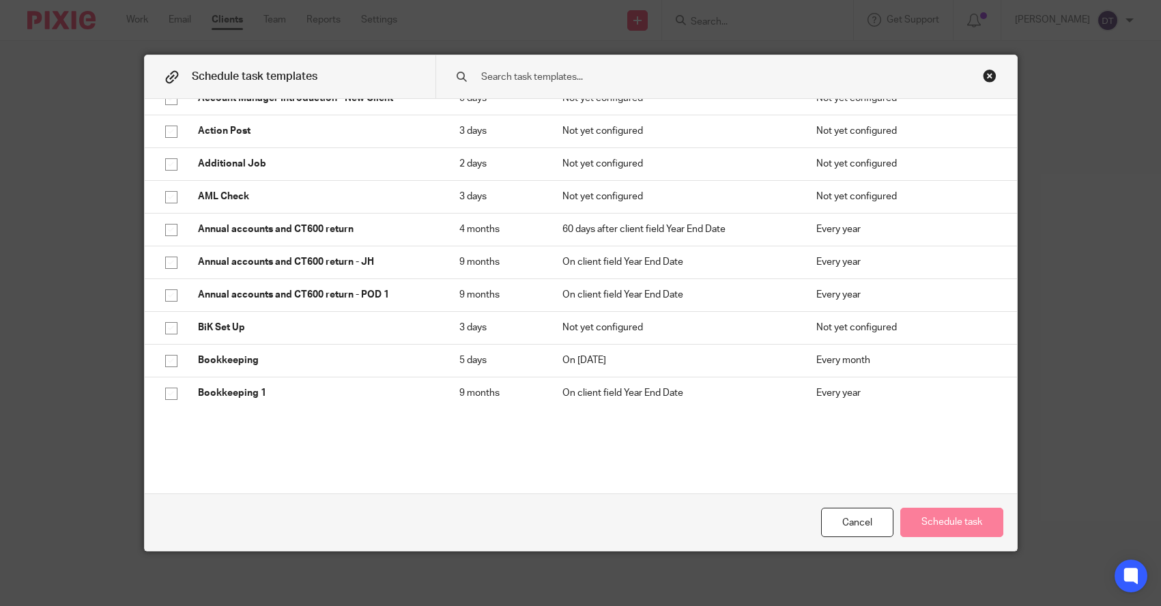
click at [989, 77] on div "Close this dialog window" at bounding box center [990, 76] width 14 height 14
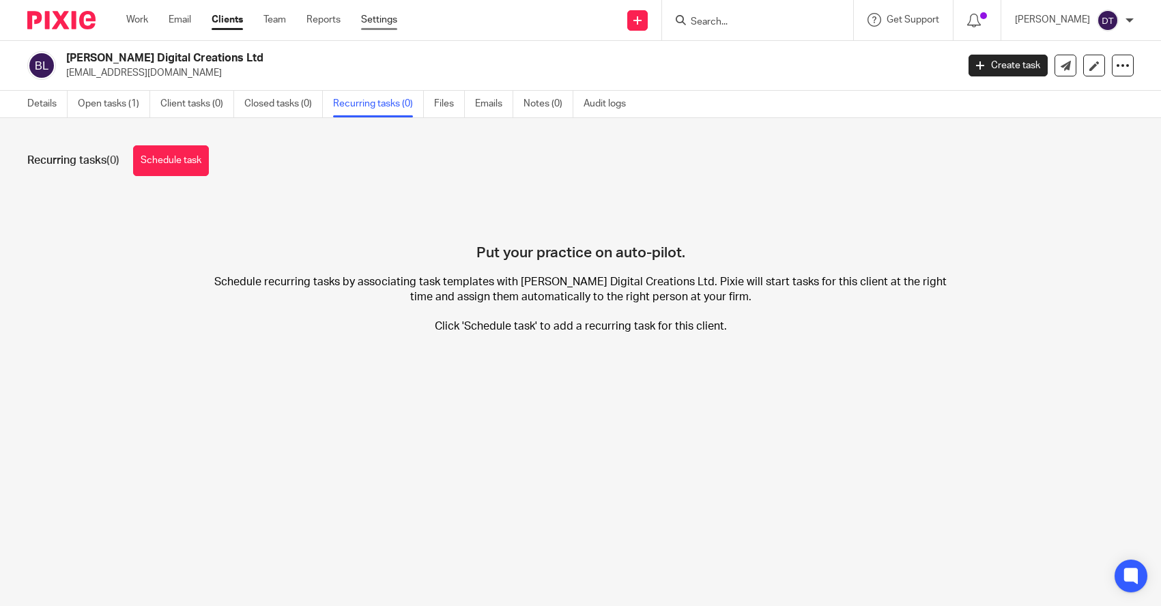
click at [381, 27] on link "Settings" at bounding box center [379, 20] width 36 height 14
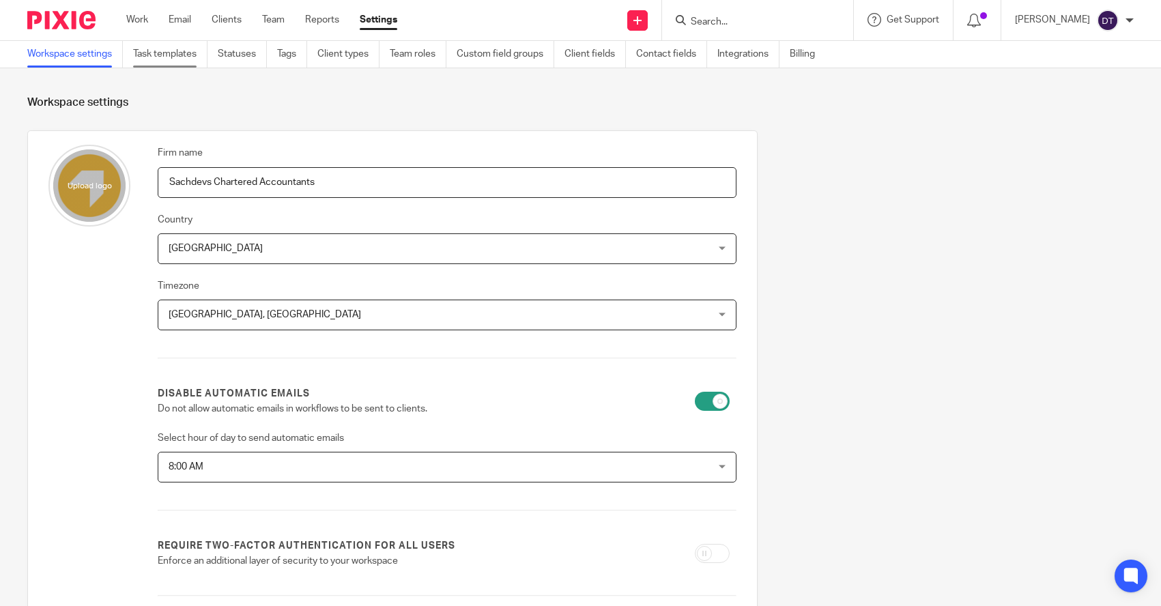
click at [176, 58] on link "Task templates" at bounding box center [170, 54] width 74 height 27
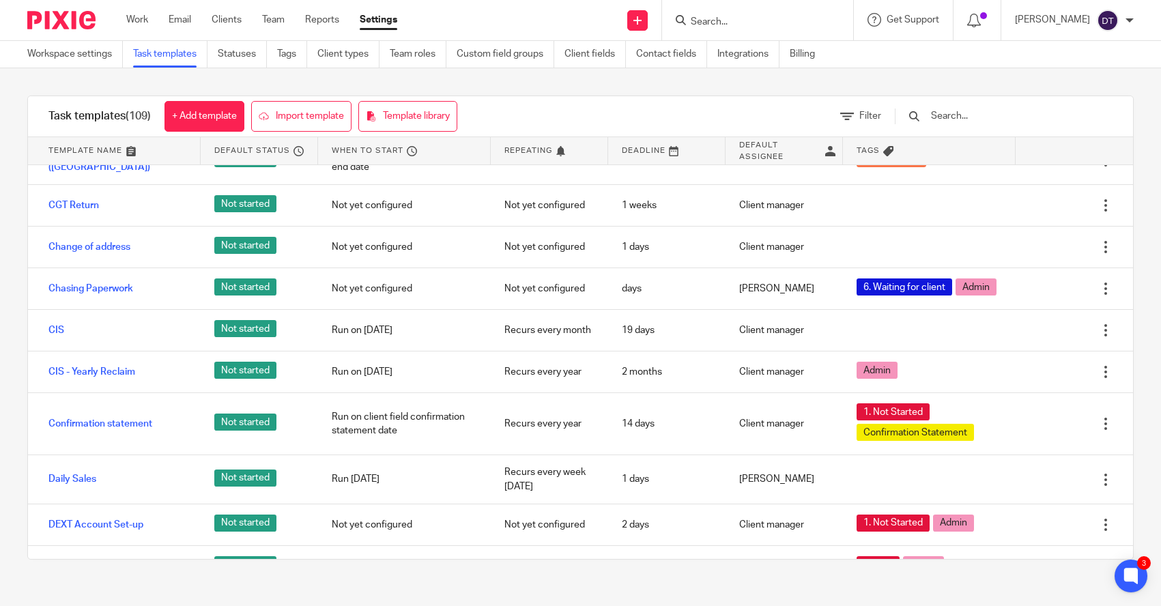
scroll to position [1610, 0]
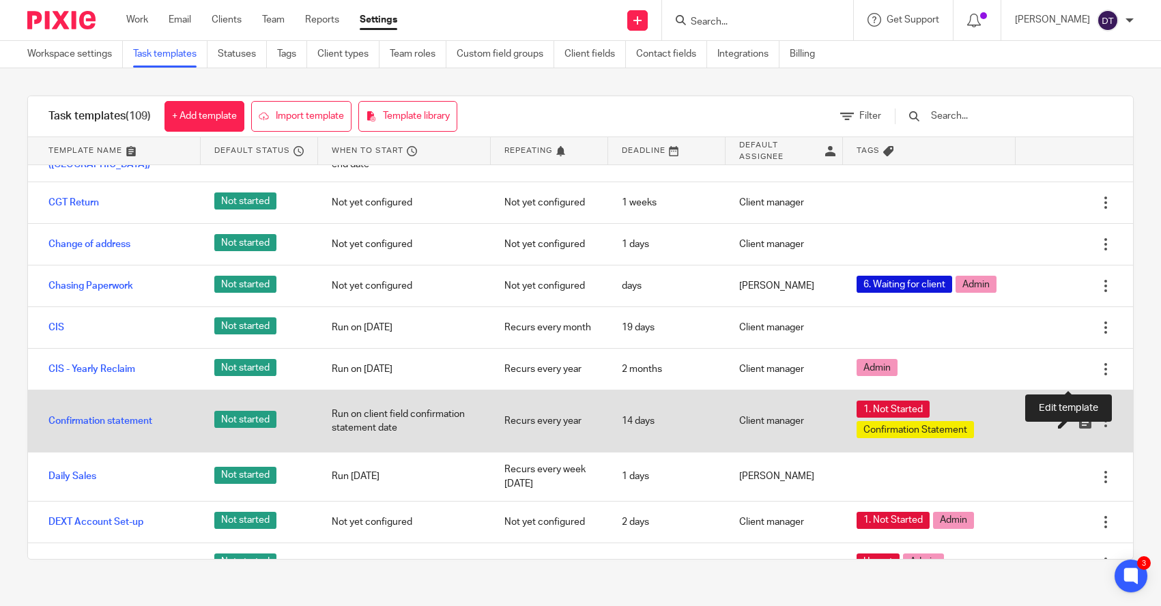
click at [1061, 415] on icon at bounding box center [1065, 422] width 14 height 14
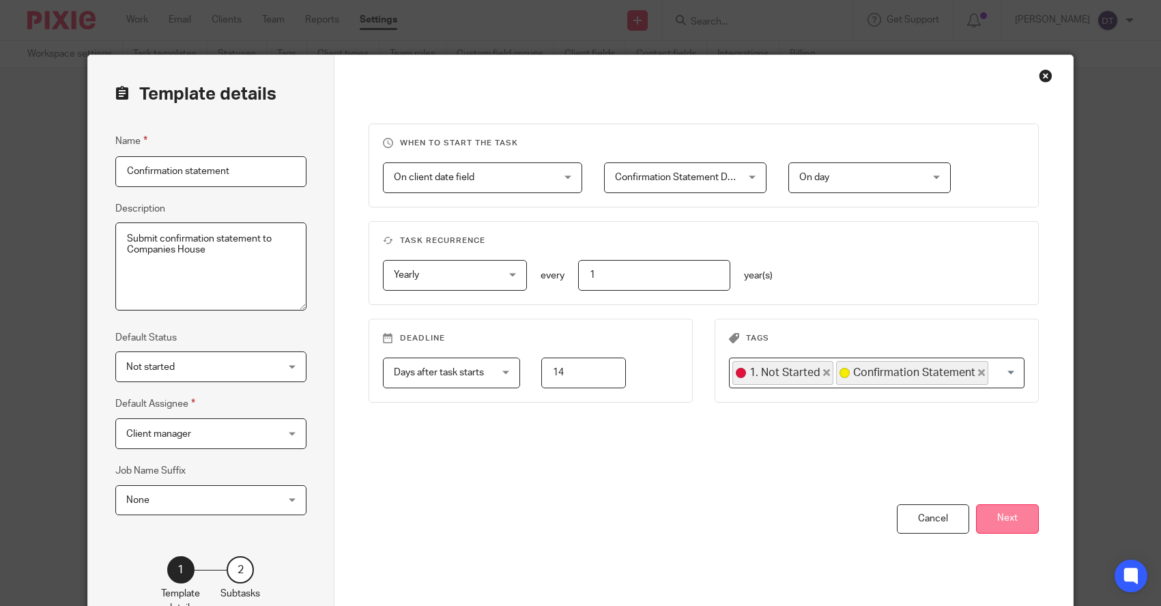
click at [1008, 513] on button "Next" at bounding box center [1007, 518] width 63 height 29
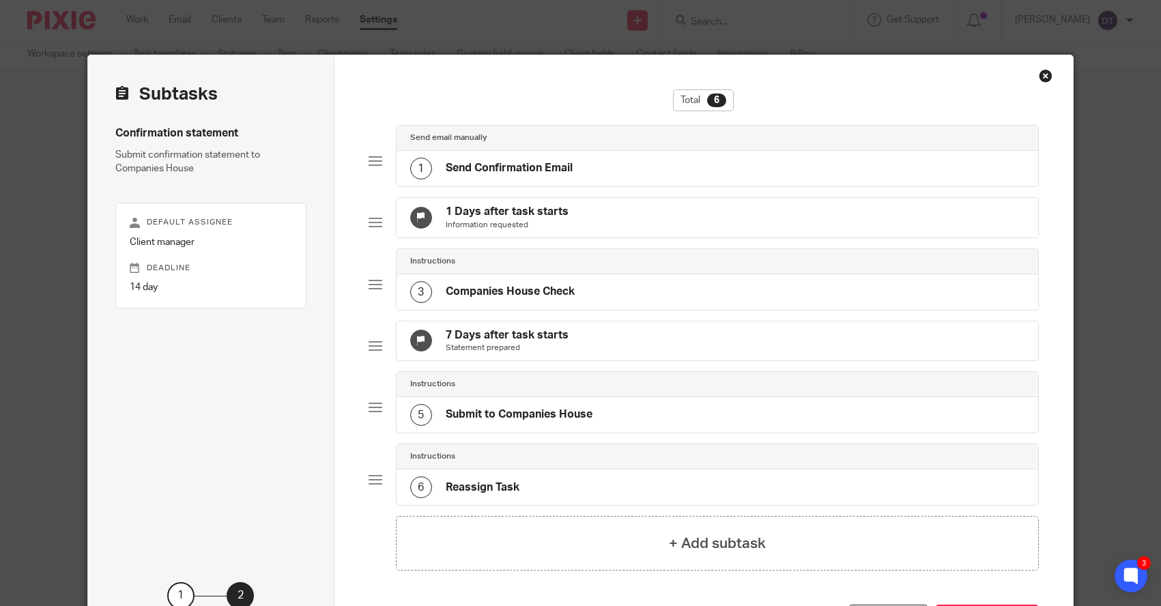
click at [504, 179] on div "1 Send Confirmation Email" at bounding box center [491, 169] width 162 height 22
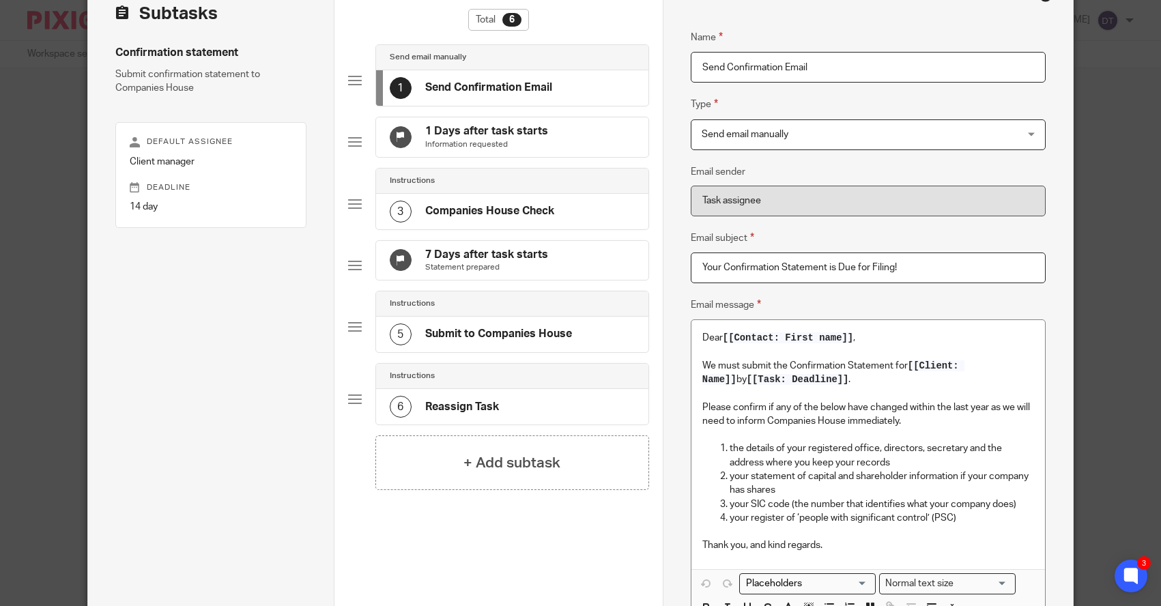
scroll to position [80, 0]
click at [495, 219] on h4 "Companies House Check" at bounding box center [489, 212] width 129 height 14
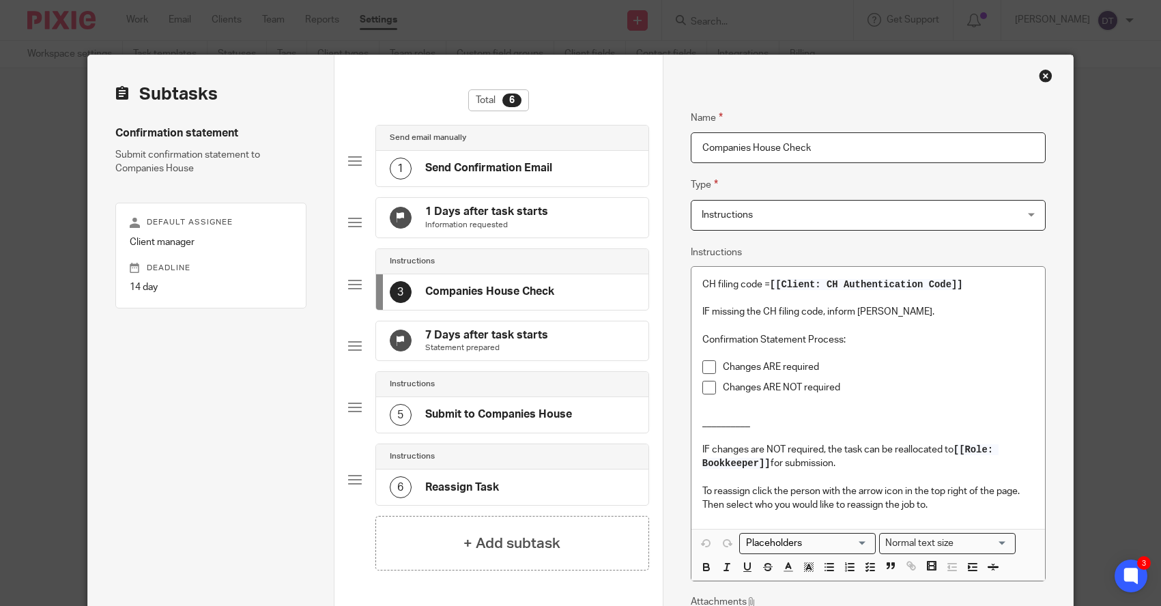
scroll to position [0, 0]
click at [1047, 75] on div "Close this dialog window" at bounding box center [1046, 76] width 14 height 14
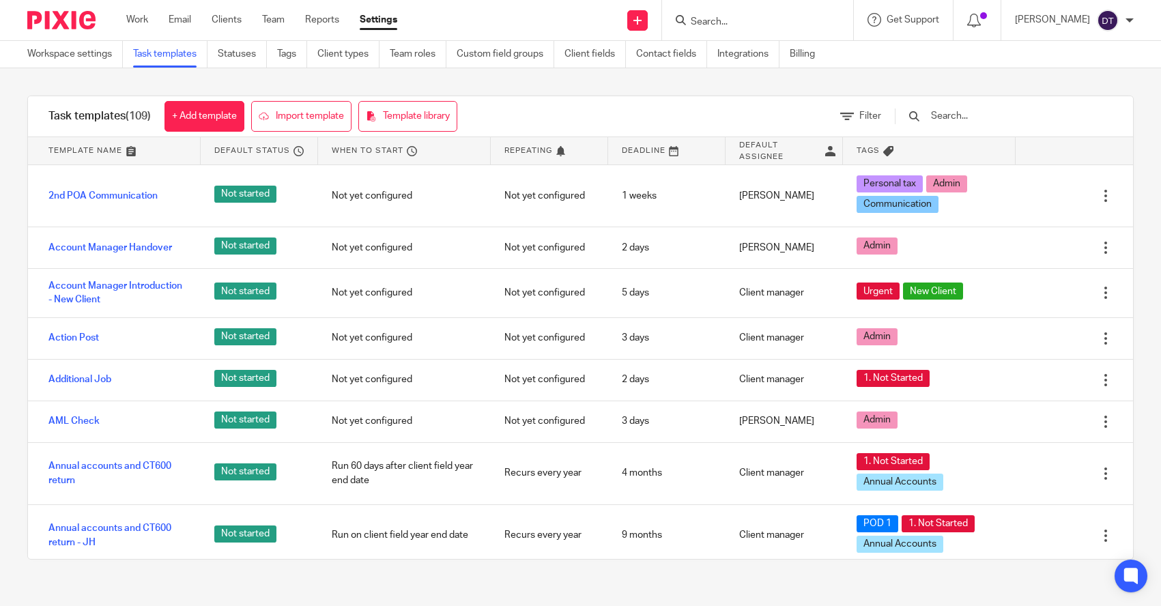
click at [741, 20] on input "Search" at bounding box center [750, 22] width 123 height 12
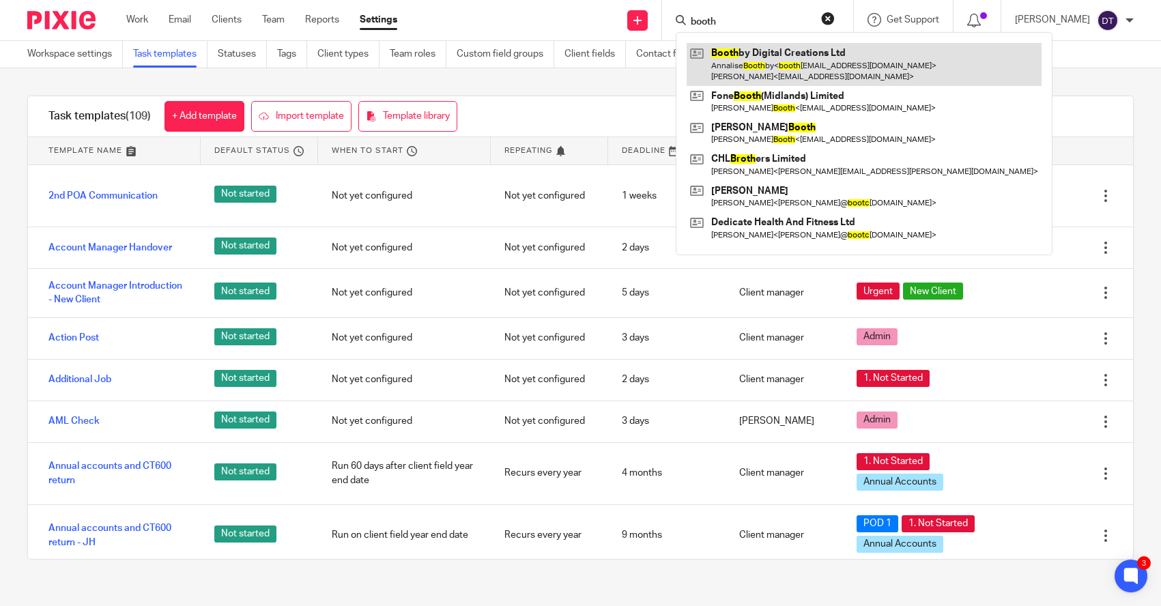
type input "booth"
click at [746, 47] on link at bounding box center [863, 64] width 355 height 42
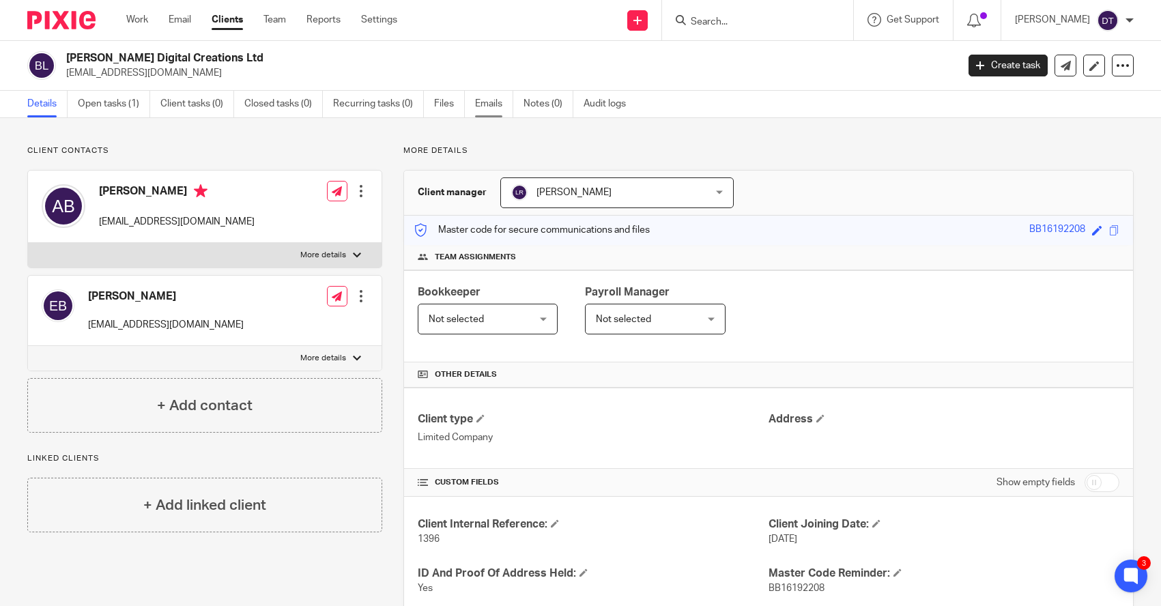
click at [484, 111] on link "Emails" at bounding box center [494, 104] width 38 height 27
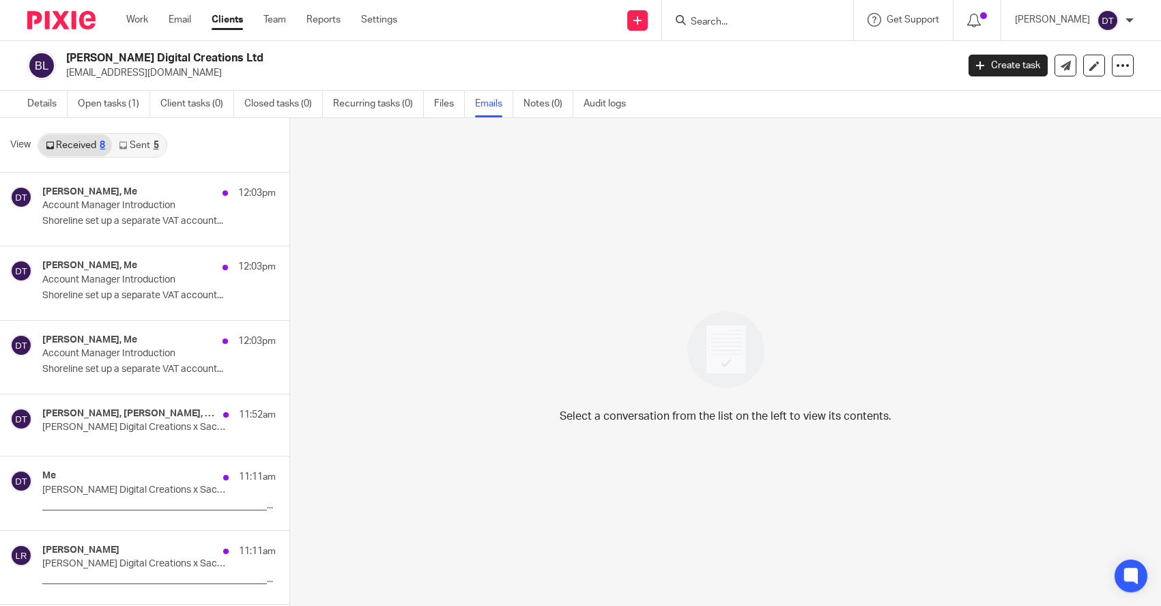
click at [141, 145] on link "Sent 5" at bounding box center [138, 145] width 53 height 22
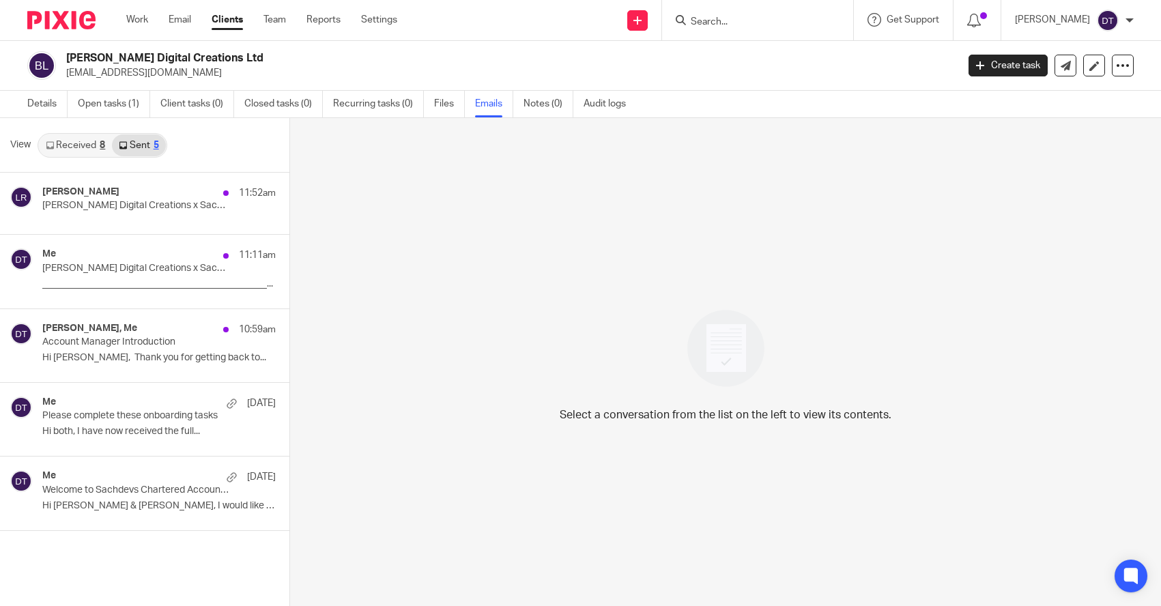
click at [96, 141] on link "Received 8" at bounding box center [75, 145] width 73 height 22
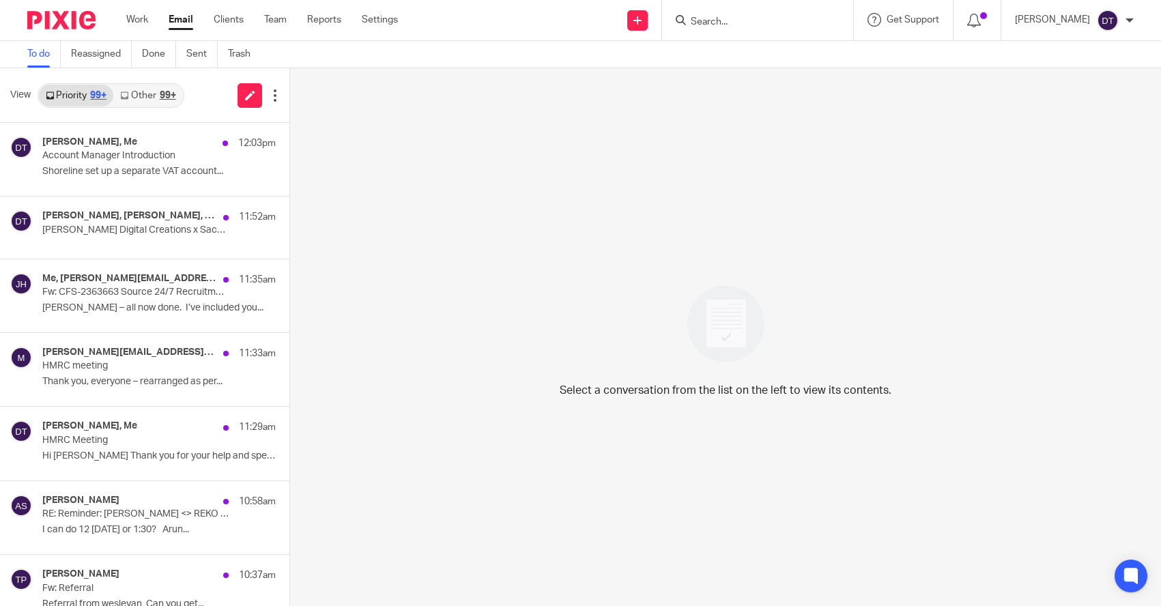
click at [162, 91] on div "99+" at bounding box center [168, 96] width 16 height 10
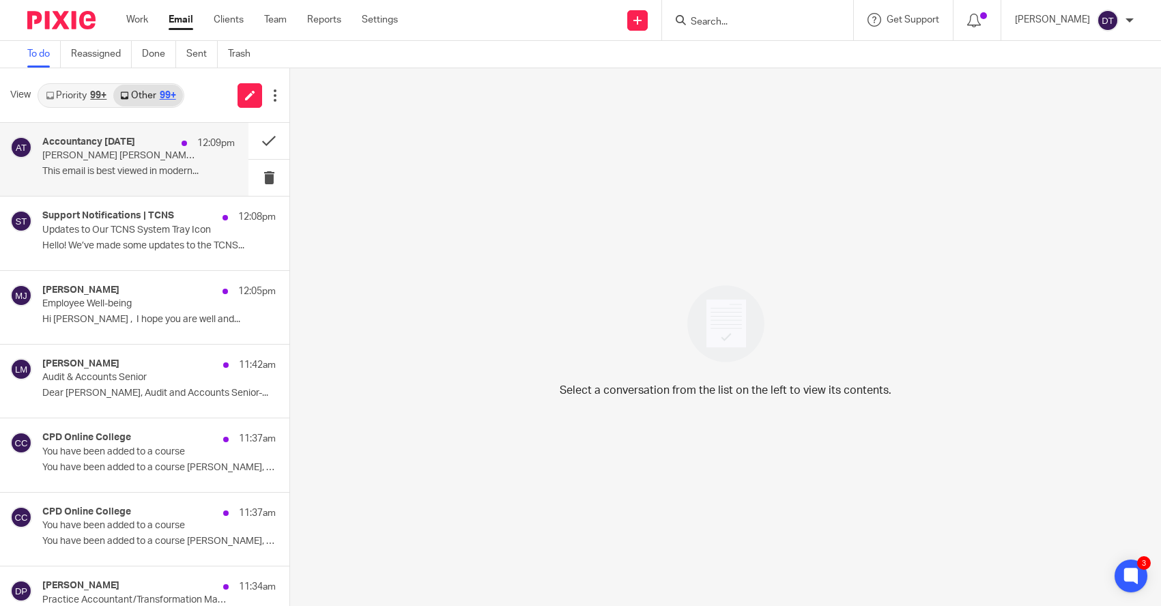
click at [129, 158] on p "[PERSON_NAME] [PERSON_NAME] sees revenues jump 13% to £14.5m" at bounding box center [119, 156] width 154 height 12
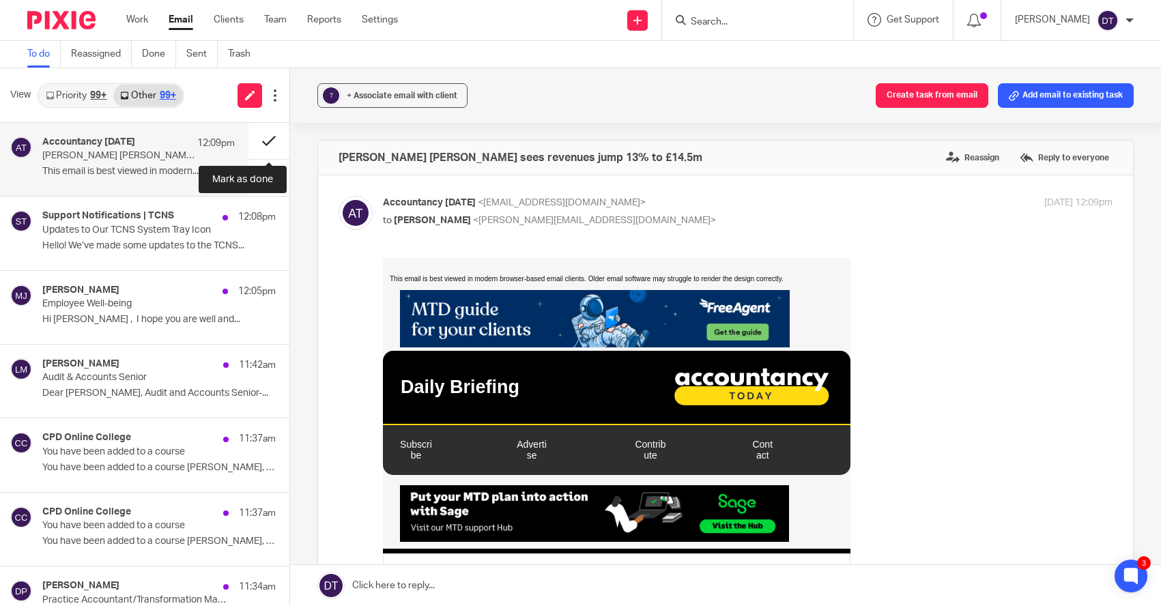
click at [269, 133] on button at bounding box center [268, 141] width 41 height 36
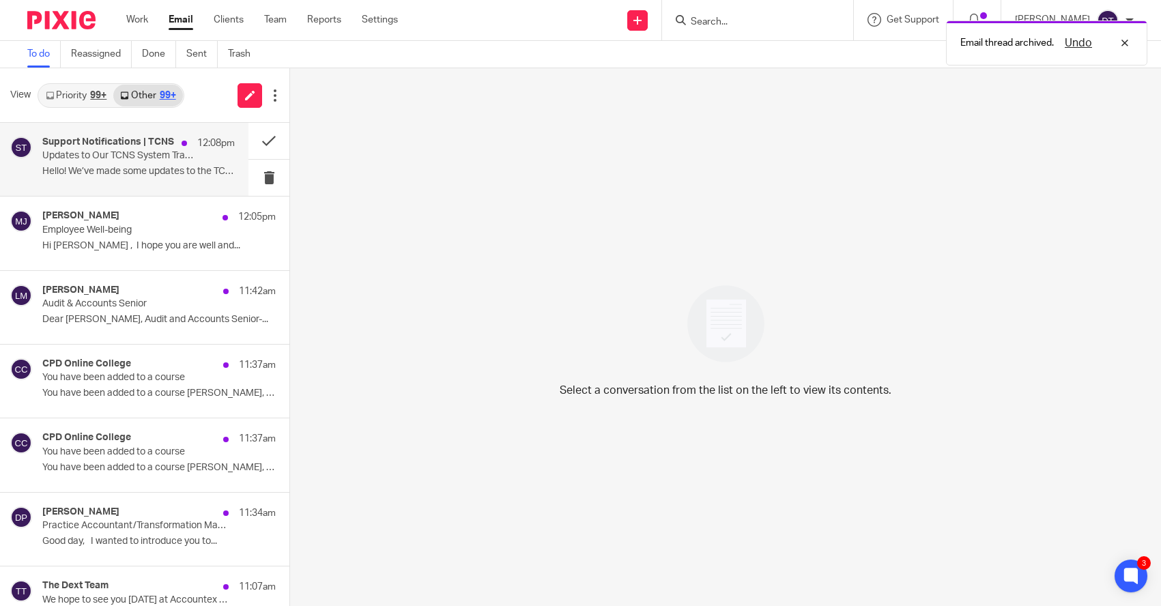
click at [146, 181] on div "Support Notifications | TCNS 12:08pm Updates to Our TCNS System Tray Icon Hello…" at bounding box center [138, 159] width 192 height 46
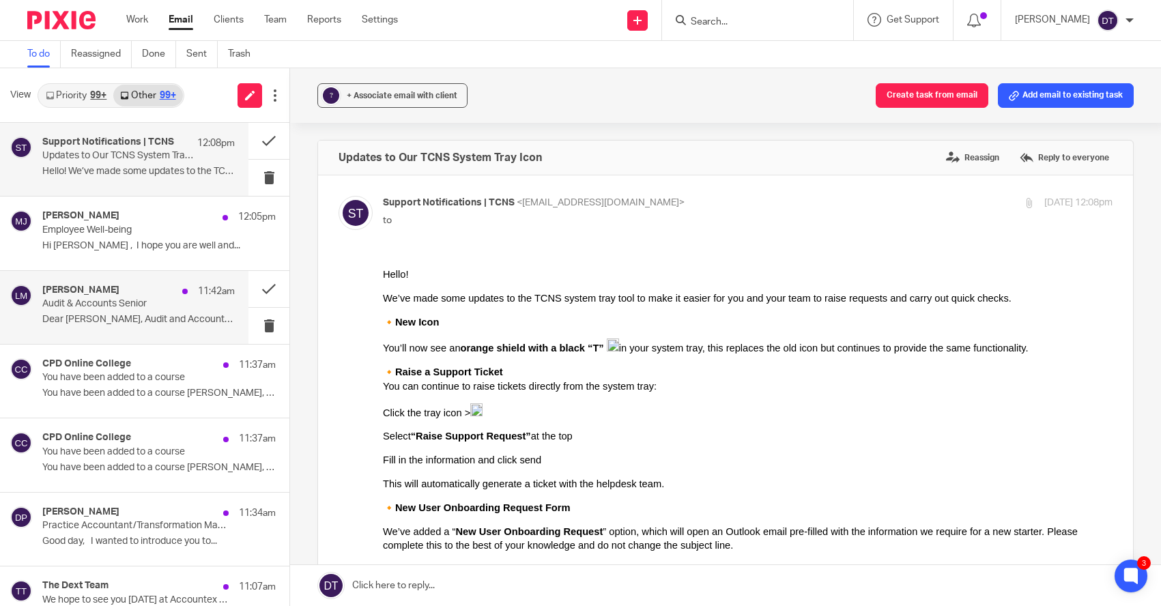
click at [160, 310] on div "[PERSON_NAME] 11:42am Audit & Accounts Senior Dear [PERSON_NAME], Audit and Acc…" at bounding box center [138, 308] width 192 height 46
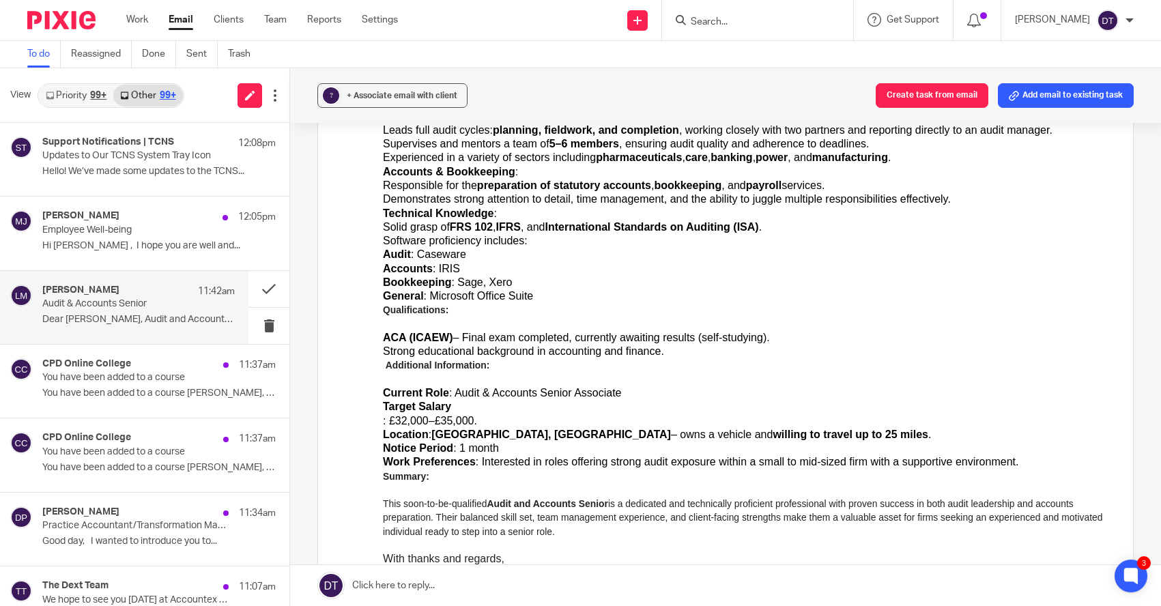
scroll to position [287, 0]
click at [265, 289] on button at bounding box center [268, 289] width 41 height 36
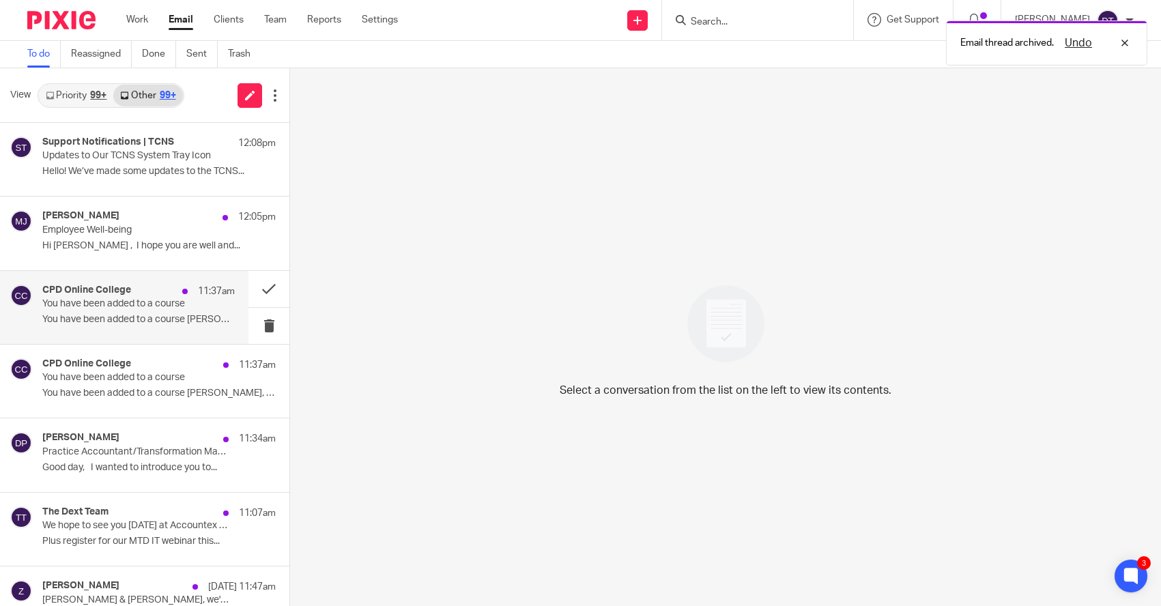
click at [173, 289] on div "CPD Online College 11:37am" at bounding box center [138, 292] width 192 height 14
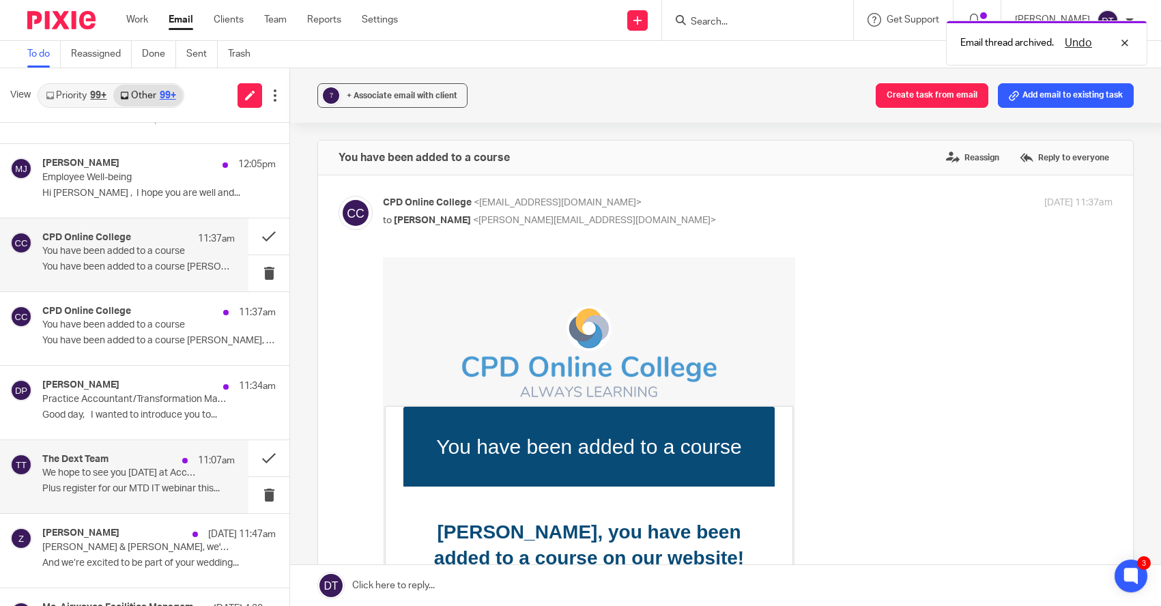
scroll to position [55, 0]
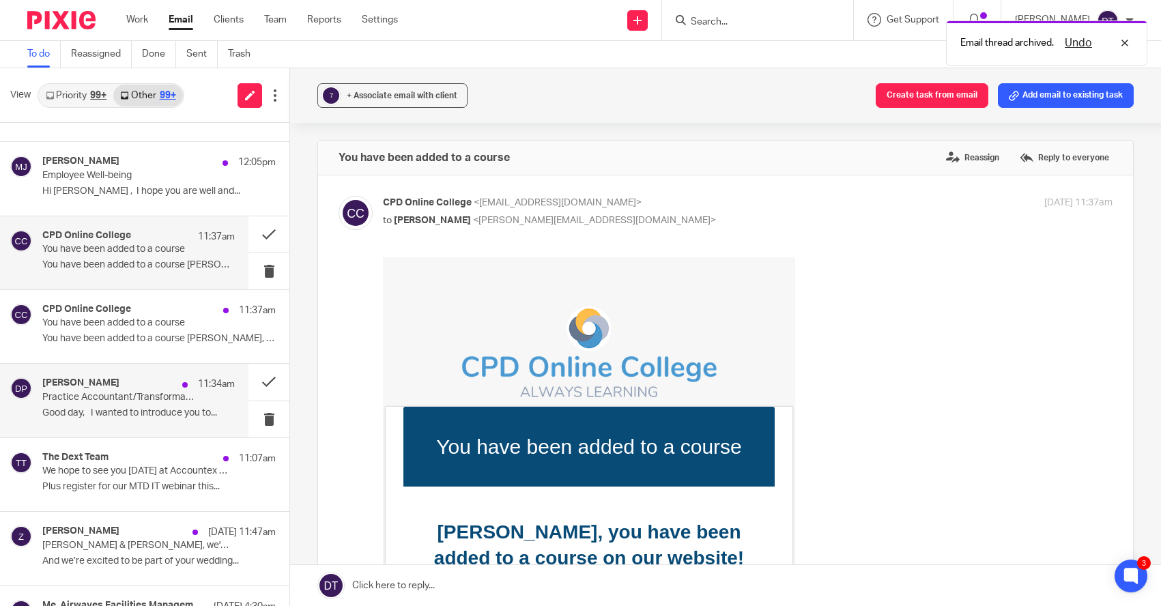
click at [169, 423] on div "[PERSON_NAME] 11:34am Practice Accountant/Transformation Manager/Audit Manager/…" at bounding box center [124, 400] width 248 height 73
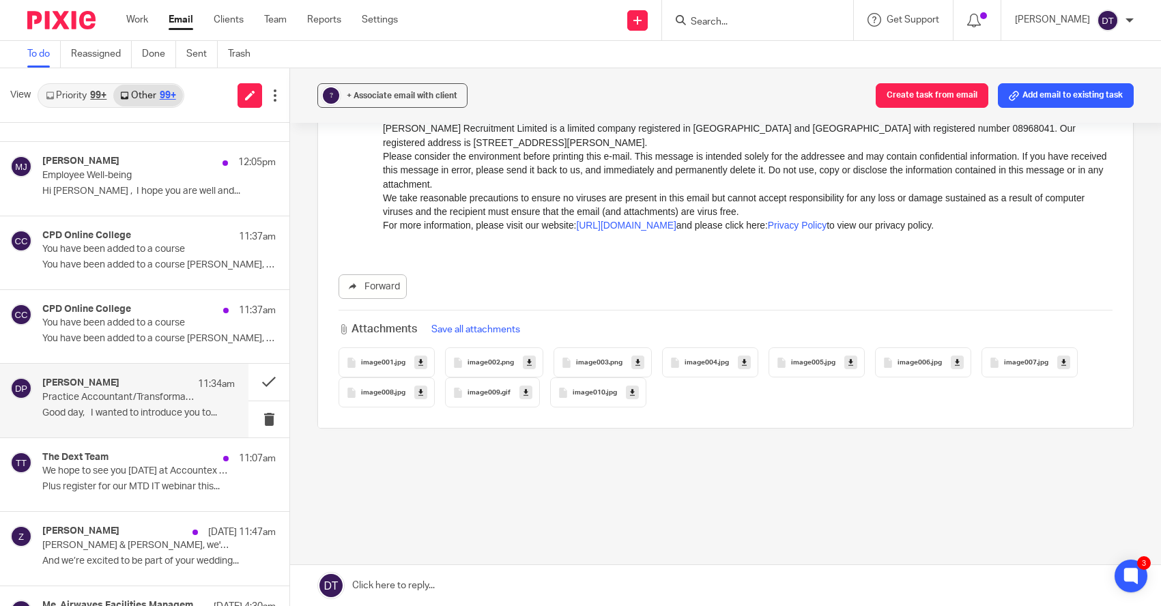
scroll to position [1637, 0]
click at [278, 381] on button at bounding box center [268, 382] width 41 height 36
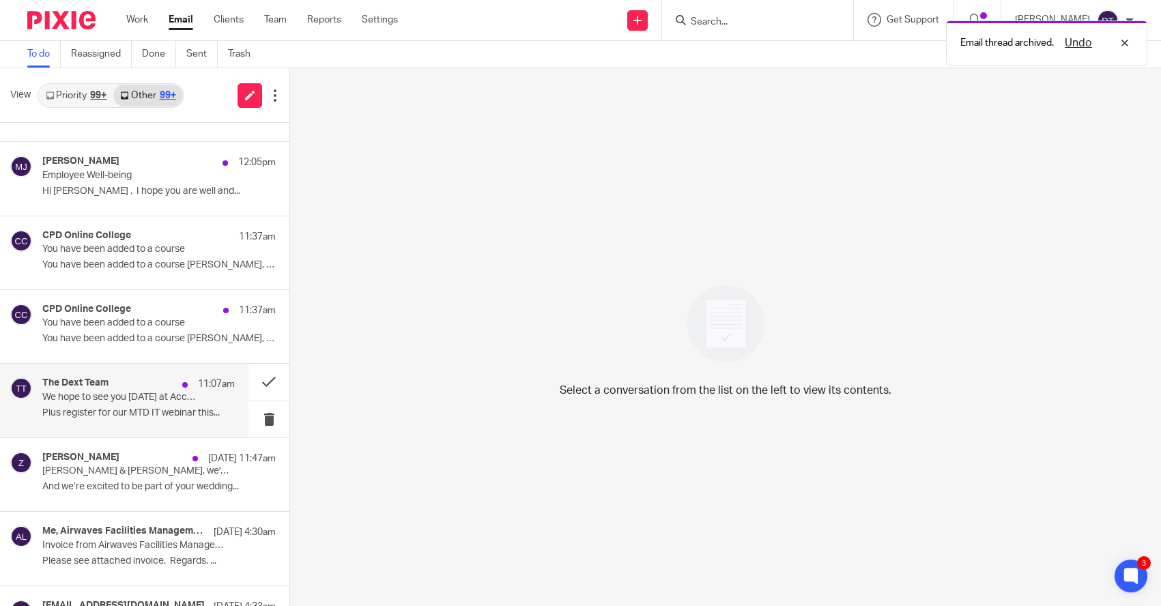
click at [188, 392] on p "We hope to see you [DATE] at Accountex Summit!" at bounding box center [119, 398] width 154 height 12
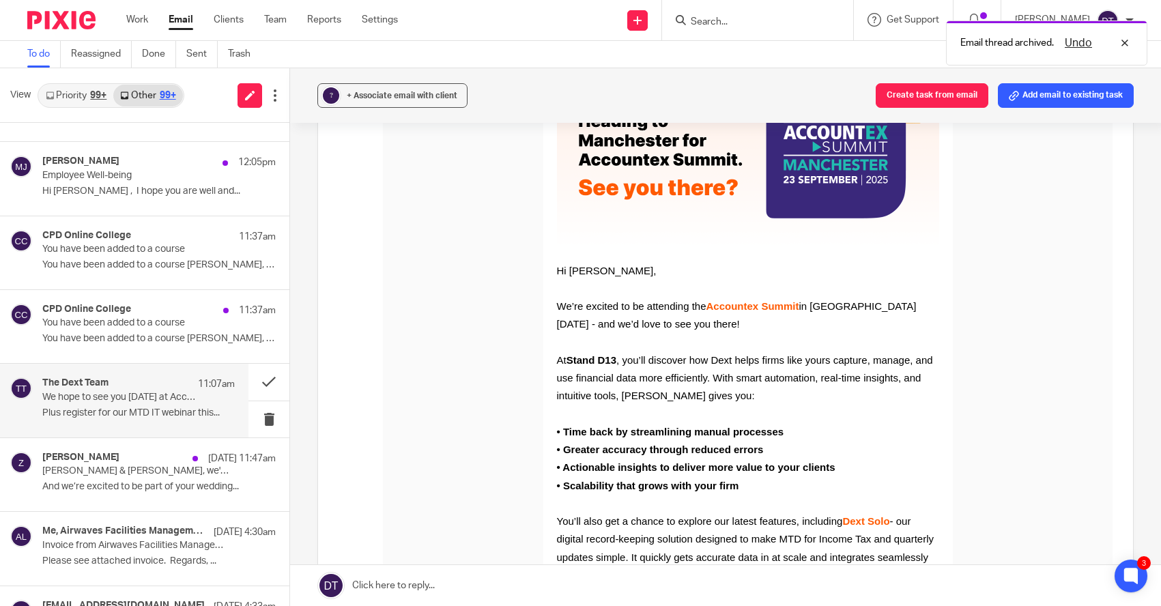
scroll to position [235, 0]
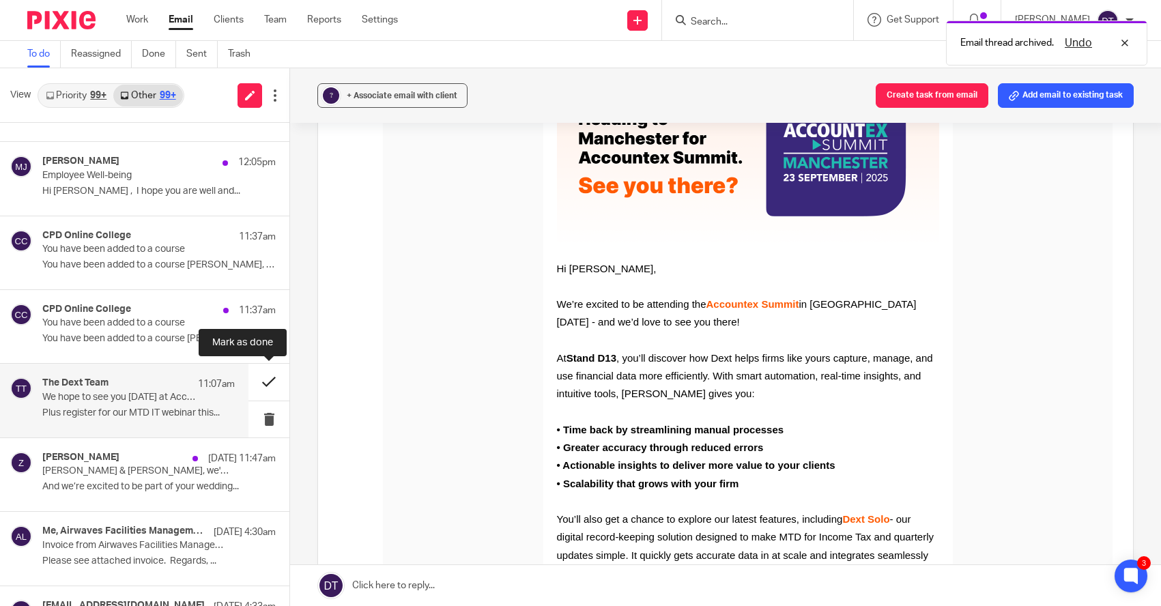
click at [265, 379] on button at bounding box center [268, 382] width 41 height 36
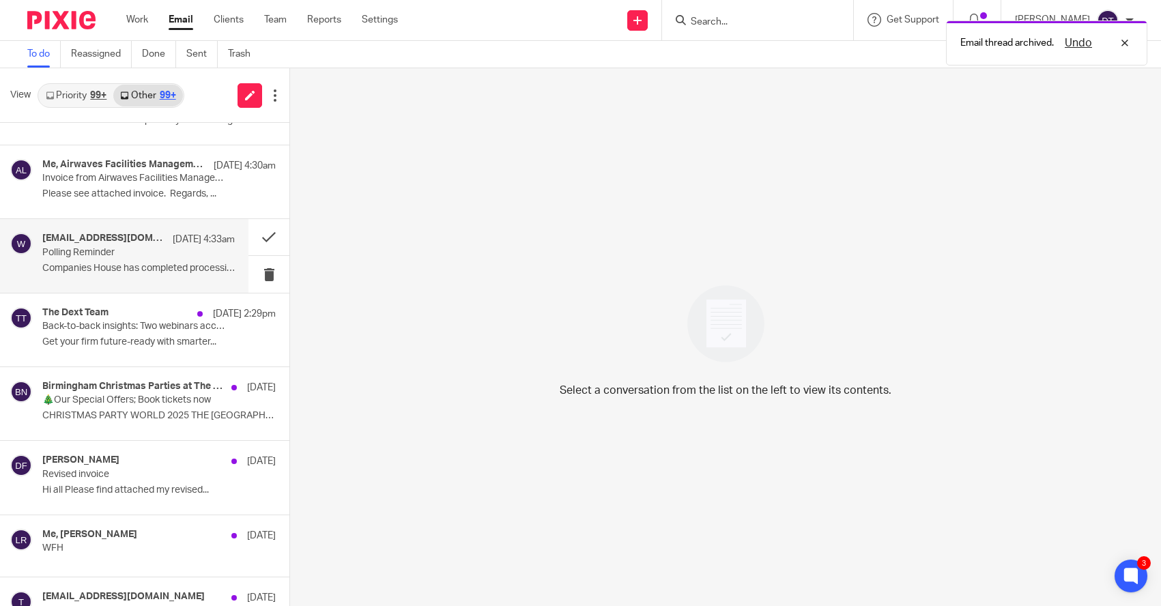
scroll to position [349, 0]
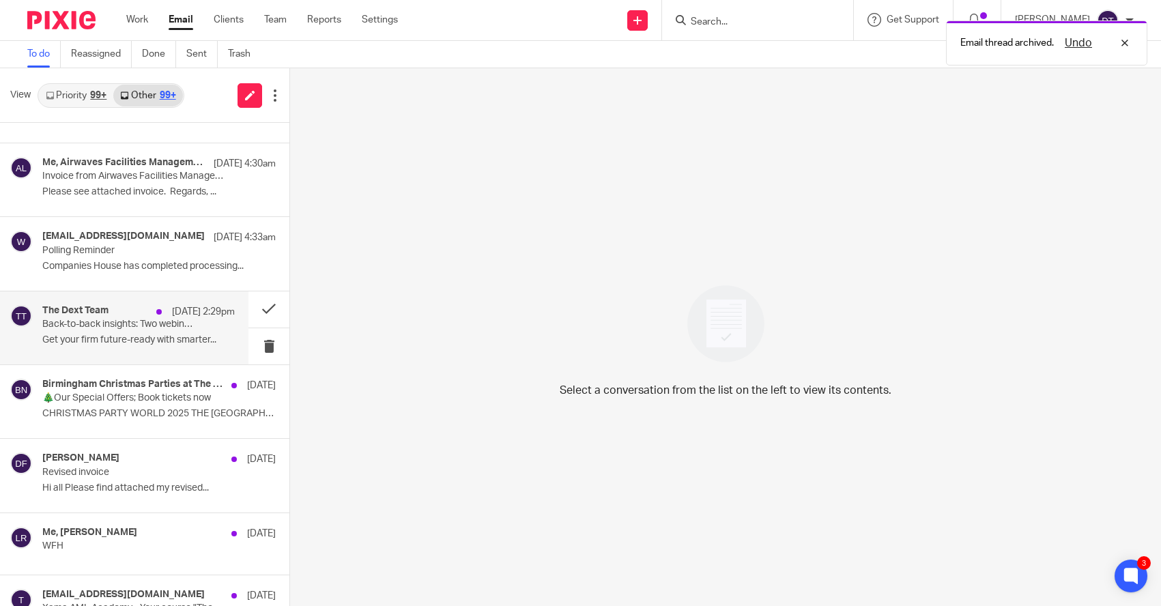
click at [151, 337] on p "Get your firm future-ready with smarter..." at bounding box center [138, 340] width 192 height 12
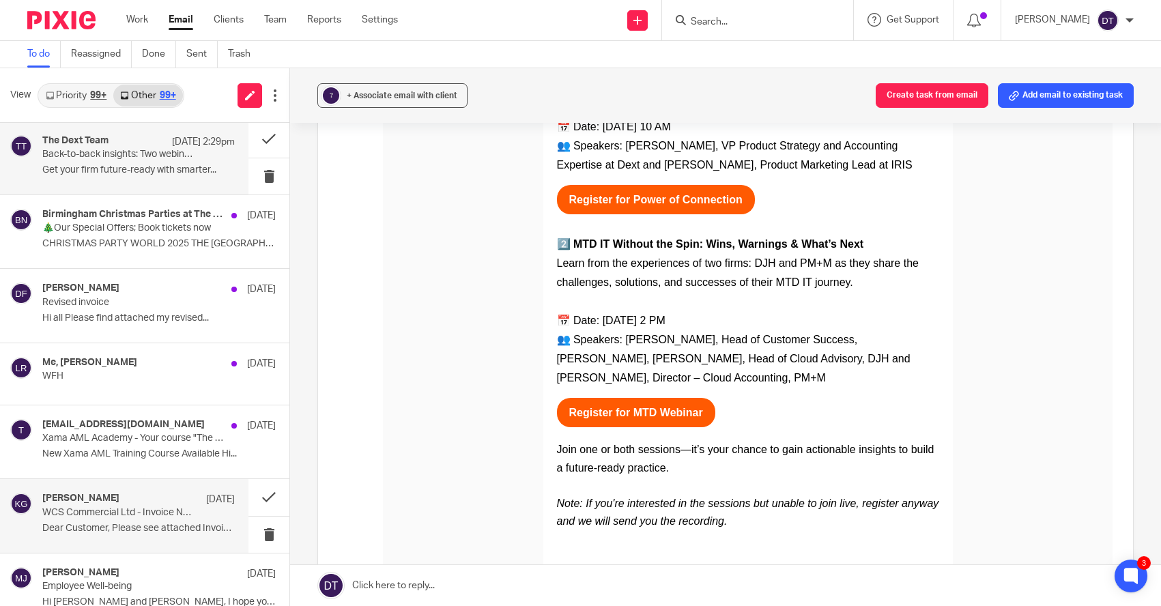
scroll to position [521, 0]
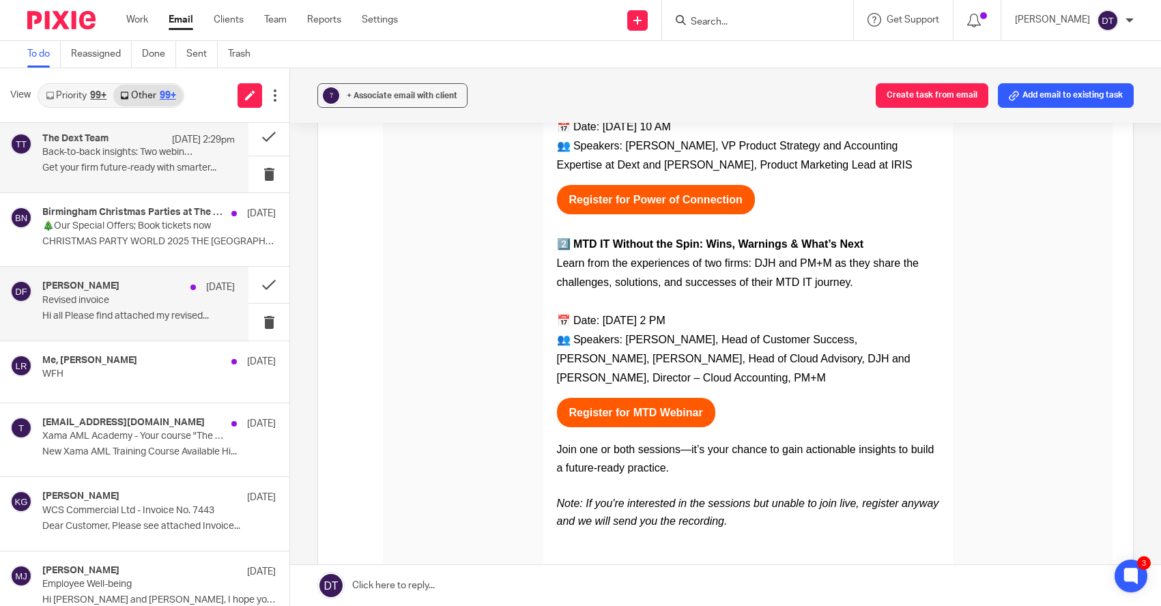
click at [181, 338] on div "[PERSON_NAME] [DATE] Revised invoice Hi all Please find attached my revised..." at bounding box center [144, 304] width 289 height 74
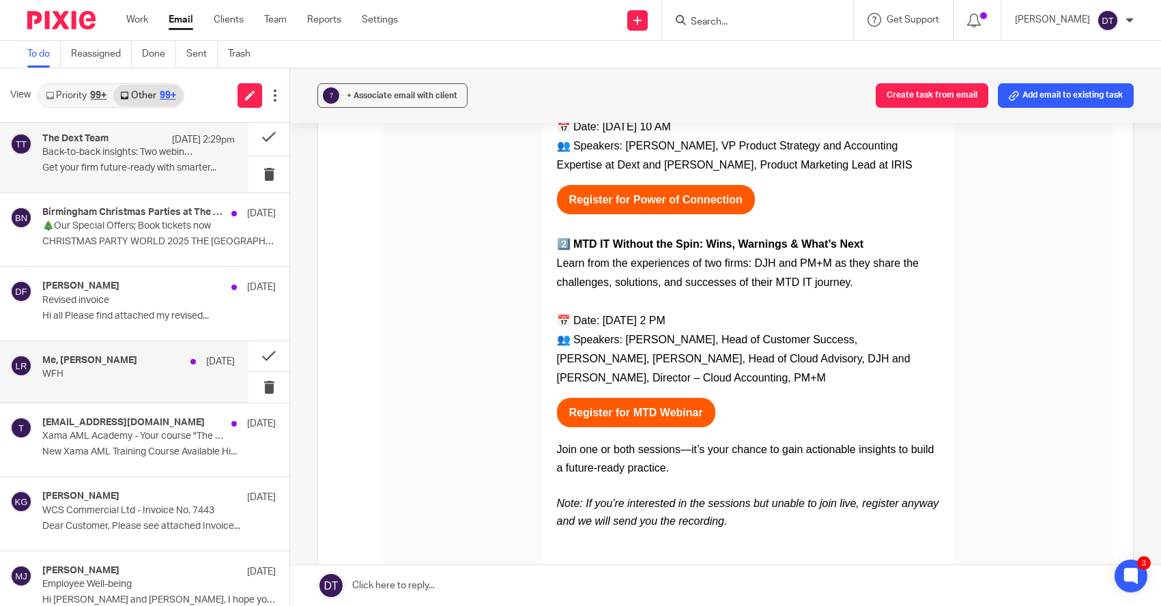
click at [179, 381] on div "Me, [PERSON_NAME] [DATE] WFH" at bounding box center [138, 372] width 192 height 34
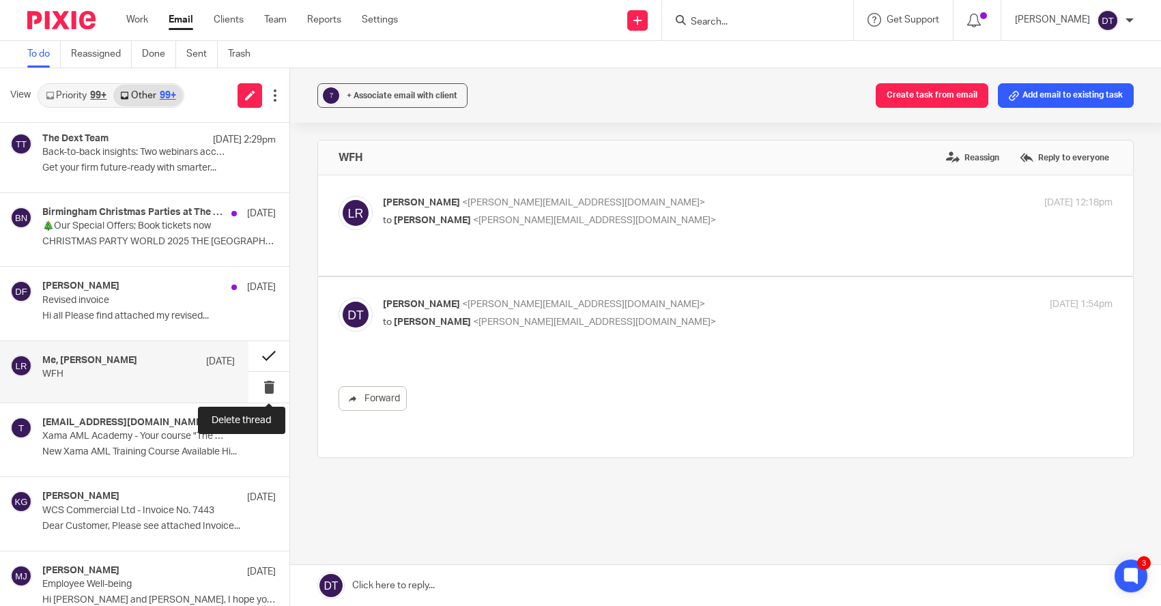
scroll to position [0, 0]
click at [272, 356] on button at bounding box center [268, 356] width 41 height 31
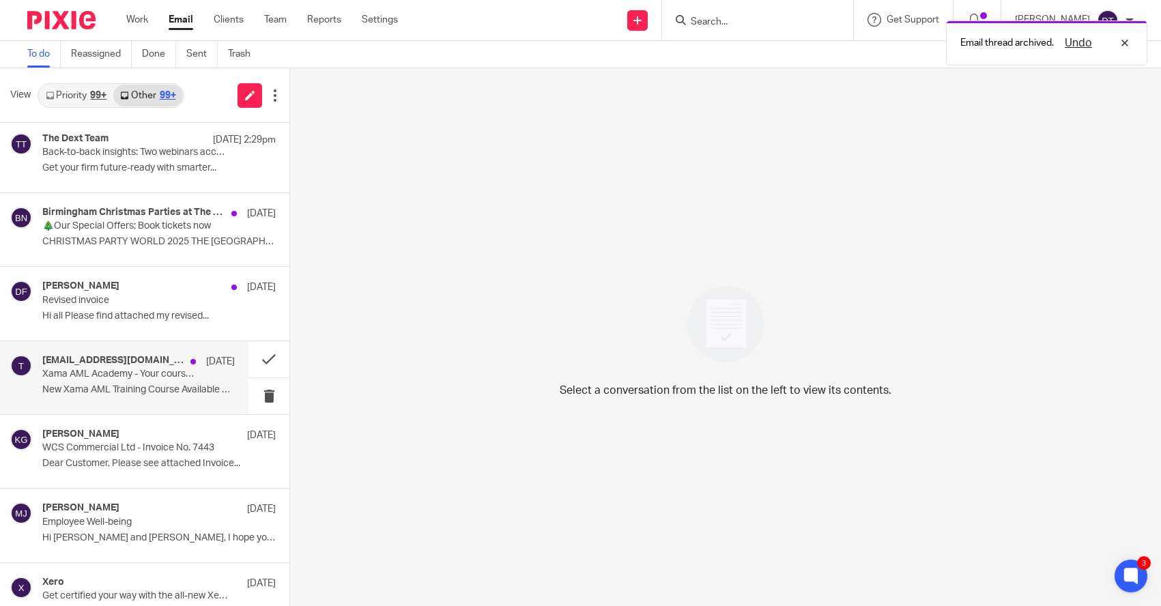
click at [171, 378] on div "[EMAIL_ADDRESS][DOMAIN_NAME] [DATE] Xama AML Academy - Your course "The Bribery…" at bounding box center [138, 378] width 192 height 46
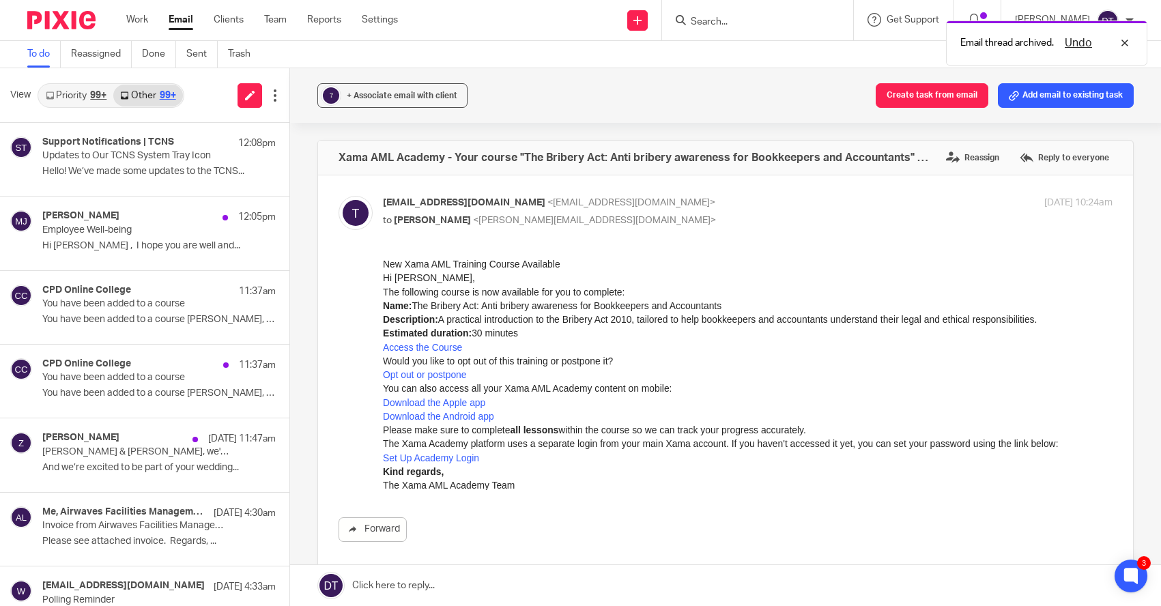
click at [96, 98] on div "99+" at bounding box center [98, 96] width 16 height 10
